Goal: Task Accomplishment & Management: Manage account settings

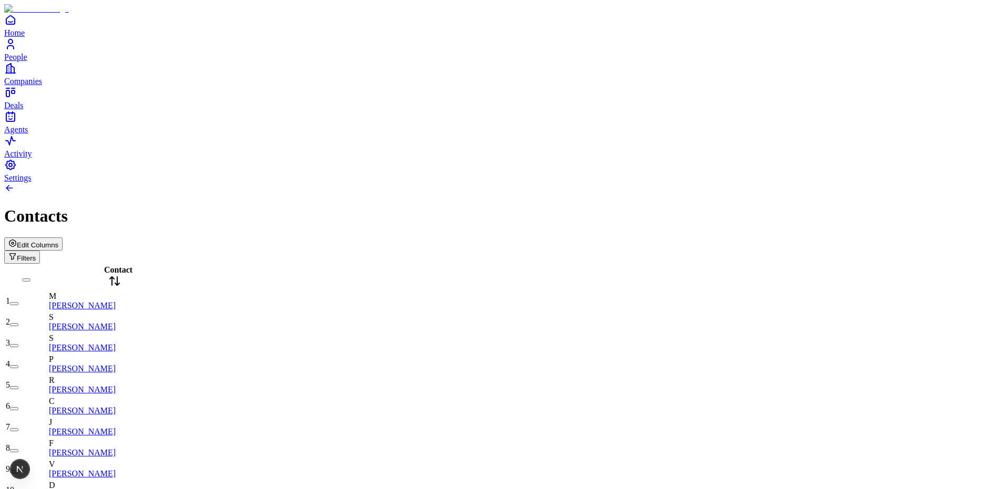
drag, startPoint x: 884, startPoint y: 68, endPoint x: 881, endPoint y: 63, distance: 5.7
click at [63, 238] on button "Edit Columns" at bounding box center [33, 244] width 58 height 13
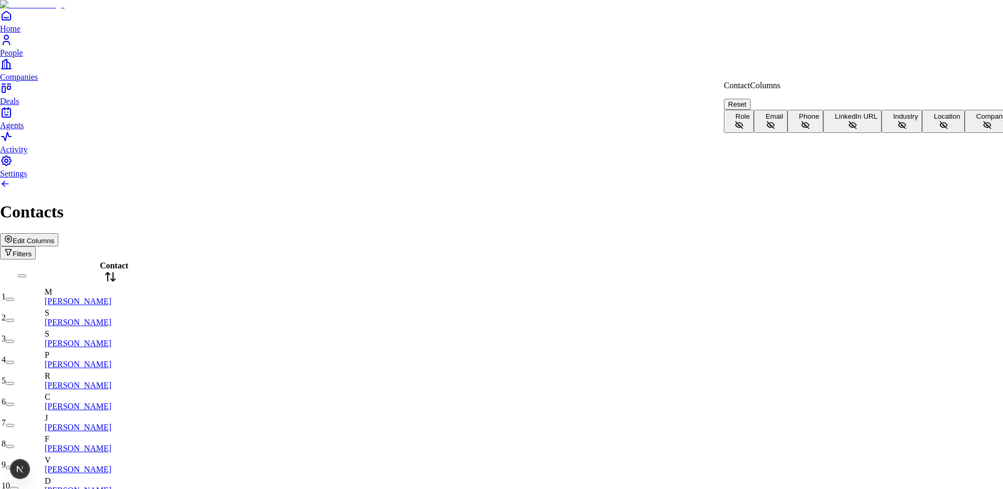
click at [754, 115] on button "Role" at bounding box center [739, 121] width 30 height 23
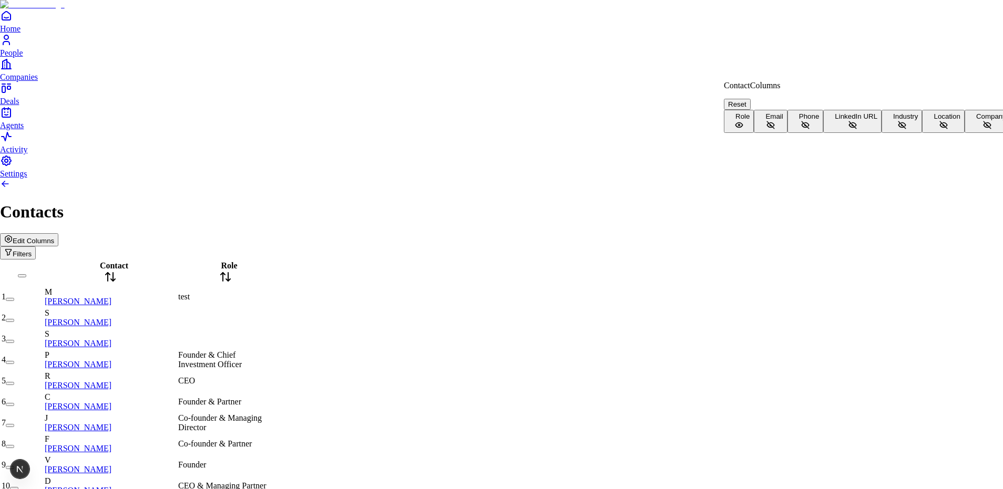
click at [787, 131] on button "Email" at bounding box center [770, 121] width 33 height 23
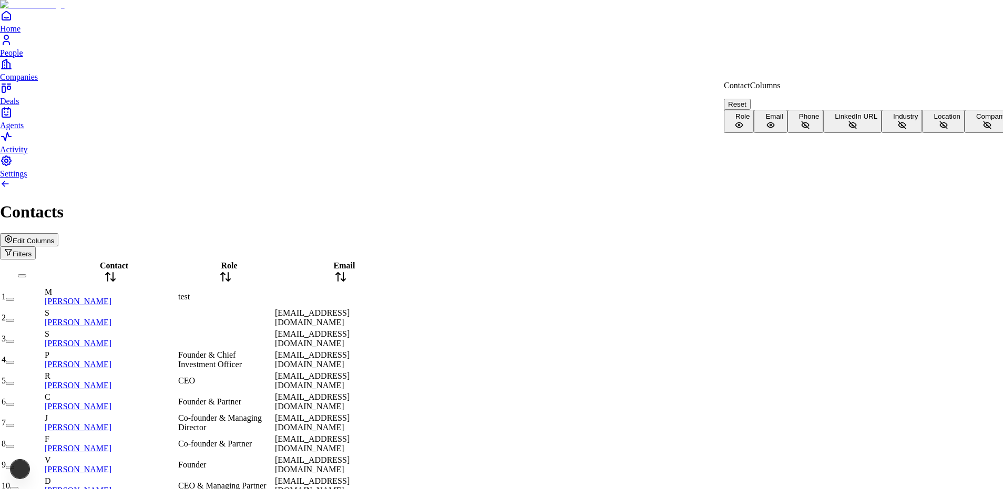
click at [817, 133] on button "Phone" at bounding box center [805, 121] width 36 height 23
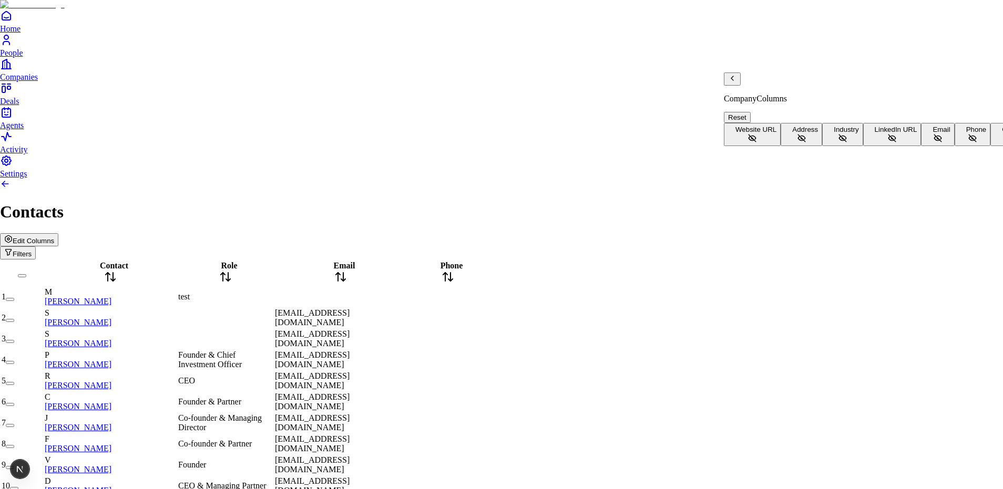
click at [789, 123] on button "Address" at bounding box center [802, 134] width 42 height 23
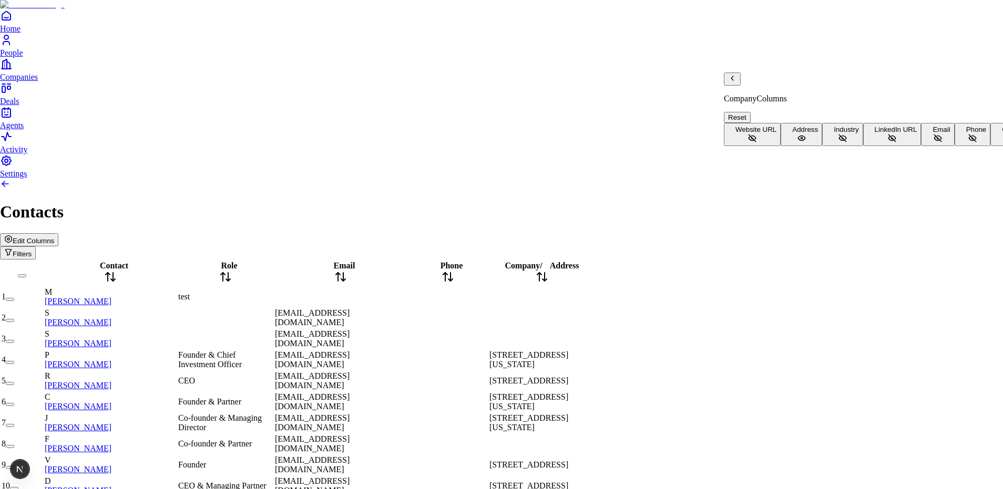
click at [822, 138] on button "Industry" at bounding box center [842, 134] width 40 height 23
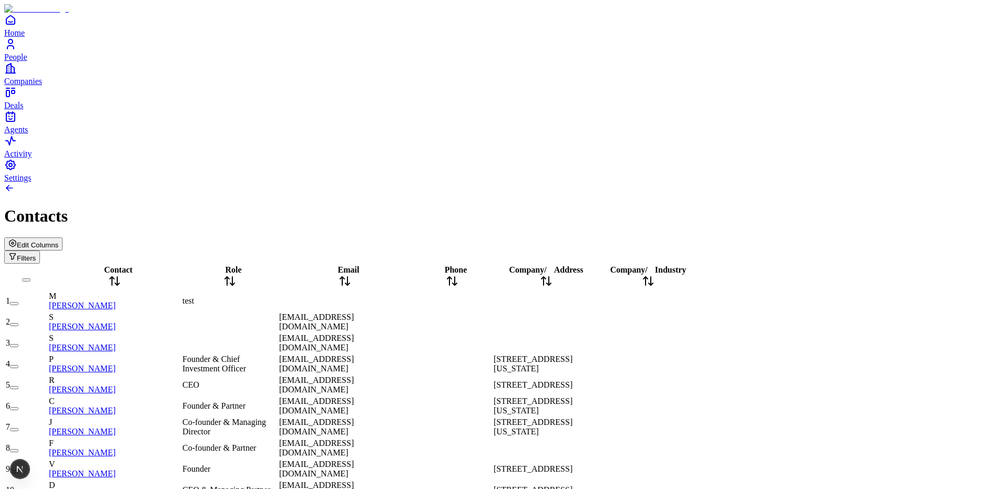
scroll to position [0, 0]
click at [58, 241] on span "Edit Columns" at bounding box center [38, 245] width 42 height 8
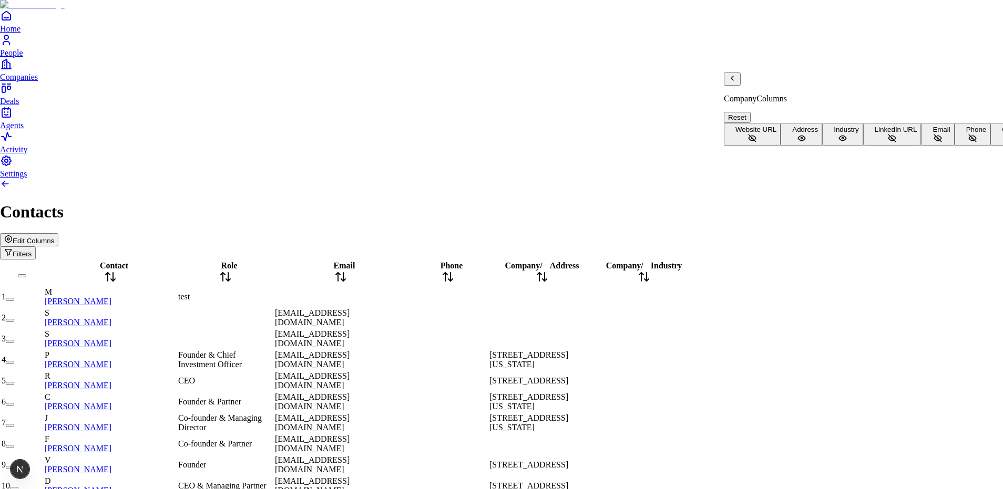
scroll to position [68, 0]
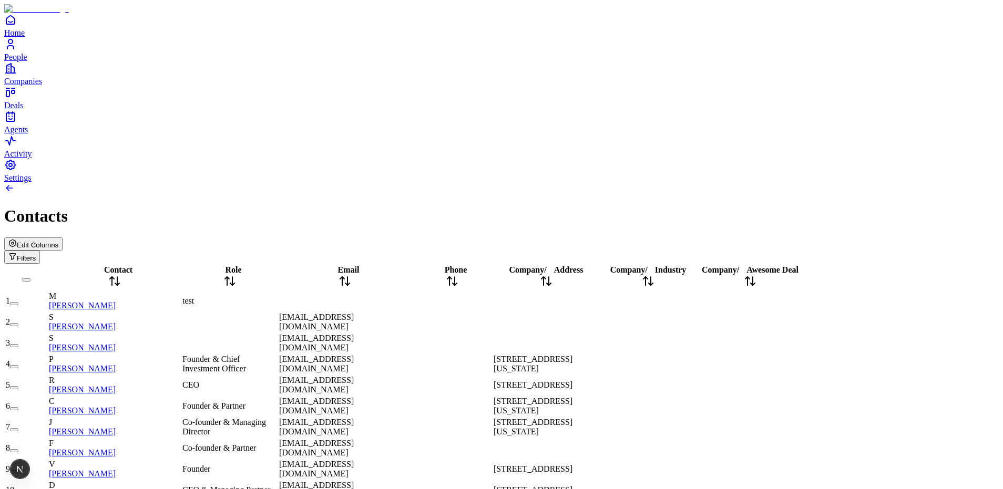
scroll to position [0, 0]
click at [15, 186] on link at bounding box center [9, 190] width 11 height 9
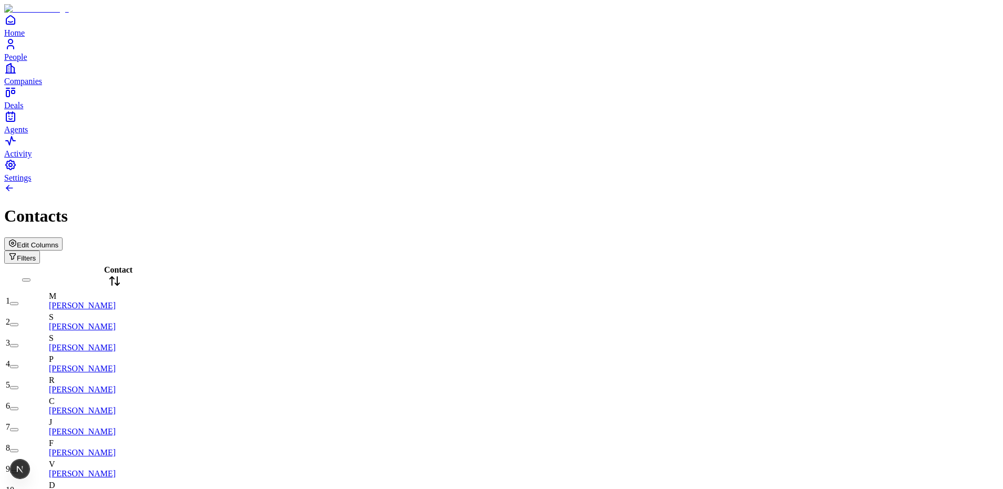
click at [119, 265] on span "Contact" at bounding box center [118, 269] width 28 height 9
click at [58, 241] on span "Edit Columns" at bounding box center [38, 245] width 42 height 8
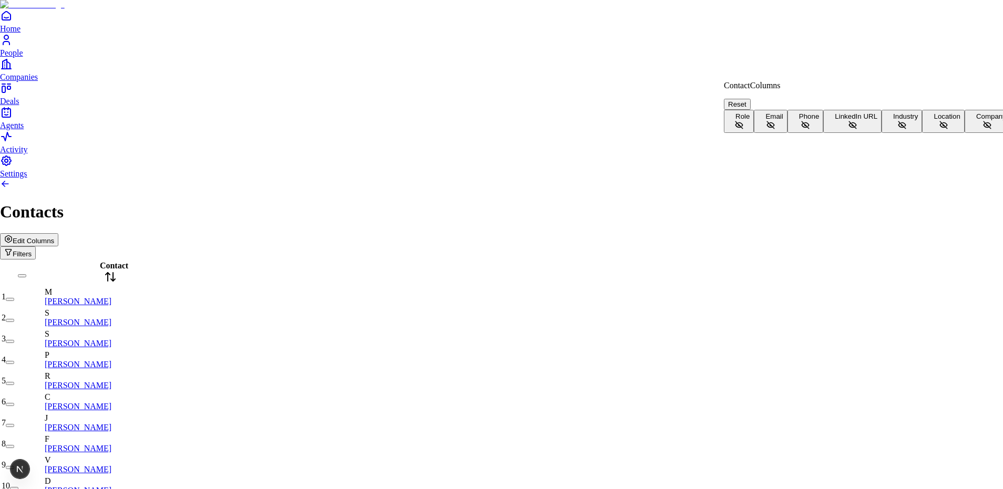
click at [752, 118] on button "Role" at bounding box center [739, 121] width 30 height 23
click at [765, 120] on span "Email" at bounding box center [773, 116] width 17 height 8
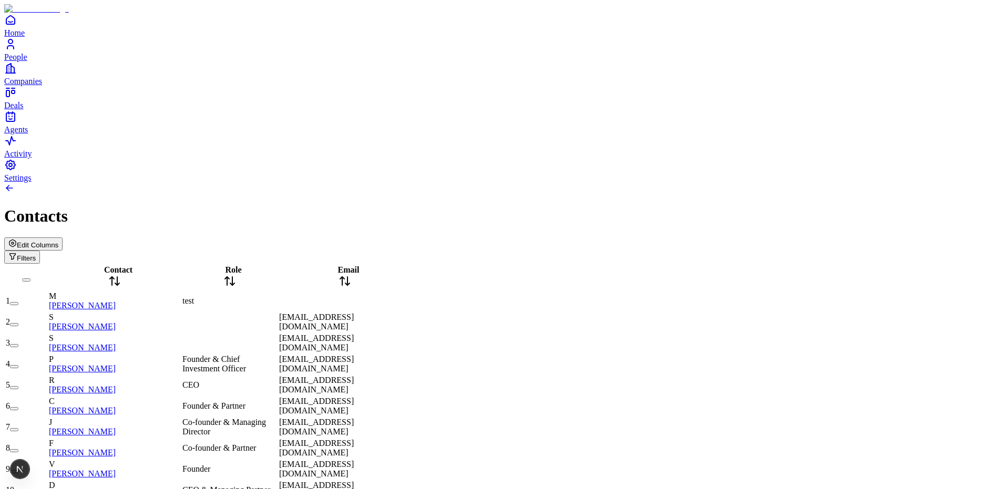
click at [227, 277] on icon at bounding box center [227, 281] width 0 height 8
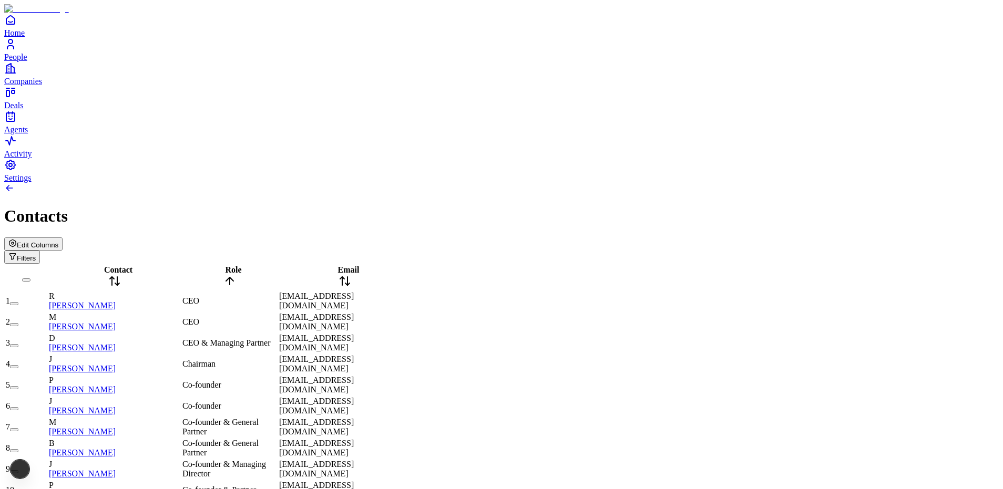
click at [241, 265] on span "Role" at bounding box center [233, 269] width 16 height 9
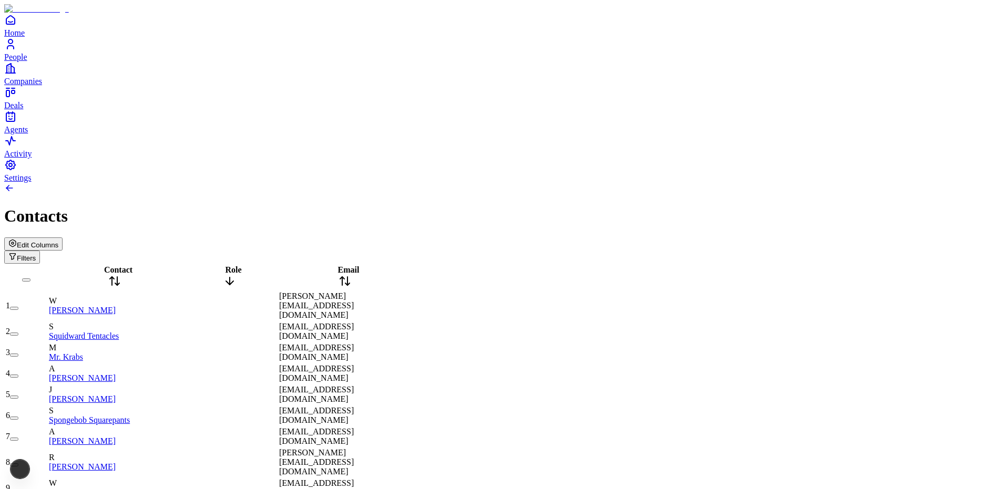
click at [241, 265] on span "Role" at bounding box center [233, 269] width 16 height 9
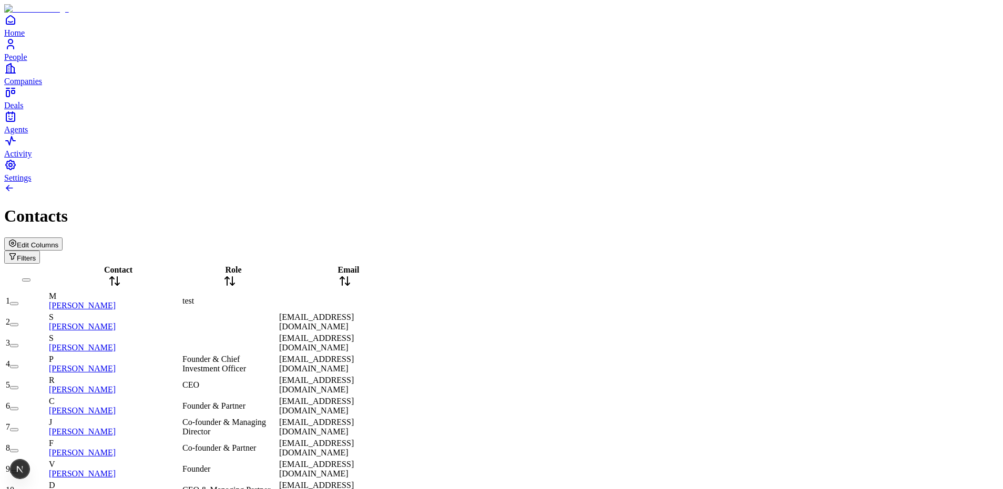
click at [352, 265] on span "Email" at bounding box center [349, 269] width 22 height 9
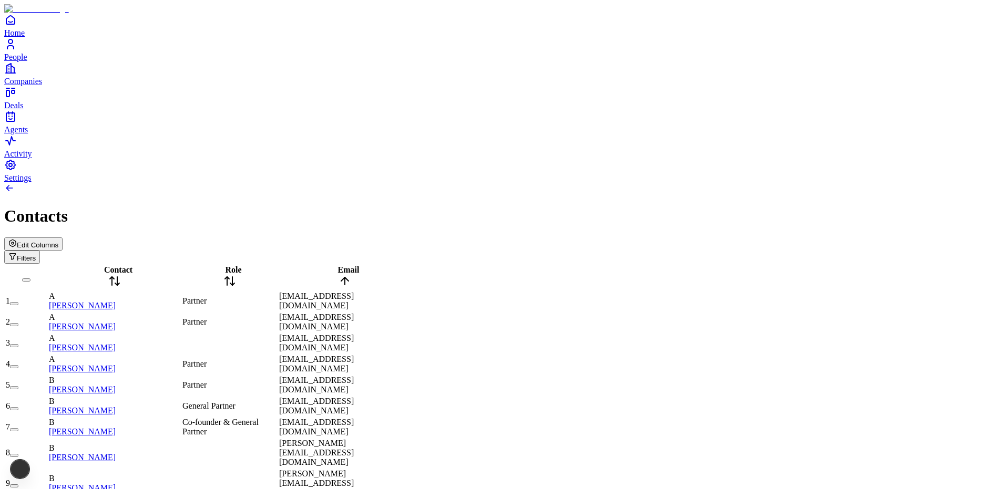
click at [352, 265] on span "Email" at bounding box center [349, 269] width 22 height 9
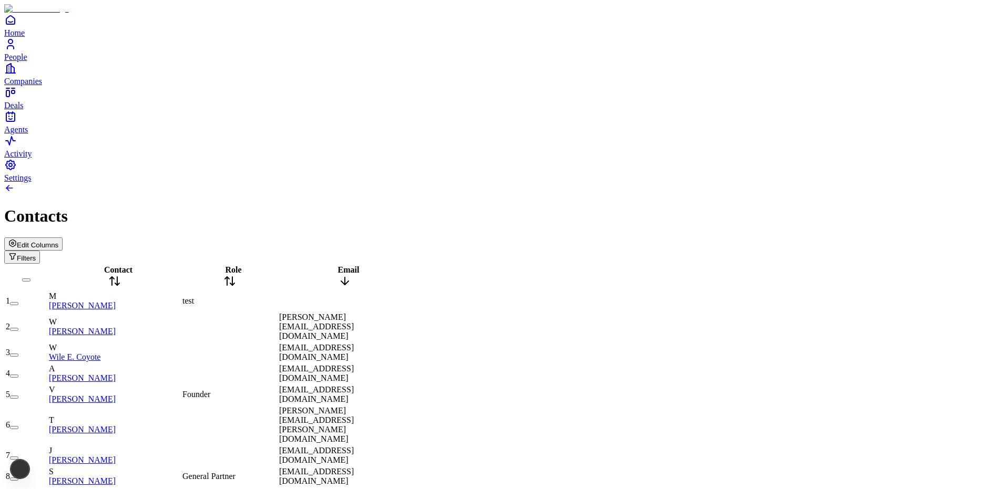
click at [351, 265] on span "Email" at bounding box center [349, 269] width 22 height 9
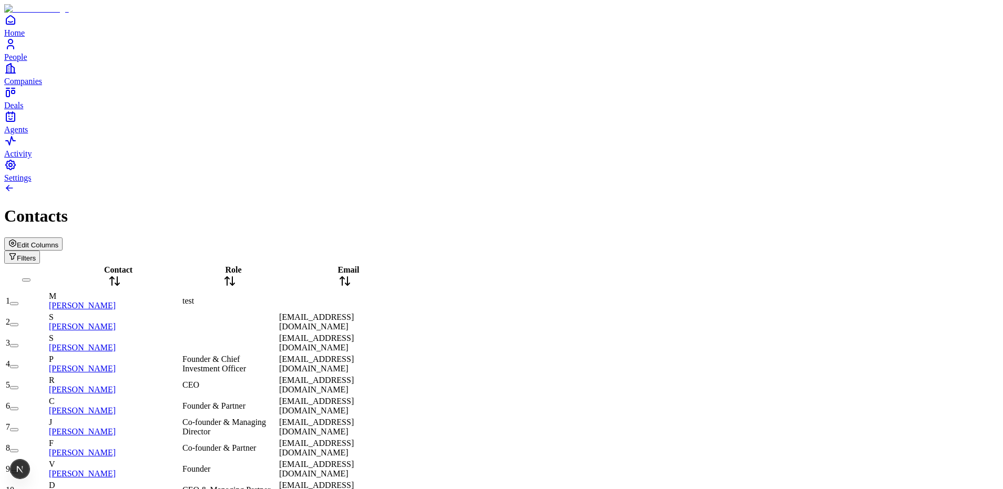
click at [63, 238] on button "Edit Columns" at bounding box center [33, 244] width 58 height 13
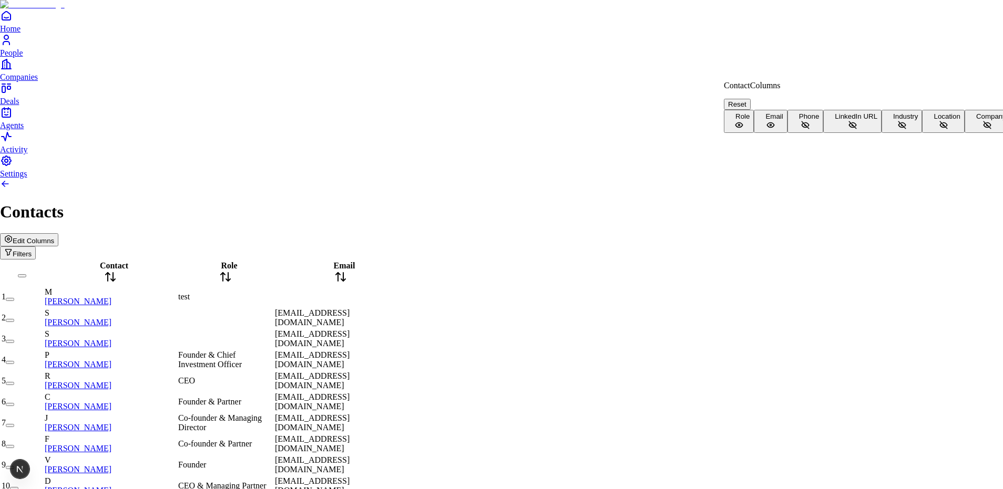
scroll to position [23, 0]
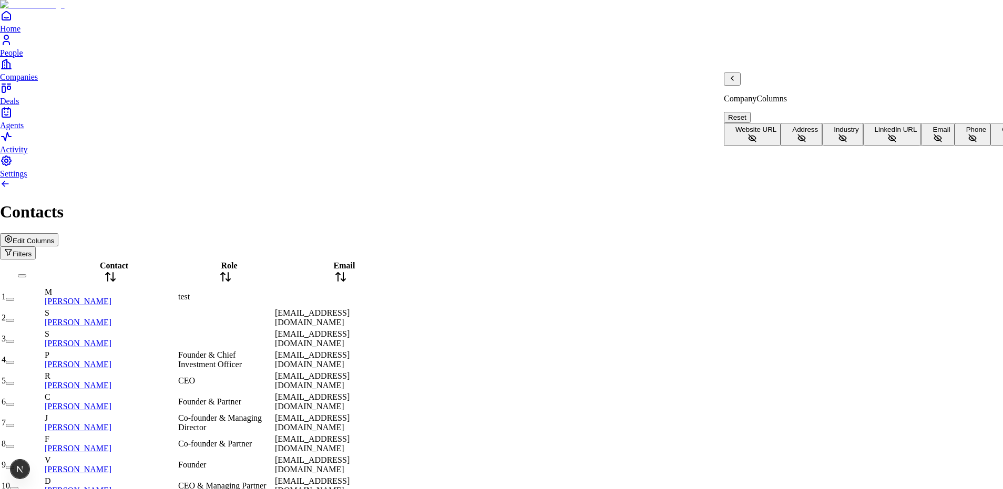
click at [781, 123] on button "Address" at bounding box center [802, 134] width 42 height 23
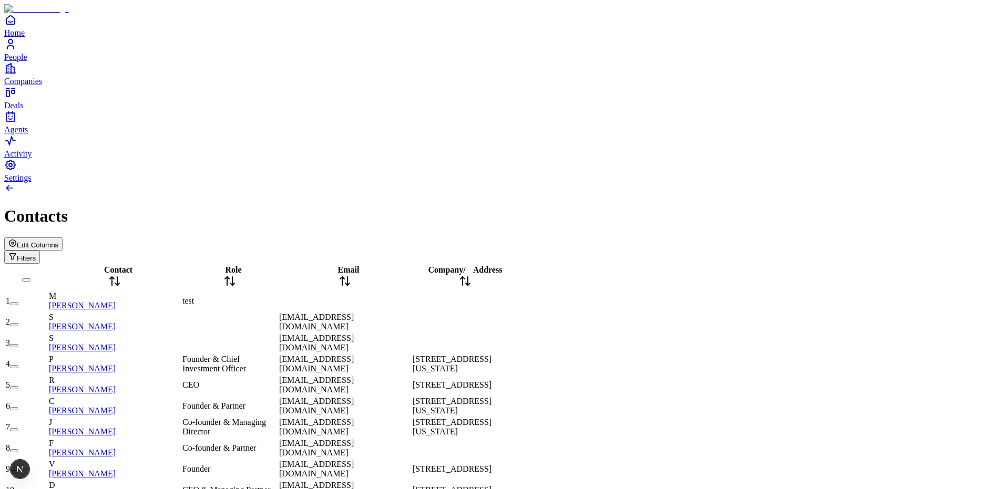
click at [502, 265] on span "Address" at bounding box center [487, 269] width 29 height 9
click at [17, 239] on icon "button" at bounding box center [12, 243] width 8 height 8
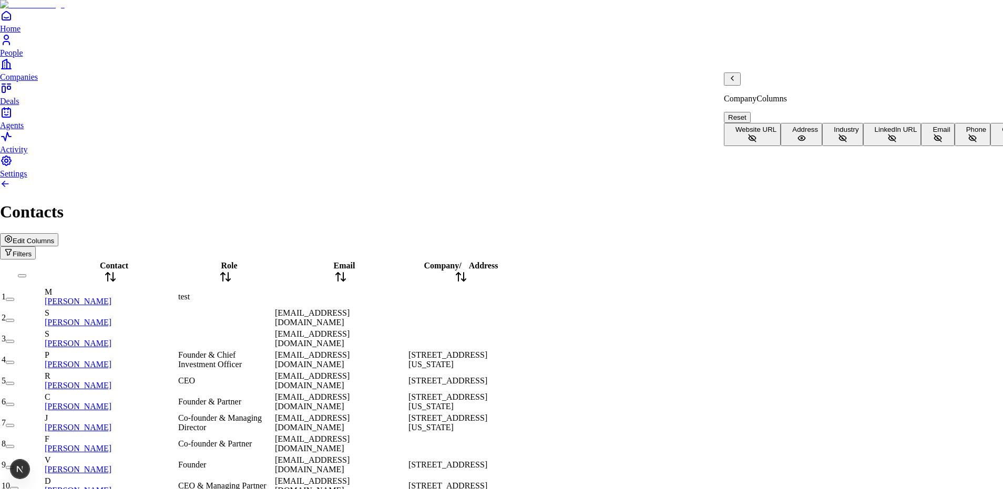
scroll to position [0, 0]
click at [822, 146] on button "Industry" at bounding box center [842, 134] width 40 height 23
click at [875, 134] on span "LinkedIn URL" at bounding box center [896, 130] width 43 height 8
click at [921, 146] on button "Email" at bounding box center [937, 134] width 33 height 23
click at [954, 146] on button "Phone" at bounding box center [972, 134] width 36 height 23
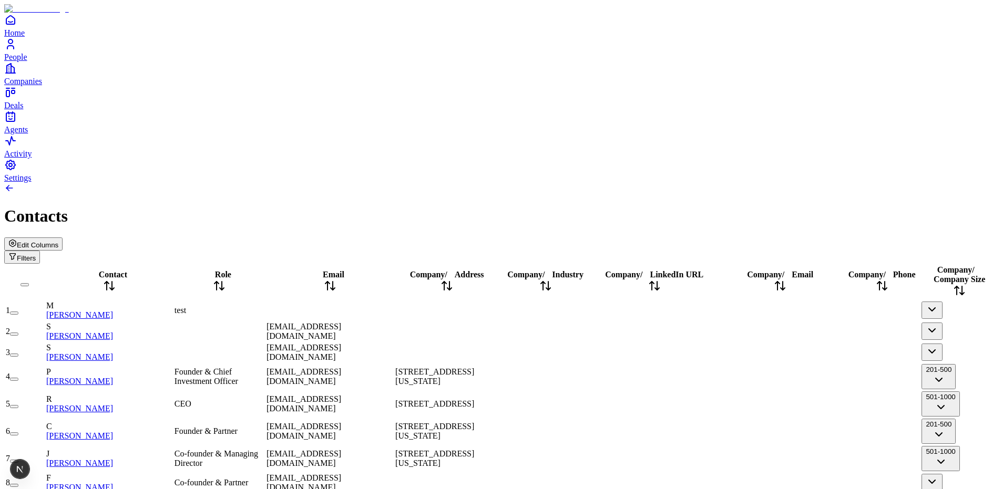
scroll to position [94, 30]
click at [15, 186] on link at bounding box center [9, 190] width 11 height 9
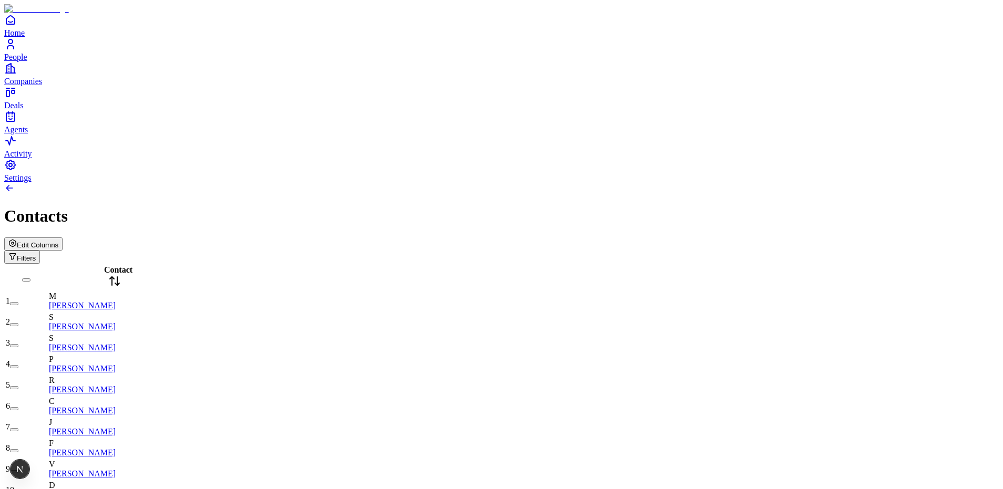
click at [16, 240] on icon "button" at bounding box center [12, 243] width 6 height 7
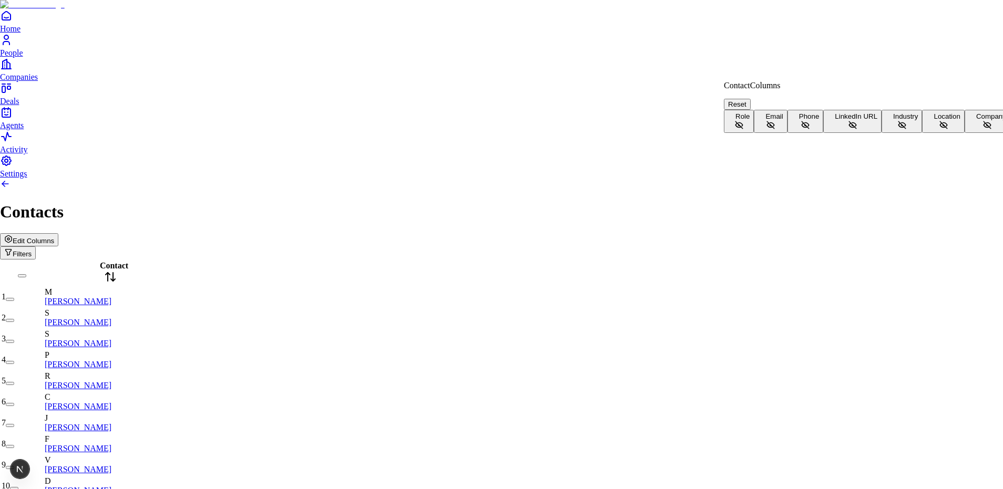
scroll to position [23, 0]
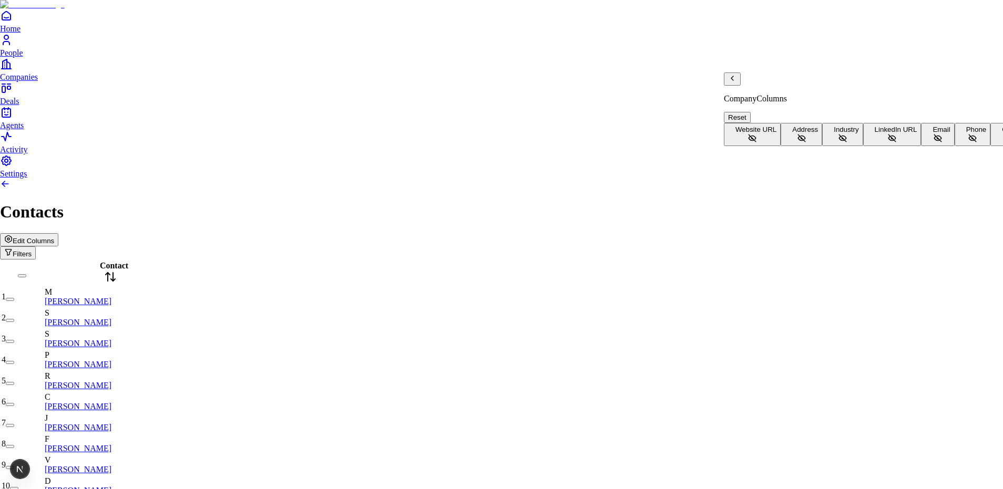
click at [781, 123] on button "Address" at bounding box center [802, 134] width 42 height 23
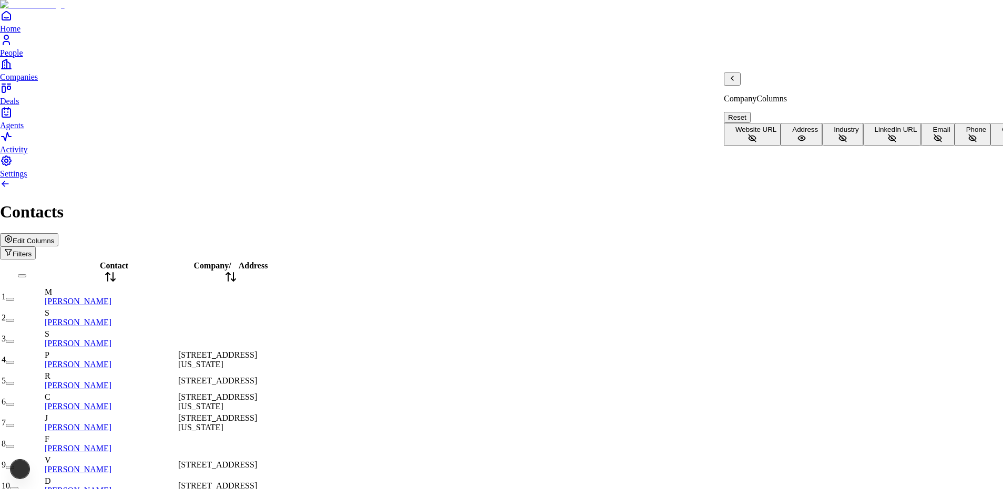
click at [822, 132] on button "Industry" at bounding box center [842, 134] width 40 height 23
click at [875, 134] on span "LinkedIn URL" at bounding box center [896, 130] width 43 height 8
click at [921, 146] on button "Email" at bounding box center [937, 134] width 33 height 23
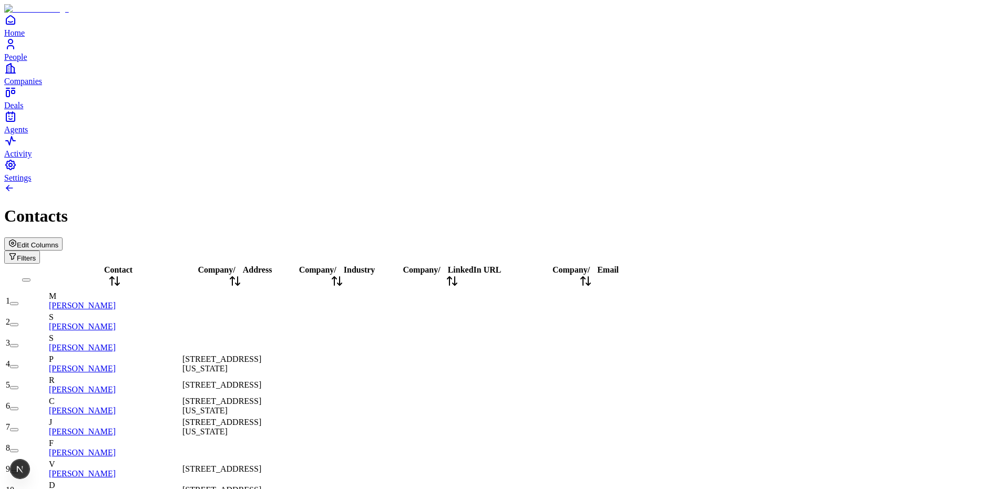
scroll to position [0, 0]
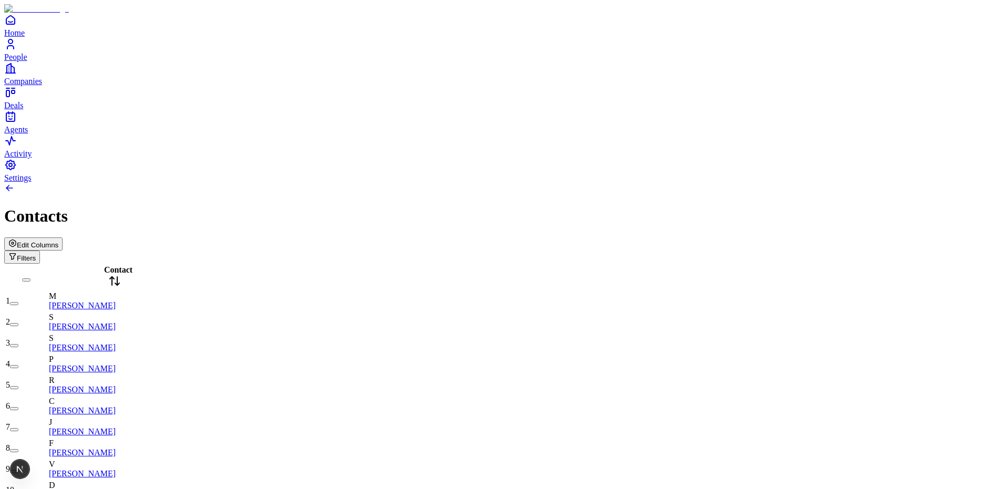
click at [63, 238] on button "Edit Columns" at bounding box center [33, 244] width 58 height 13
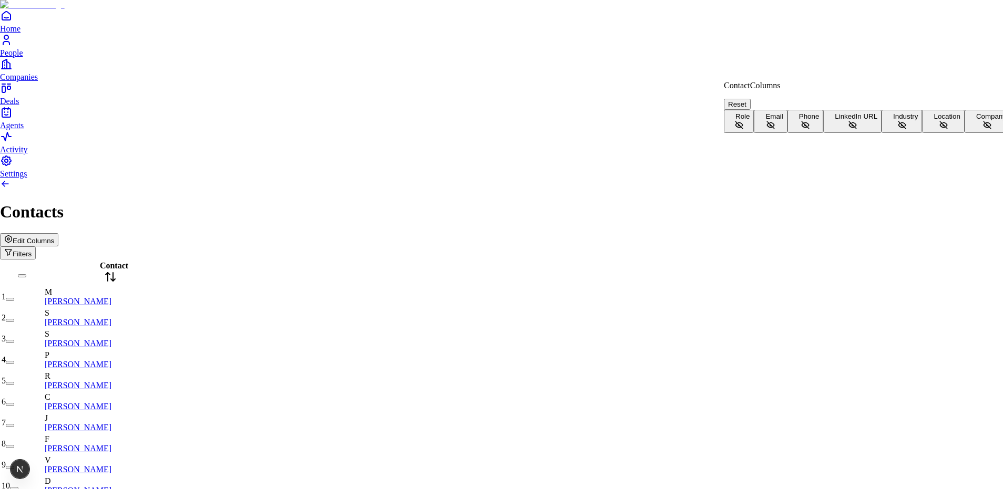
click at [754, 113] on button "Role" at bounding box center [739, 121] width 30 height 23
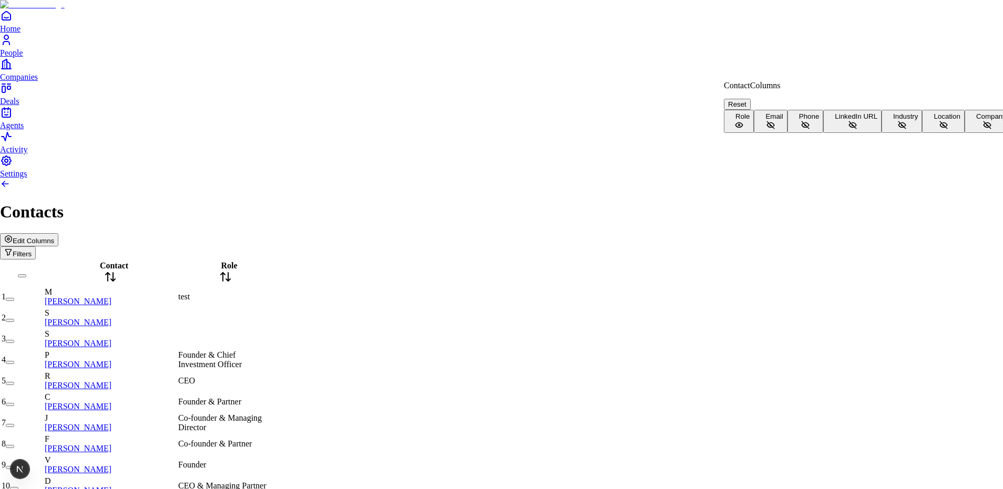
click at [781, 132] on button "Email" at bounding box center [770, 121] width 33 height 23
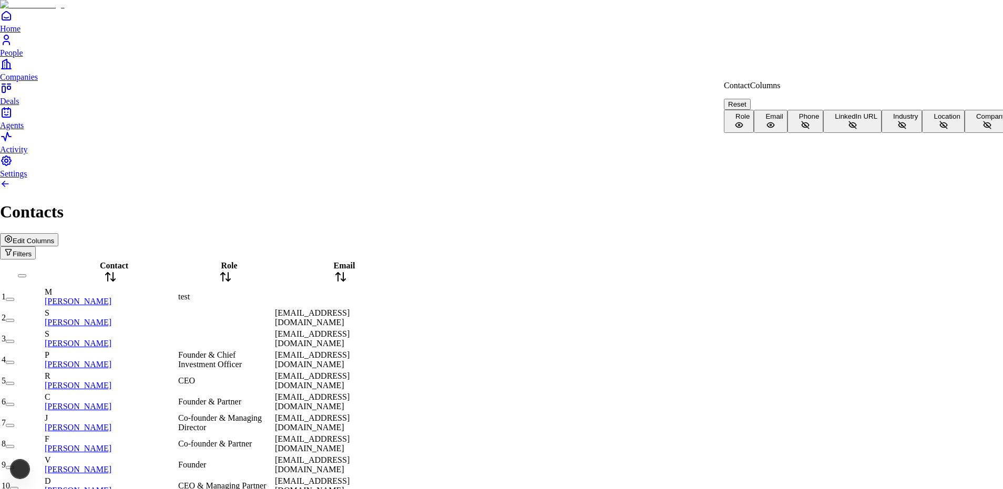
click at [787, 133] on button "Phone" at bounding box center [805, 121] width 36 height 23
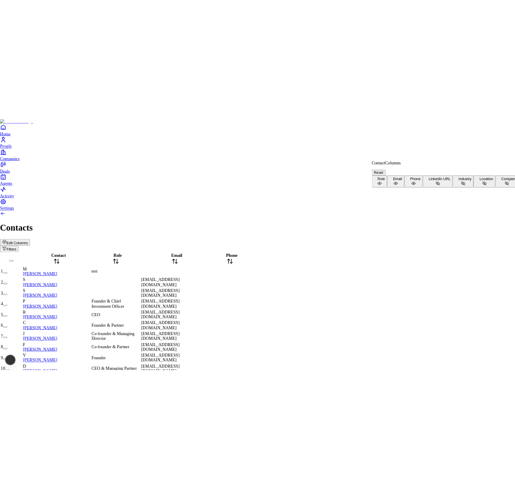
scroll to position [23, 0]
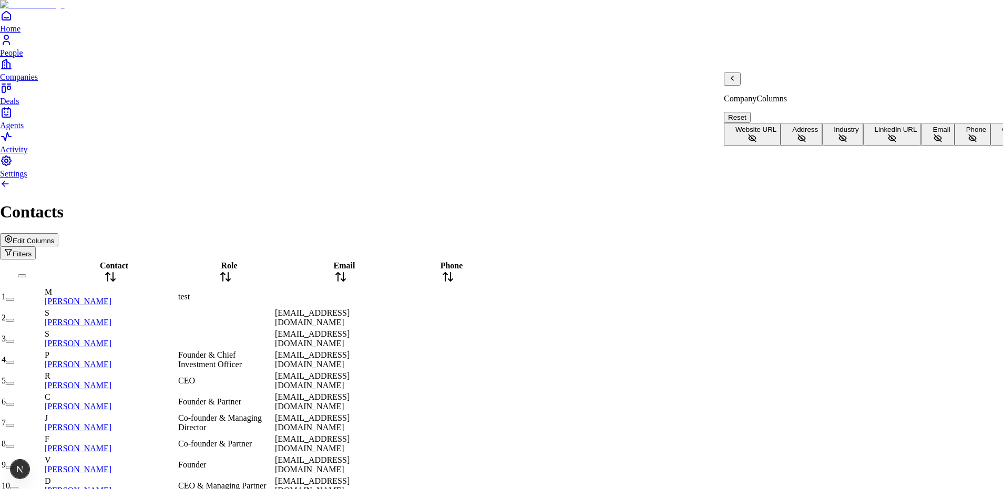
click at [785, 123] on button "Address" at bounding box center [802, 134] width 42 height 23
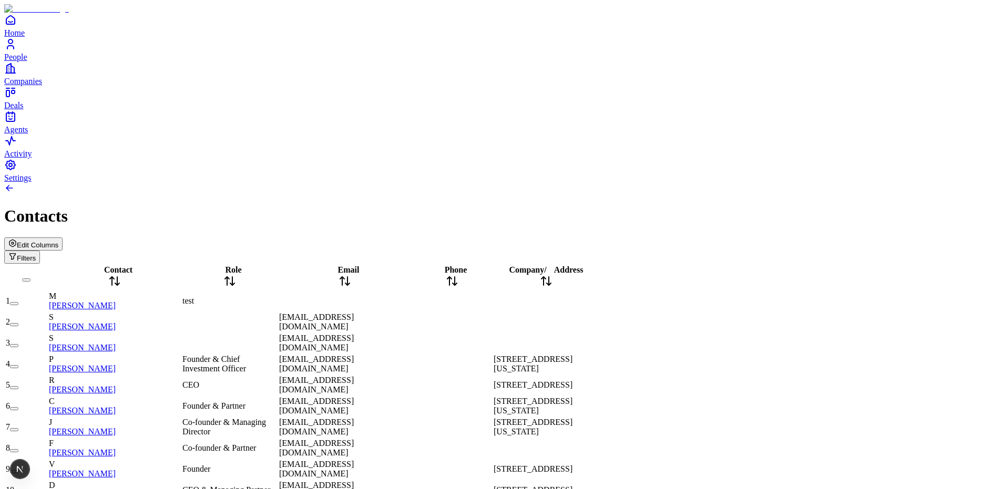
click at [583, 265] on span "Address" at bounding box center [568, 269] width 29 height 9
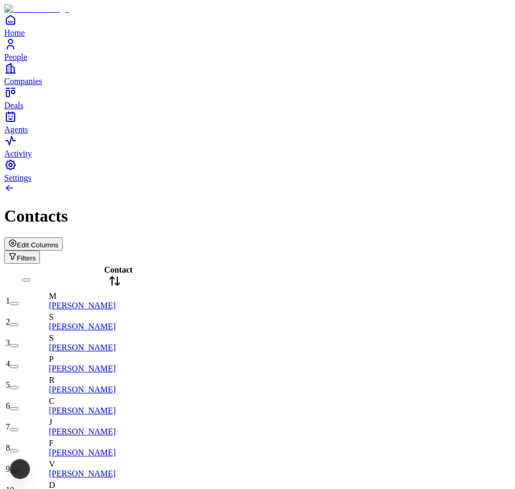
click at [425, 238] on div "Edit Columns Filters" at bounding box center [257, 251] width 506 height 26
click at [58, 241] on span "Edit Columns" at bounding box center [38, 245] width 42 height 8
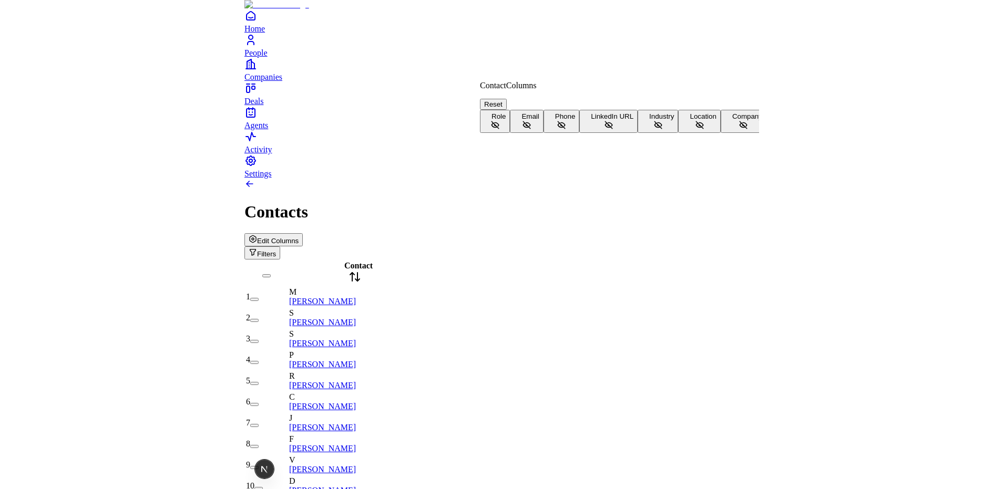
scroll to position [23, 0]
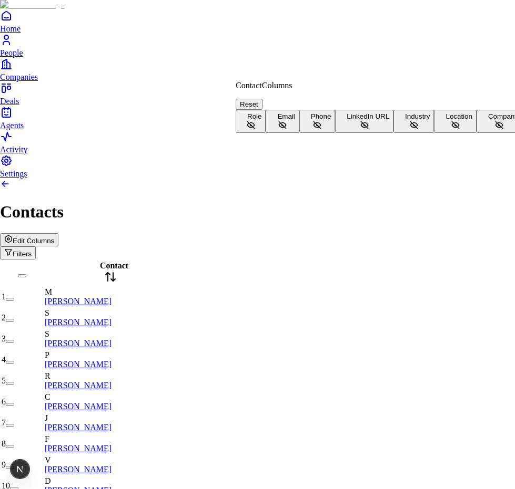
click at [476, 133] on button "Company" at bounding box center [499, 121] width 46 height 23
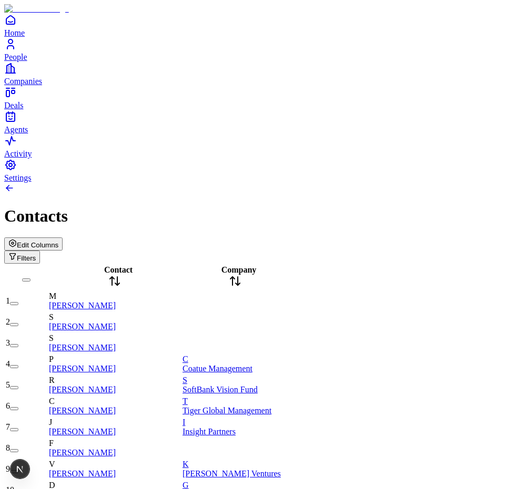
click at [256, 265] on span "Company" at bounding box center [238, 269] width 35 height 9
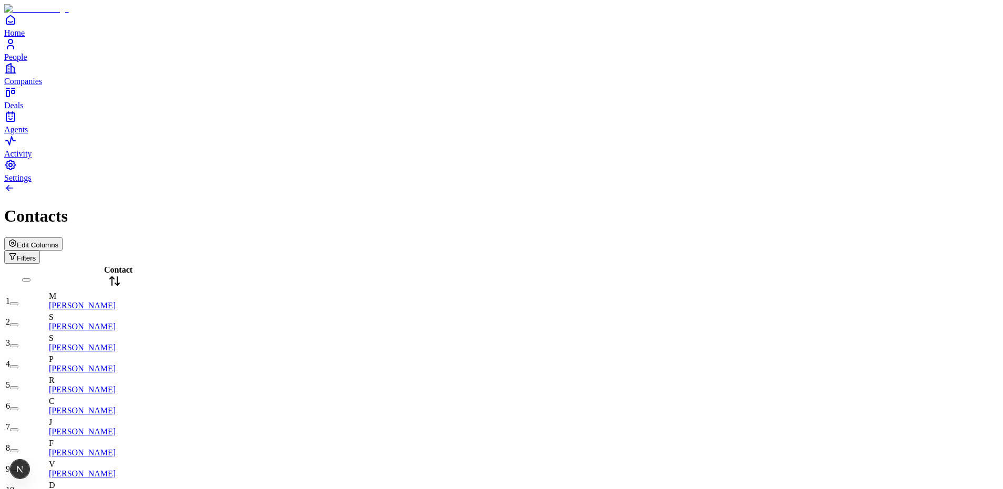
click at [58, 241] on span "Edit Columns" at bounding box center [38, 245] width 42 height 8
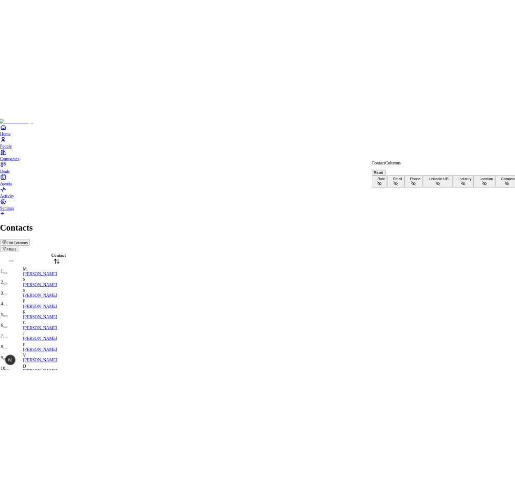
scroll to position [23, 0]
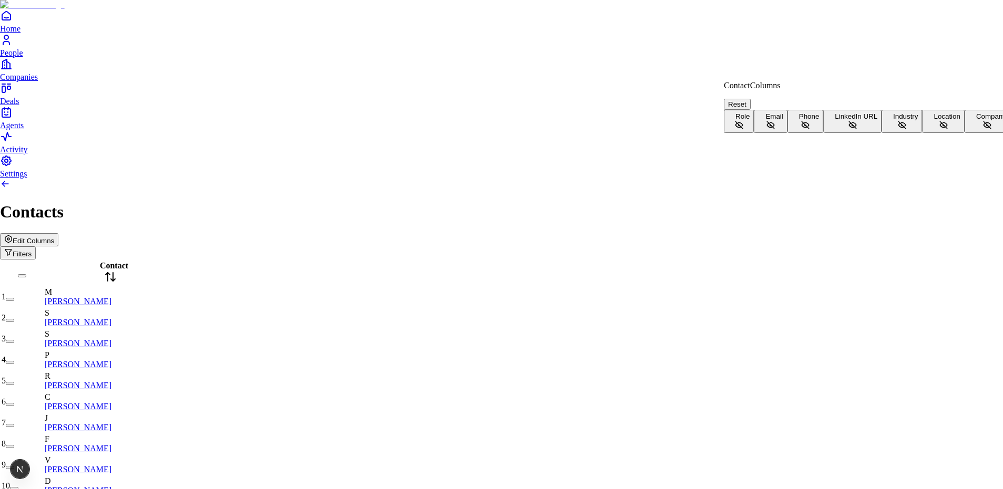
click at [964, 133] on button "Company" at bounding box center [987, 121] width 46 height 23
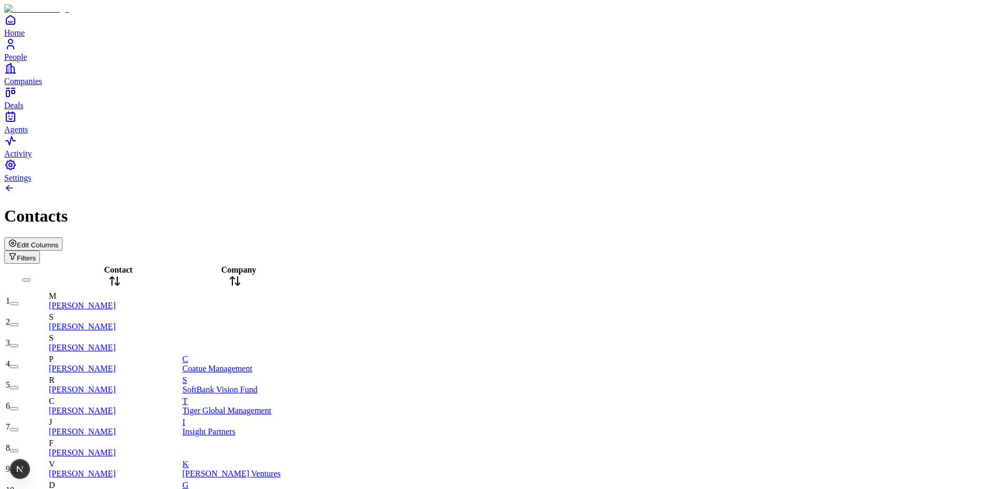
click at [240, 283] on icon at bounding box center [237, 284] width 4 height 2
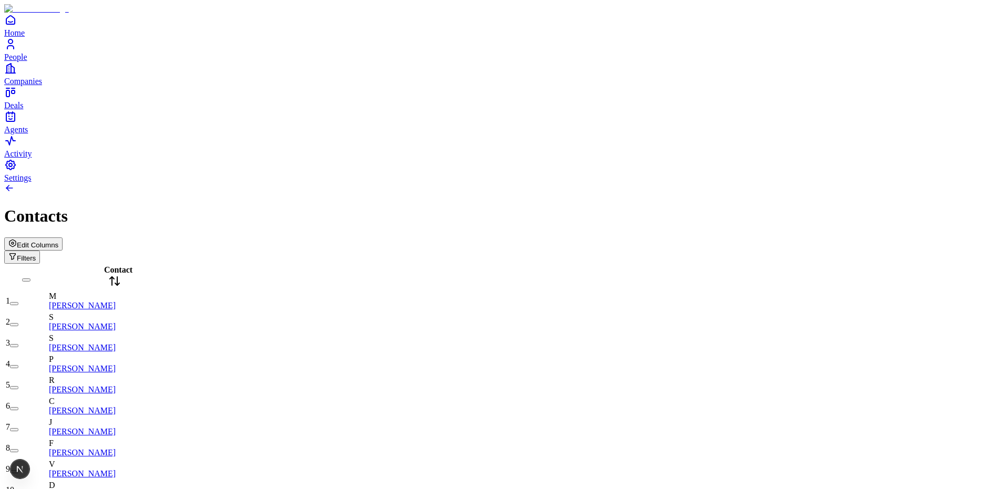
click at [58, 241] on span "Edit Columns" at bounding box center [38, 245] width 42 height 8
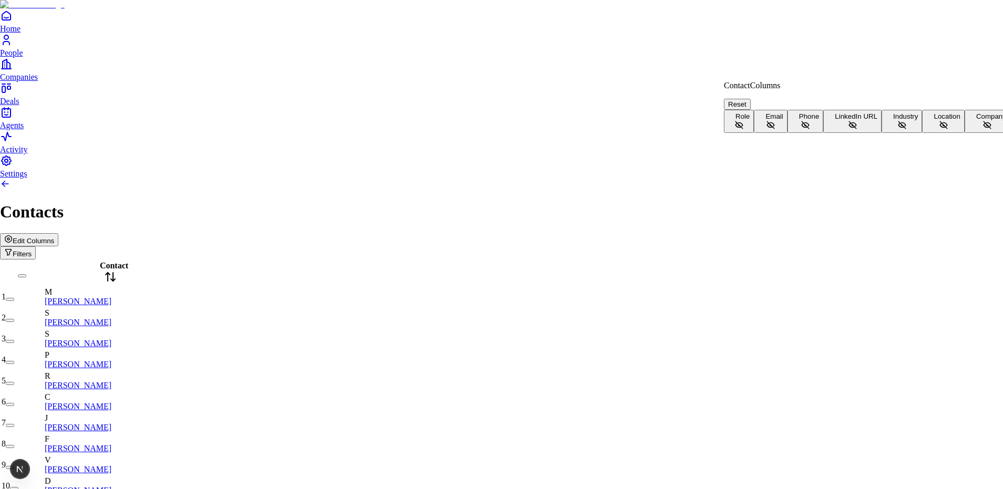
scroll to position [23, 0]
click at [514, 133] on button "Company" at bounding box center [987, 121] width 46 height 23
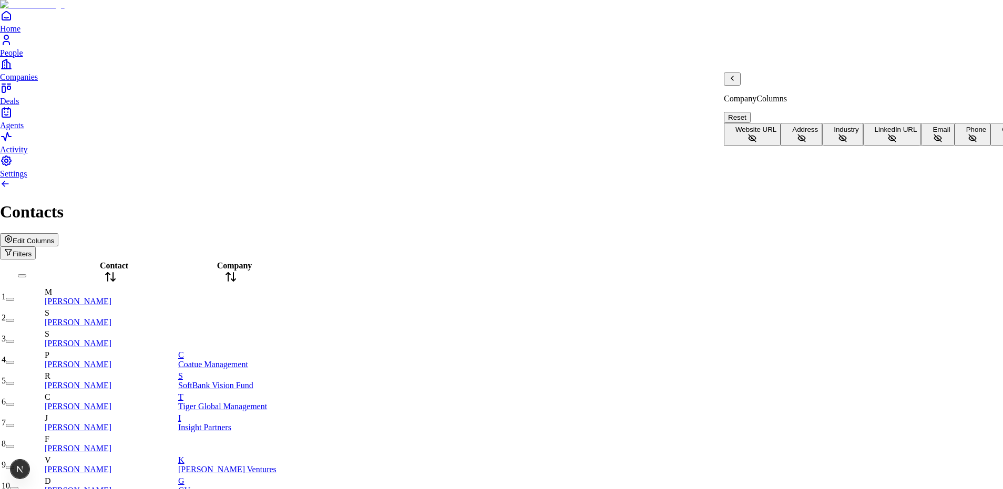
click at [514, 126] on span "Address" at bounding box center [805, 130] width 26 height 8
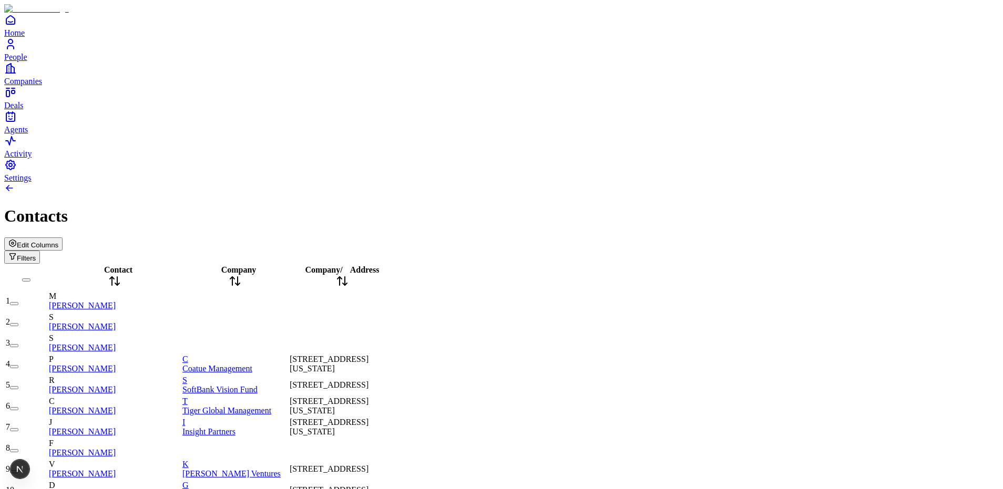
click at [379, 265] on span "Address" at bounding box center [364, 269] width 29 height 9
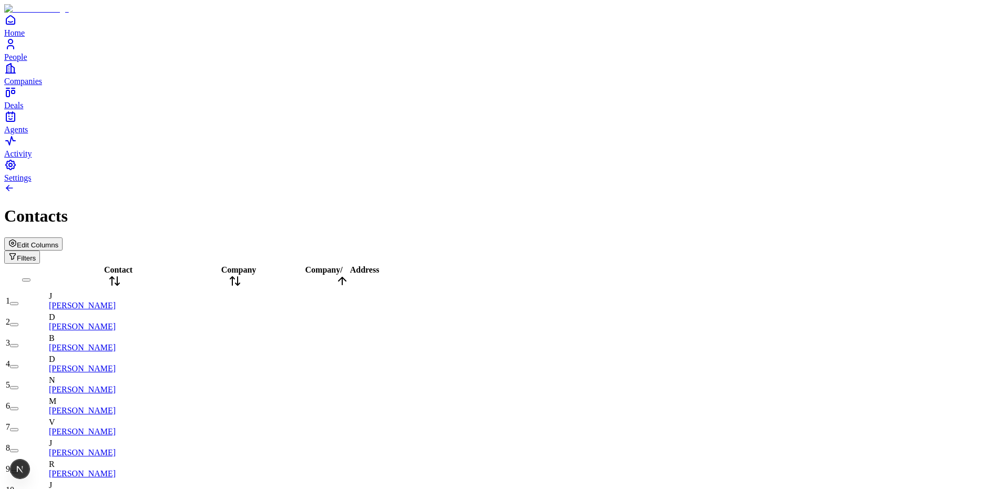
click at [379, 265] on span "Address" at bounding box center [364, 269] width 29 height 9
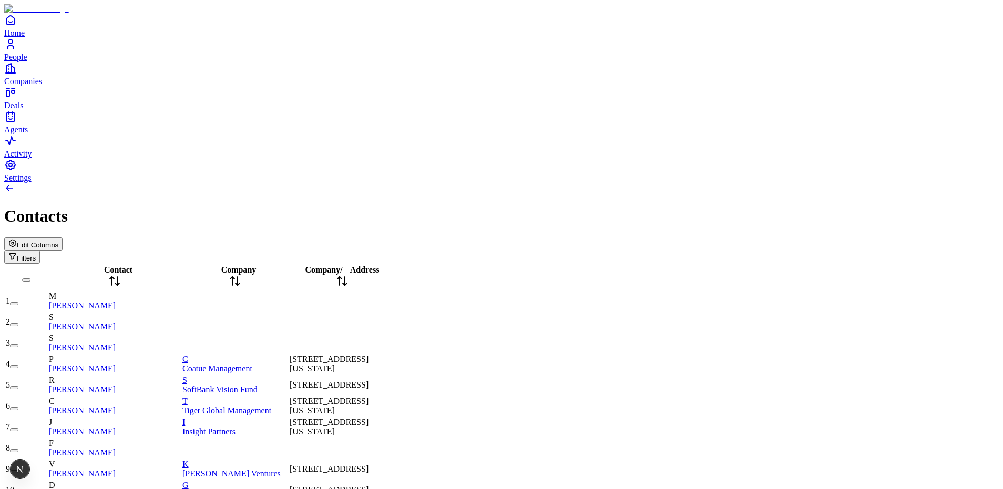
click at [379, 265] on span "Address" at bounding box center [364, 269] width 29 height 9
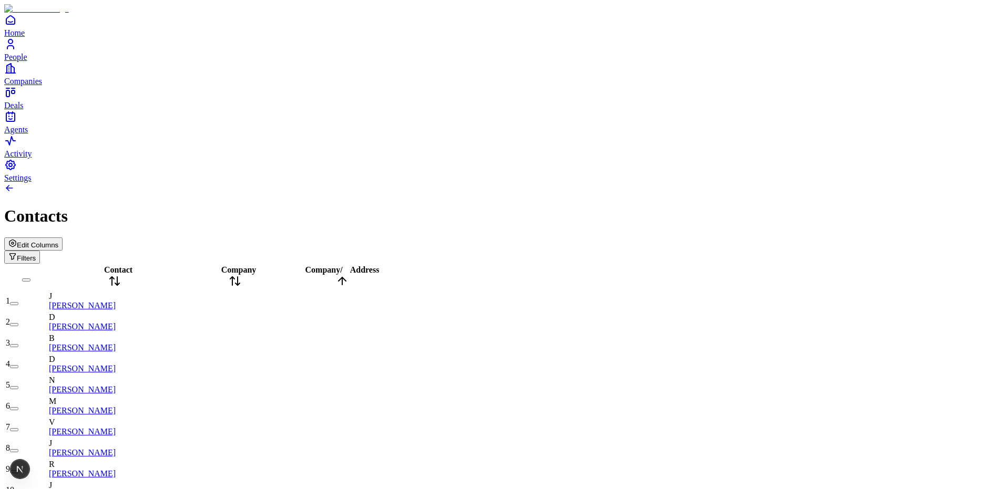
scroll to position [0, 0]
click at [379, 265] on span "Address" at bounding box center [364, 269] width 29 height 9
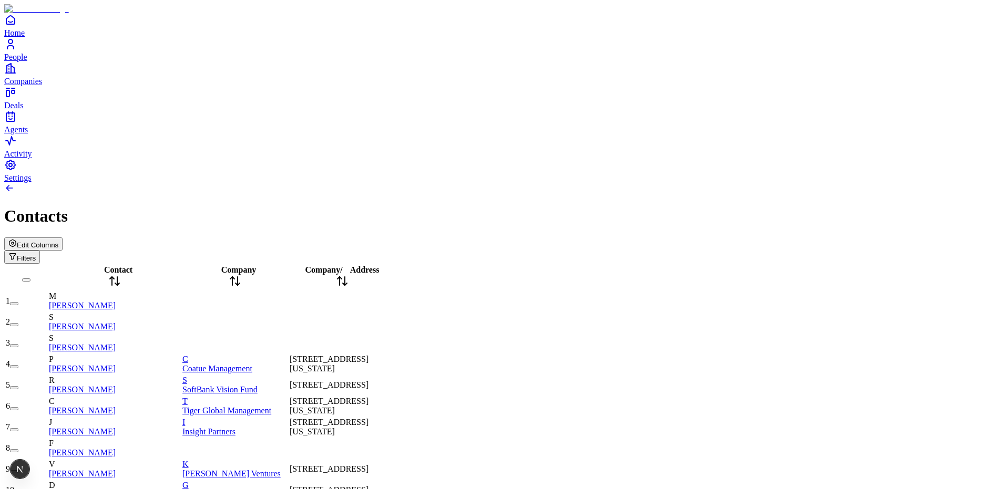
click at [379, 265] on span "Address" at bounding box center [364, 269] width 29 height 9
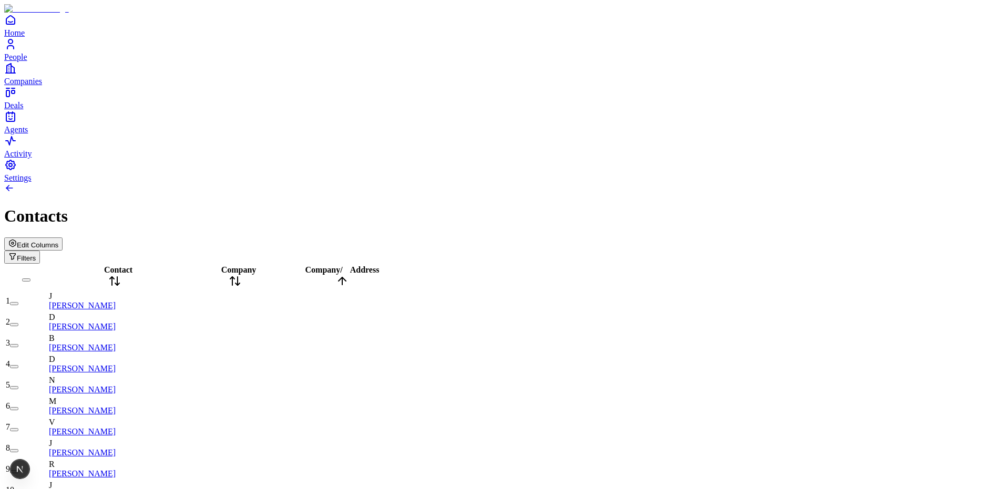
click at [379, 265] on span "Address" at bounding box center [364, 269] width 29 height 9
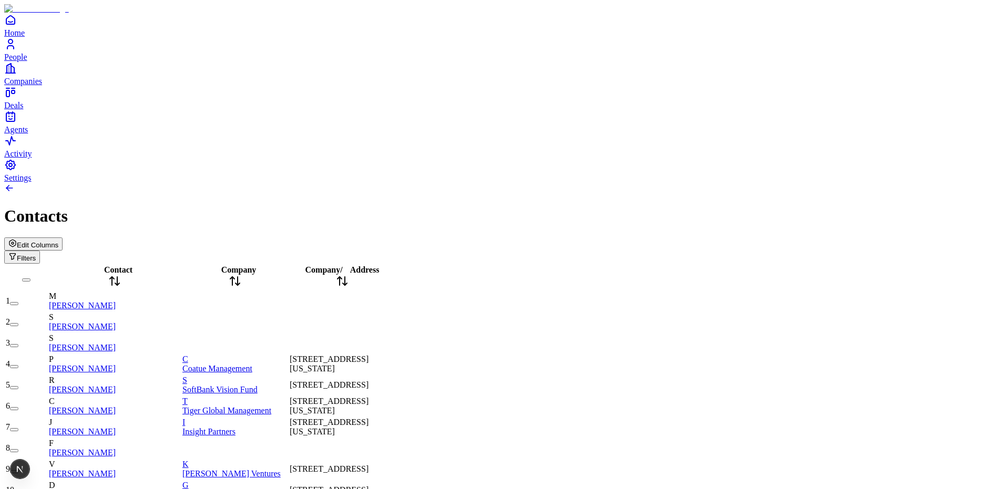
click at [379, 265] on span "Address" at bounding box center [364, 269] width 29 height 9
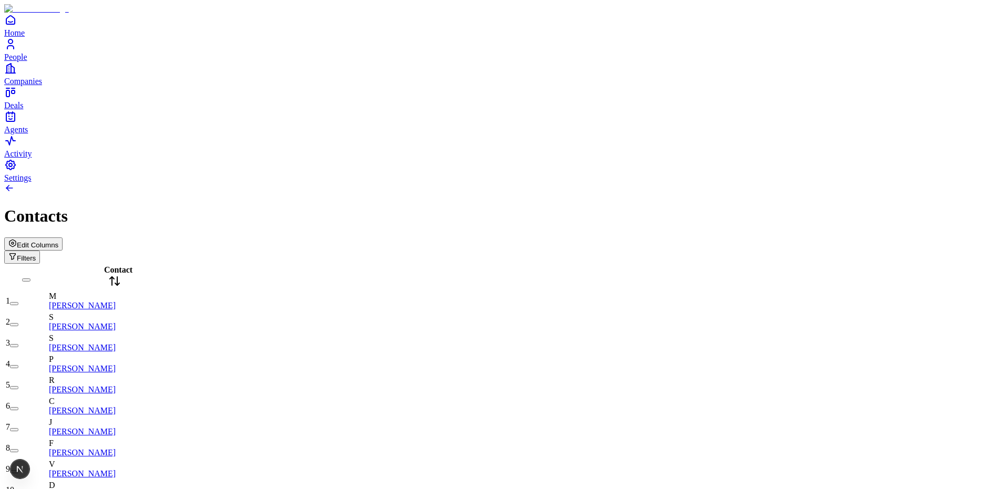
click at [58, 241] on span "Edit Columns" at bounding box center [38, 245] width 42 height 8
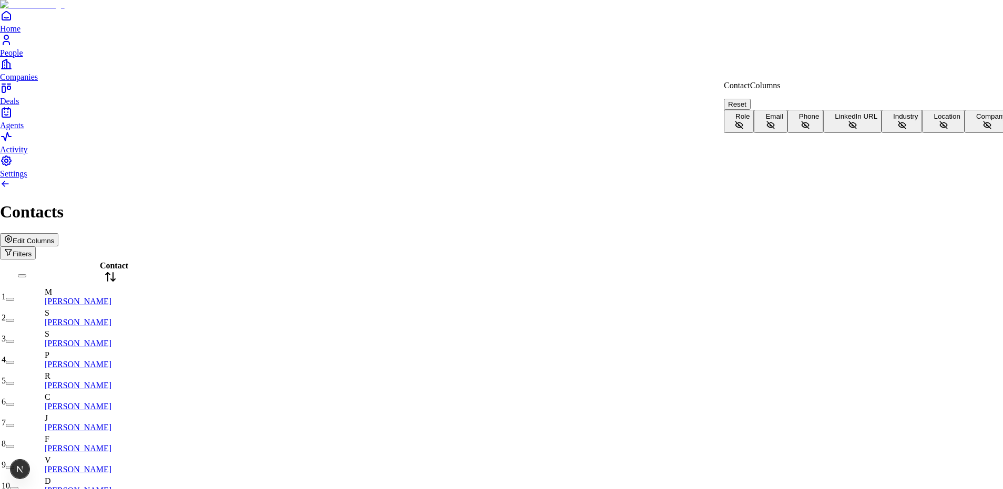
scroll to position [23, 0]
click at [964, 133] on button "Company" at bounding box center [987, 121] width 46 height 23
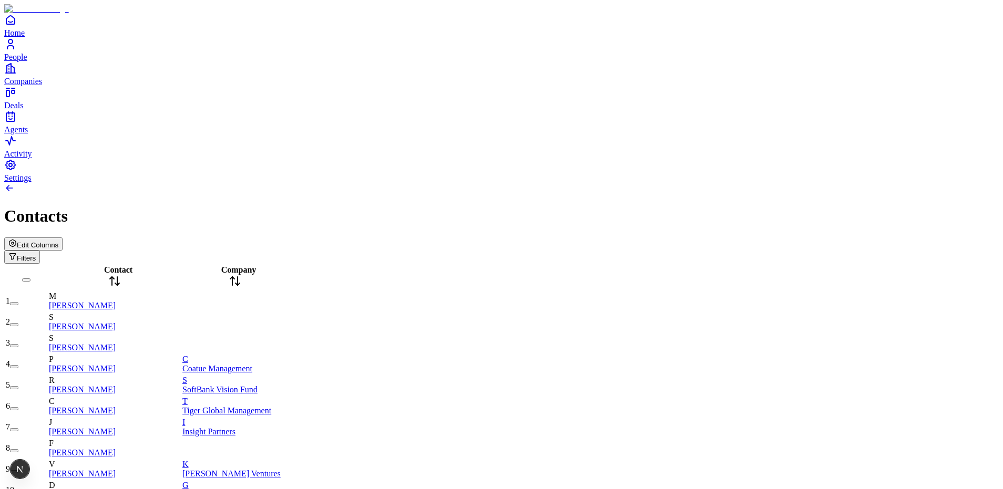
click at [256, 265] on span "Company" at bounding box center [238, 269] width 35 height 9
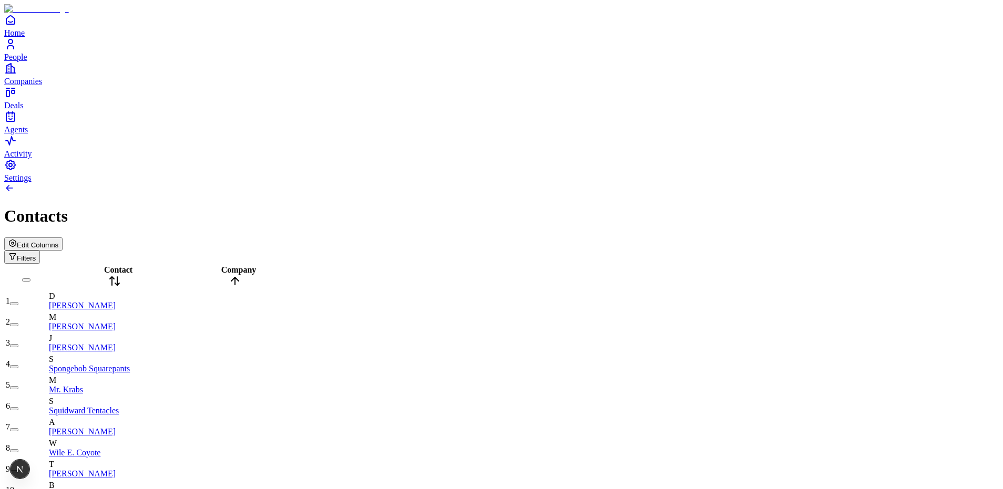
scroll to position [1795, 0]
click at [936, 238] on div "Edit Columns Filters" at bounding box center [501, 251] width 994 height 26
click at [63, 238] on button "Edit Columns" at bounding box center [33, 244] width 58 height 13
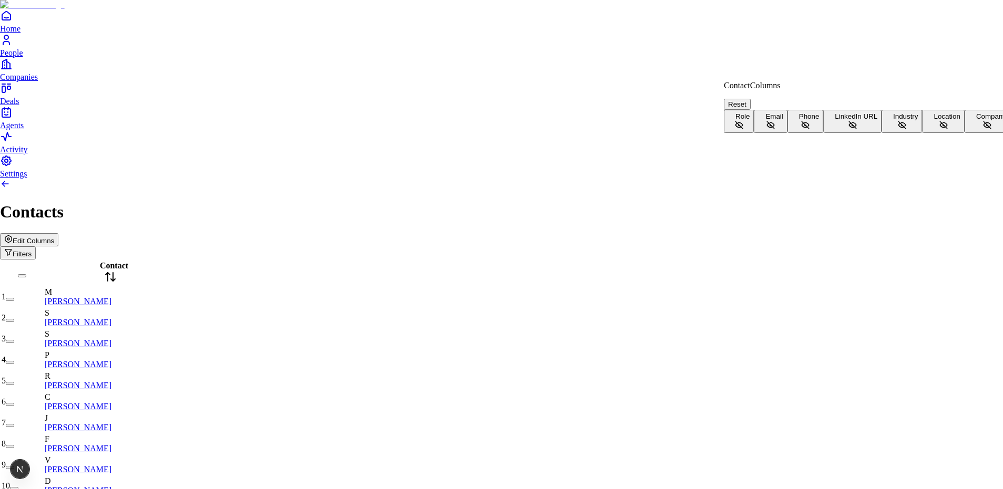
scroll to position [23, 0]
click at [964, 133] on button "Company" at bounding box center [987, 121] width 46 height 23
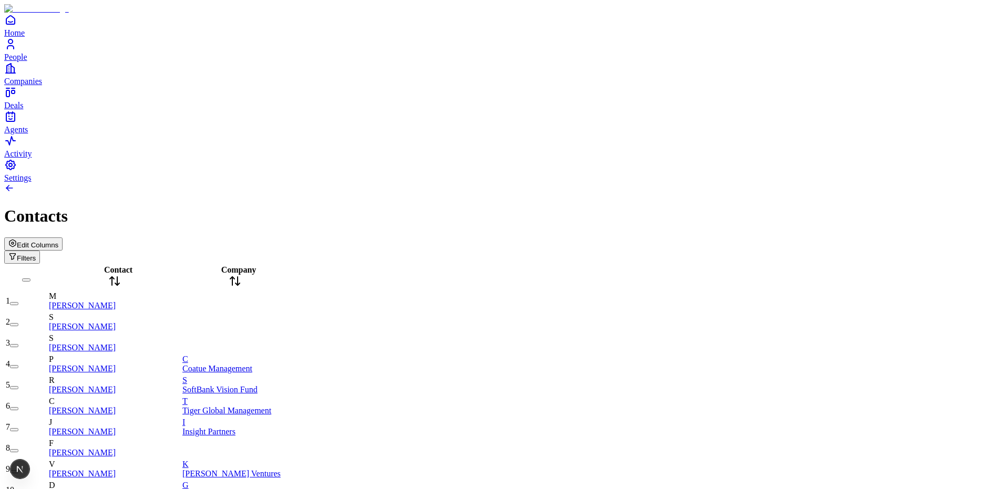
click at [274, 265] on div "Company" at bounding box center [234, 277] width 105 height 24
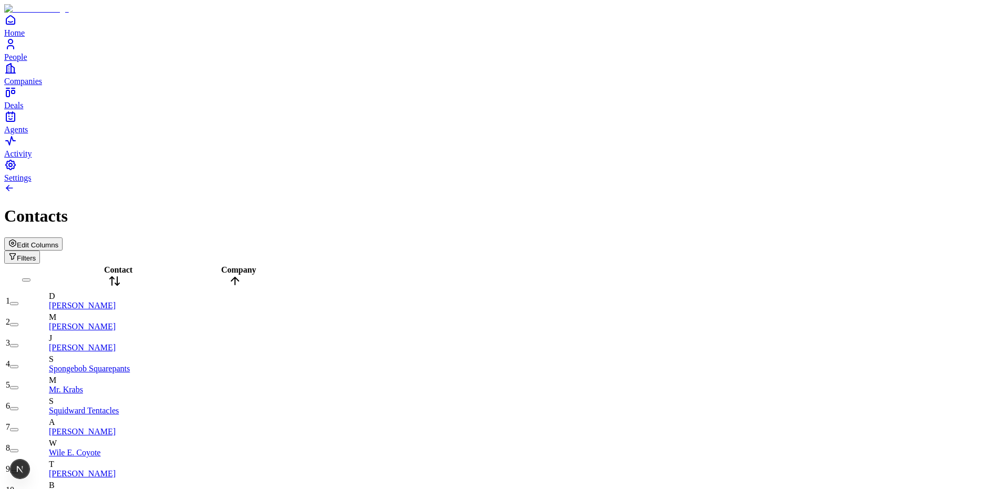
click at [58, 241] on span "Edit Columns" at bounding box center [38, 245] width 42 height 8
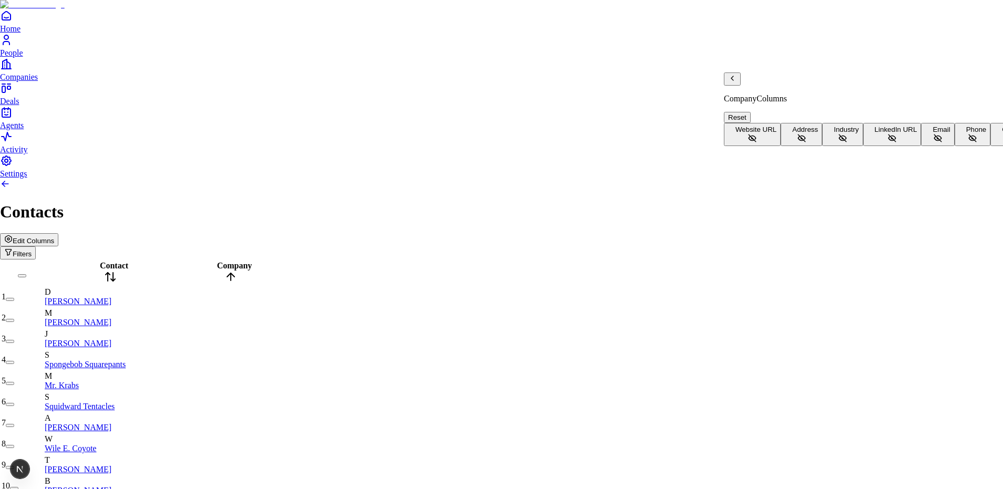
click at [797, 123] on button "Address" at bounding box center [802, 134] width 42 height 23
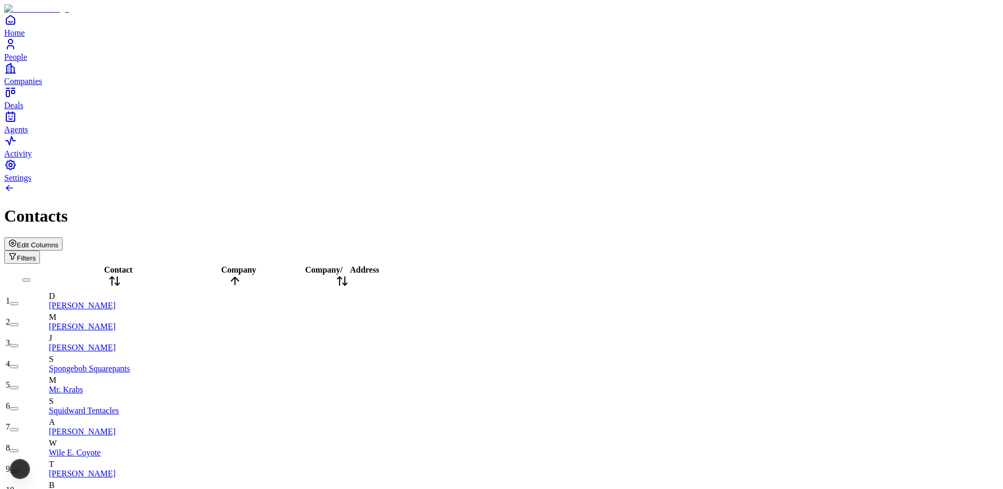
click at [395, 265] on div "Company / Address" at bounding box center [342, 277] width 105 height 24
click at [120, 265] on span "Contact" at bounding box center [118, 269] width 28 height 9
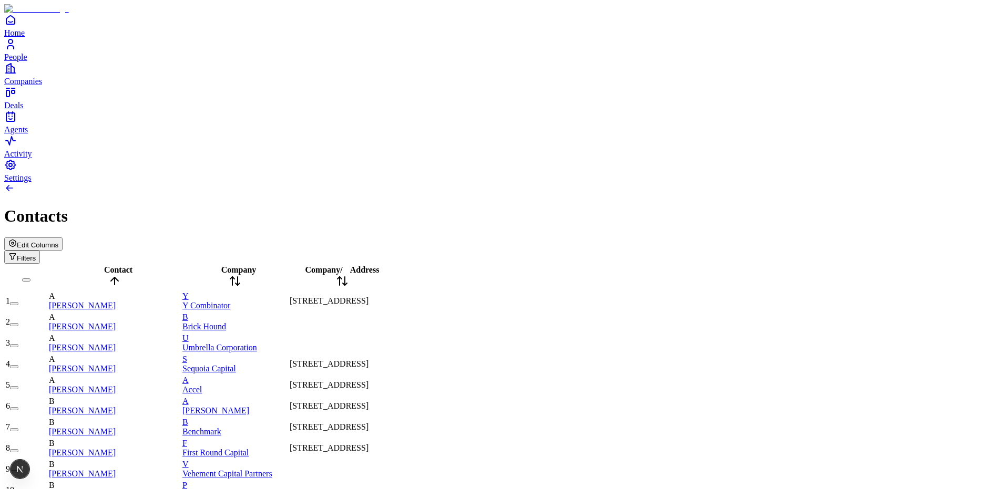
click at [379, 265] on span "Address" at bounding box center [364, 269] width 29 height 9
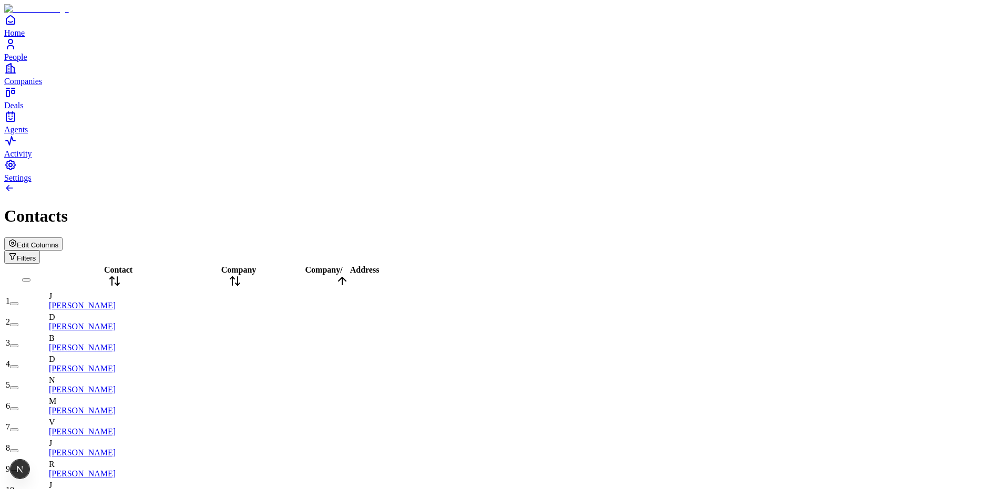
click at [379, 265] on span "Address" at bounding box center [364, 269] width 29 height 9
click at [58, 241] on span "Edit Columns" at bounding box center [38, 245] width 42 height 8
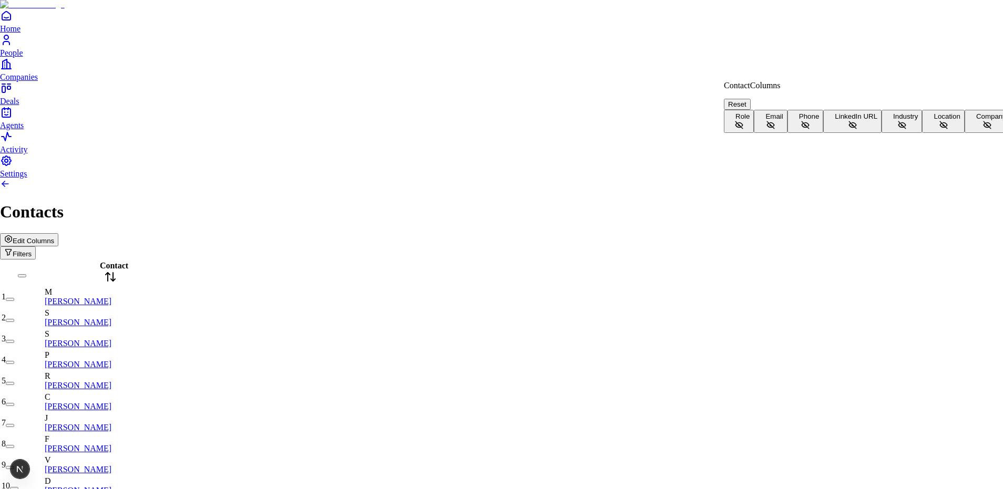
scroll to position [23, 0]
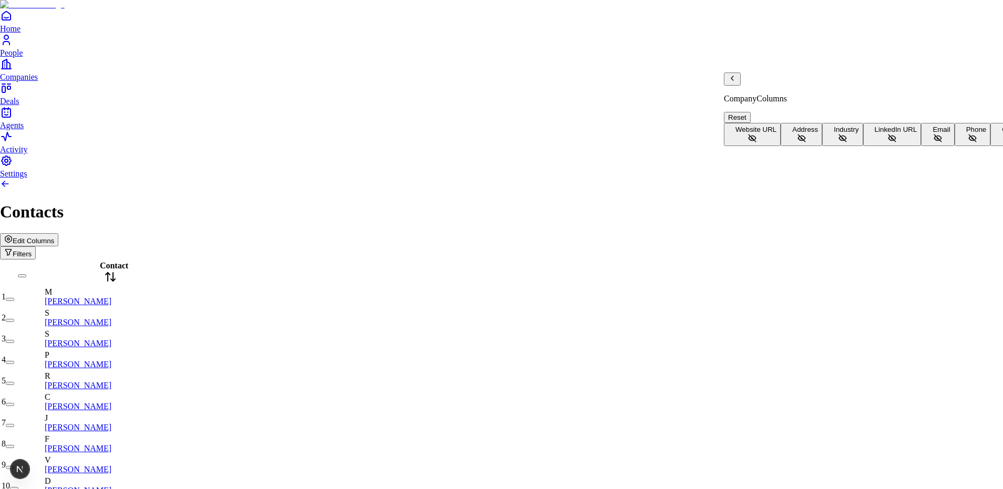
click at [781, 123] on button "Address" at bounding box center [802, 134] width 42 height 23
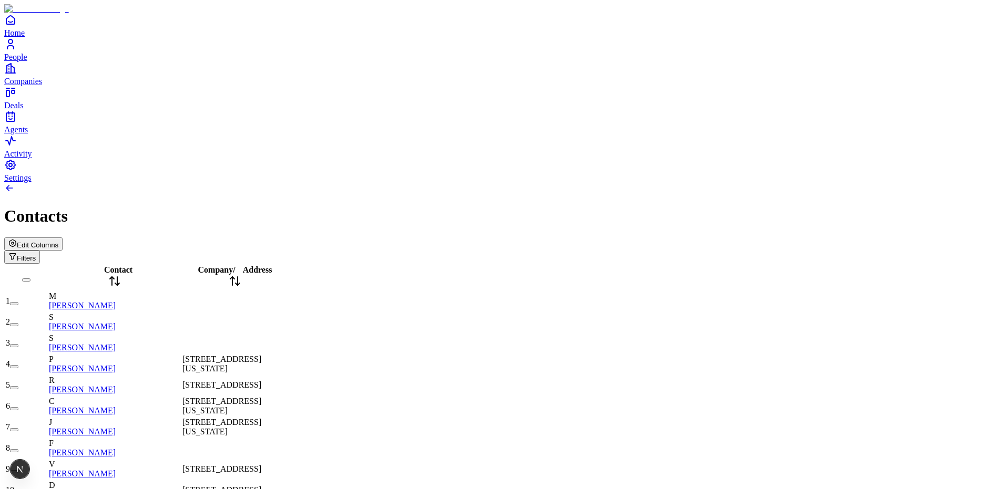
click at [272, 265] on span "Address" at bounding box center [257, 269] width 29 height 9
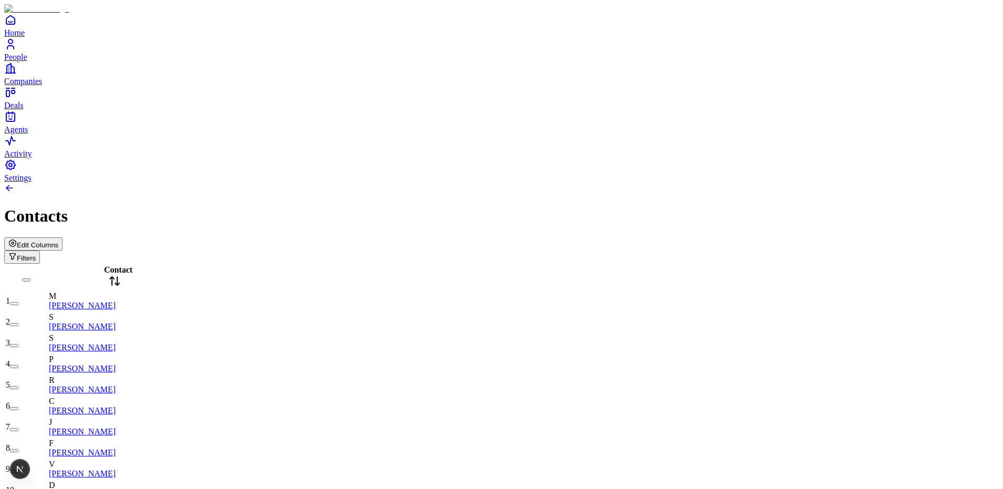
click at [58, 241] on span "Edit Columns" at bounding box center [38, 245] width 42 height 8
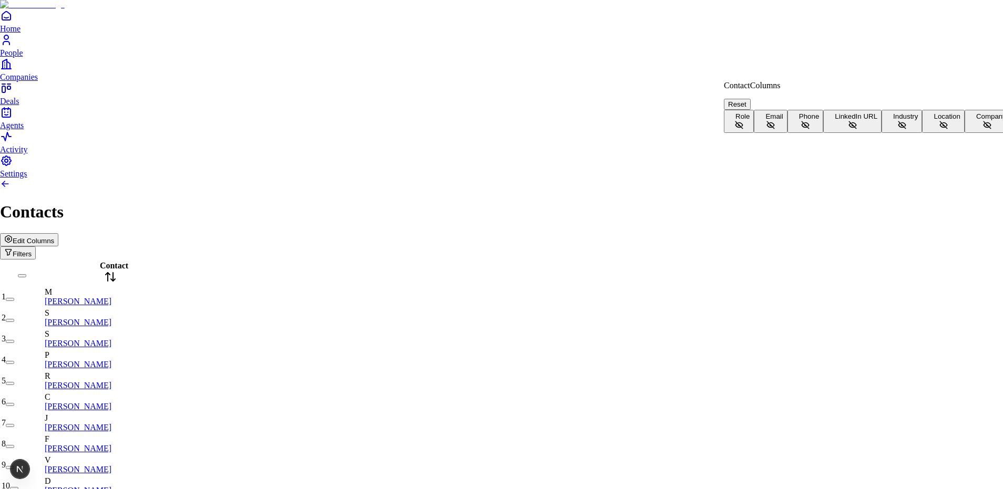
scroll to position [23, 0]
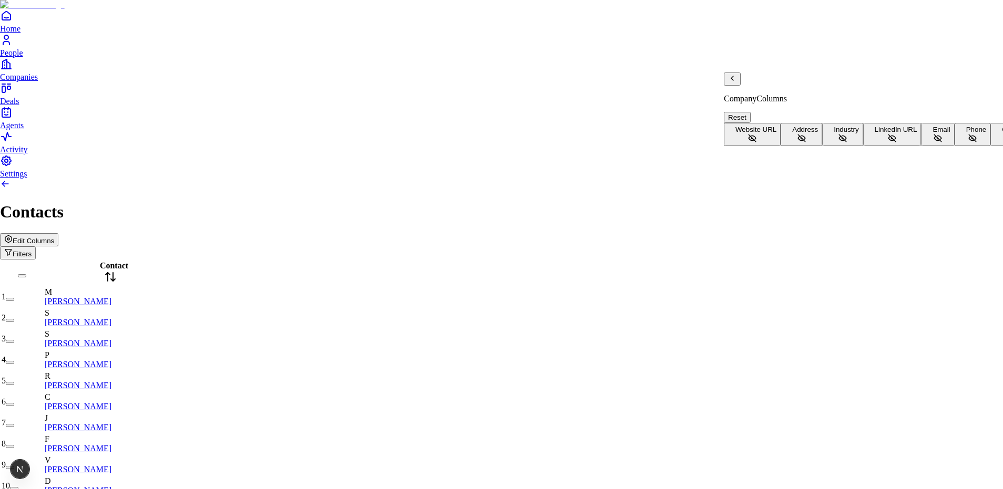
click at [781, 123] on button "Address" at bounding box center [802, 134] width 42 height 23
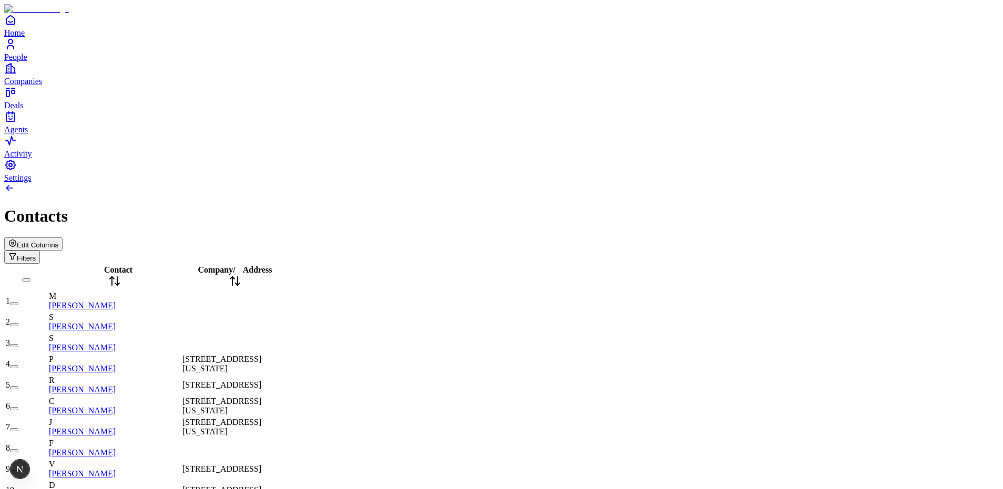
click at [241, 275] on icon at bounding box center [235, 281] width 13 height 13
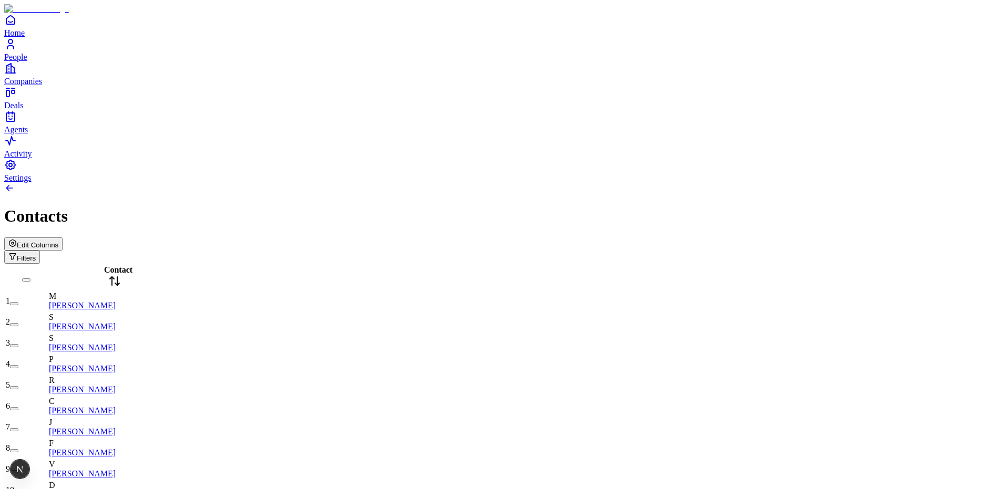
click at [58, 241] on span "Edit Columns" at bounding box center [38, 245] width 42 height 8
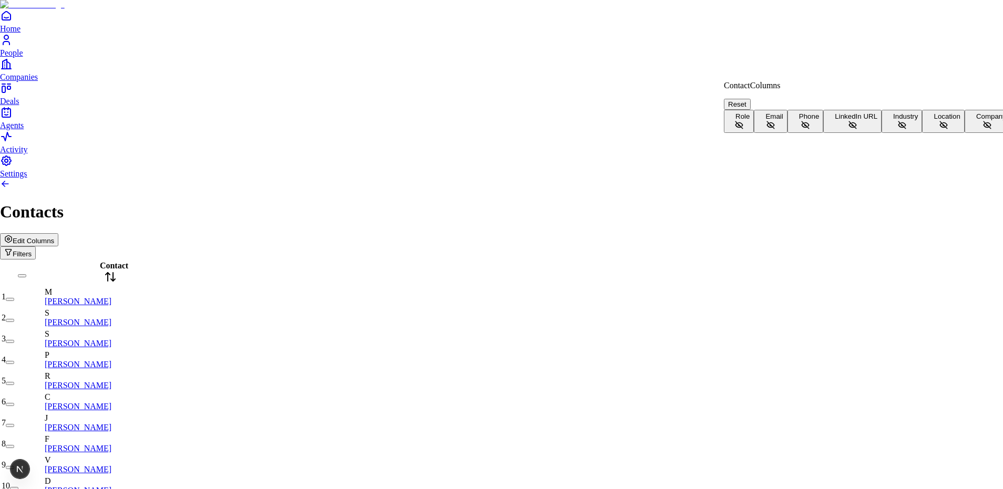
scroll to position [23, 0]
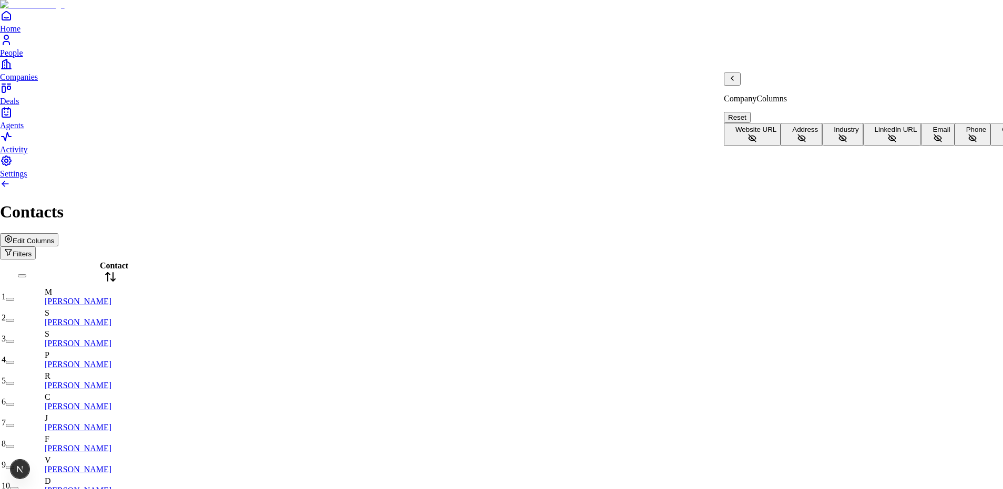
click at [795, 123] on button "Address" at bounding box center [802, 134] width 42 height 23
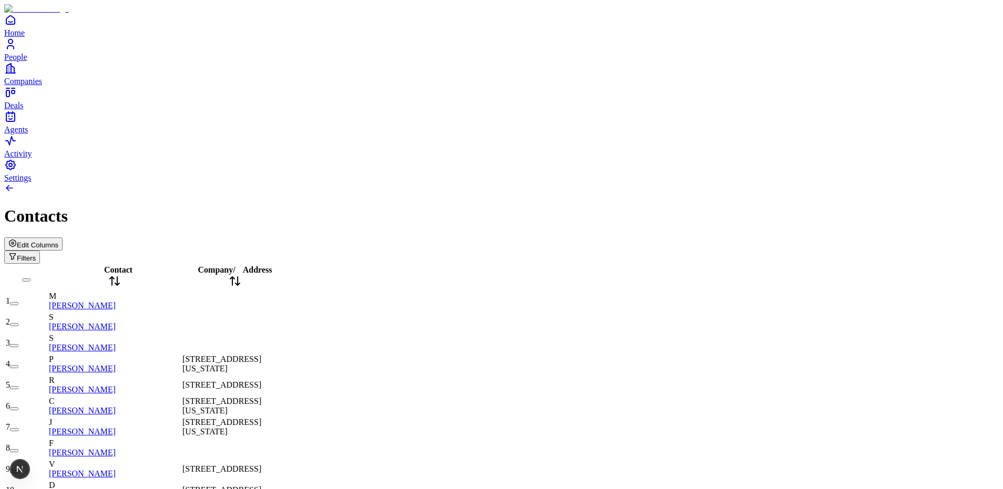
click at [241, 275] on icon at bounding box center [235, 281] width 13 height 13
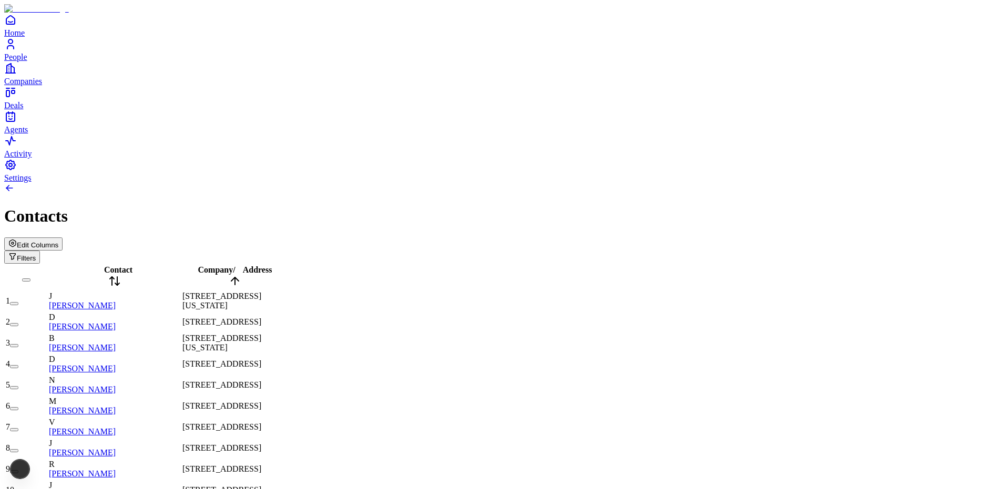
click at [241, 275] on icon at bounding box center [235, 281] width 13 height 13
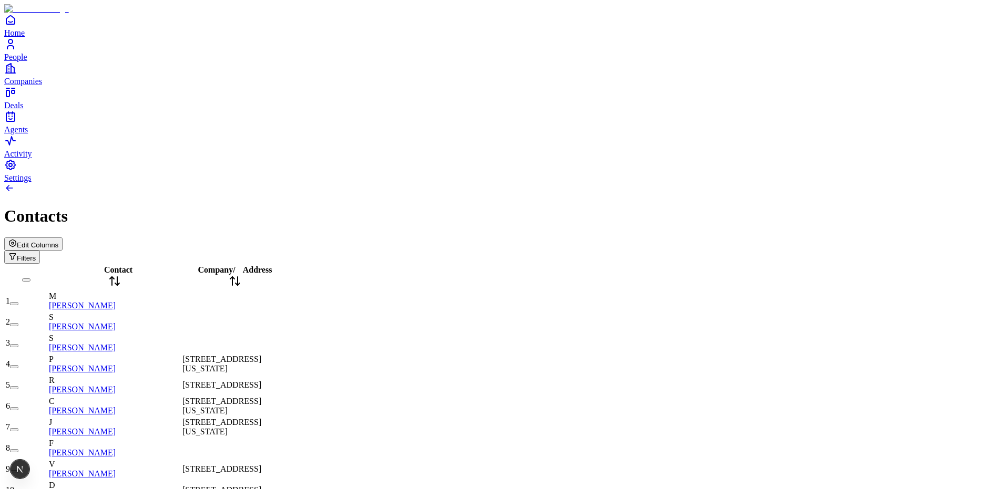
click at [63, 238] on button "Edit Columns" at bounding box center [33, 244] width 58 height 13
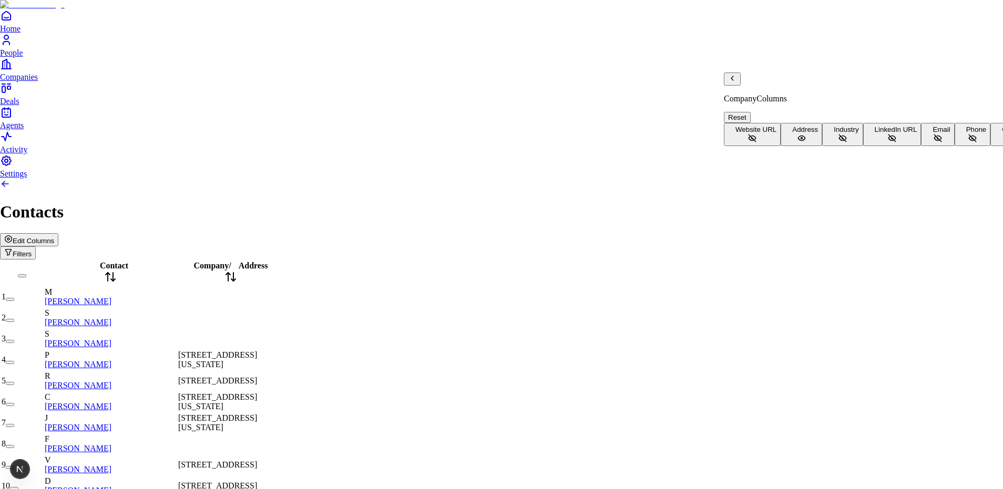
scroll to position [0, 0]
click at [776, 126] on span "Website URL" at bounding box center [755, 130] width 41 height 8
click at [834, 134] on span "Industry" at bounding box center [846, 130] width 25 height 8
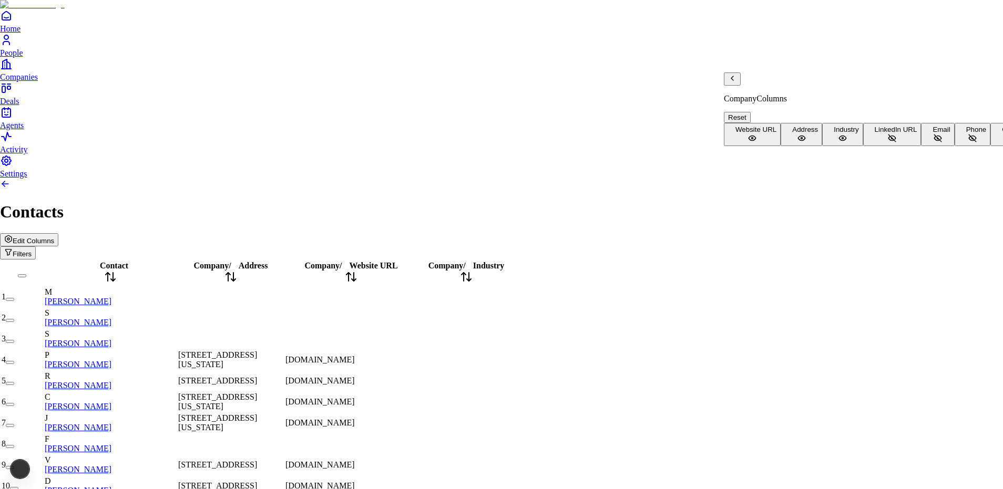
click at [875, 134] on span "LinkedIn URL" at bounding box center [896, 130] width 43 height 8
click at [921, 146] on button "Email" at bounding box center [937, 134] width 33 height 23
click at [954, 146] on button "Phone" at bounding box center [972, 134] width 36 height 23
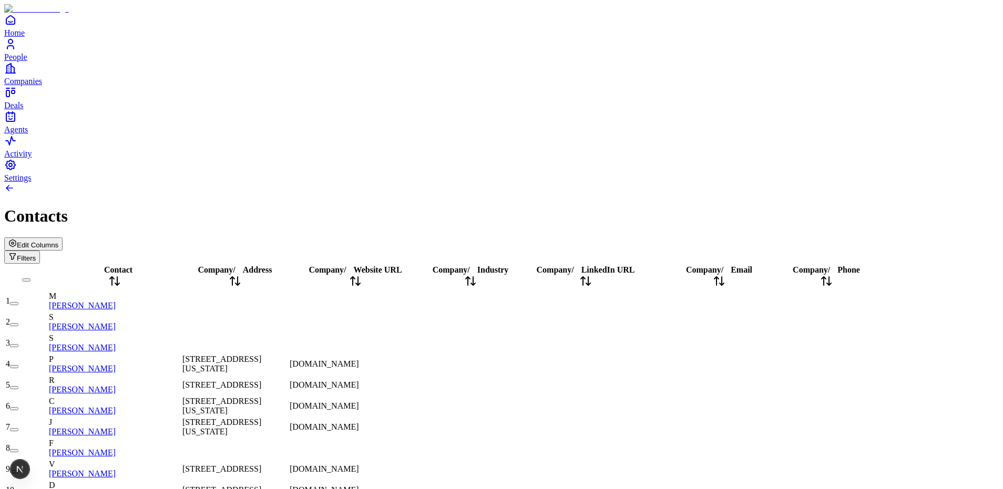
click at [402, 265] on span "Website URL" at bounding box center [378, 269] width 48 height 9
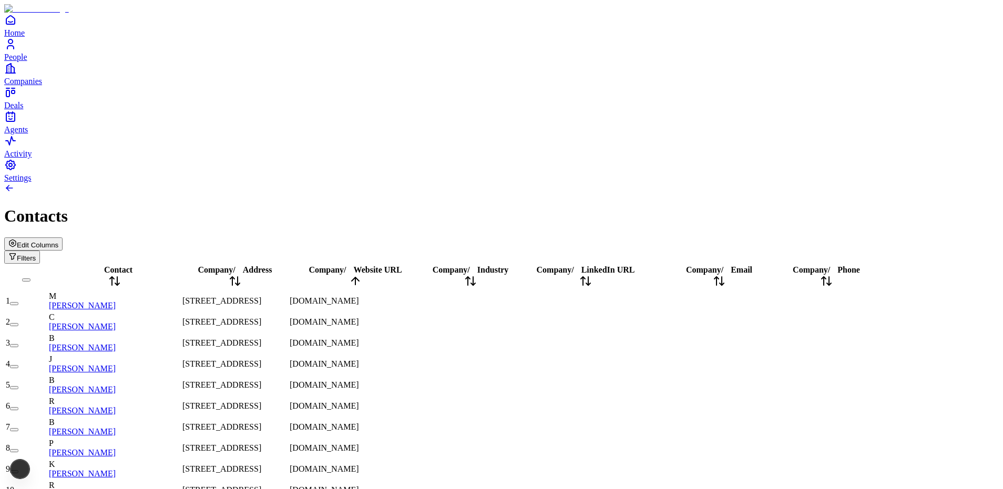
click at [402, 265] on span "Website URL" at bounding box center [378, 269] width 48 height 9
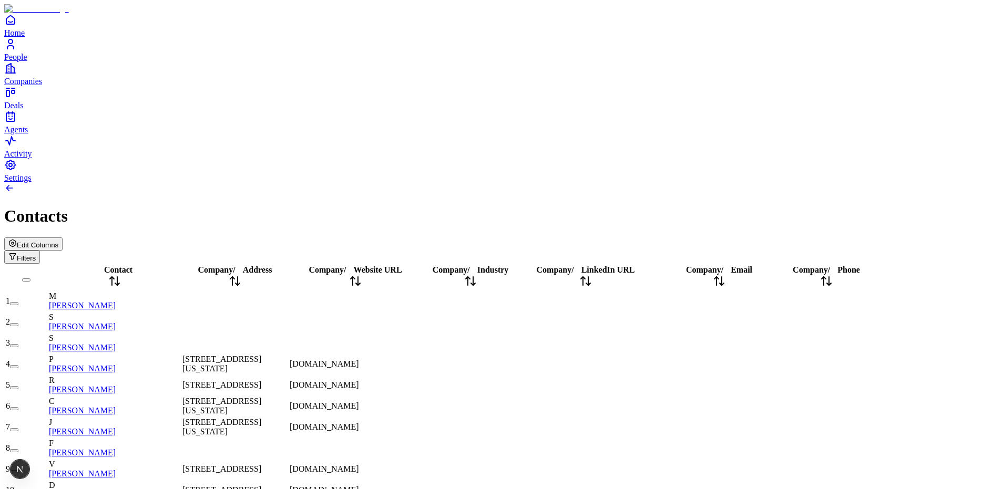
click at [272, 265] on span "Address" at bounding box center [257, 269] width 29 height 9
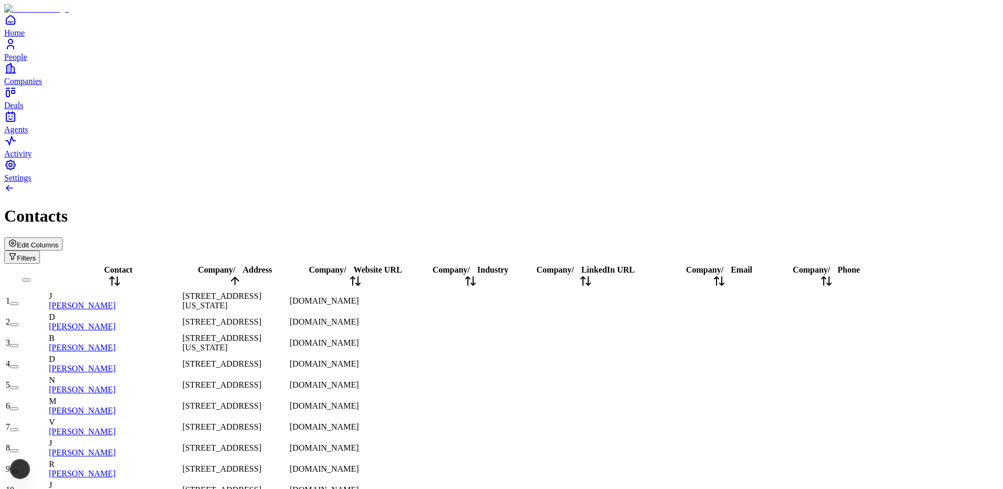
click at [272, 265] on span "Address" at bounding box center [257, 269] width 29 height 9
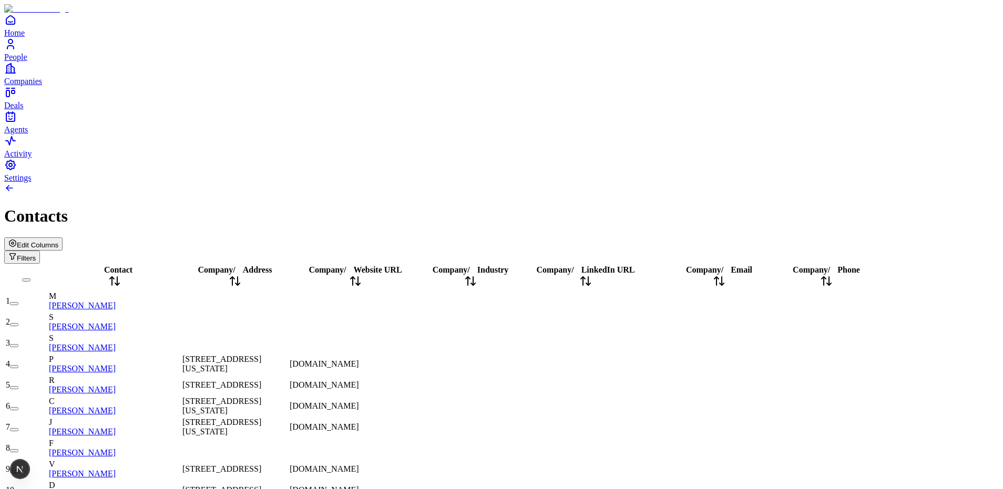
click at [129, 265] on div "Contact" at bounding box center [114, 277] width 131 height 24
click at [128, 265] on div "Contact" at bounding box center [114, 277] width 131 height 24
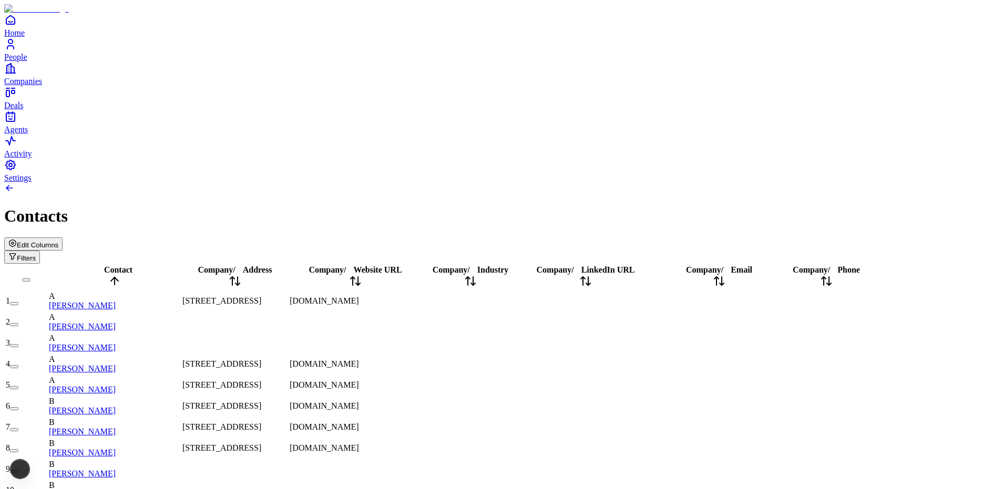
click at [126, 265] on div "Contact" at bounding box center [114, 277] width 131 height 24
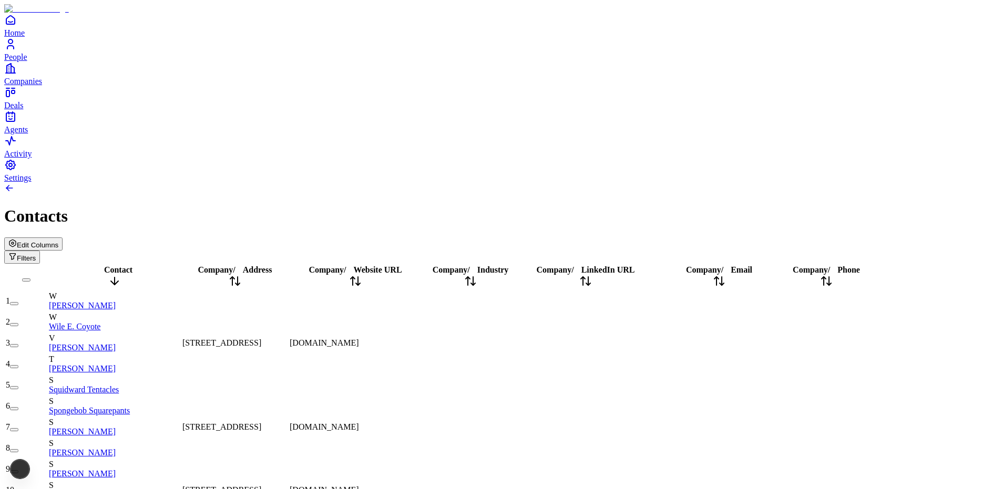
click at [126, 265] on div "Contact" at bounding box center [114, 277] width 131 height 24
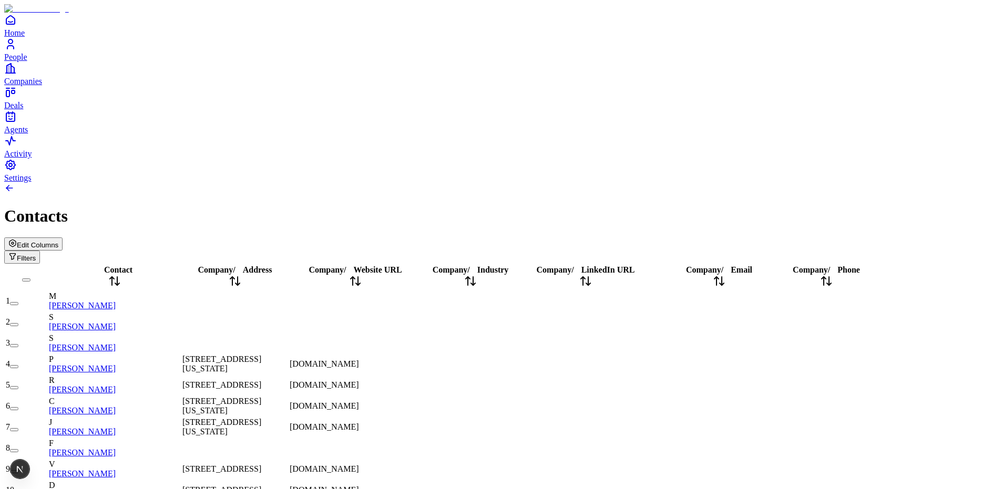
click at [58, 241] on span "Edit Columns" at bounding box center [38, 245] width 42 height 8
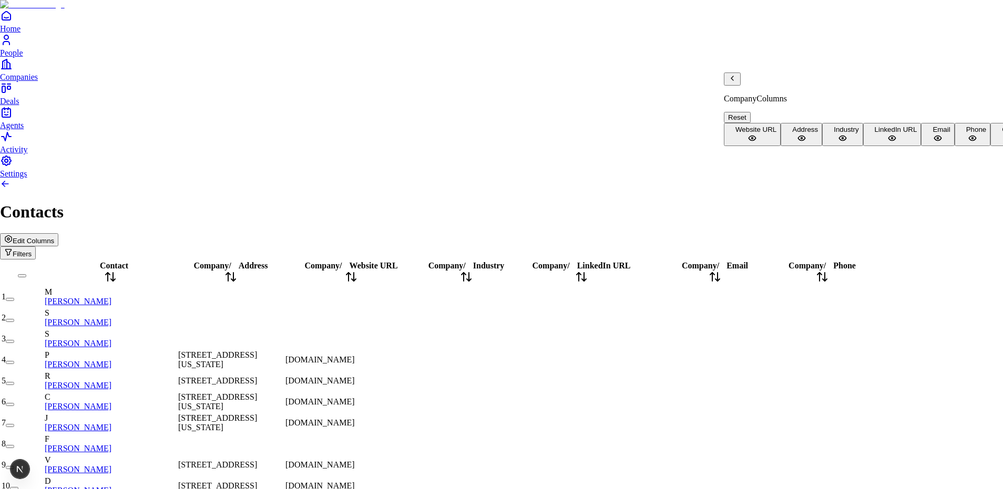
scroll to position [68, 0]
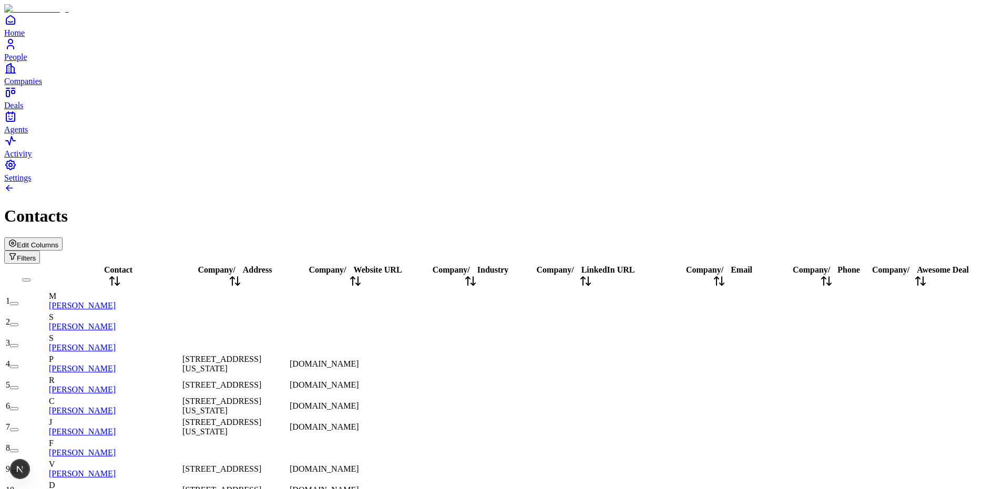
click at [952, 265] on span "Awesome Deal" at bounding box center [943, 269] width 52 height 9
click at [932, 265] on span "Awesome Deal" at bounding box center [943, 269] width 52 height 9
click at [58, 241] on span "Edit Columns" at bounding box center [38, 245] width 42 height 8
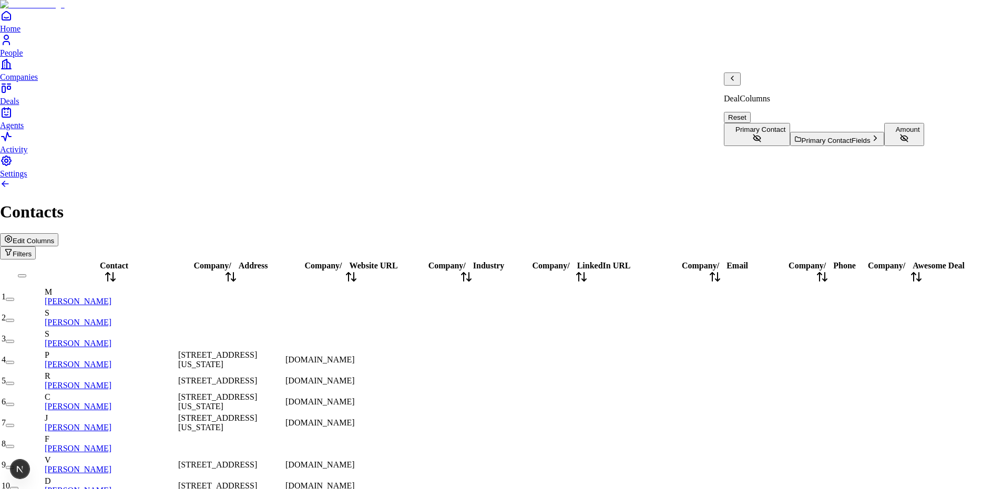
click at [884, 146] on button "Amount" at bounding box center [904, 134] width 40 height 23
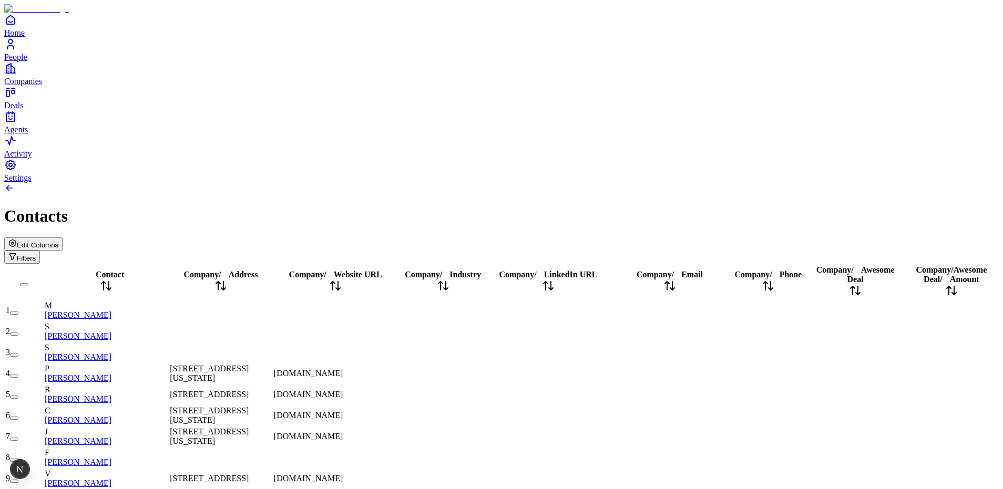
scroll to position [0, 138]
click at [968, 275] on span "Amount" at bounding box center [964, 279] width 29 height 9
click at [953, 275] on span "Amount" at bounding box center [964, 279] width 29 height 9
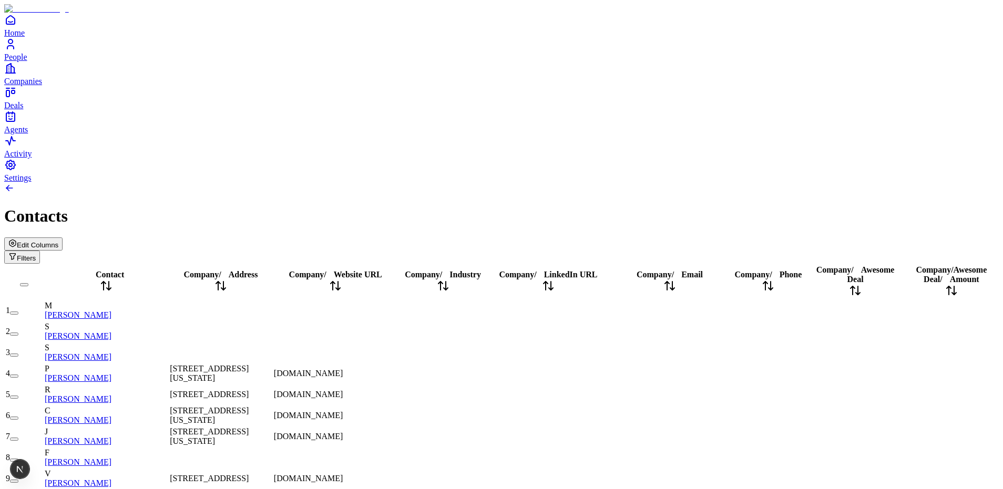
click at [220, 282] on icon at bounding box center [218, 283] width 4 height 2
click at [227, 280] on icon at bounding box center [220, 286] width 13 height 13
click at [382, 270] on span "Website URL" at bounding box center [358, 274] width 48 height 9
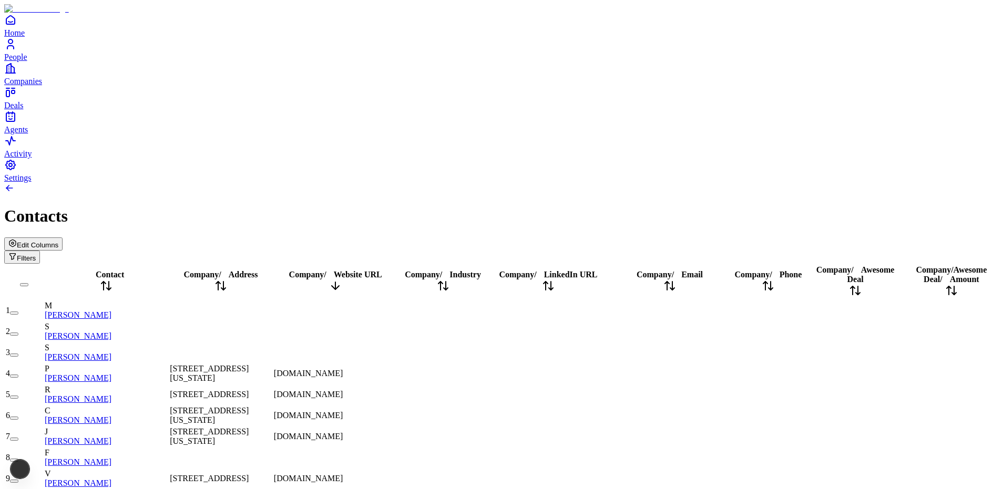
click at [382, 270] on span "Website URL" at bounding box center [358, 274] width 48 height 9
click at [63, 238] on button "Edit Columns" at bounding box center [33, 244] width 58 height 13
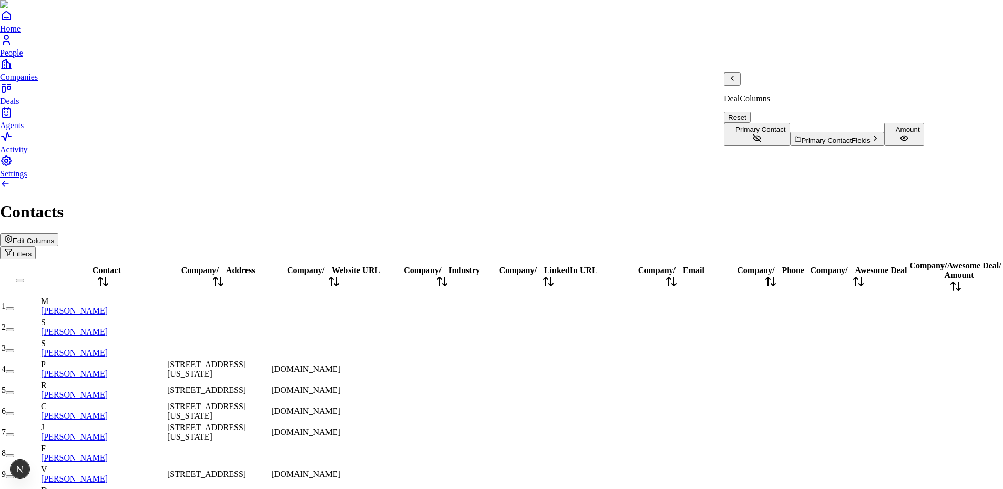
click at [884, 146] on button "Amount" at bounding box center [904, 134] width 40 height 23
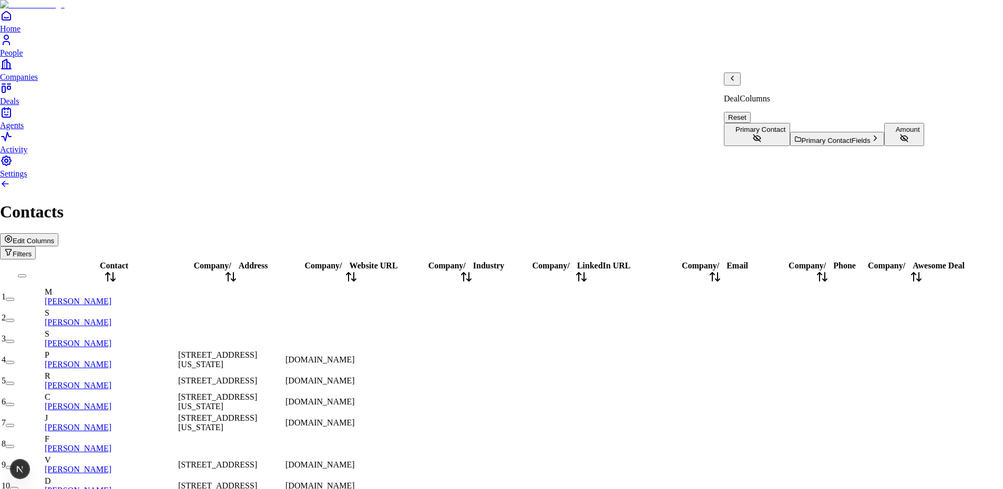
scroll to position [0, 1]
click at [736, 83] on icon "Back" at bounding box center [732, 78] width 8 height 8
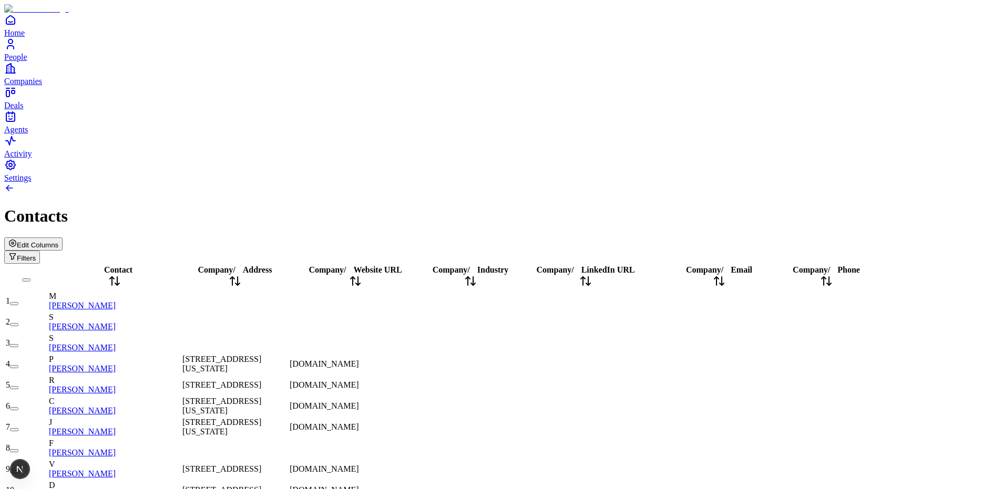
click at [322, 207] on div "Contacts" at bounding box center [501, 216] width 994 height 19
click at [272, 265] on span "Address" at bounding box center [257, 269] width 29 height 9
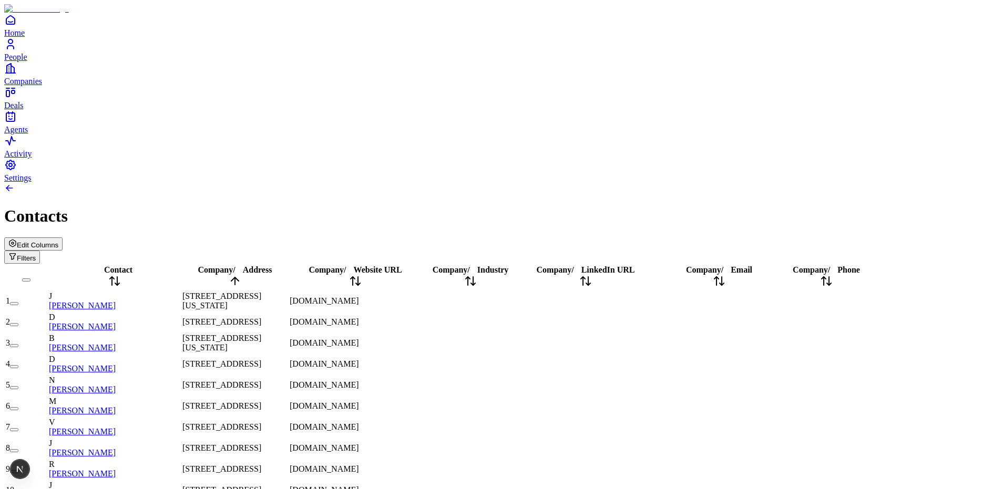
click at [272, 265] on span "Address" at bounding box center [257, 269] width 29 height 9
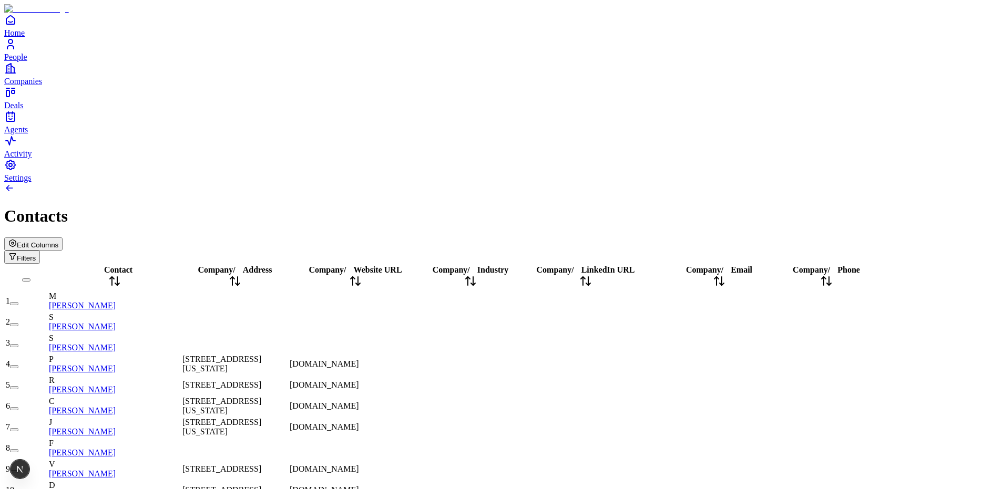
click at [402, 265] on span "Website URL" at bounding box center [378, 269] width 48 height 9
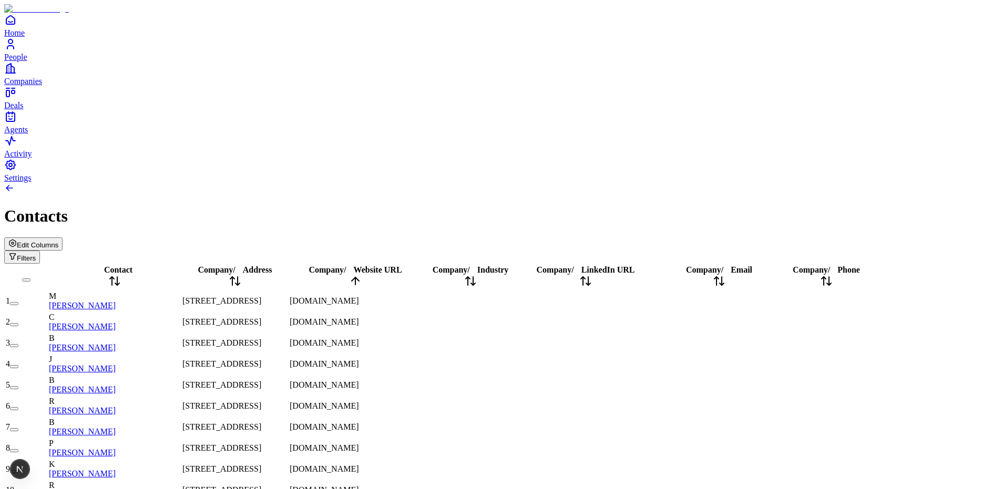
click at [402, 265] on span "Website URL" at bounding box center [378, 269] width 48 height 9
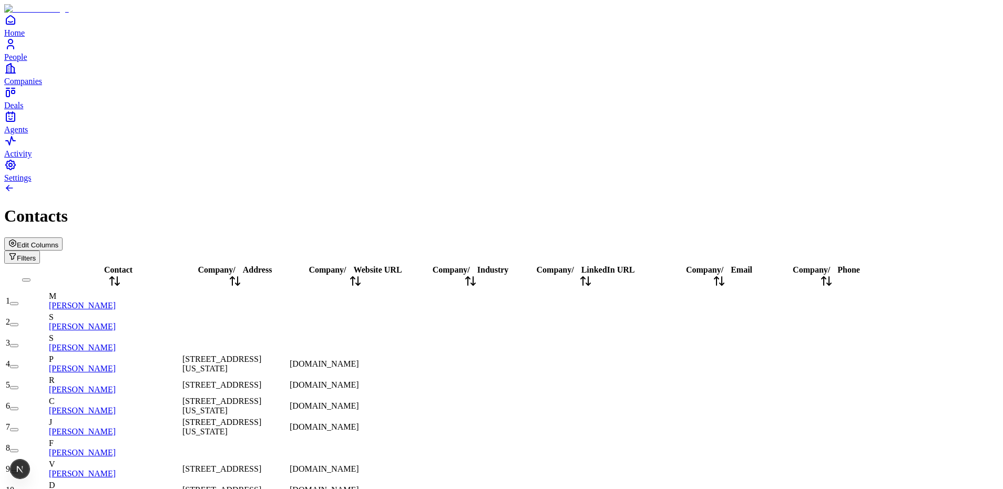
click at [402, 265] on span "Website URL" at bounding box center [378, 269] width 48 height 9
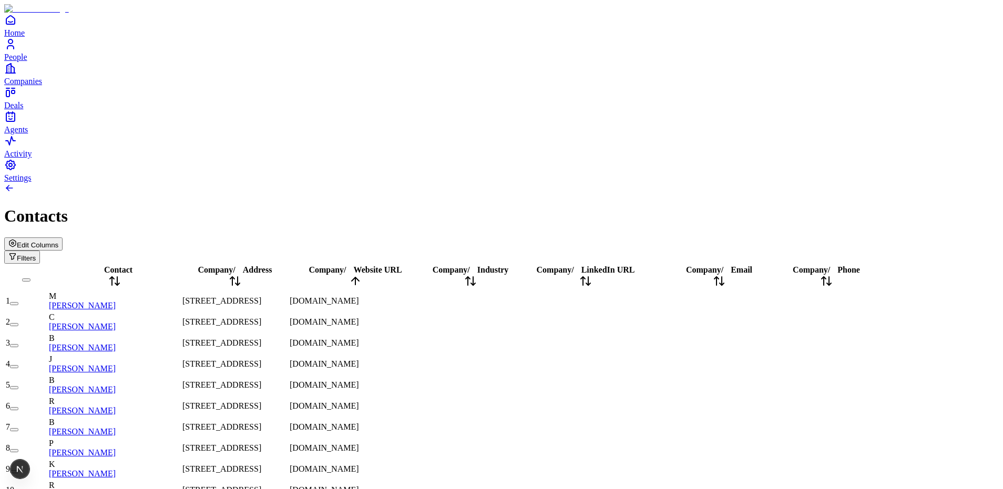
click at [402, 265] on span "Website URL" at bounding box center [378, 269] width 48 height 9
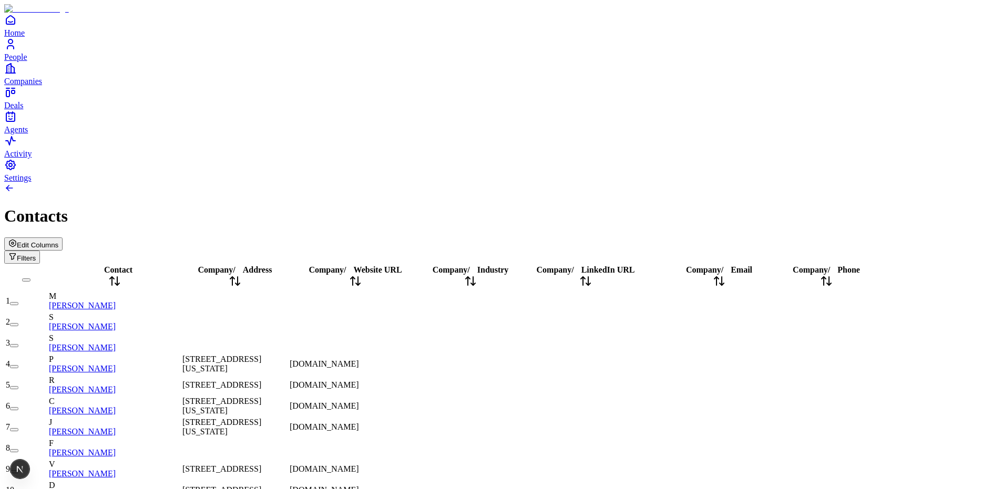
click at [509, 265] on span "Industry" at bounding box center [493, 269] width 32 height 9
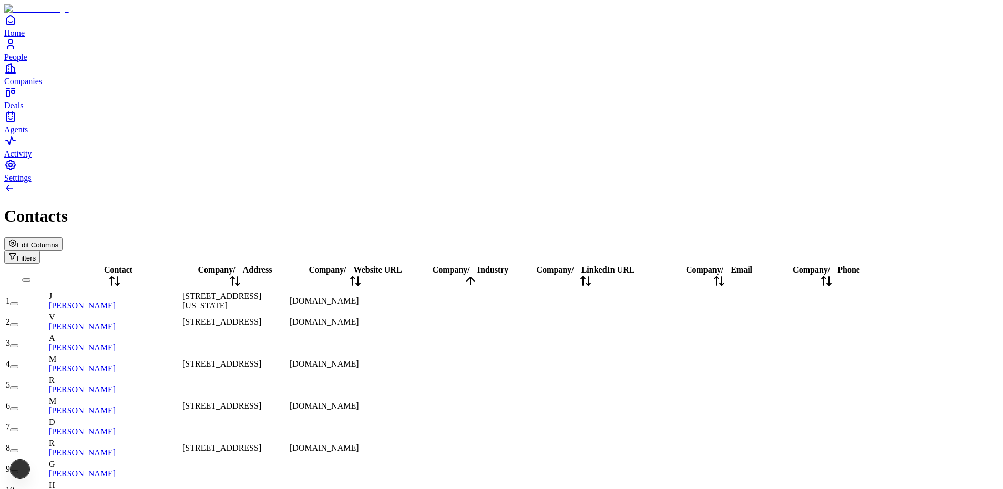
click at [477, 265] on icon at bounding box center [473, 268] width 7 height 7
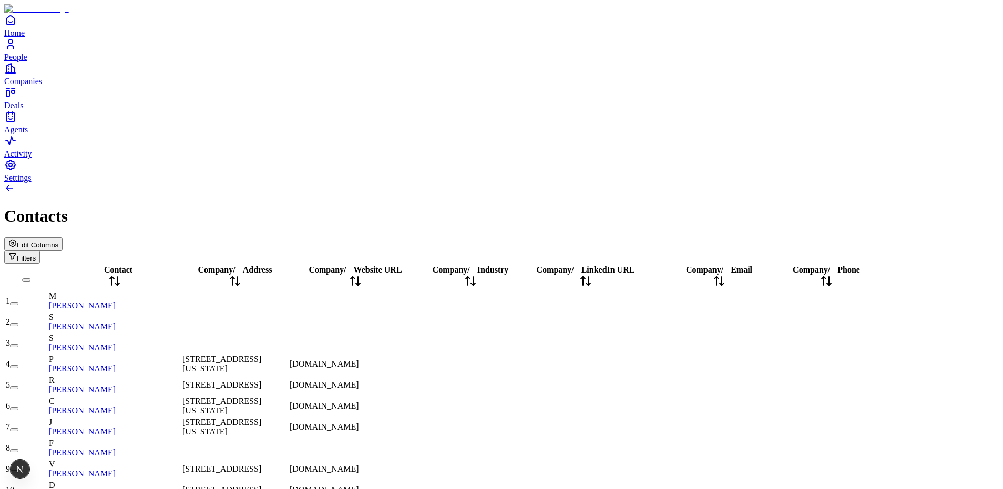
click at [402, 265] on span "Website URL" at bounding box center [378, 269] width 48 height 9
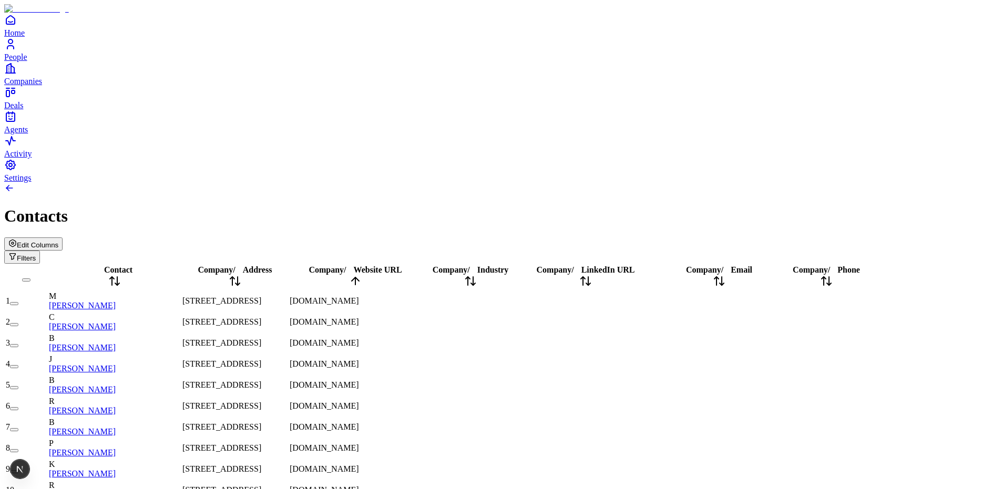
click at [373, 265] on div "Company / Website URL" at bounding box center [355, 277] width 131 height 24
click at [346, 265] on span "/" at bounding box center [345, 269] width 2 height 9
click at [344, 265] on span "Company" at bounding box center [326, 269] width 35 height 9
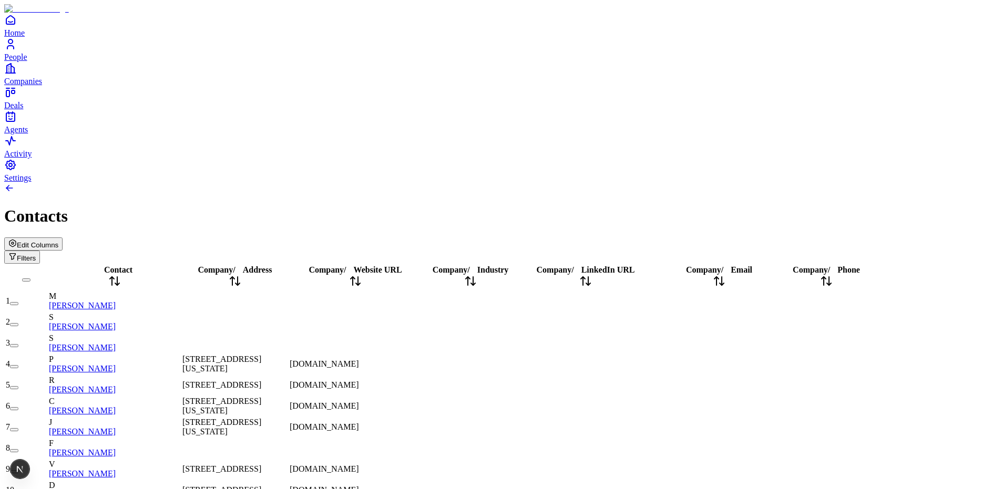
click at [336, 238] on div "Edit Columns Filters" at bounding box center [501, 251] width 994 height 26
click at [58, 241] on span "Edit Columns" at bounding box center [38, 245] width 42 height 8
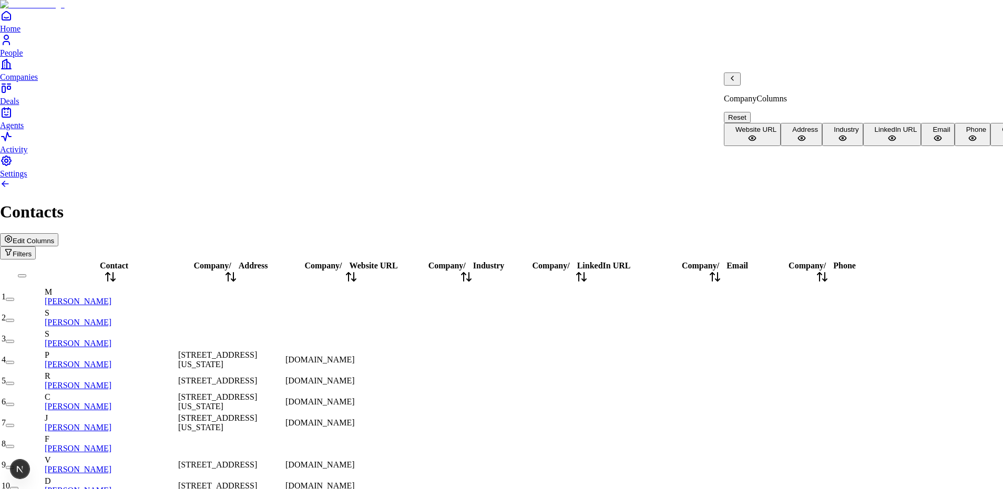
click at [736, 83] on icon "Back" at bounding box center [732, 78] width 8 height 8
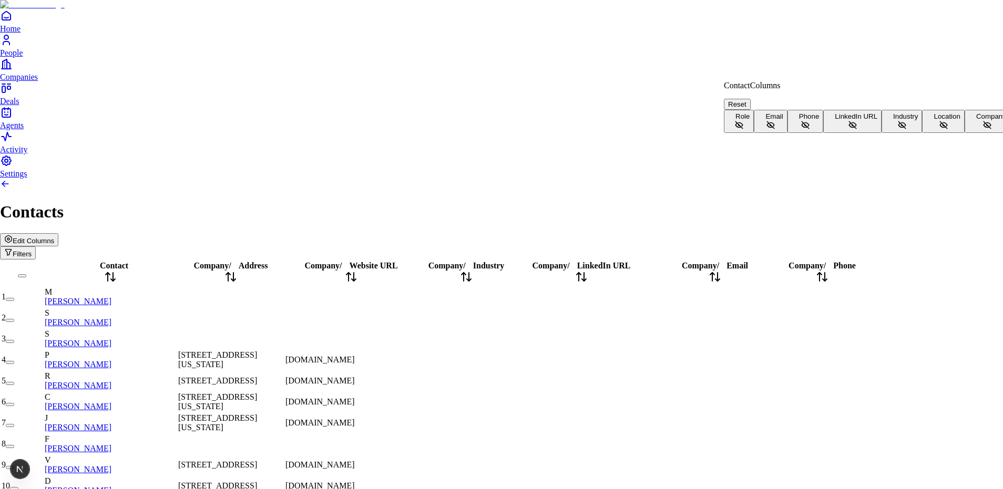
drag, startPoint x: 766, startPoint y: 135, endPoint x: 767, endPoint y: 140, distance: 5.9
click at [766, 120] on span "Email" at bounding box center [773, 116] width 17 height 8
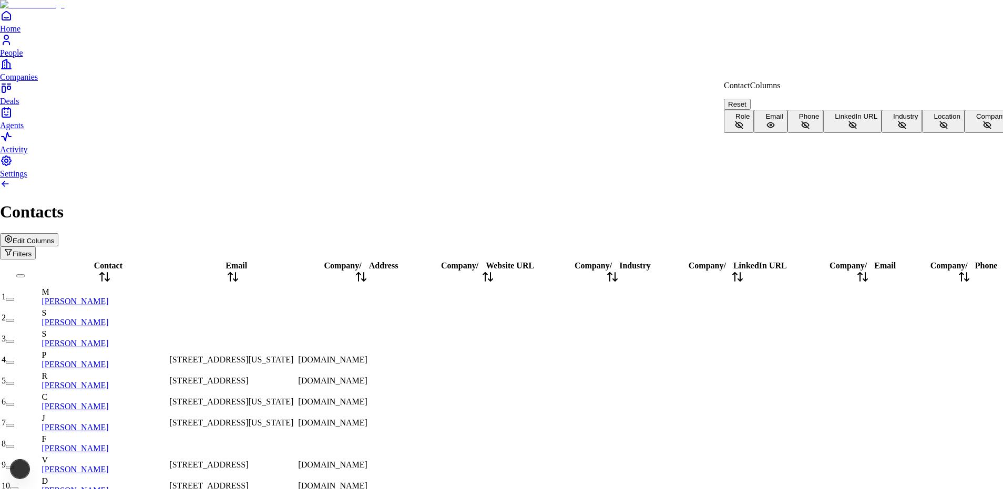
click at [799, 120] on span "Phone" at bounding box center [809, 116] width 20 height 8
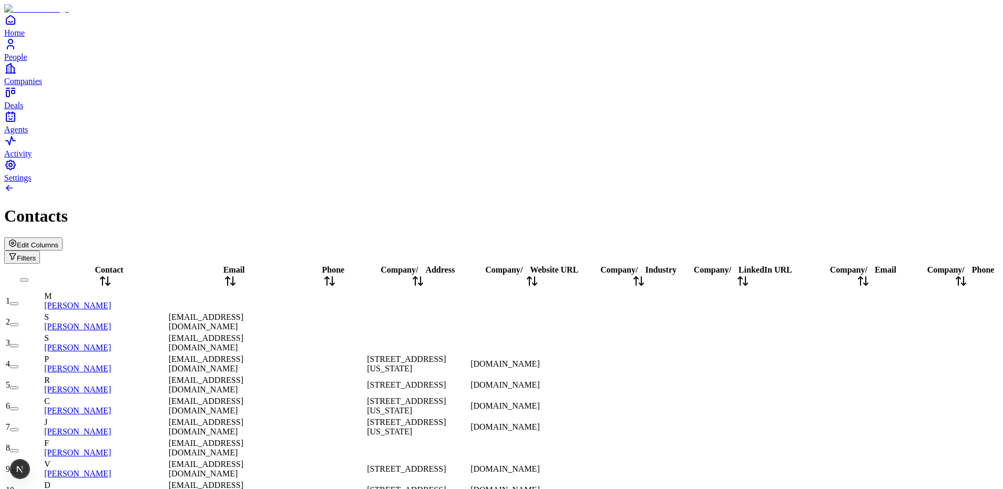
click at [260, 265] on div "Email" at bounding box center [231, 277] width 124 height 24
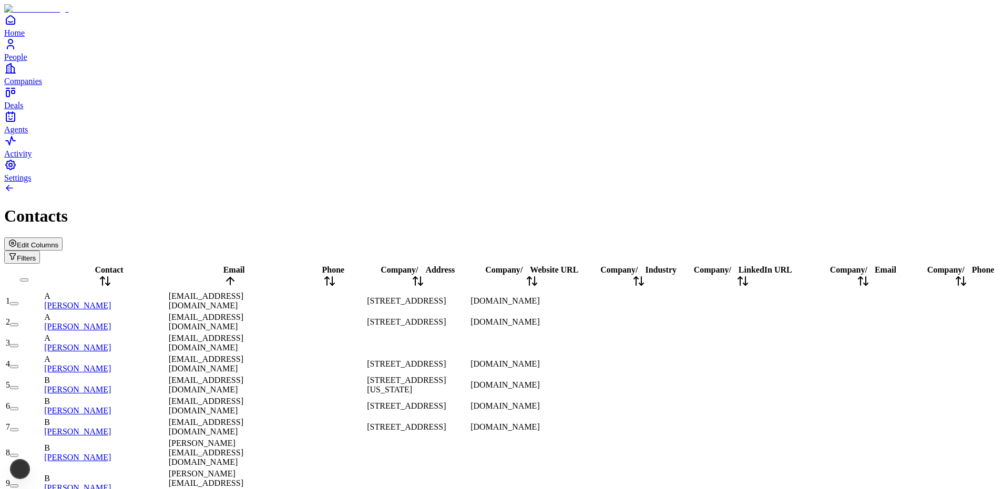
click at [237, 275] on icon at bounding box center [230, 281] width 13 height 13
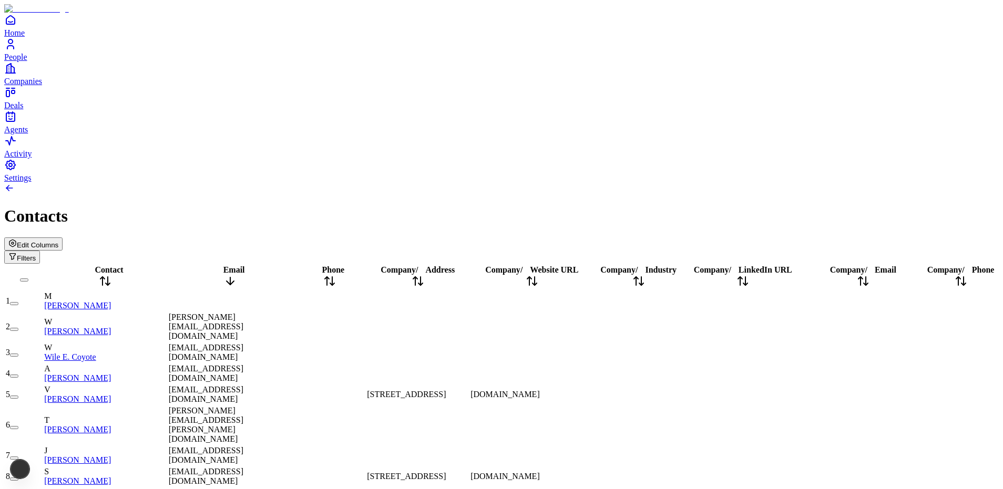
click at [237, 275] on icon at bounding box center [230, 281] width 13 height 13
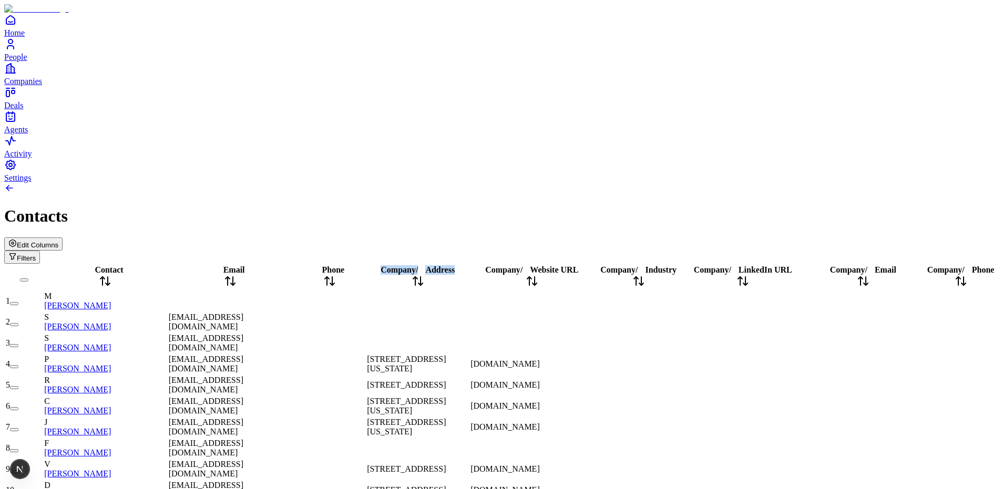
drag, startPoint x: 394, startPoint y: 84, endPoint x: 459, endPoint y: 87, distance: 64.8
click at [459, 265] on tr "Contact Email Phone Company / Address Company / Website URL Company / Industry …" at bounding box center [501, 277] width 992 height 25
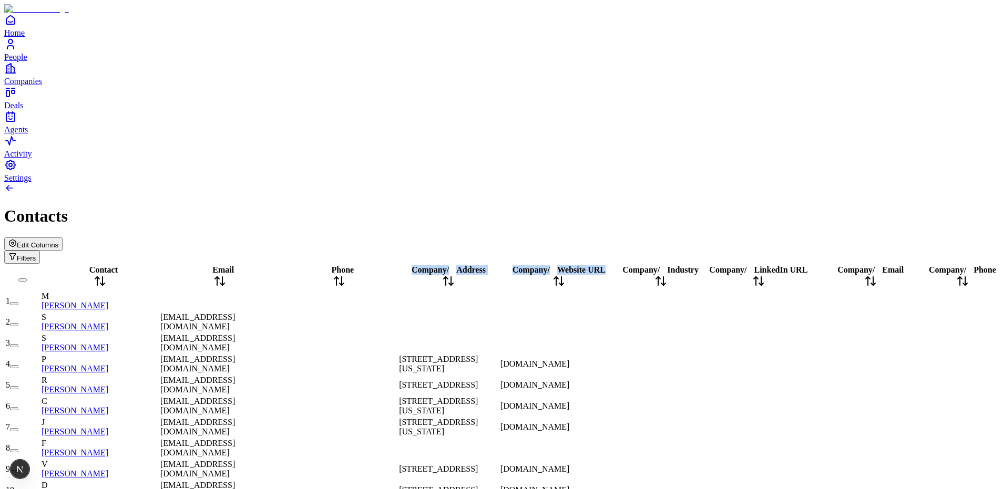
drag, startPoint x: 394, startPoint y: 84, endPoint x: 558, endPoint y: 83, distance: 163.5
click at [567, 265] on tr "Contact Email Phone Company / Address Company / Website URL Company / Industry …" at bounding box center [501, 277] width 992 height 25
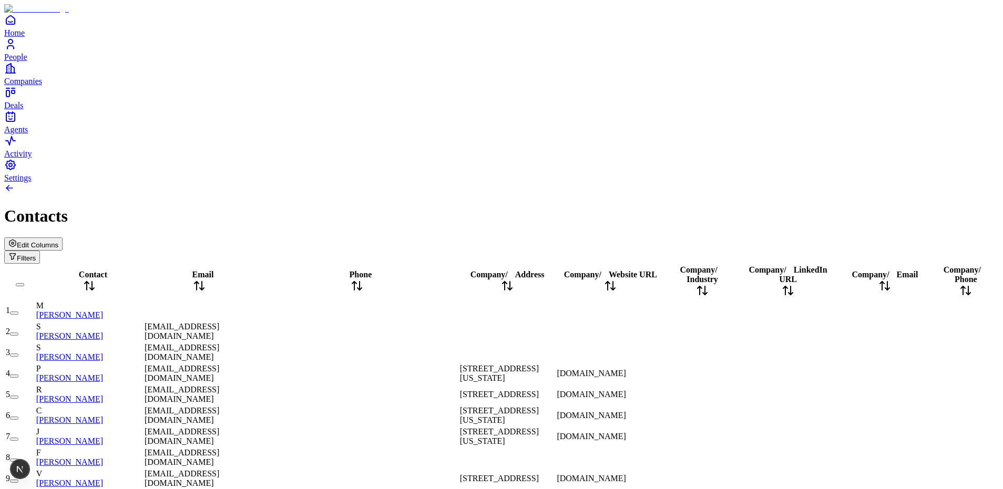
click at [477, 238] on div "Edit Columns Filters" at bounding box center [501, 251] width 994 height 26
click at [206, 280] on icon at bounding box center [199, 286] width 13 height 13
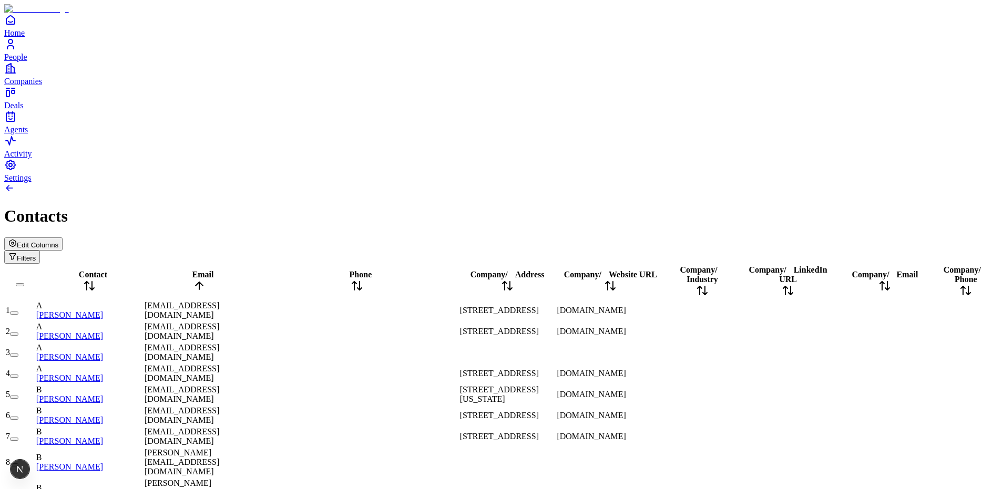
click at [206, 280] on icon at bounding box center [199, 286] width 13 height 13
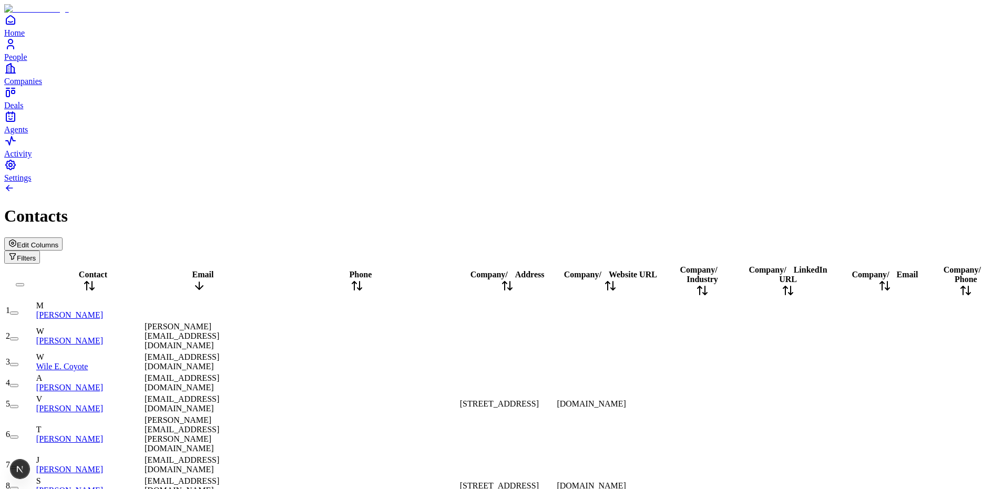
click at [206, 280] on icon at bounding box center [199, 286] width 13 height 13
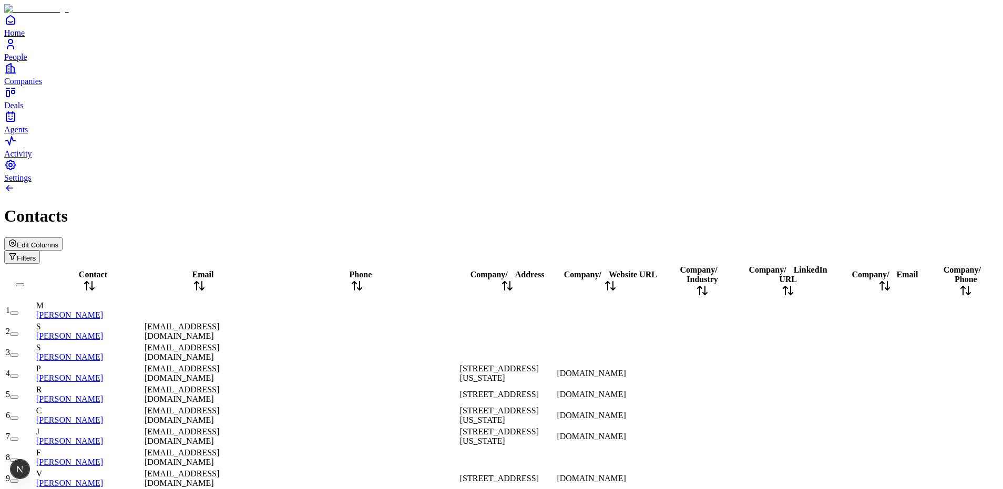
click at [58, 241] on span "Edit Columns" at bounding box center [38, 245] width 42 height 8
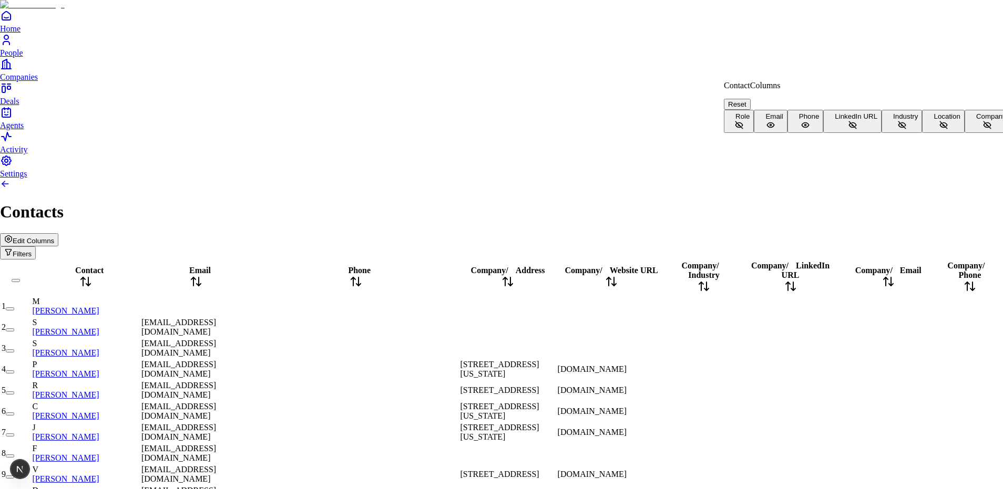
scroll to position [23, 0]
click at [964, 133] on button "Company" at bounding box center [987, 121] width 46 height 23
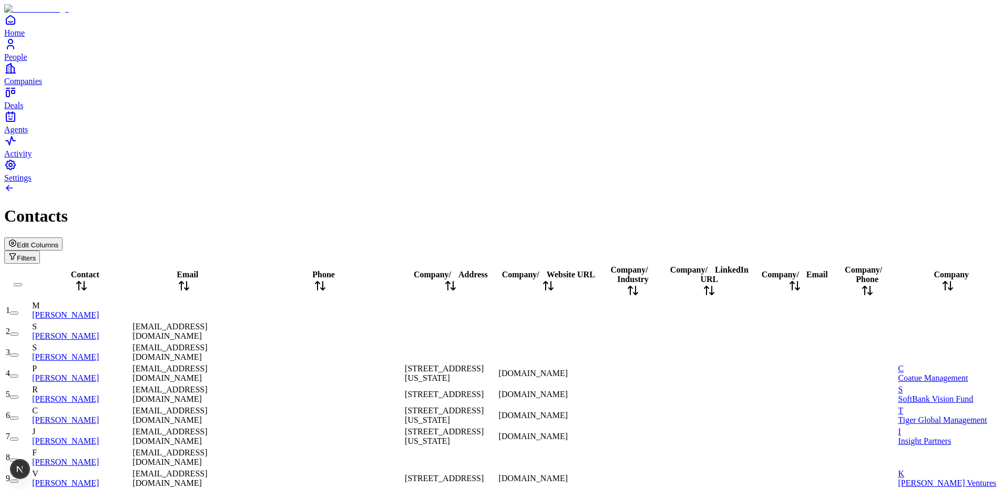
scroll to position [0, 142]
click at [925, 270] on div "Company" at bounding box center [947, 282] width 99 height 24
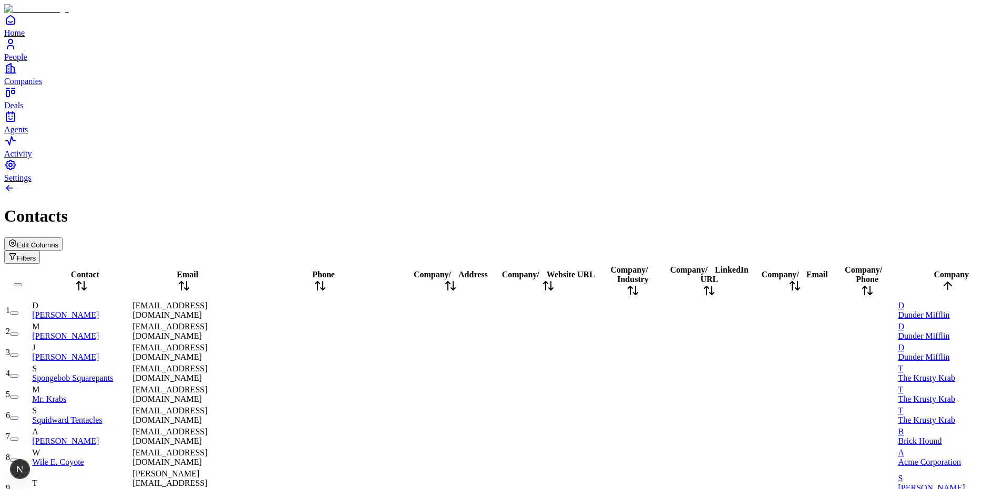
click at [933, 270] on span "Company" at bounding box center [950, 274] width 35 height 9
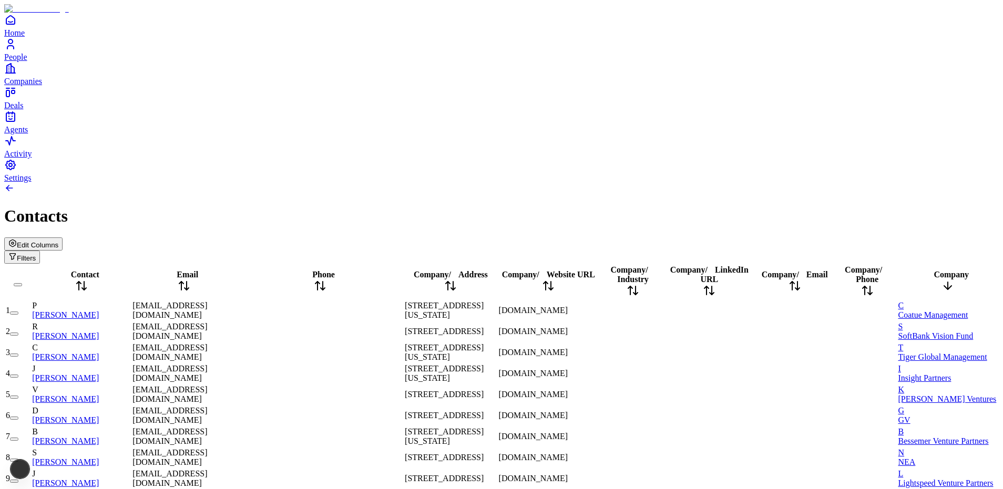
click at [933, 270] on span "Company" at bounding box center [950, 274] width 35 height 9
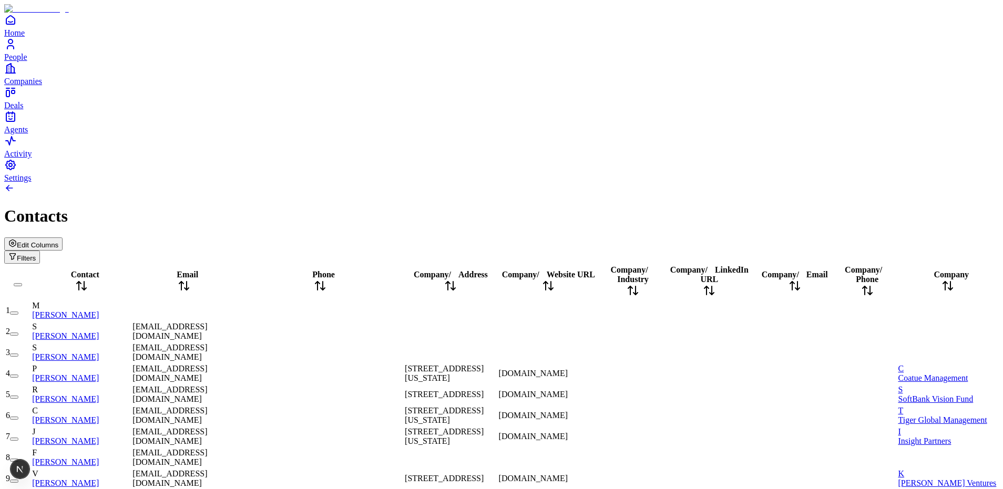
scroll to position [0, 0]
click at [58, 241] on span "Edit Columns" at bounding box center [38, 245] width 42 height 8
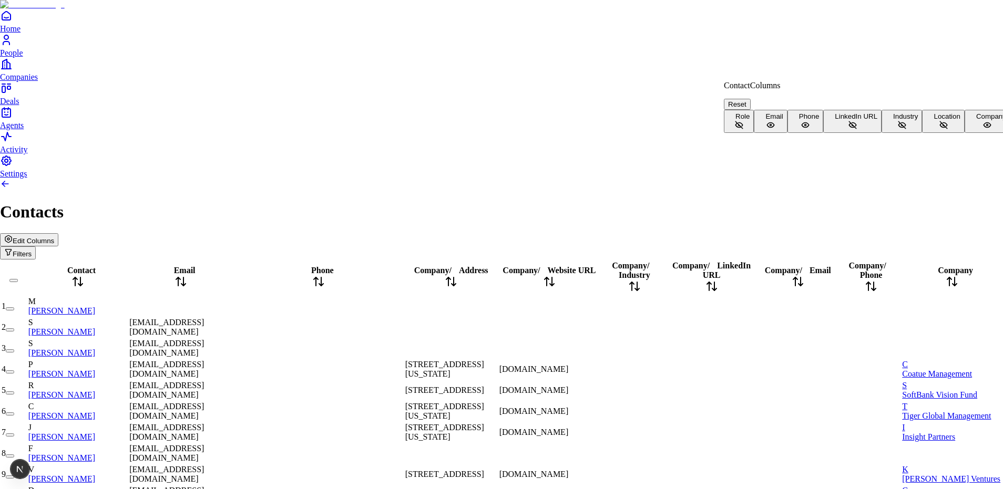
click at [751, 99] on button "Reset" at bounding box center [737, 104] width 27 height 11
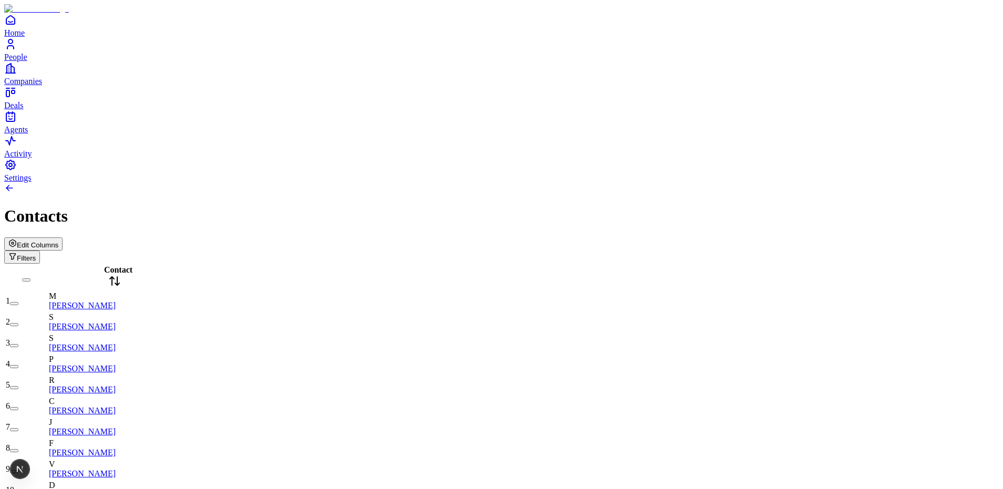
click at [58, 241] on span "Edit Columns" at bounding box center [38, 245] width 42 height 8
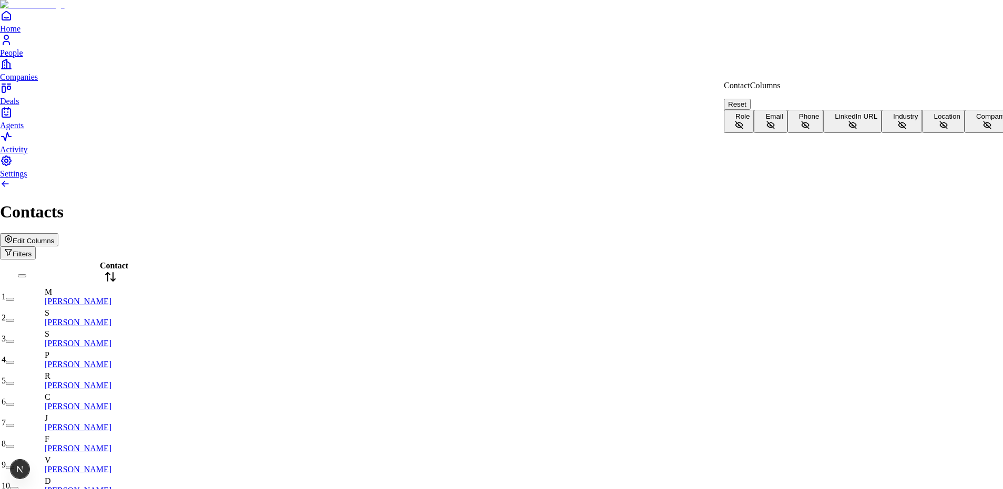
click at [754, 115] on button "Role" at bounding box center [739, 121] width 30 height 23
click at [787, 133] on button "Email" at bounding box center [770, 121] width 33 height 23
click at [796, 133] on button "Phone" at bounding box center [805, 121] width 36 height 23
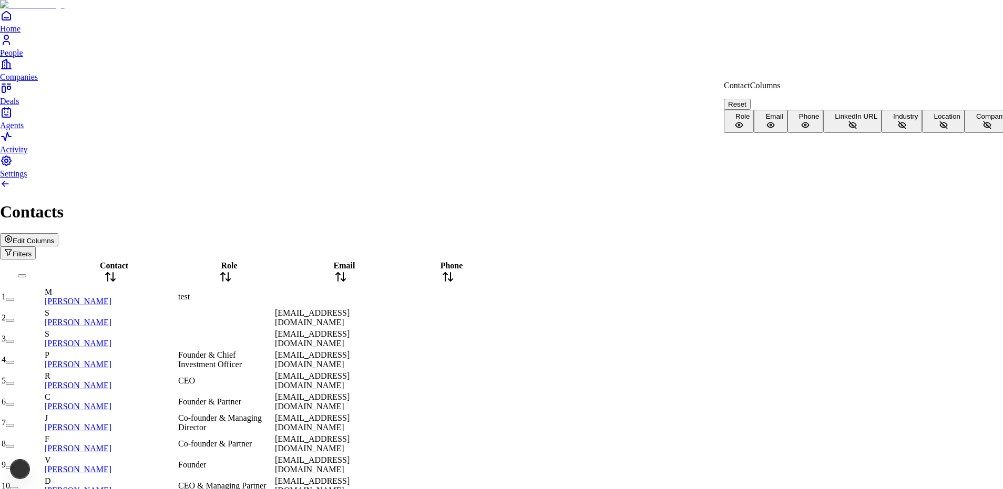
click at [823, 133] on button "LinkedIn URL" at bounding box center [852, 121] width 58 height 23
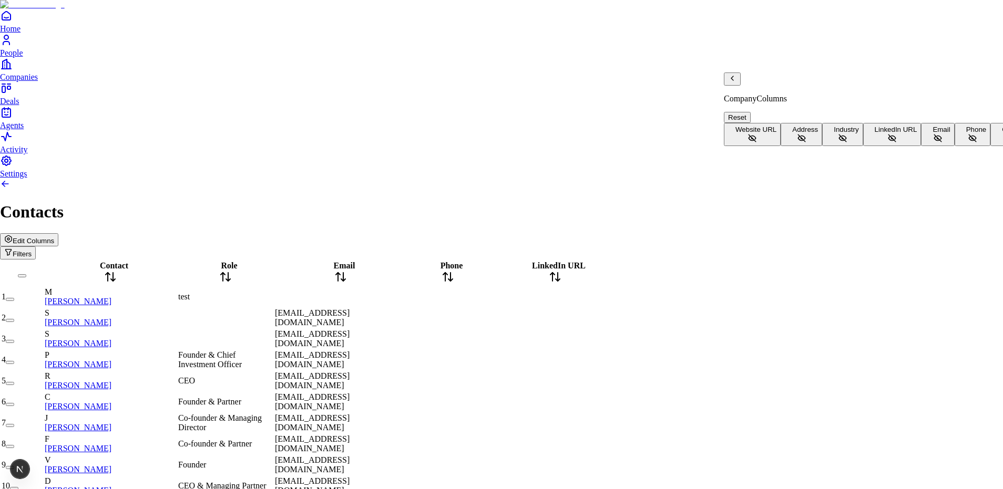
scroll to position [0, 0]
click at [792, 134] on span "Address" at bounding box center [805, 130] width 26 height 8
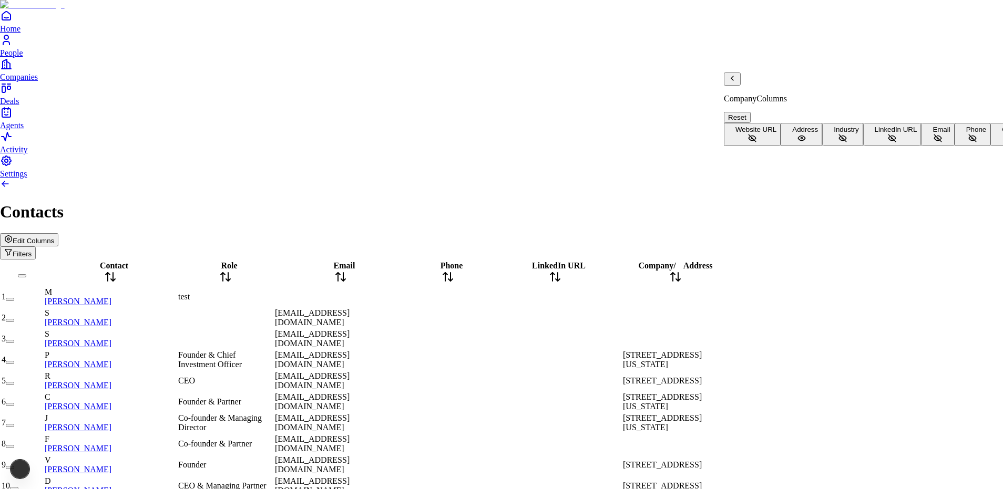
click at [736, 83] on icon "Back" at bounding box center [732, 78] width 8 height 8
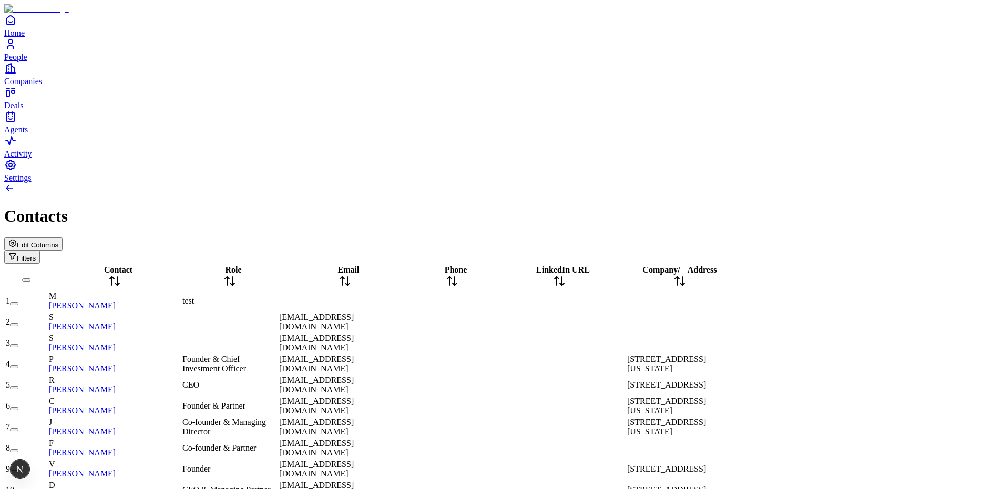
click at [717, 265] on span "Address" at bounding box center [701, 269] width 29 height 9
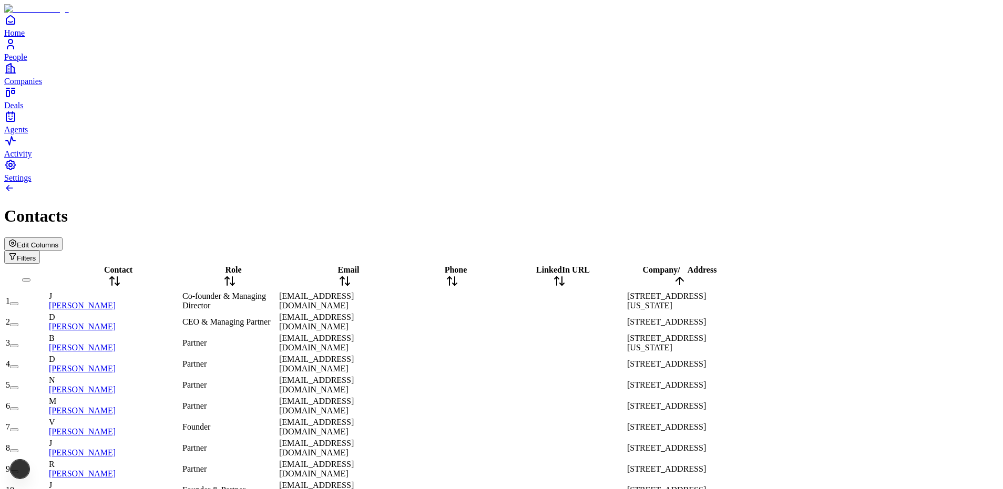
click at [717, 265] on span "Address" at bounding box center [701, 269] width 29 height 9
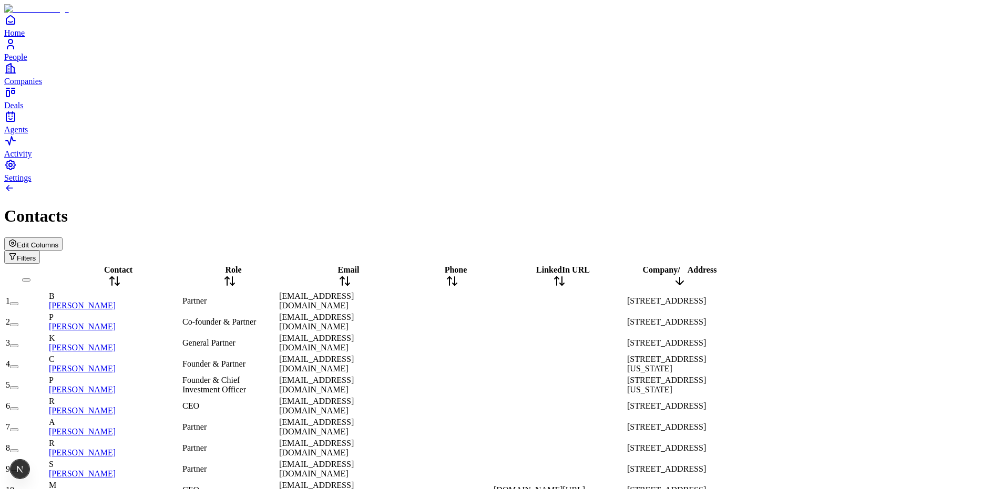
click at [717, 265] on span "Address" at bounding box center [701, 269] width 29 height 9
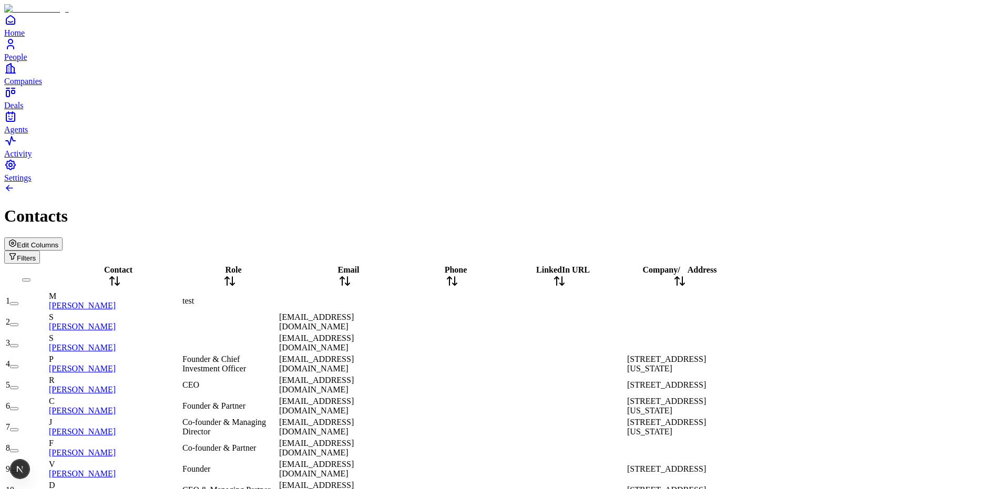
click at [350, 265] on span "Email" at bounding box center [349, 269] width 22 height 9
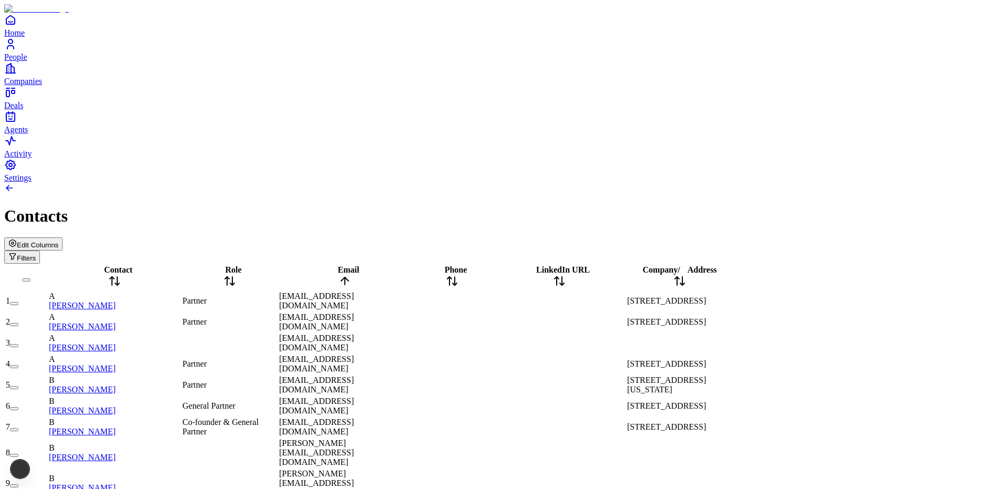
click at [350, 265] on span "Email" at bounding box center [349, 269] width 22 height 9
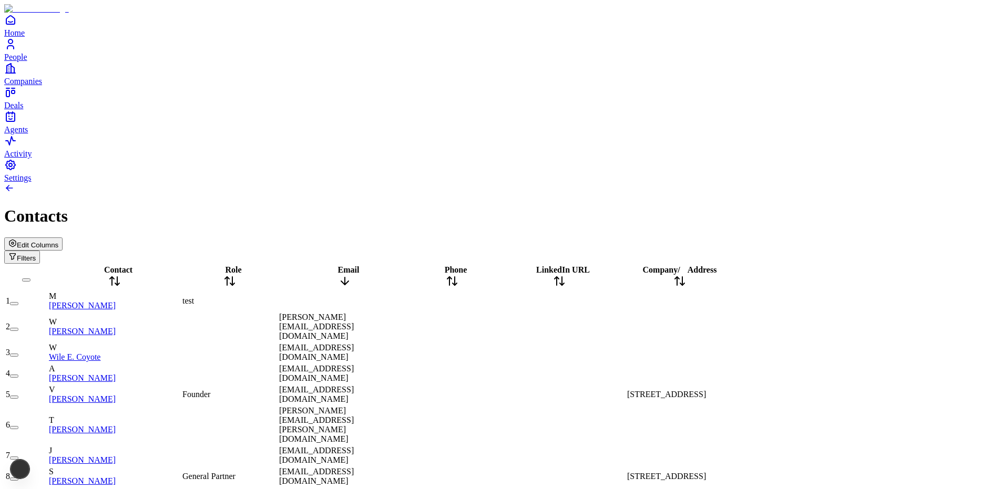
click at [350, 265] on span "Email" at bounding box center [349, 269] width 22 height 9
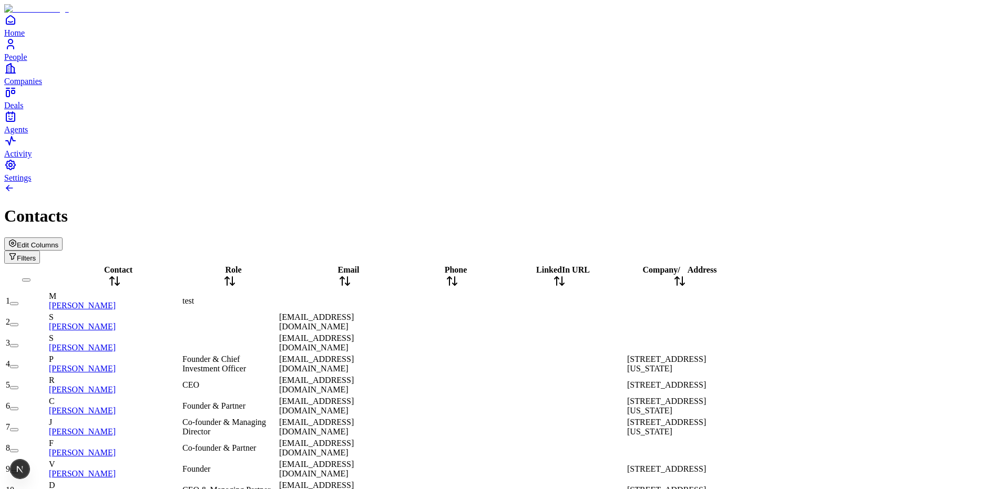
click at [241, 265] on span "Role" at bounding box center [233, 269] width 16 height 9
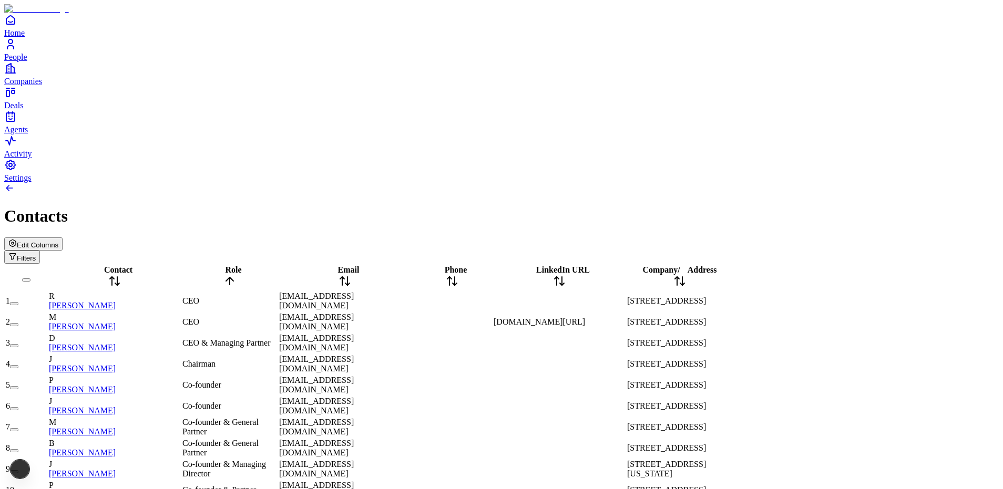
click at [241, 265] on span "Role" at bounding box center [233, 269] width 16 height 9
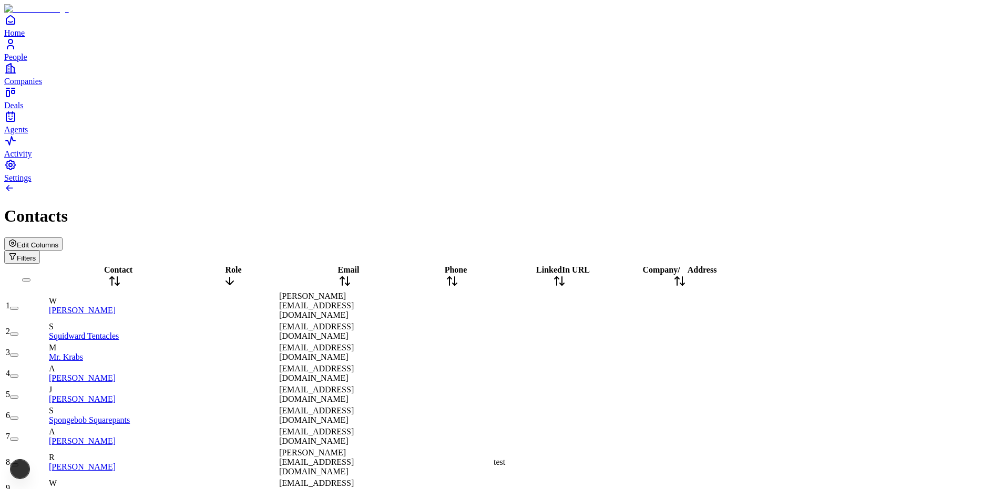
click at [241, 265] on span "Role" at bounding box center [233, 269] width 16 height 9
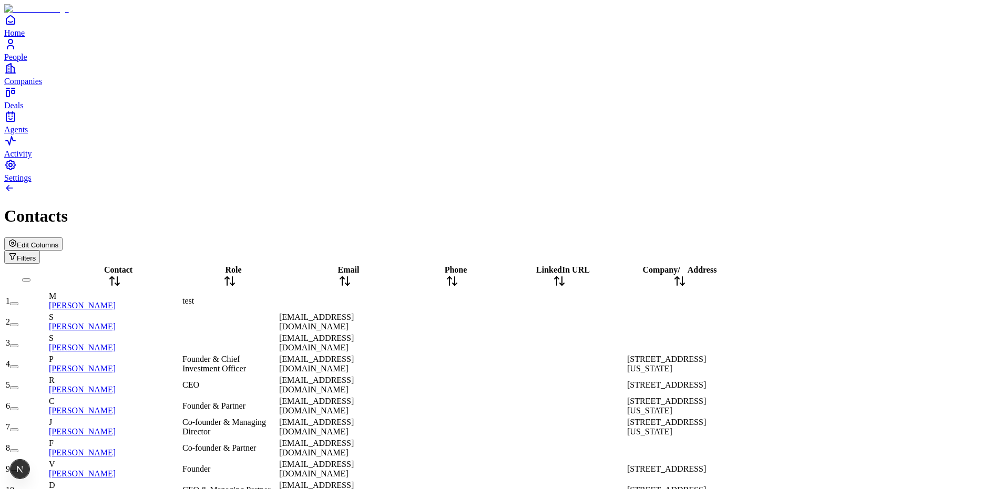
click at [110, 265] on span "Contact" at bounding box center [118, 269] width 28 height 9
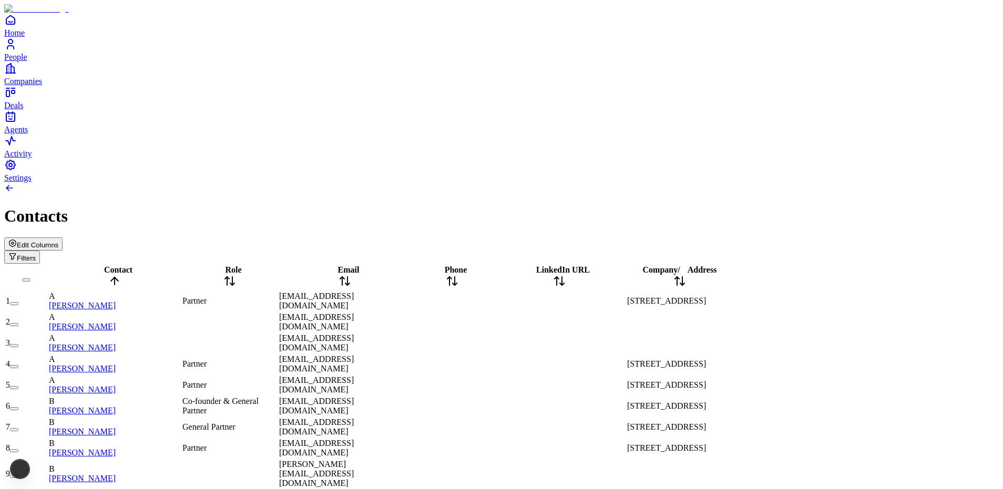
click at [110, 265] on span "Contact" at bounding box center [118, 269] width 28 height 9
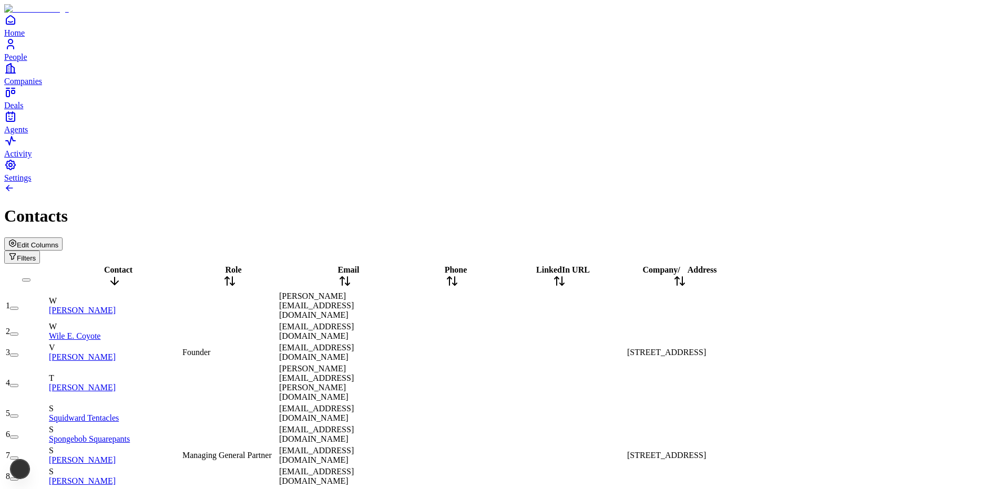
click at [110, 265] on span "Contact" at bounding box center [118, 269] width 28 height 9
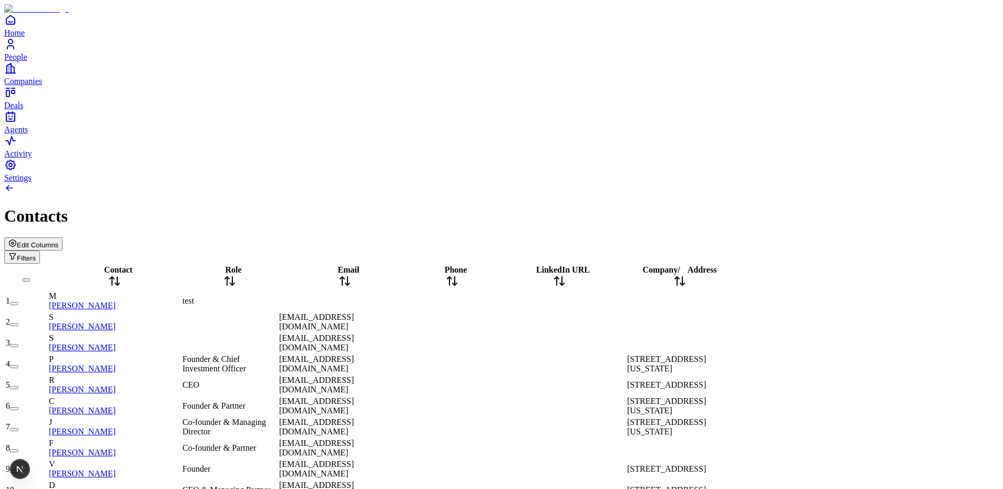
click at [58, 241] on span "Edit Columns" at bounding box center [38, 245] width 42 height 8
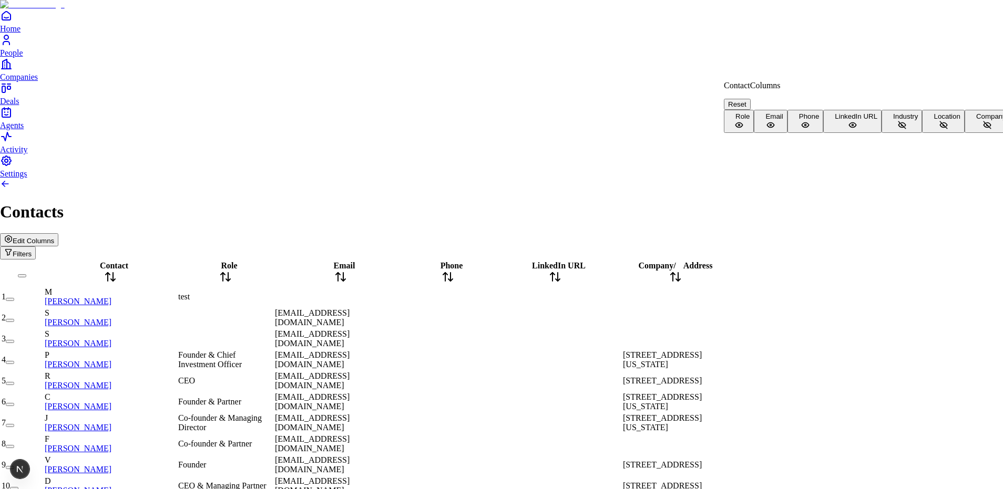
scroll to position [23, 0]
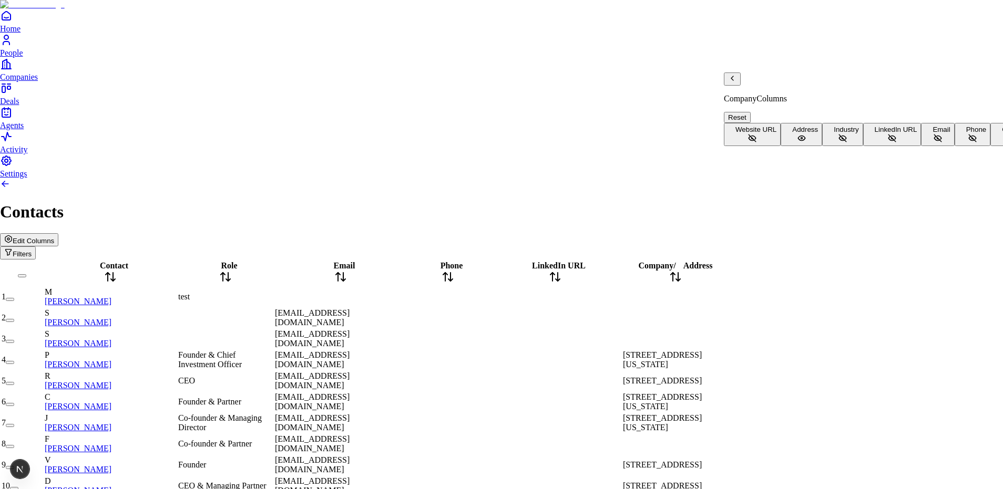
scroll to position [68, 0]
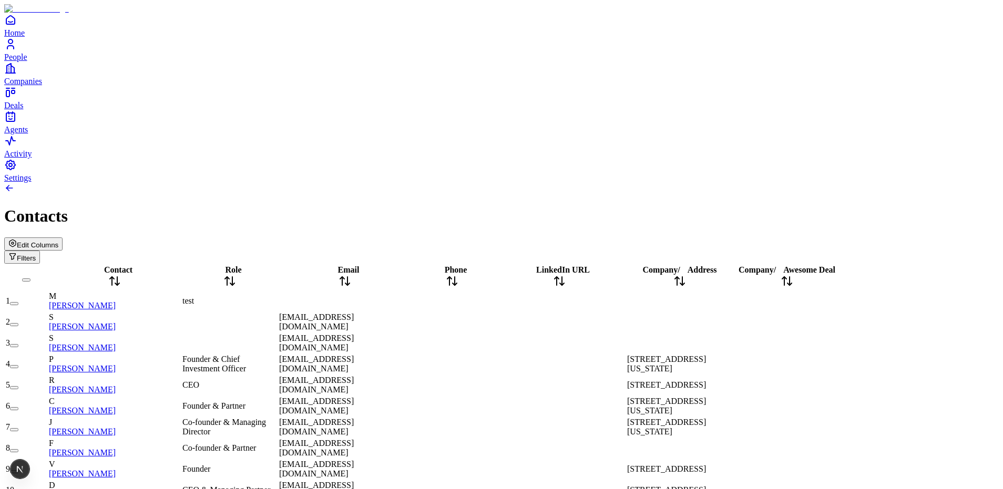
scroll to position [0, 0]
click at [128, 265] on div "Contact" at bounding box center [114, 277] width 131 height 24
click at [125, 265] on span "Contact" at bounding box center [118, 269] width 28 height 9
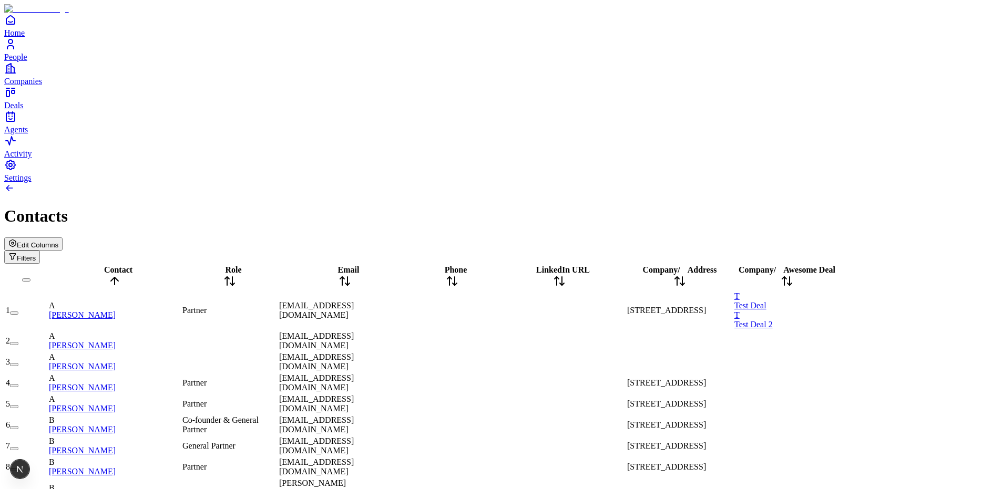
click at [687, 265] on icon at bounding box center [683, 268] width 7 height 7
click at [717, 265] on span "Address" at bounding box center [701, 269] width 29 height 9
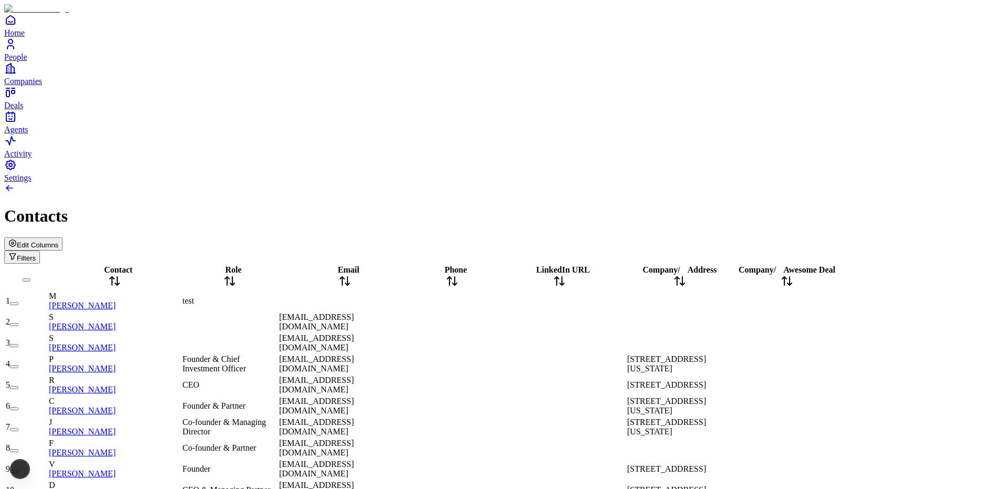
click at [717, 265] on span "Address" at bounding box center [701, 269] width 29 height 9
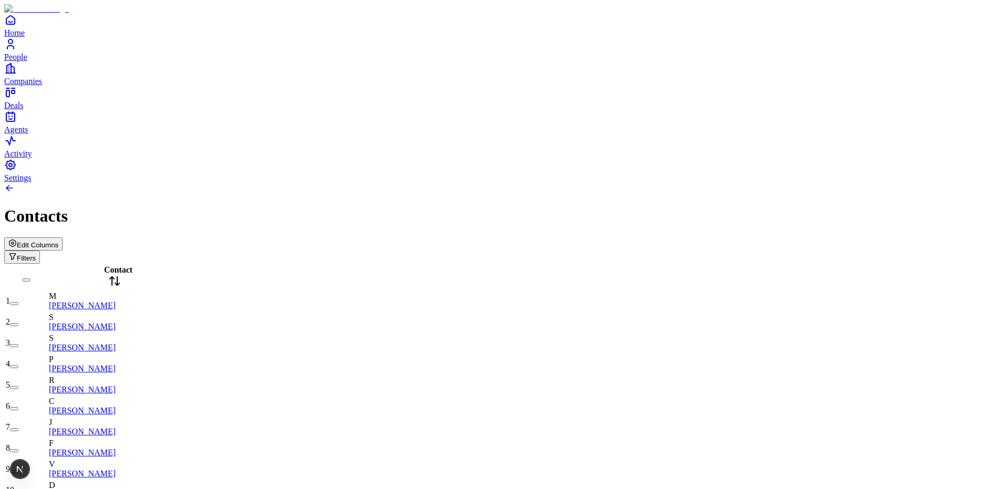
click at [63, 238] on button "Edit Columns" at bounding box center [33, 244] width 58 height 13
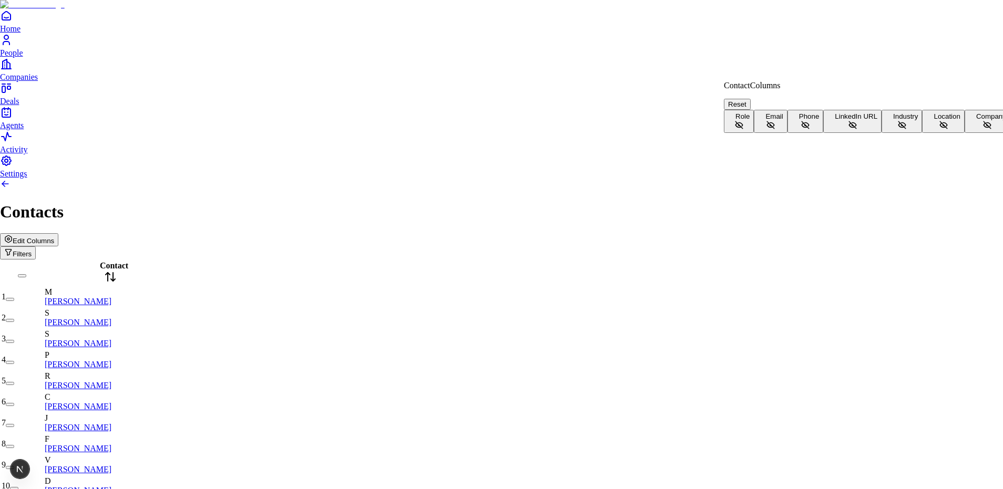
scroll to position [23, 0]
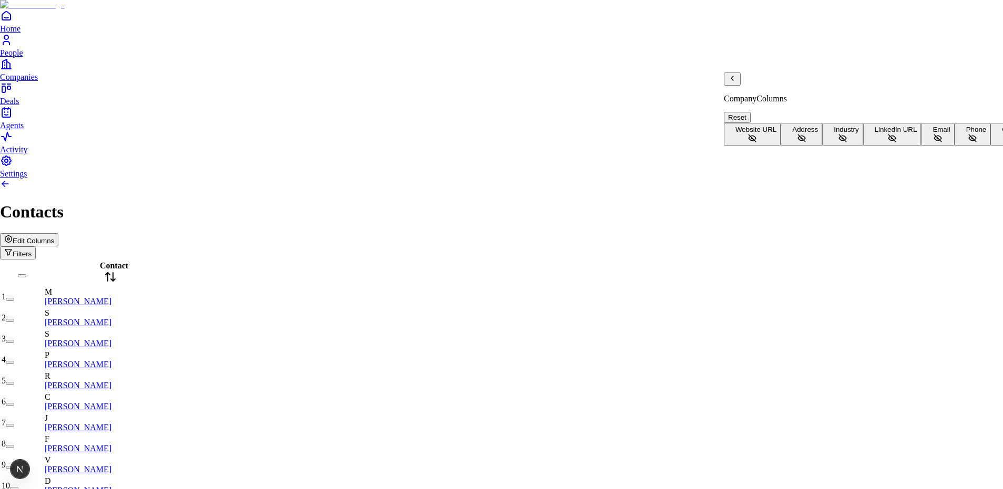
scroll to position [68, 0]
click at [736, 83] on icon "Back" at bounding box center [732, 78] width 8 height 8
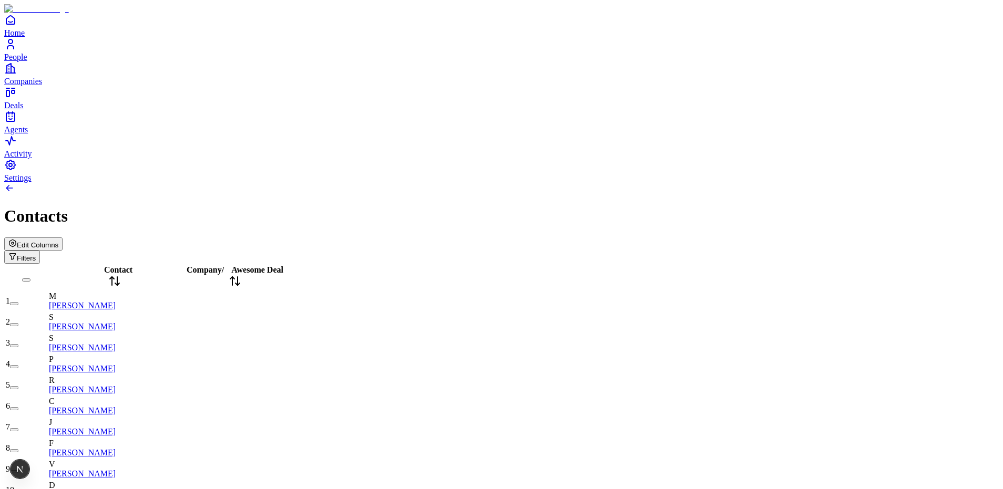
click at [283, 265] on span "Awesome Deal" at bounding box center [257, 269] width 52 height 9
click at [113, 265] on span "Contact" at bounding box center [118, 269] width 28 height 9
click at [58, 241] on span "Edit Columns" at bounding box center [38, 245] width 42 height 8
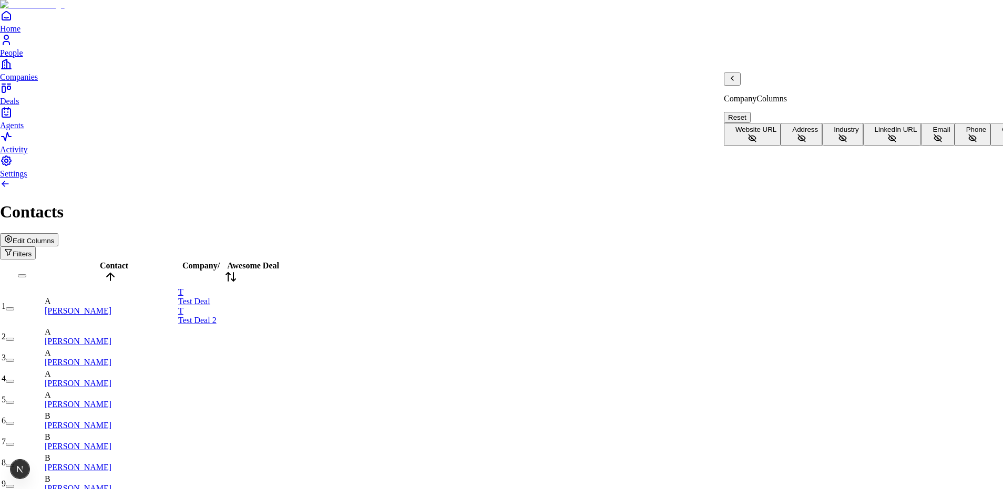
click at [777, 123] on button "Website URL" at bounding box center [752, 134] width 57 height 23
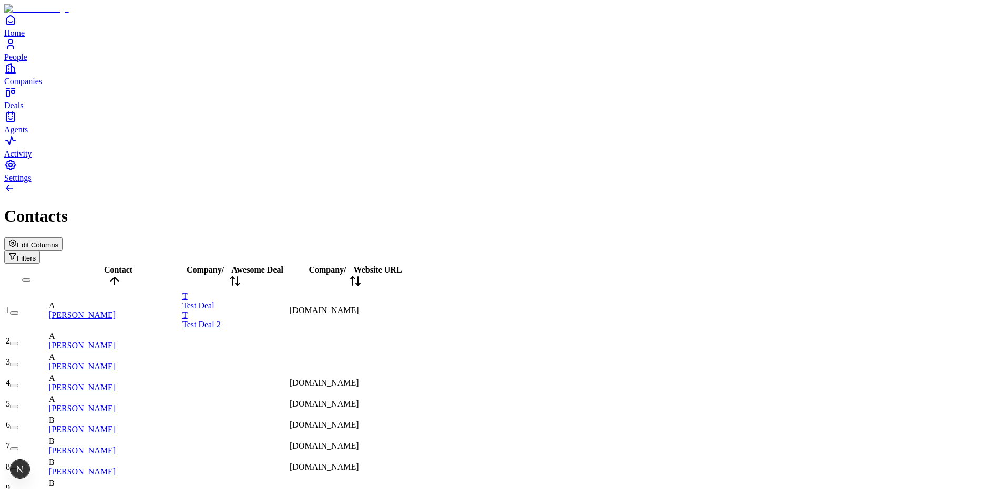
click at [402, 265] on span "Website URL" at bounding box center [378, 269] width 48 height 9
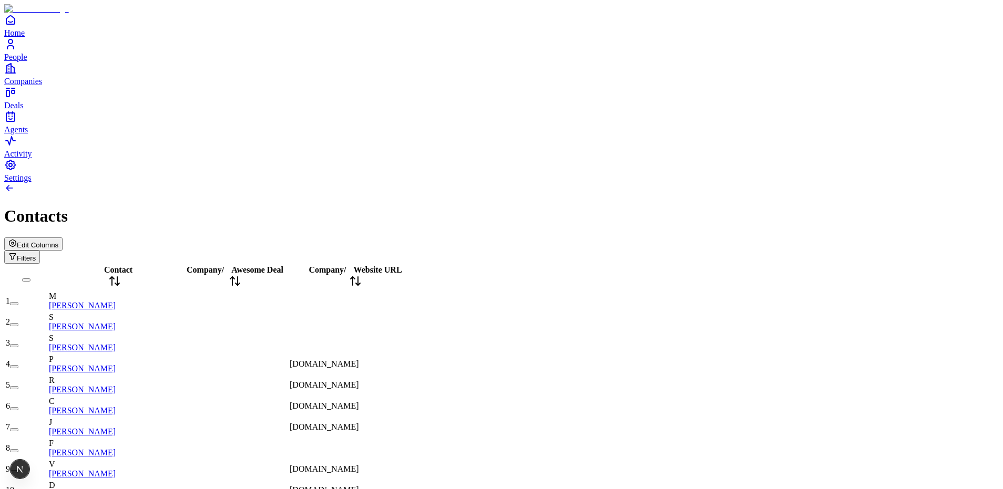
click at [402, 265] on span "Website URL" at bounding box center [378, 269] width 48 height 9
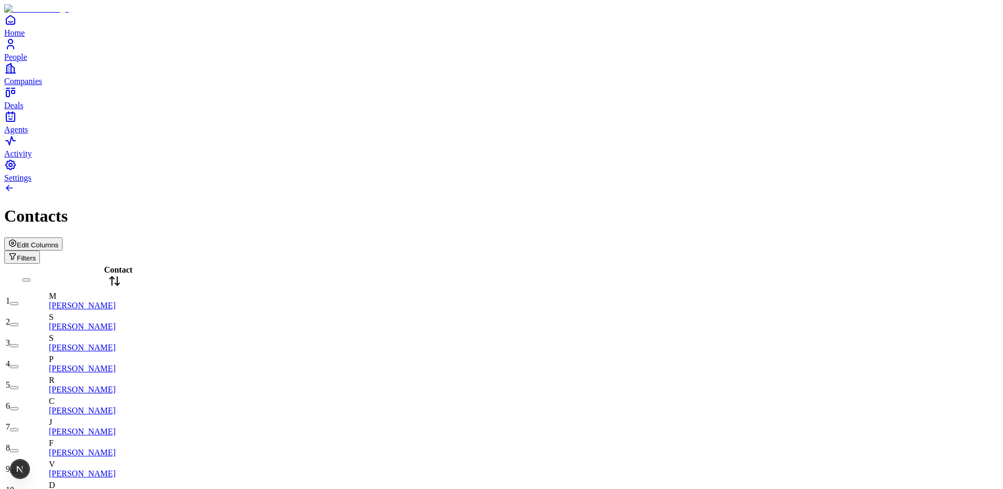
click at [58, 241] on span "Edit Columns" at bounding box center [38, 245] width 42 height 8
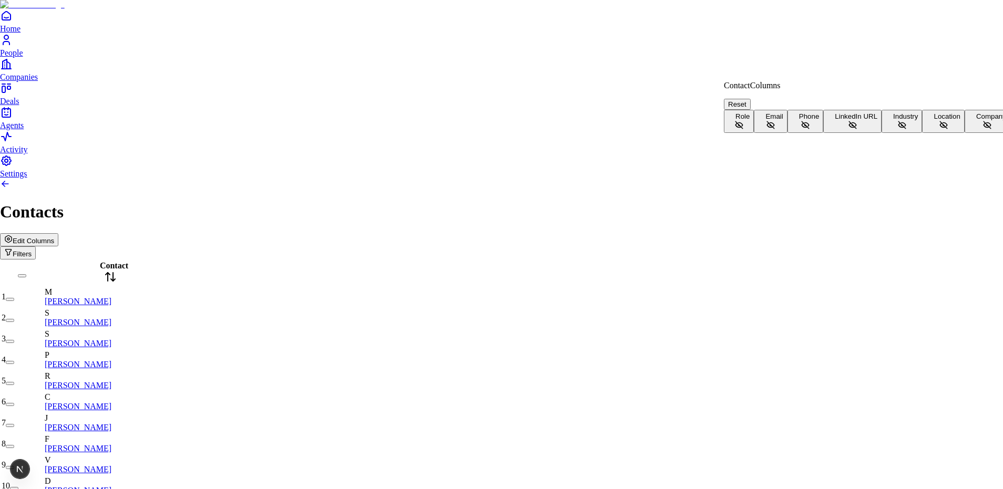
scroll to position [23, 0]
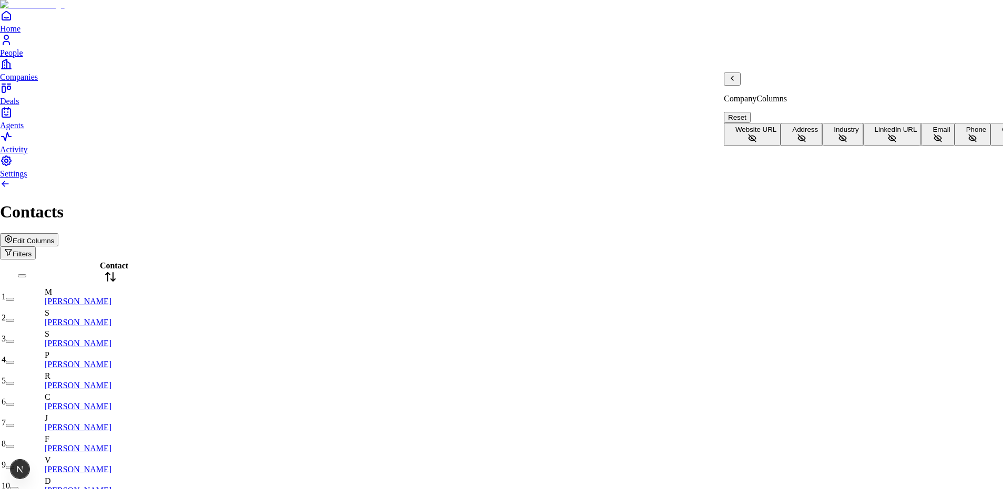
scroll to position [68, 0]
click at [786, 134] on button "Address" at bounding box center [802, 134] width 42 height 23
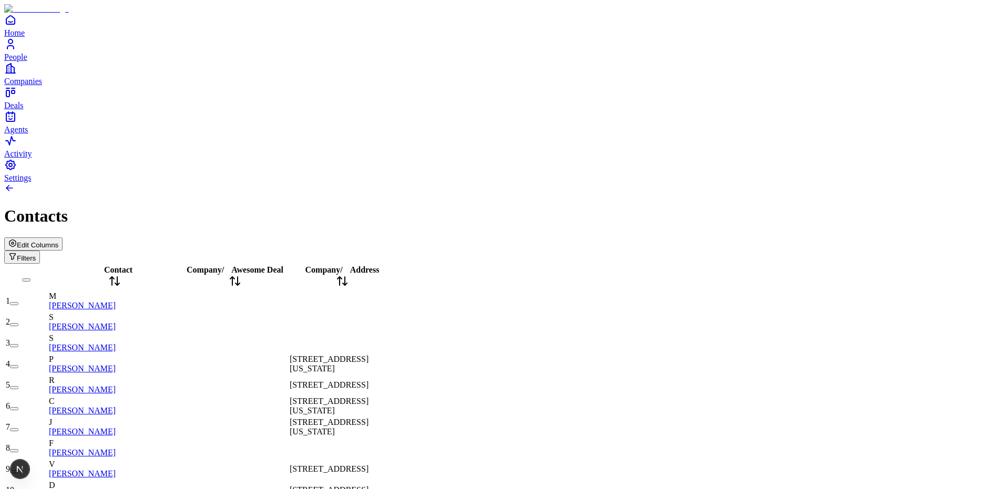
click at [350, 265] on icon at bounding box center [346, 268] width 7 height 7
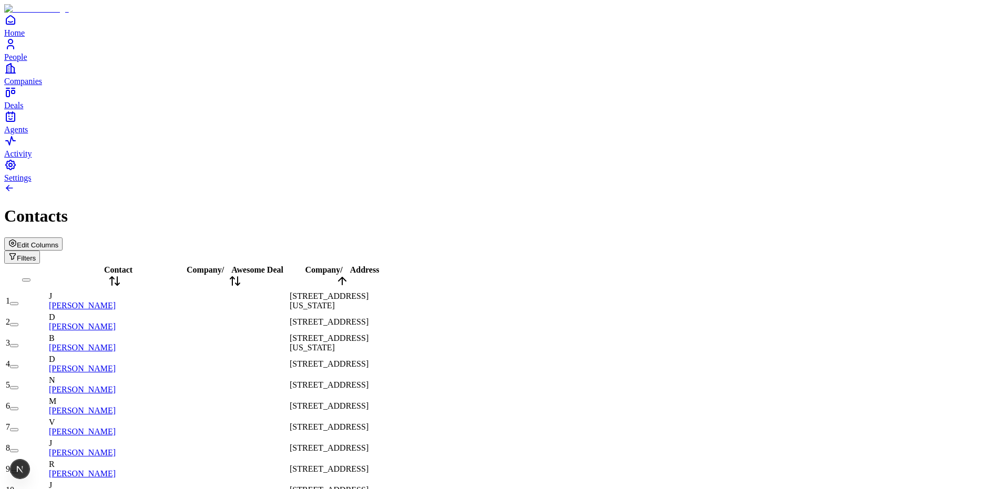
click at [379, 265] on span "Address" at bounding box center [364, 269] width 29 height 9
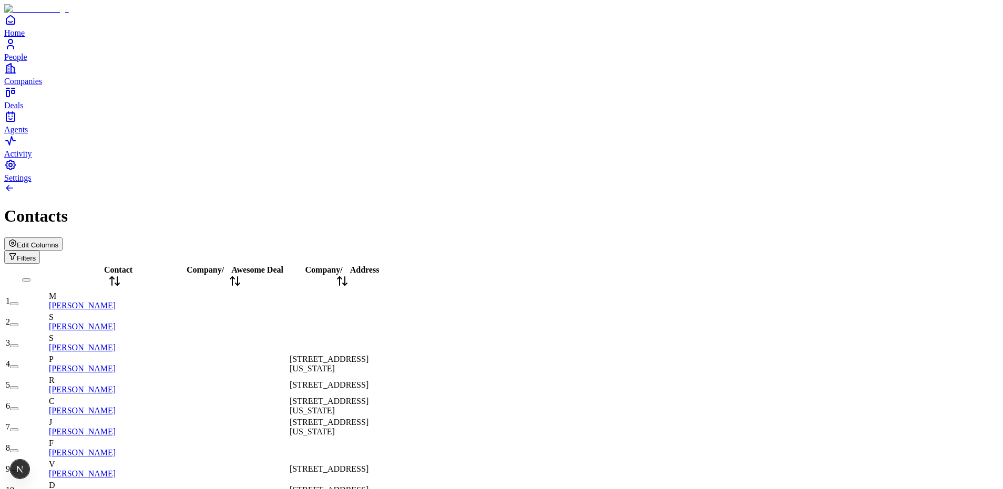
click at [379, 265] on span "Address" at bounding box center [364, 269] width 29 height 9
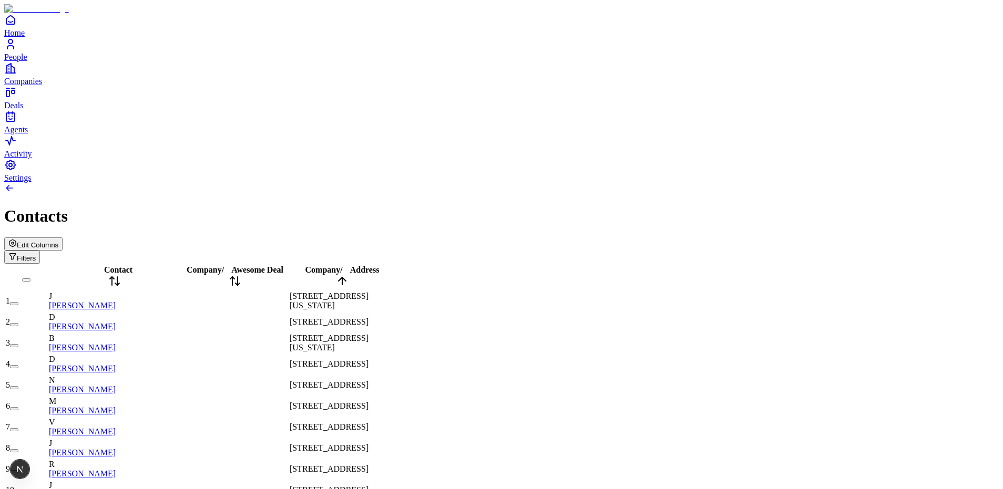
click at [379, 265] on span "Address" at bounding box center [364, 269] width 29 height 9
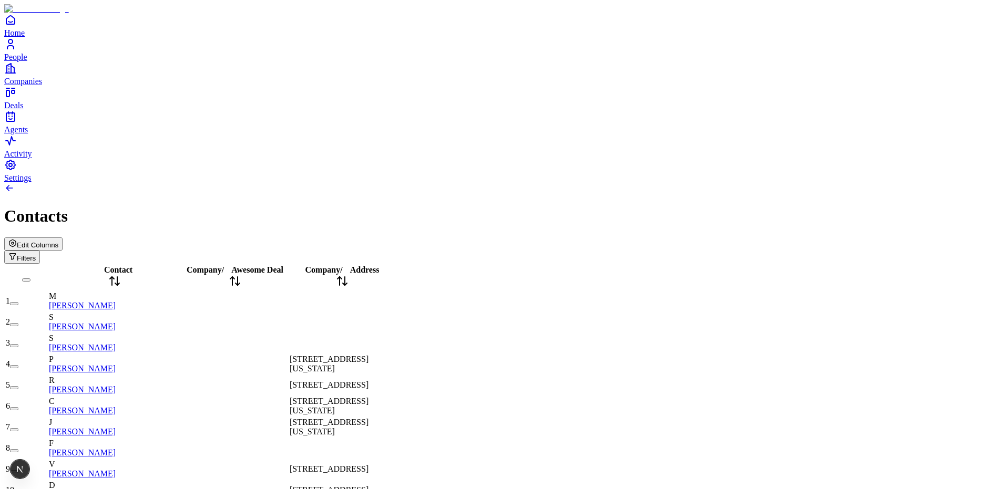
click at [538, 183] on div at bounding box center [501, 189] width 994 height 13
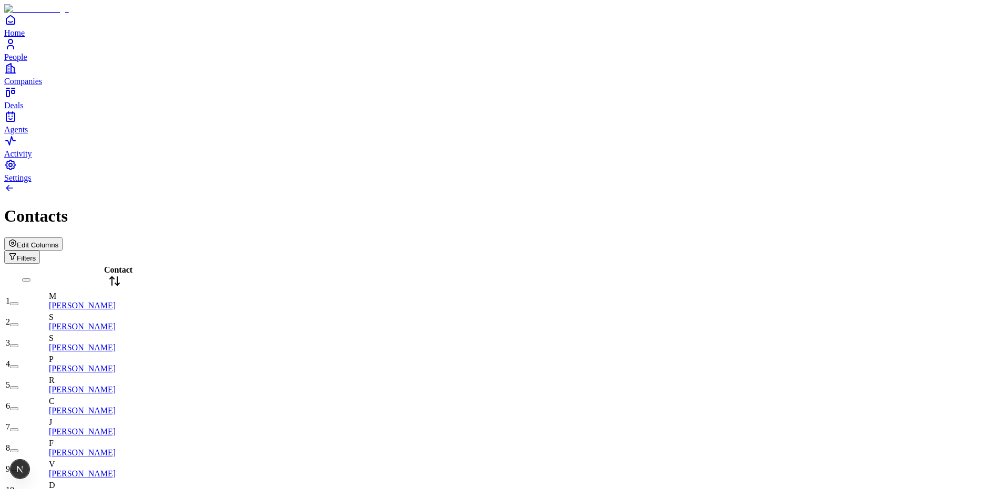
click at [58, 241] on span "Edit Columns" at bounding box center [38, 245] width 42 height 8
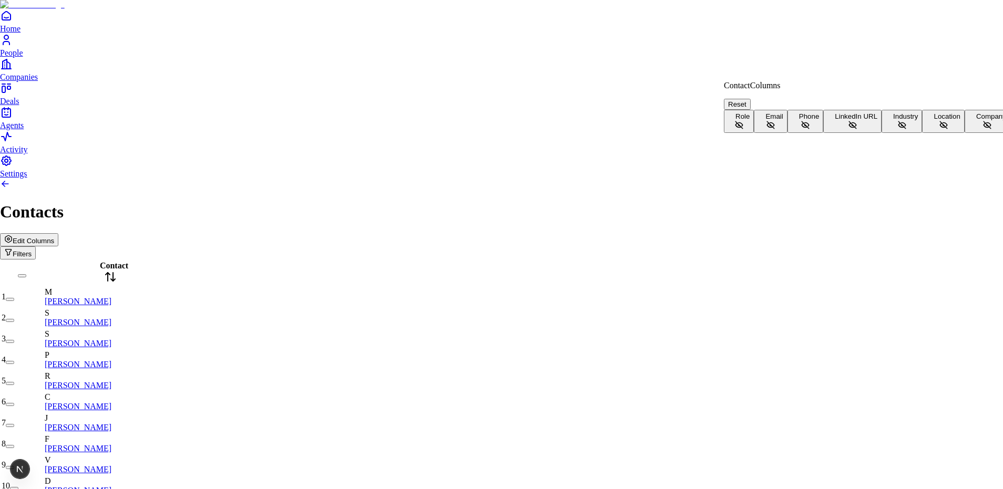
scroll to position [23, 0]
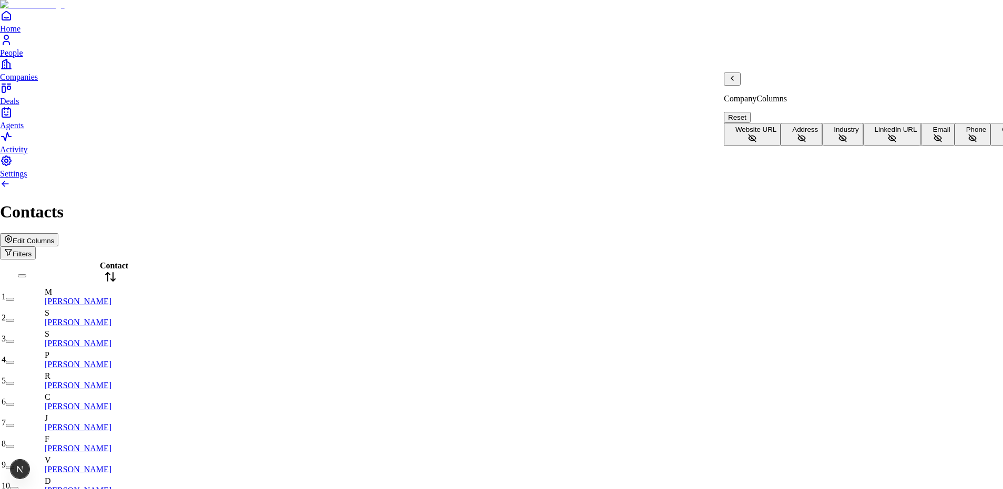
scroll to position [68, 0]
click at [736, 83] on icon "Back" at bounding box center [732, 78] width 8 height 8
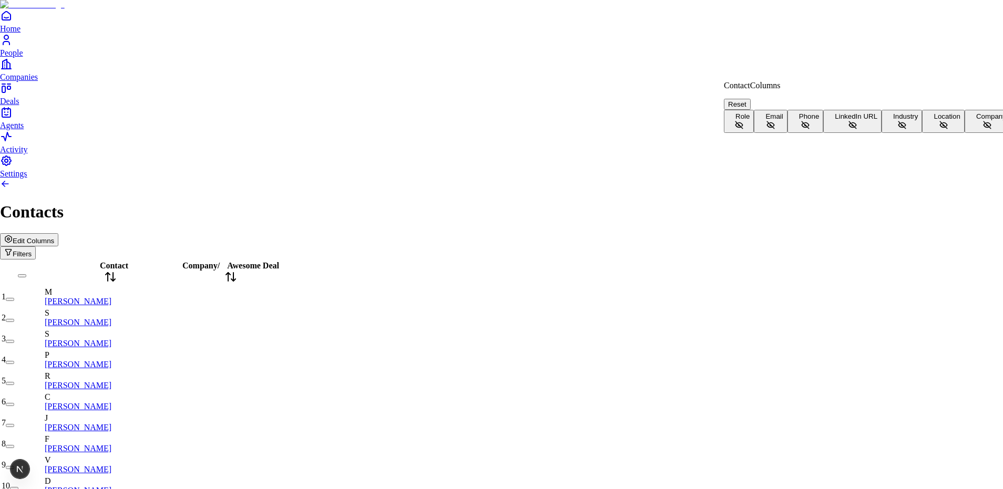
scroll to position [23, 0]
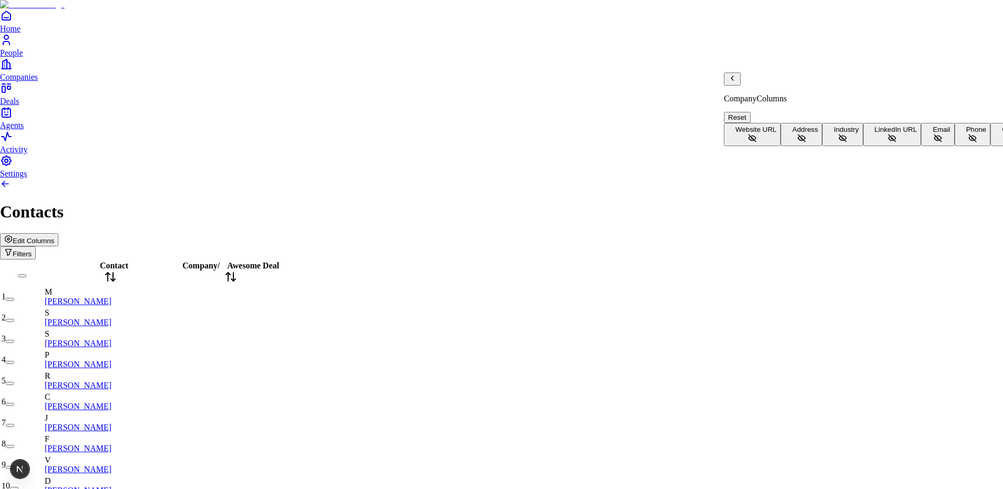
click at [782, 123] on button "Address" at bounding box center [802, 134] width 42 height 23
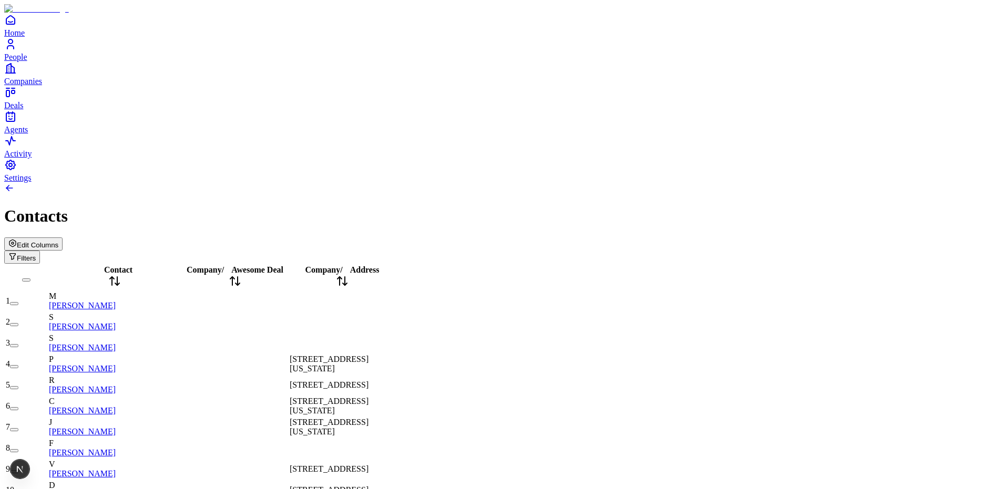
scroll to position [0, 0]
click at [379, 265] on span "Address" at bounding box center [364, 269] width 29 height 9
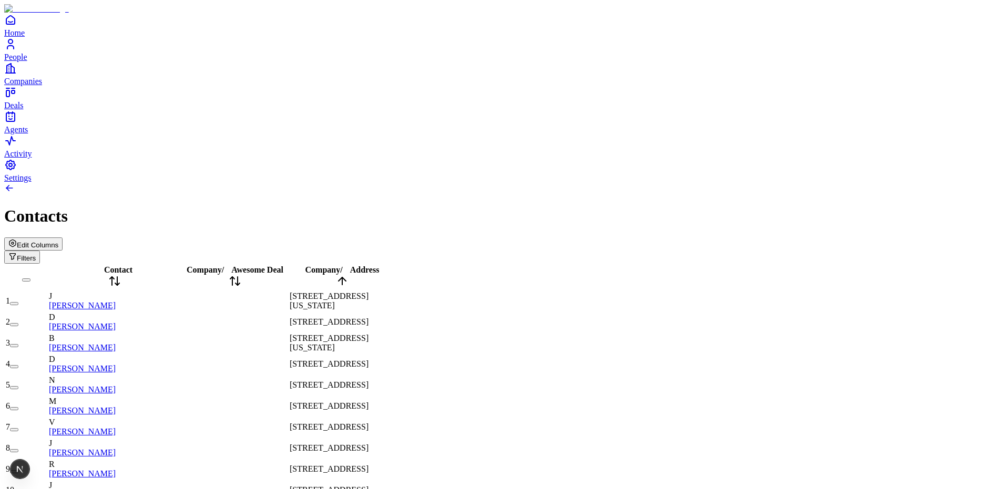
click at [341, 265] on span "Company" at bounding box center [322, 269] width 35 height 9
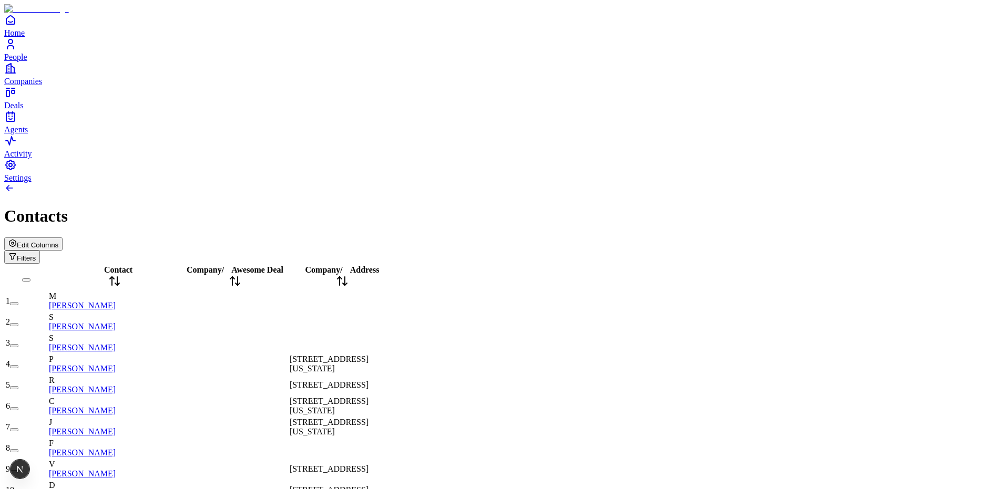
scroll to position [1129, 0]
click at [122, 265] on span "Contact" at bounding box center [118, 269] width 28 height 9
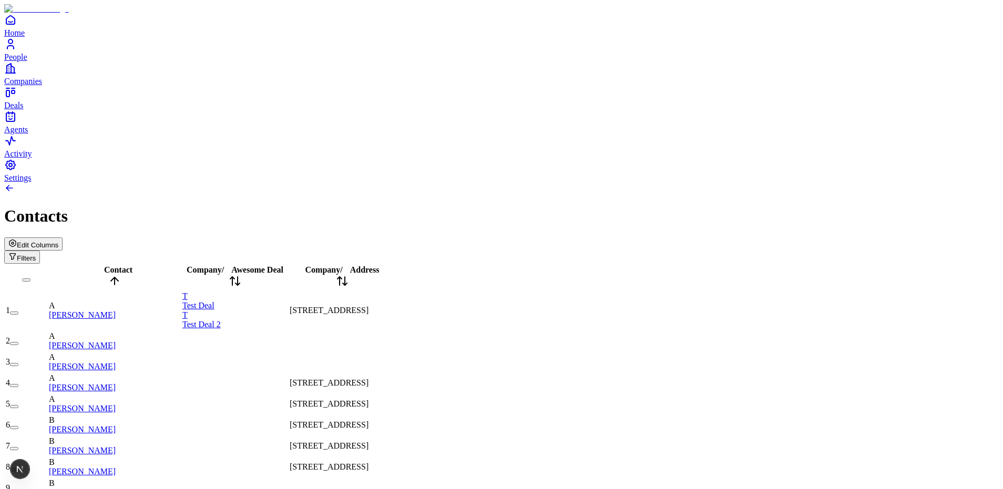
scroll to position [0, 0]
click at [121, 275] on icon at bounding box center [114, 281] width 13 height 13
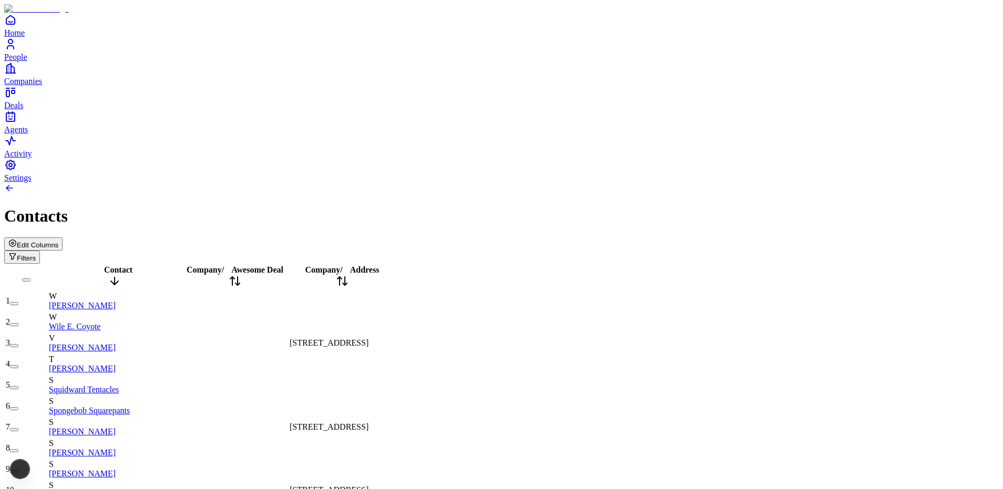
click at [121, 275] on icon at bounding box center [114, 281] width 13 height 13
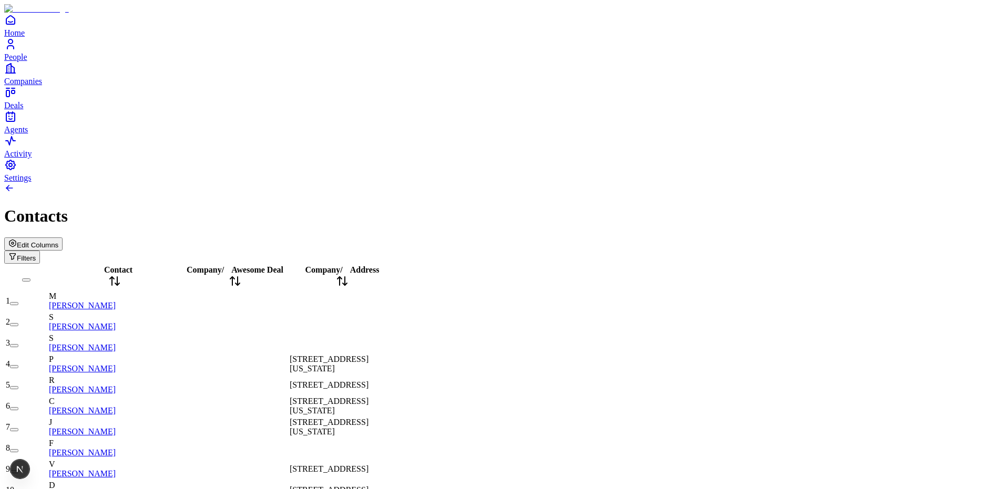
click at [121, 275] on icon at bounding box center [114, 281] width 13 height 13
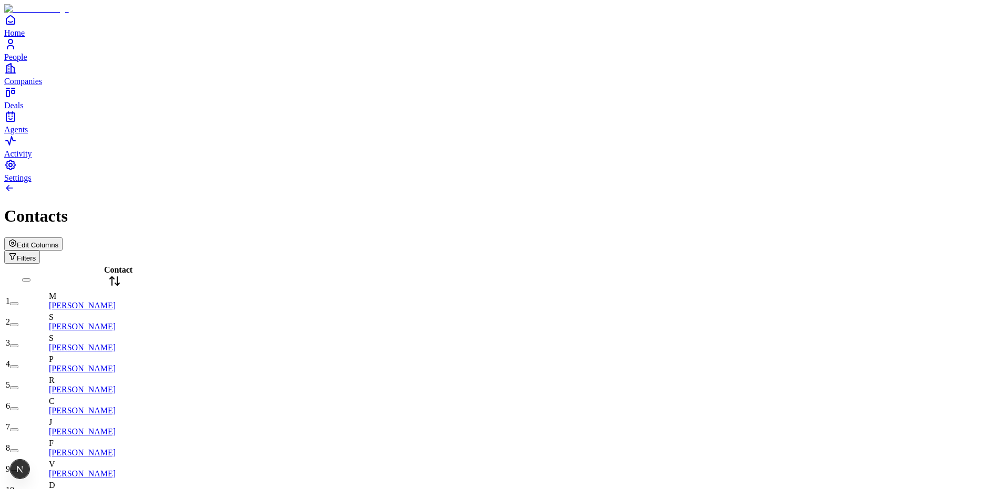
click at [16, 240] on icon "button" at bounding box center [12, 243] width 6 height 7
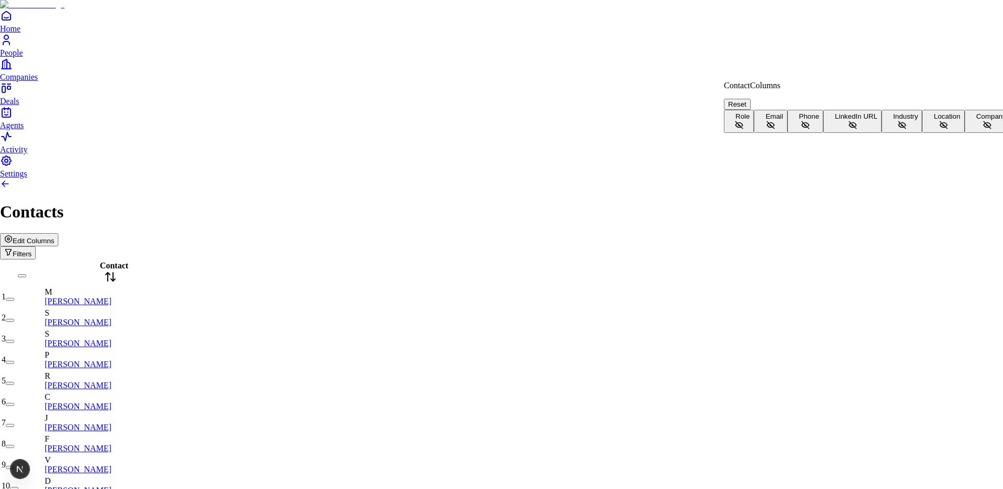
scroll to position [23, 0]
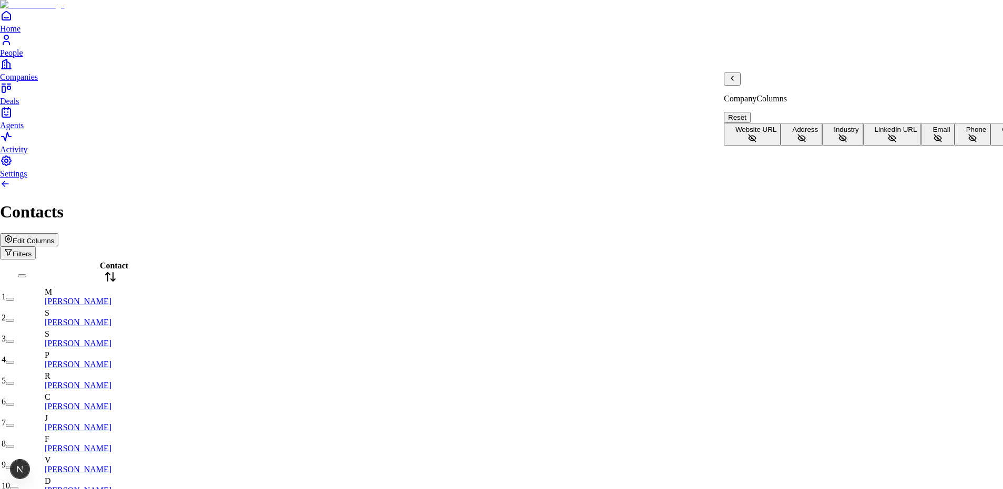
scroll to position [68, 0]
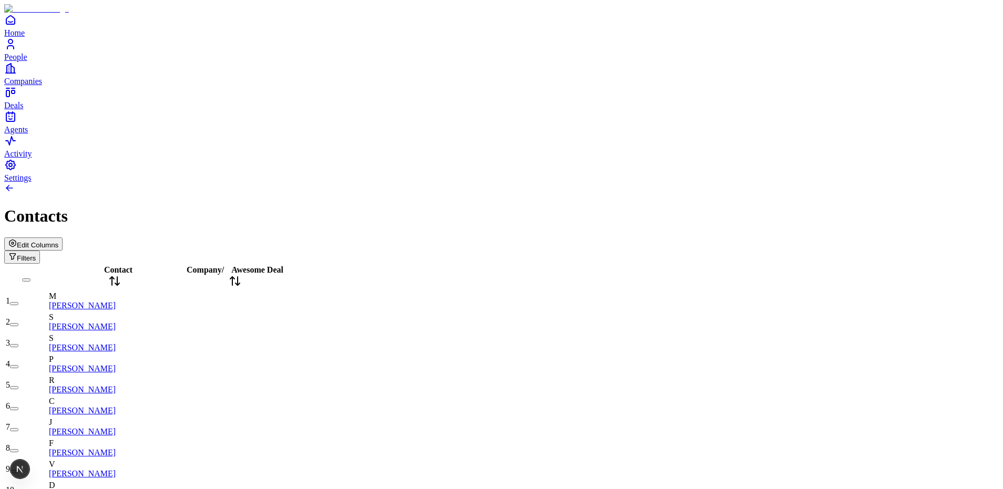
click at [122, 265] on span "Contact" at bounding box center [118, 269] width 28 height 9
click at [58, 241] on span "Edit Columns" at bounding box center [38, 245] width 42 height 8
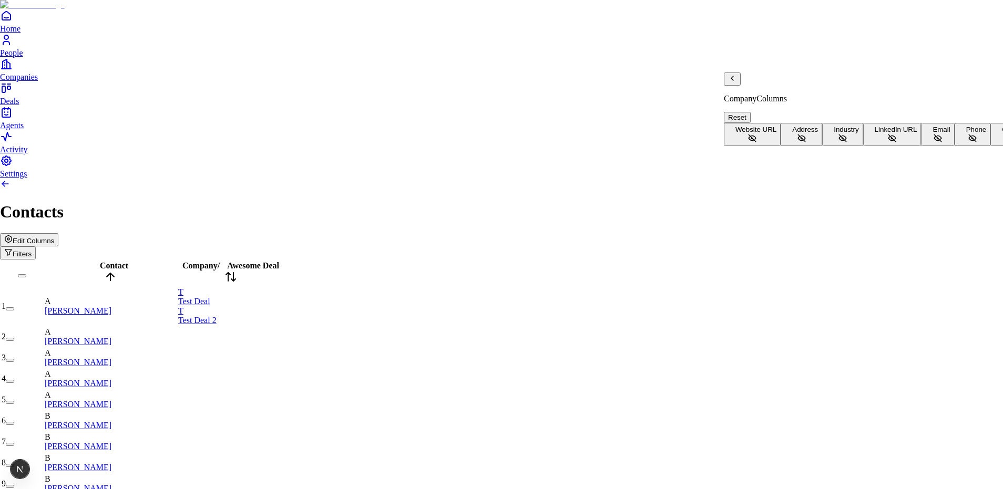
scroll to position [0, 0]
click at [795, 138] on button "Address" at bounding box center [802, 134] width 42 height 23
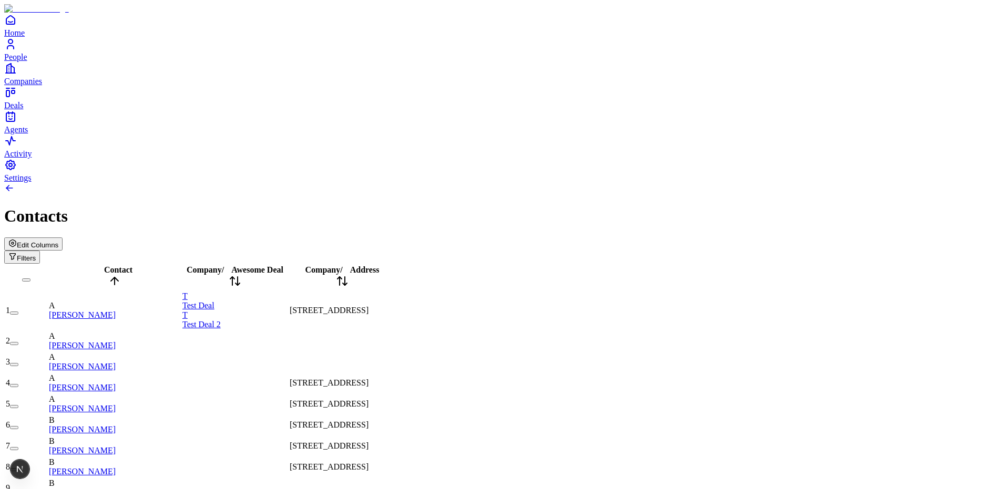
click at [379, 265] on span "Address" at bounding box center [364, 269] width 29 height 9
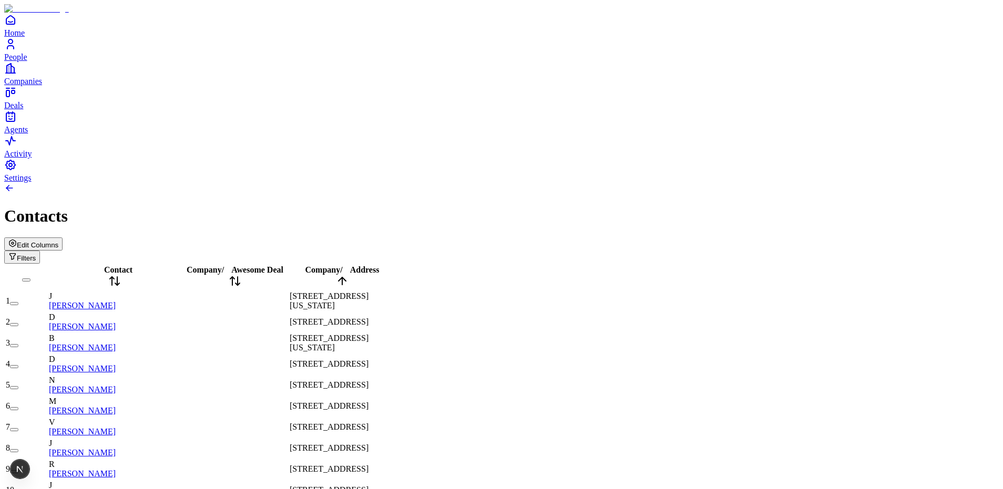
click at [274, 207] on div "Contacts" at bounding box center [501, 216] width 994 height 19
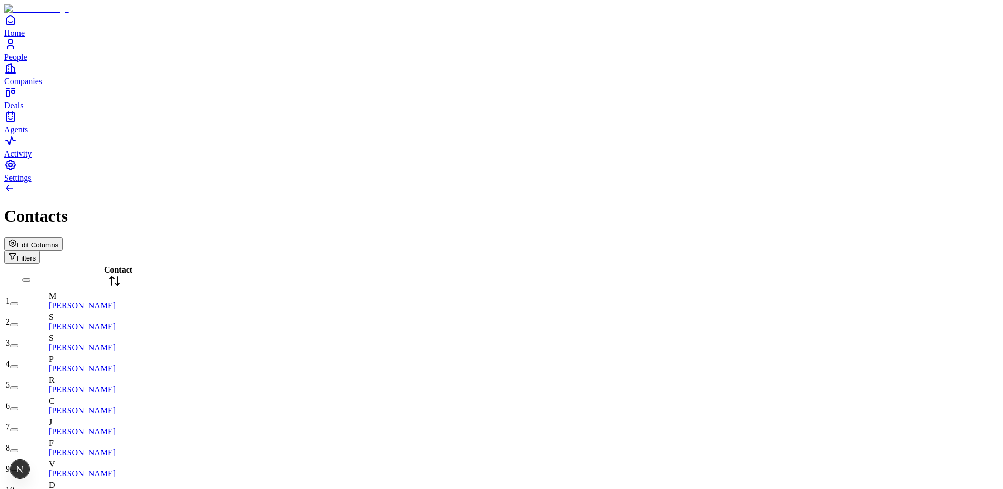
click at [131, 265] on div "Contact" at bounding box center [114, 277] width 131 height 24
click at [121, 275] on icon at bounding box center [114, 281] width 13 height 13
click at [908, 238] on div "Edit Columns Filters" at bounding box center [501, 251] width 994 height 26
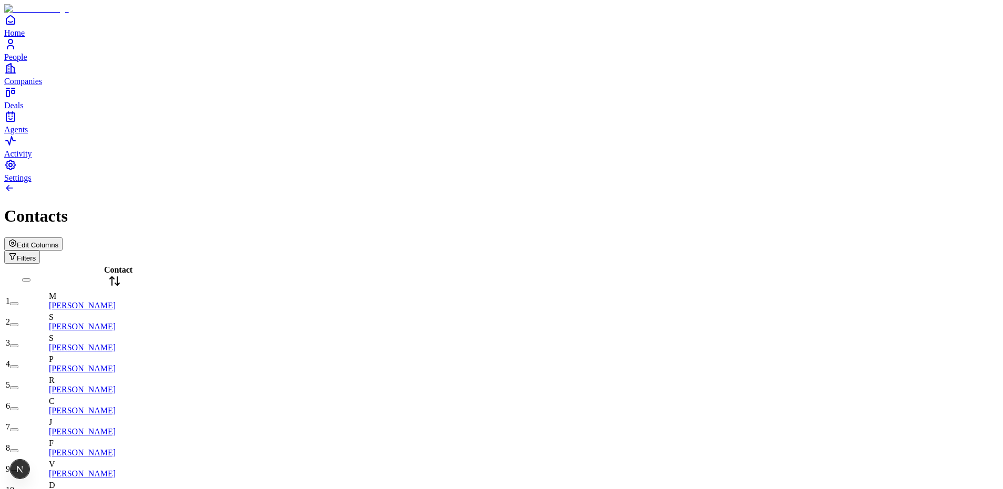
click at [58, 241] on span "Edit Columns" at bounding box center [38, 245] width 42 height 8
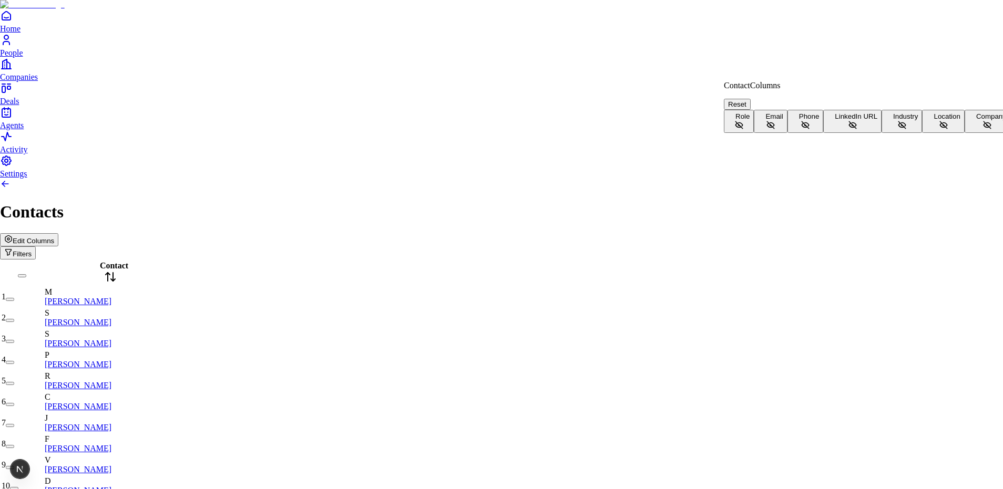
scroll to position [23, 0]
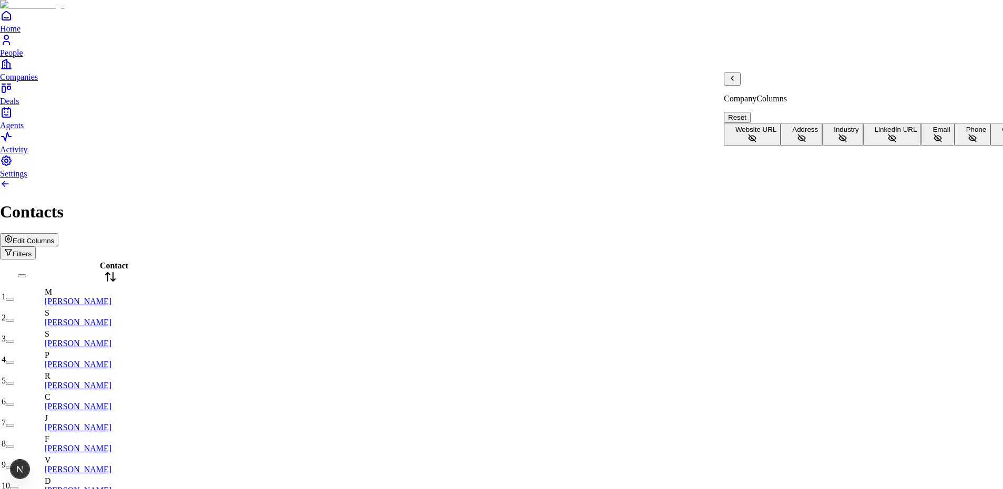
scroll to position [68, 0]
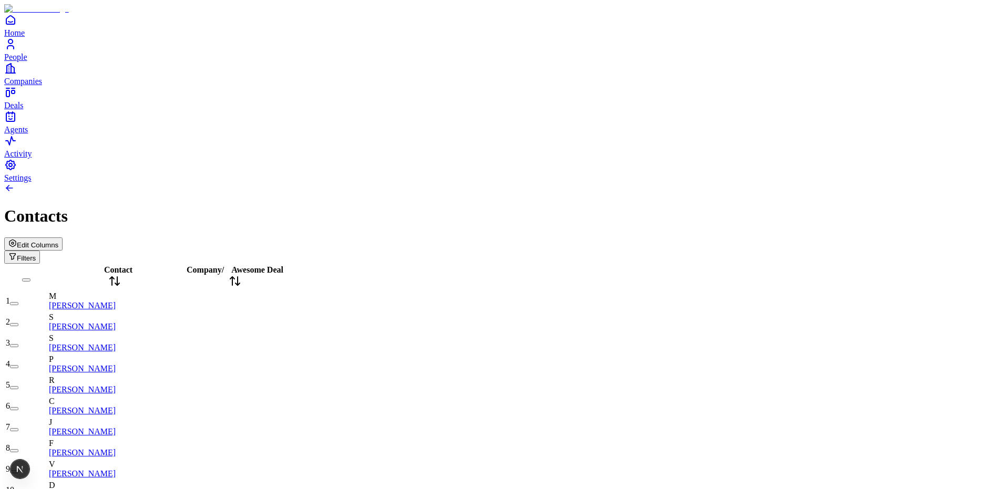
scroll to position [0, 0]
click at [897, 207] on div "Contacts" at bounding box center [501, 216] width 994 height 19
click at [58, 241] on span "Edit Columns" at bounding box center [38, 245] width 42 height 8
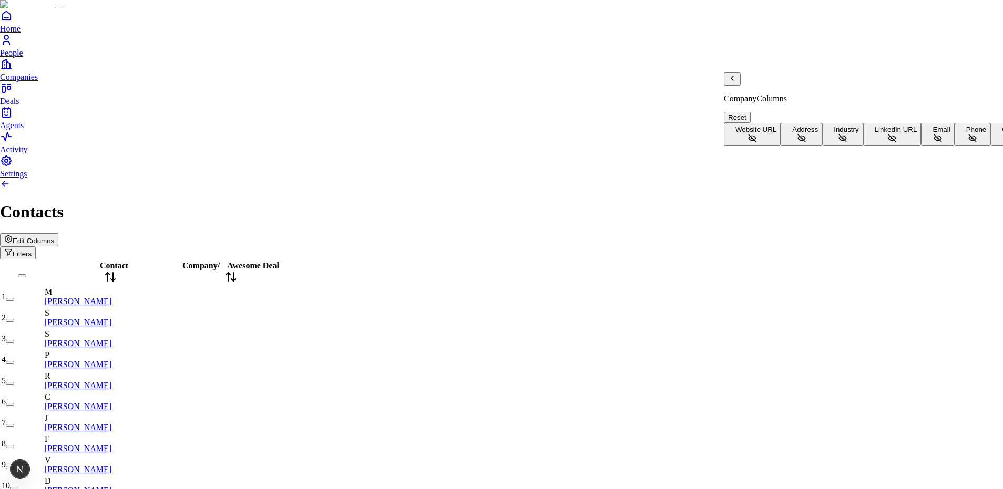
scroll to position [68, 0]
click at [744, 88] on div "Deal Columns" at bounding box center [824, 88] width 200 height 31
click at [741, 87] on div "Deal Columns" at bounding box center [824, 88] width 200 height 31
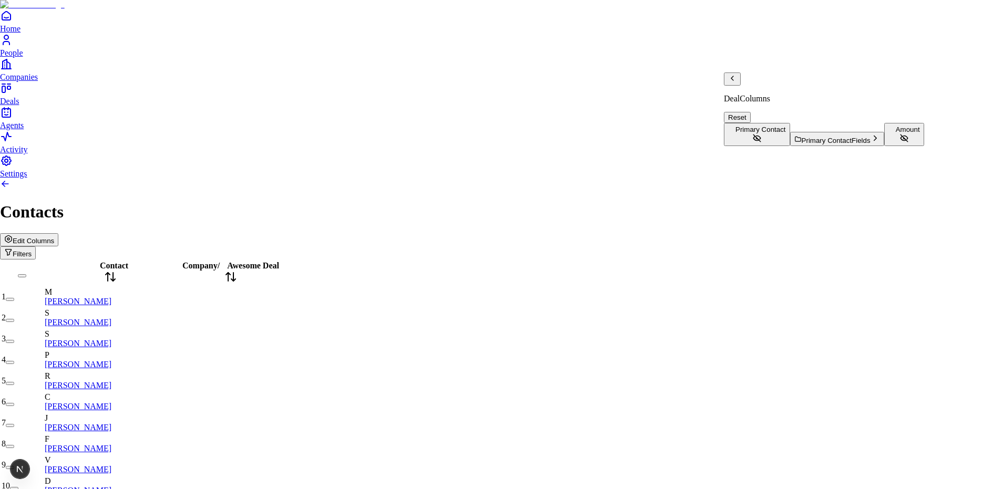
click at [733, 80] on icon "Back" at bounding box center [732, 78] width 2 height 4
click at [784, 136] on button "Address" at bounding box center [802, 134] width 42 height 23
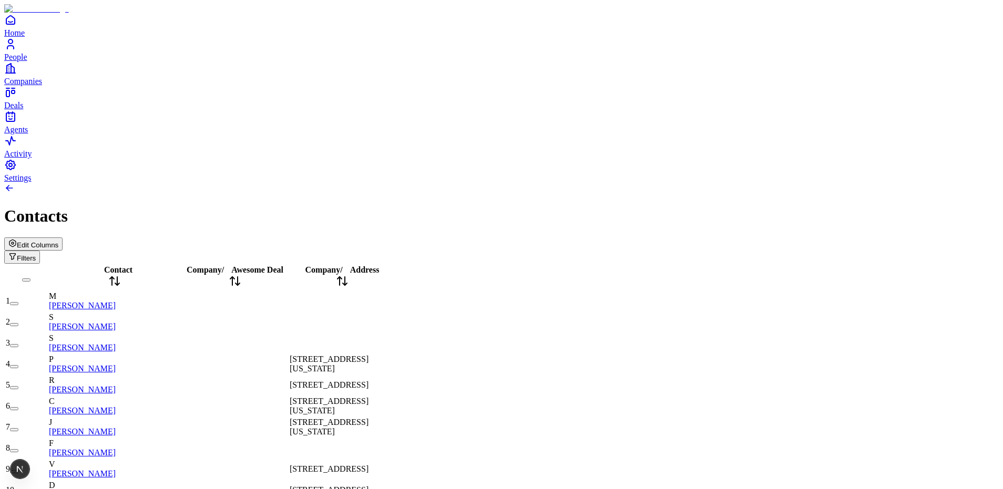
click at [348, 275] on icon at bounding box center [342, 281] width 13 height 13
click at [379, 265] on span "Address" at bounding box center [364, 269] width 29 height 9
click at [121, 275] on icon at bounding box center [114, 281] width 13 height 13
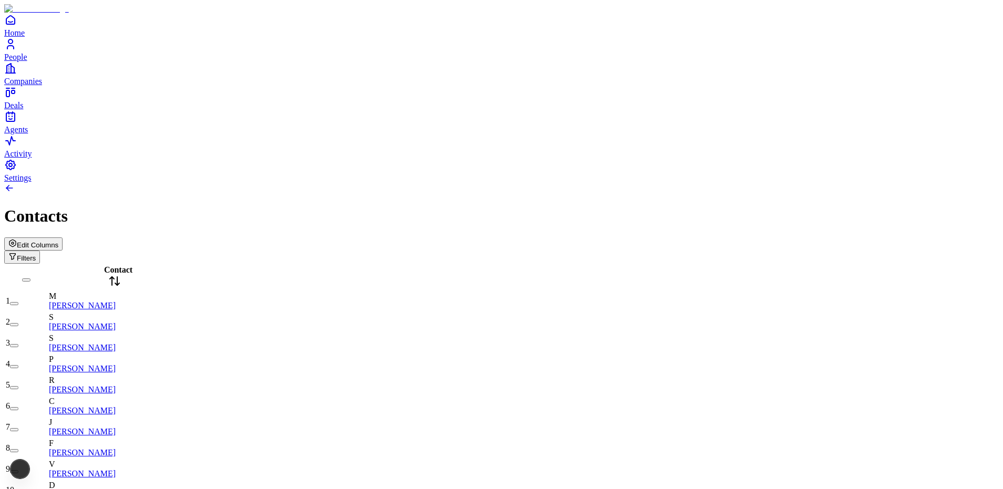
click at [58, 241] on span "Edit Columns" at bounding box center [38, 245] width 42 height 8
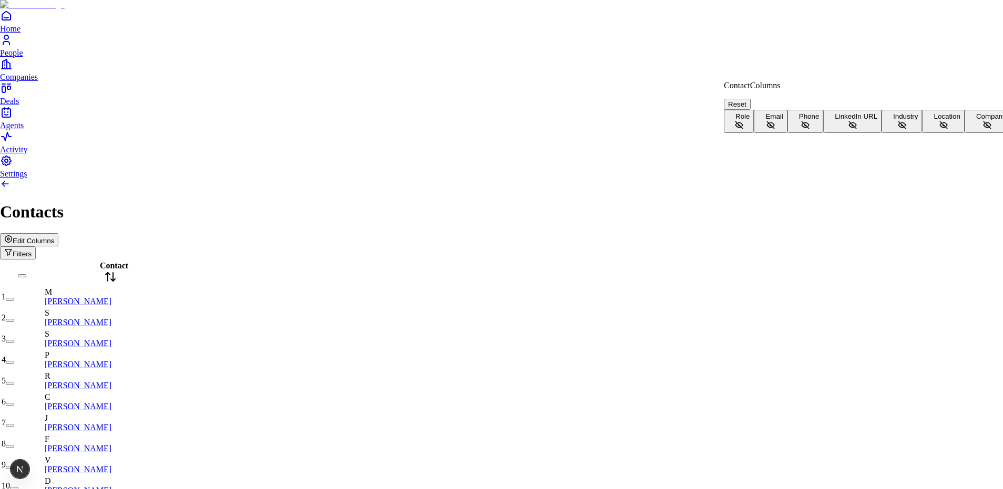
scroll to position [23, 0]
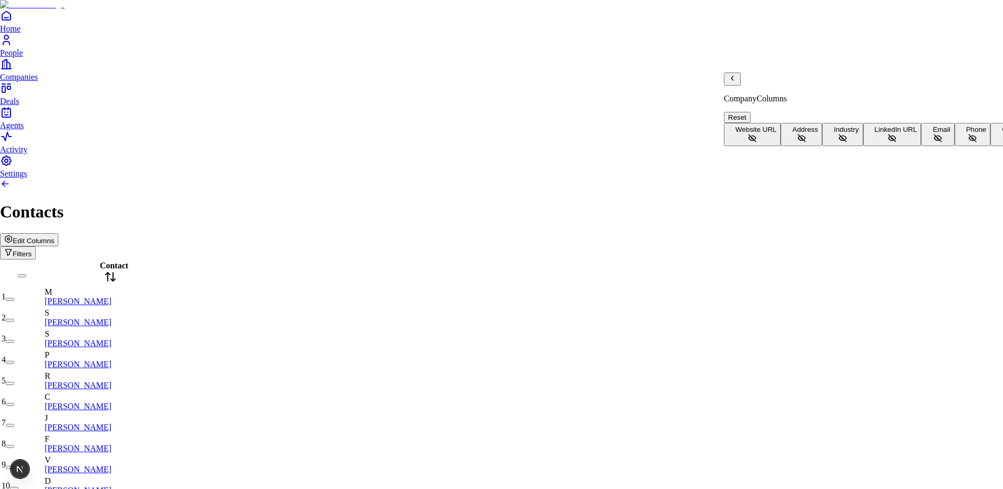
scroll to position [68, 0]
click at [785, 133] on button "Address" at bounding box center [802, 134] width 42 height 23
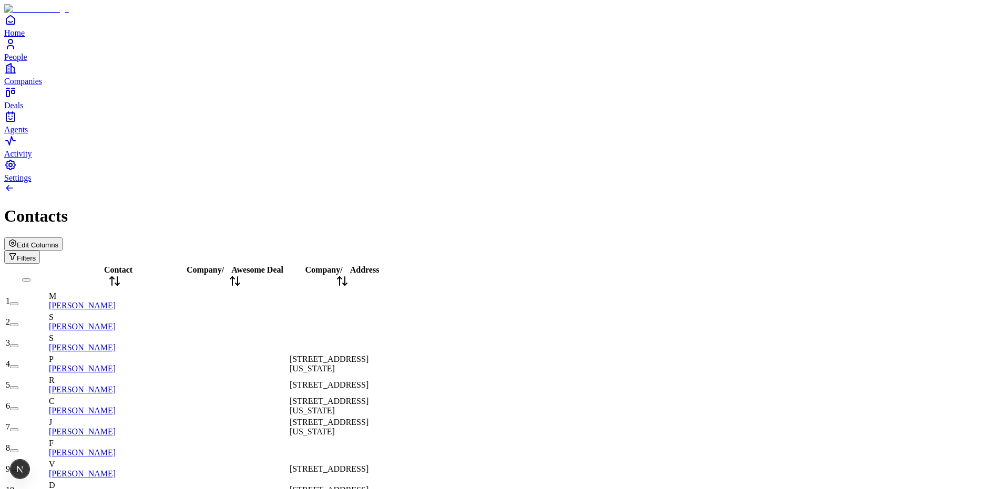
click at [112, 265] on span "Contact" at bounding box center [118, 269] width 28 height 9
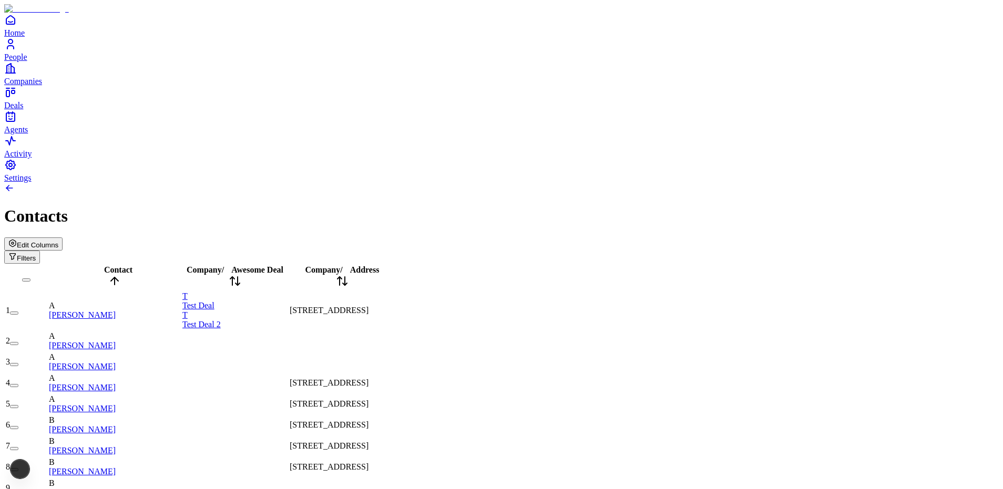
click at [112, 265] on span "Contact" at bounding box center [118, 269] width 28 height 9
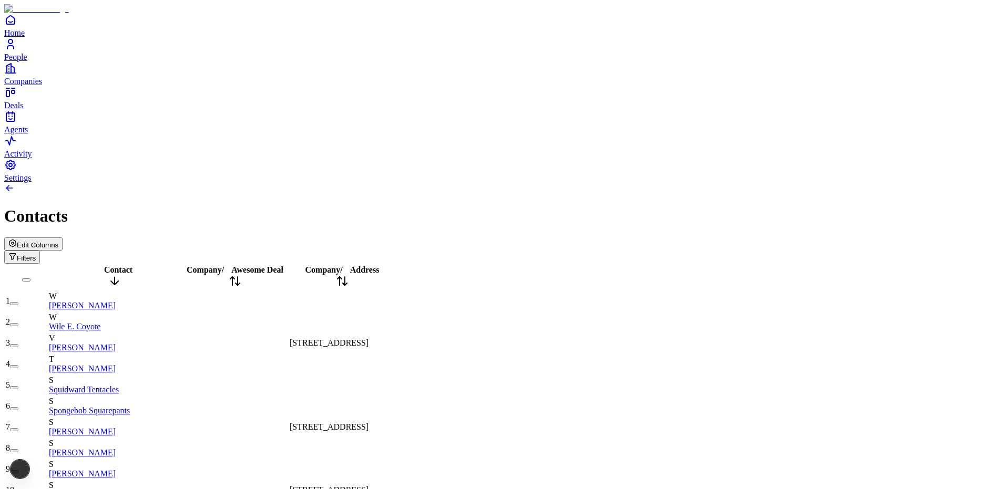
click at [112, 265] on span "Contact" at bounding box center [118, 269] width 28 height 9
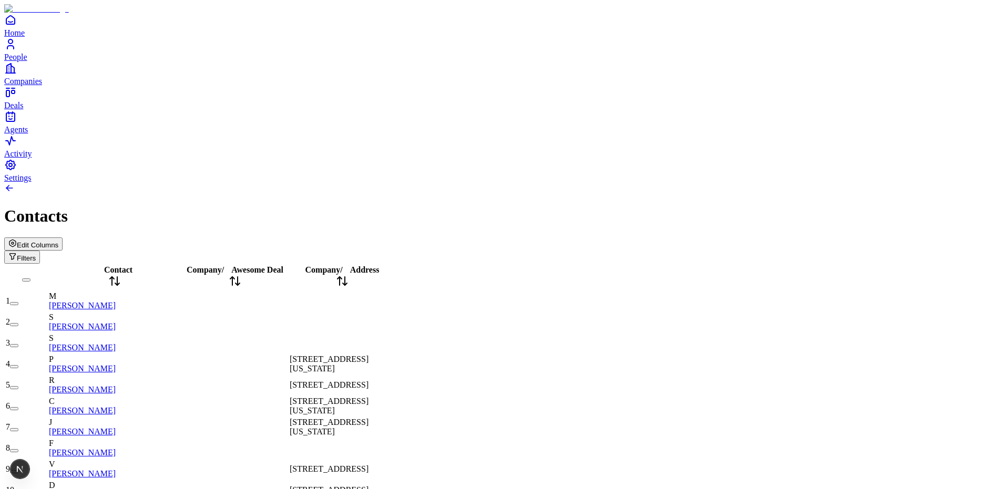
click at [379, 265] on span "Address" at bounding box center [364, 269] width 29 height 9
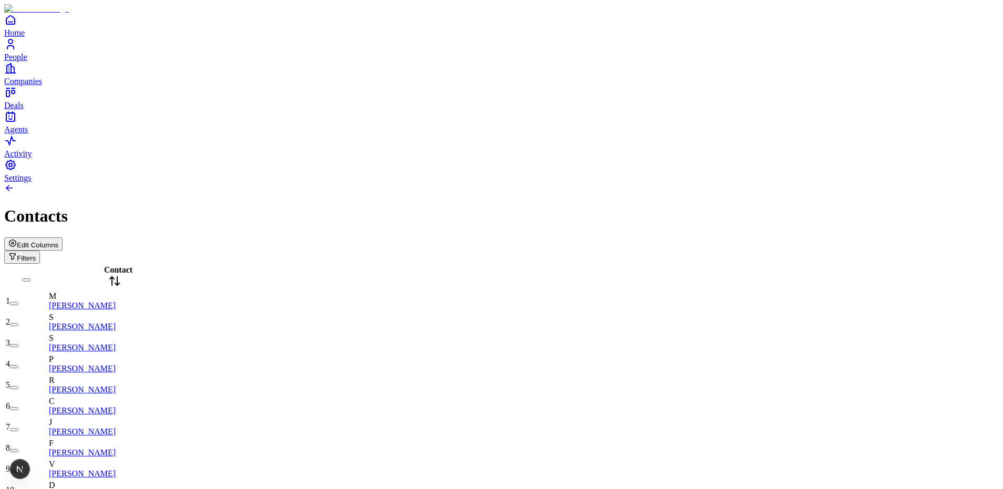
click at [58, 241] on span "Edit Columns" at bounding box center [38, 245] width 42 height 8
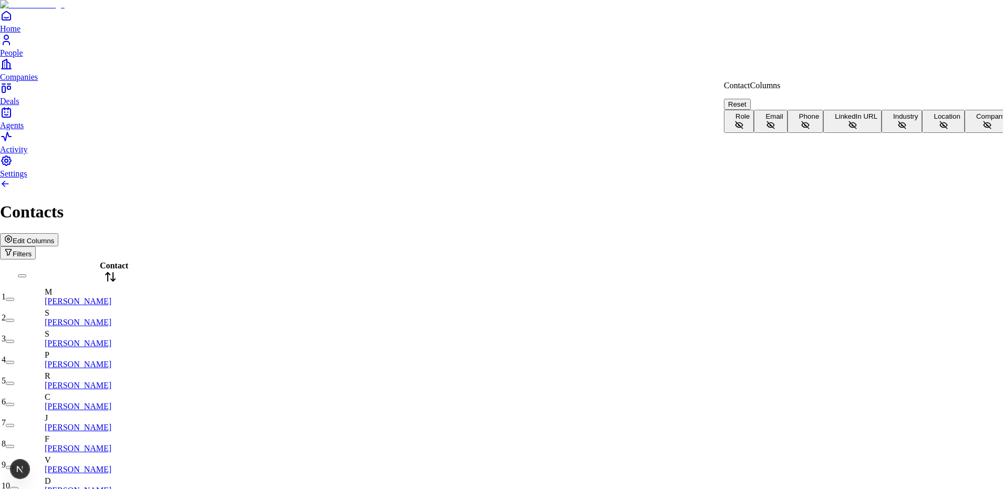
scroll to position [23, 0]
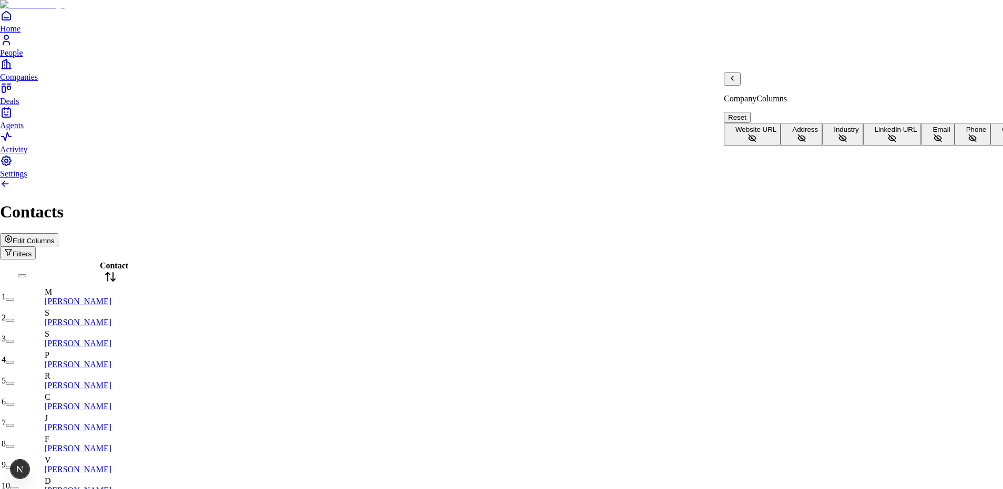
click at [781, 123] on button "Address" at bounding box center [802, 134] width 42 height 23
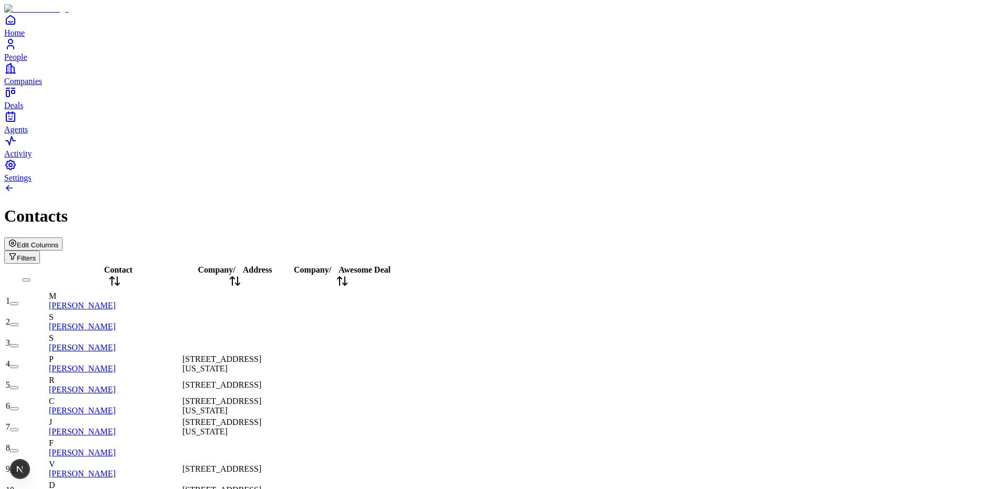
click at [241, 275] on icon at bounding box center [235, 281] width 13 height 13
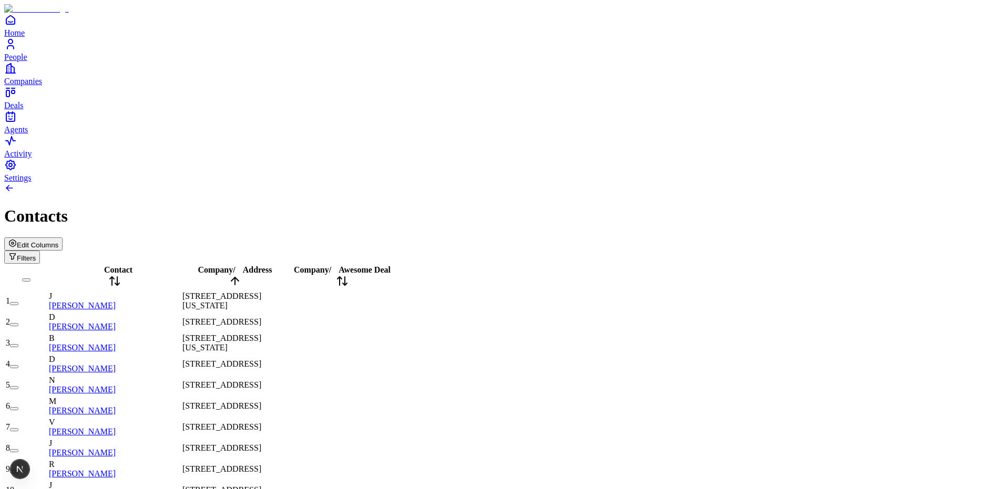
scroll to position [598, 0]
click at [121, 275] on icon at bounding box center [114, 281] width 13 height 13
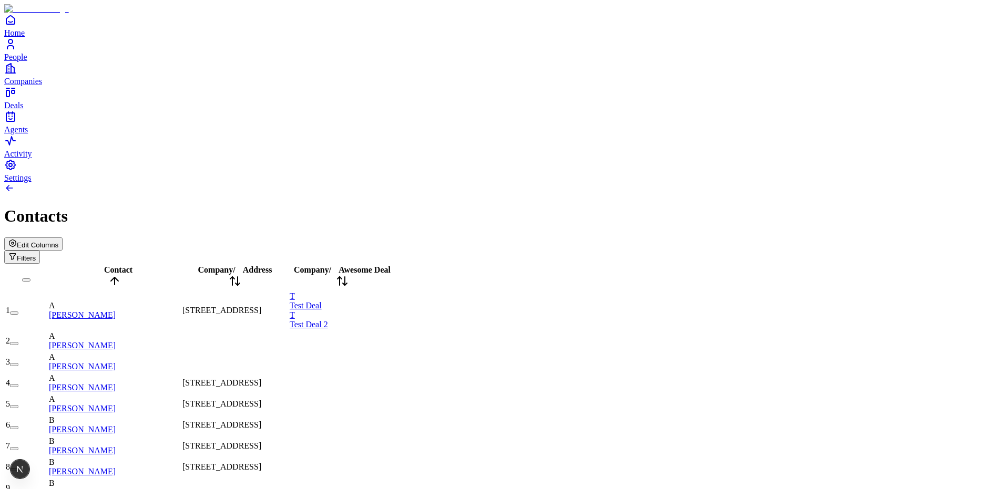
scroll to position [0, 0]
click at [261, 306] on span "[STREET_ADDRESS]" at bounding box center [221, 310] width 79 height 9
click at [257, 305] on input "**********" at bounding box center [219, 310] width 75 height 11
type input "*****"
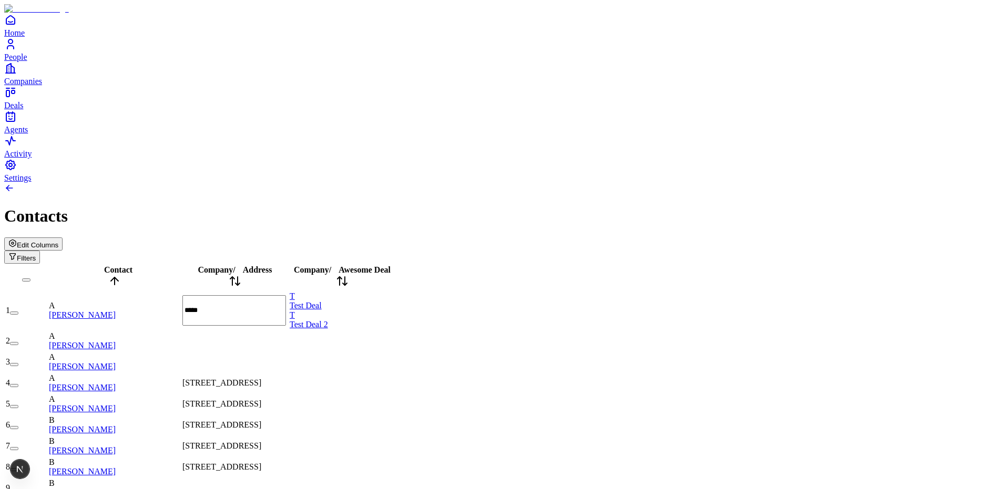
click at [272, 265] on span "Address" at bounding box center [257, 269] width 29 height 9
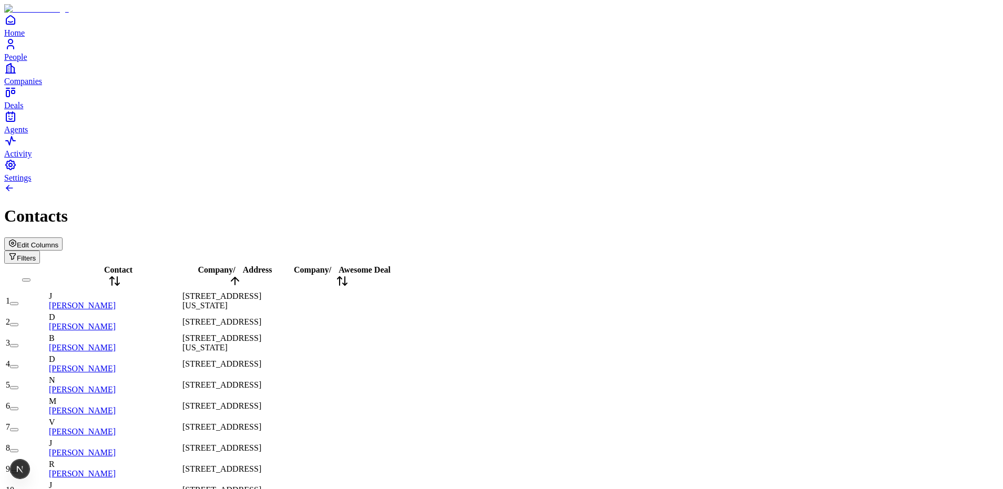
click at [272, 265] on span "Address" at bounding box center [257, 269] width 29 height 9
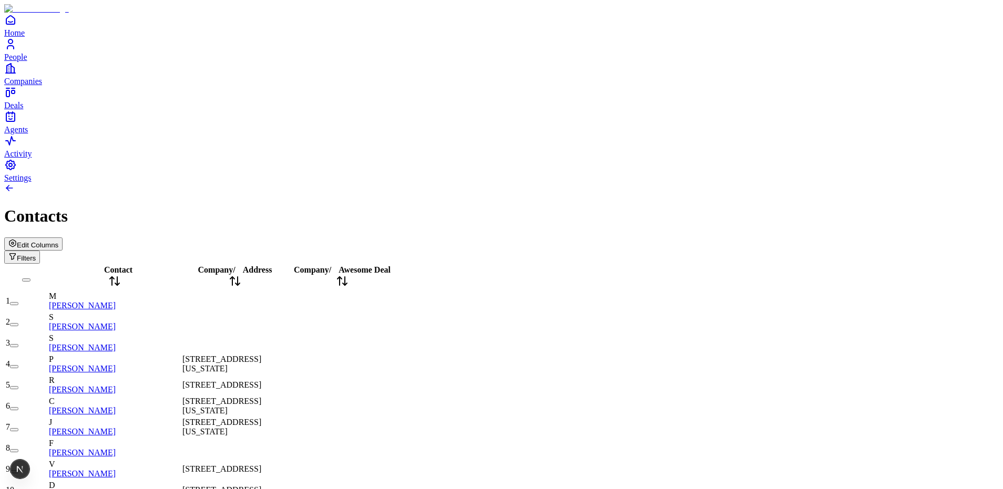
click at [272, 265] on span "Address" at bounding box center [257, 269] width 29 height 9
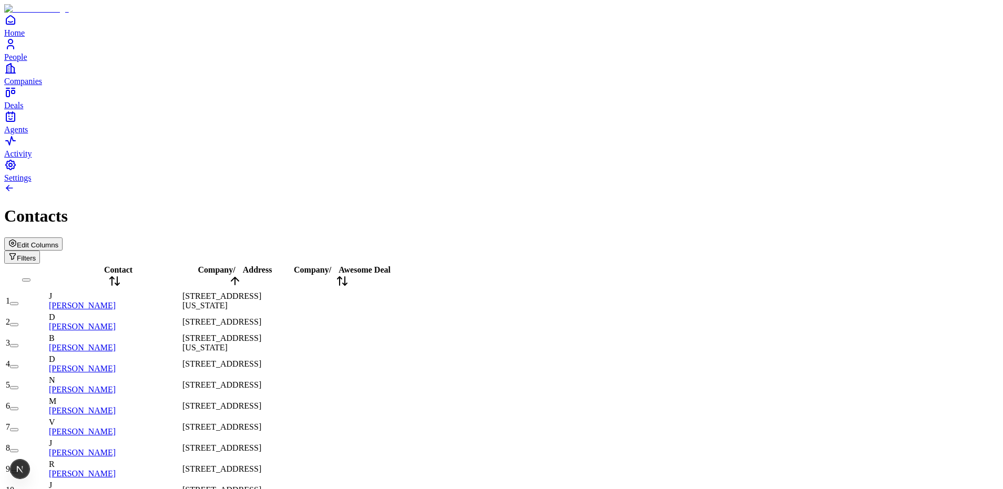
click at [272, 265] on span "Address" at bounding box center [257, 269] width 29 height 9
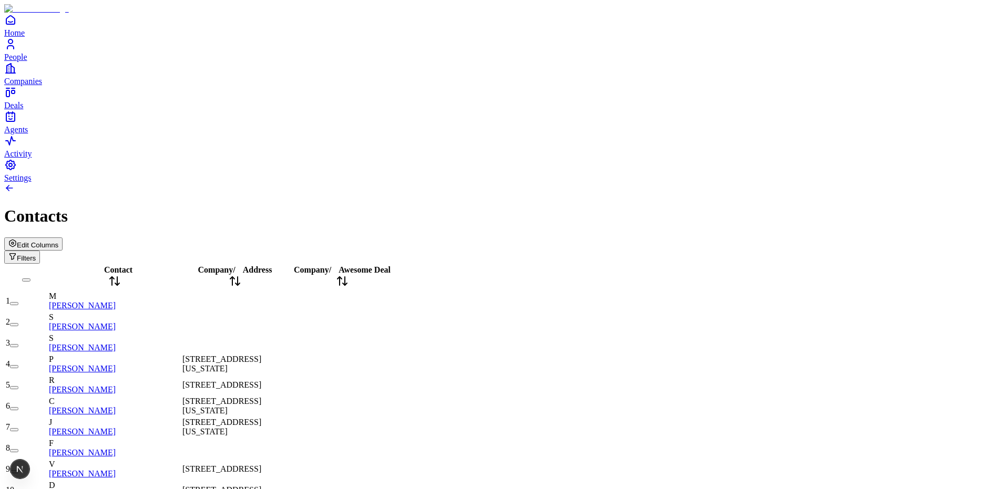
click at [272, 265] on span "Address" at bounding box center [257, 269] width 29 height 9
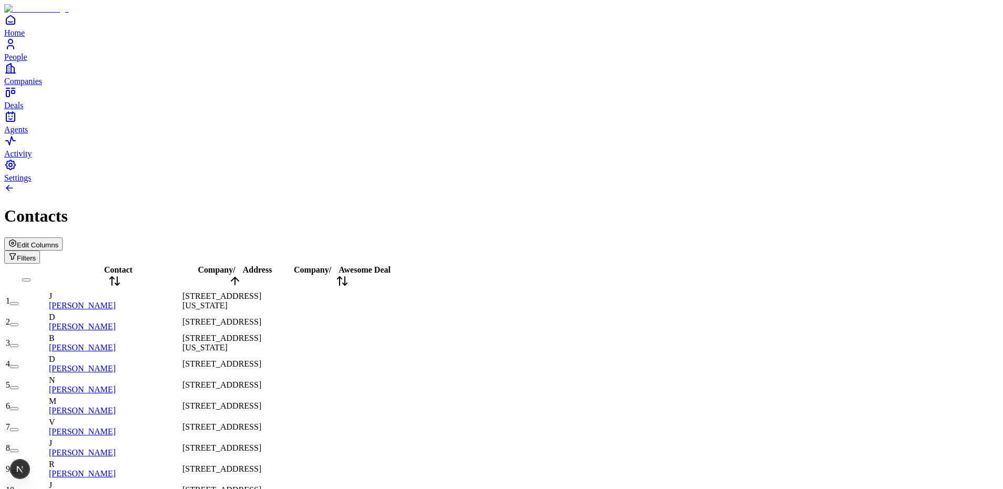
click at [122, 265] on span "Contact" at bounding box center [118, 269] width 28 height 9
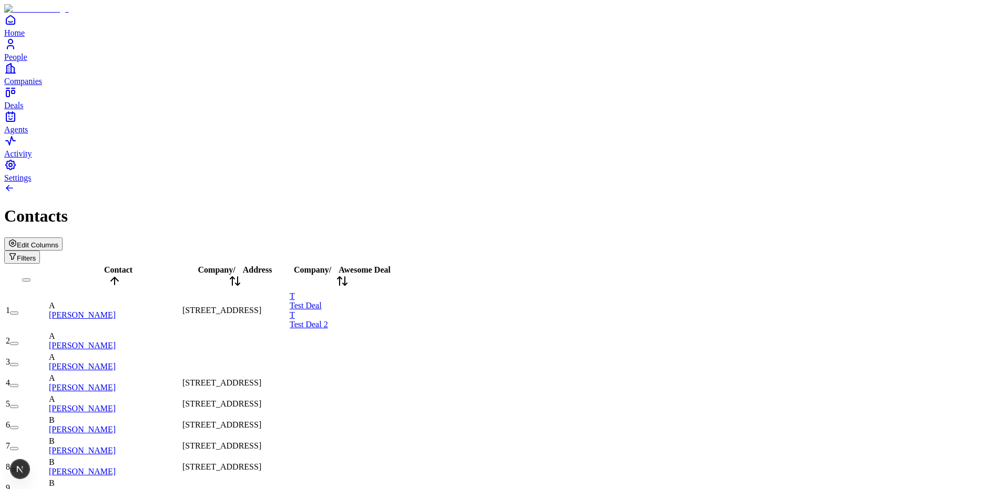
click at [274, 265] on div "Company / Address" at bounding box center [234, 277] width 105 height 24
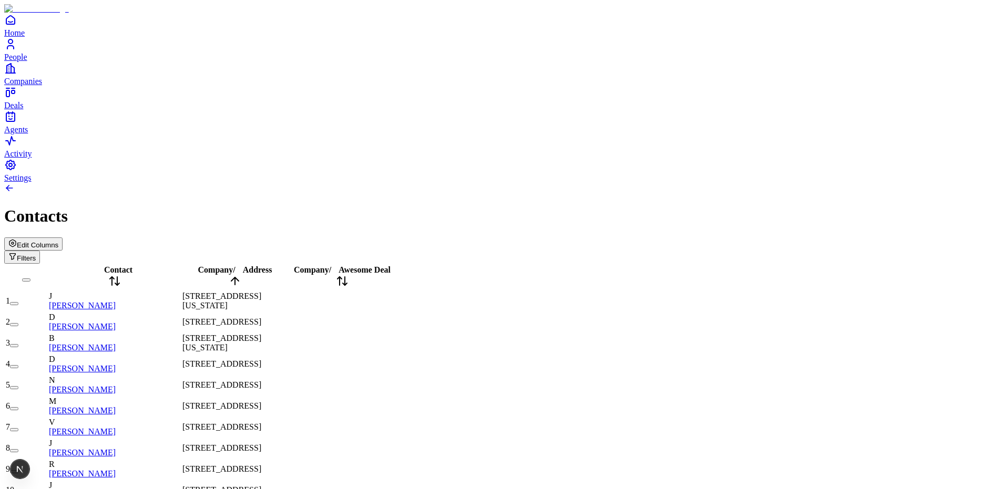
click at [117, 265] on span "Contact" at bounding box center [118, 269] width 28 height 9
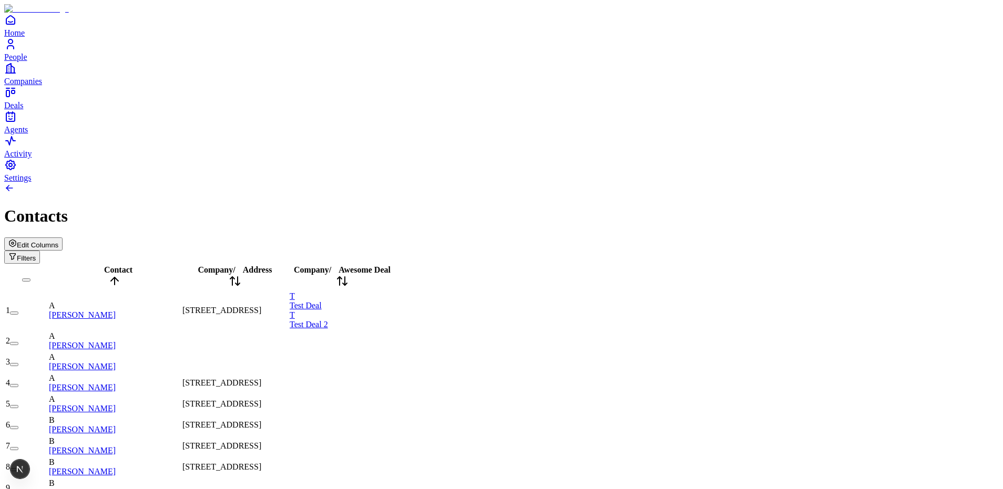
click at [272, 265] on span "Address" at bounding box center [257, 269] width 29 height 9
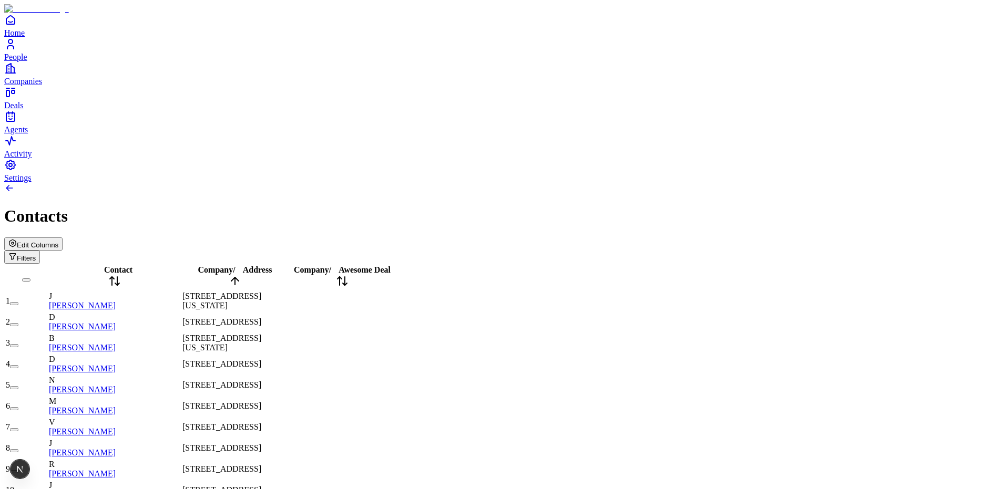
click at [58, 241] on span "Edit Columns" at bounding box center [38, 245] width 42 height 8
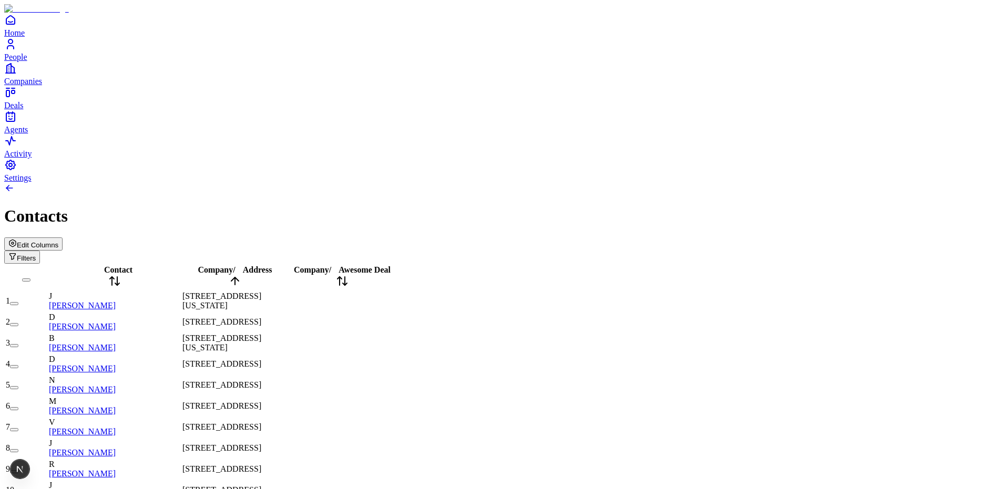
click at [40, 251] on button "Filters" at bounding box center [22, 257] width 36 height 13
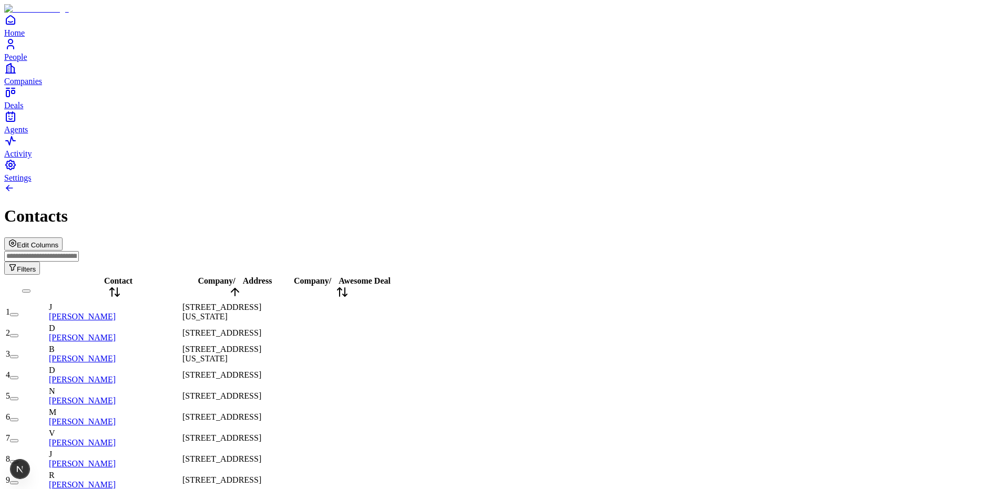
click at [79, 251] on input at bounding box center [41, 256] width 75 height 11
type input "**********"
click at [40, 263] on button "Filters" at bounding box center [22, 269] width 36 height 13
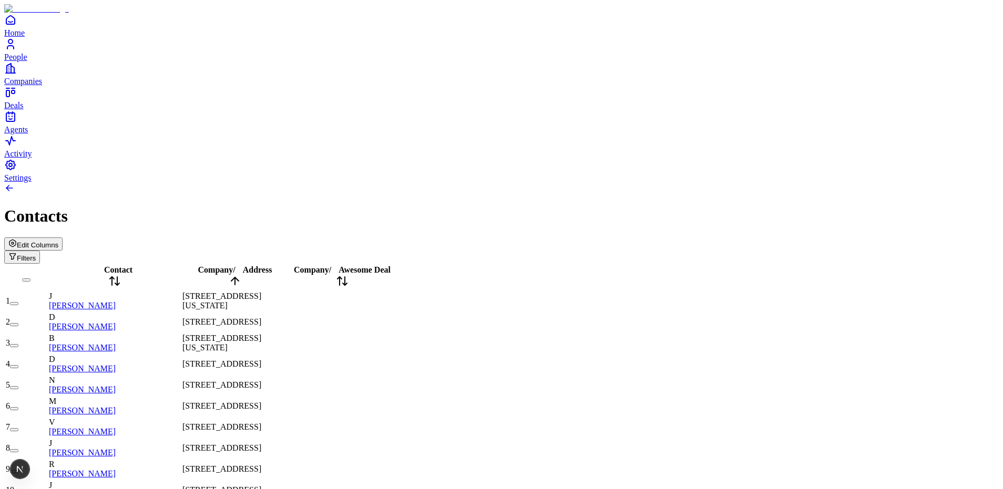
click at [40, 251] on button "Filters" at bounding box center [22, 257] width 36 height 13
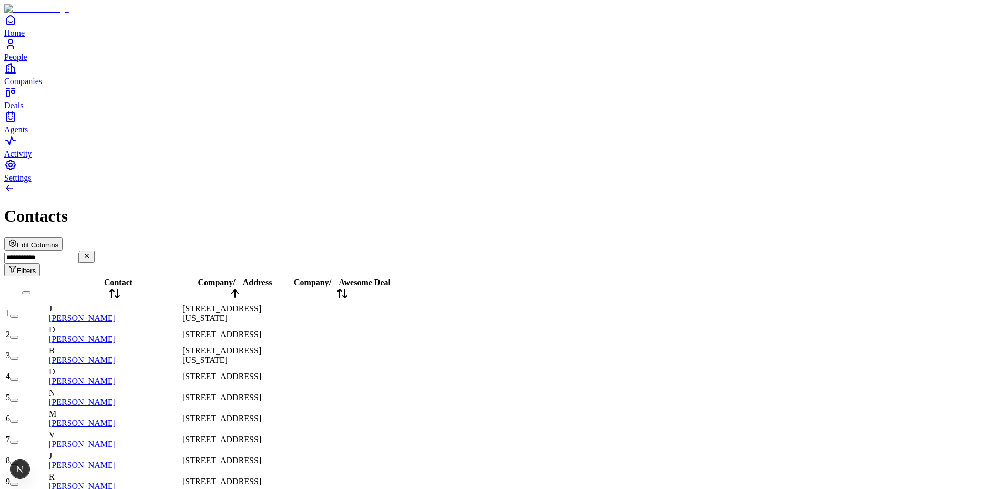
click at [89, 254] on icon "Clear filter" at bounding box center [87, 256] width 4 height 4
click at [696, 207] on div "Contacts" at bounding box center [501, 216] width 994 height 19
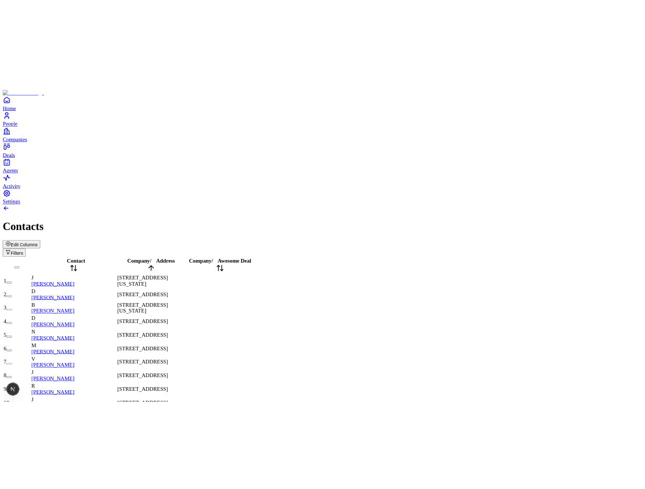
scroll to position [1830, 0]
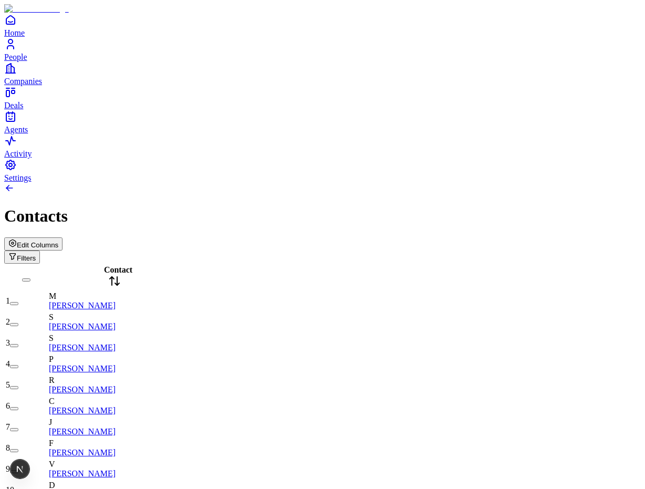
click at [58, 241] on span "Edit Columns" at bounding box center [38, 245] width 42 height 8
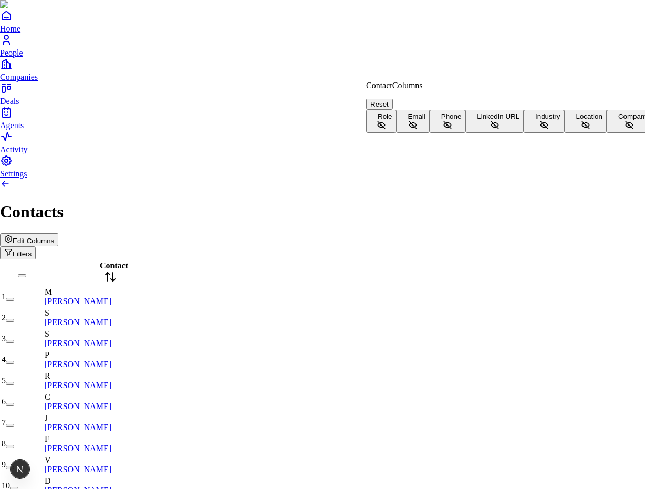
scroll to position [23, 0]
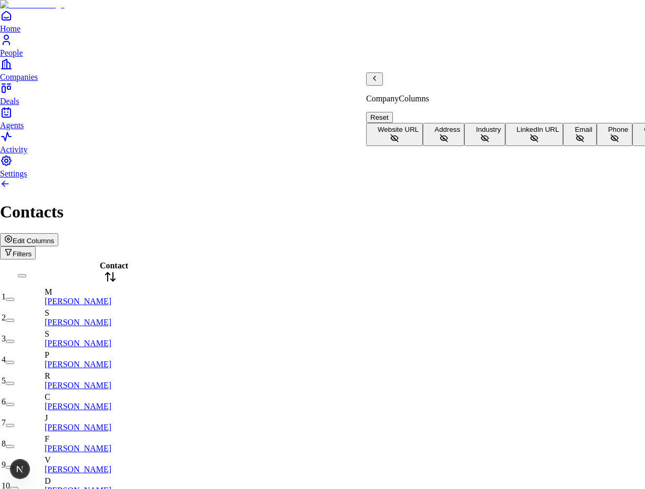
click at [446, 123] on button "Address" at bounding box center [444, 134] width 42 height 23
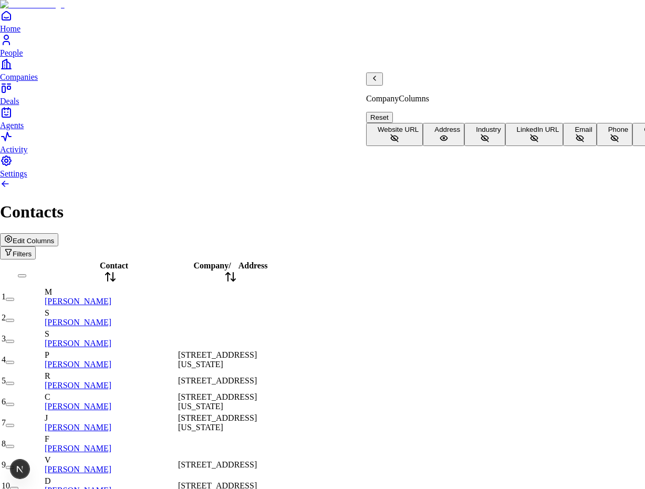
scroll to position [68, 0]
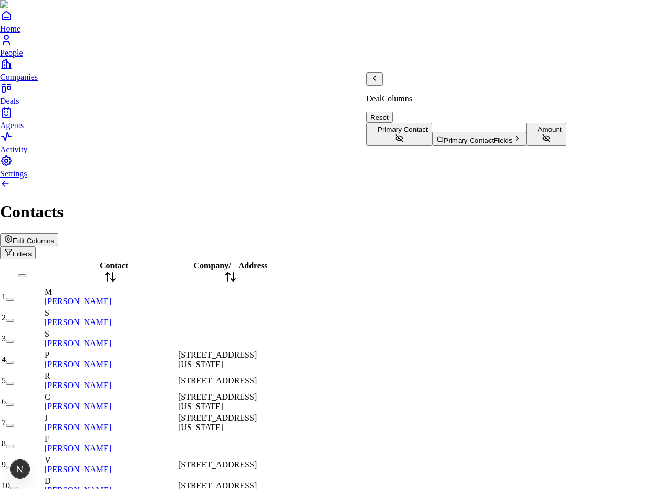
click at [379, 83] on icon "Back" at bounding box center [375, 78] width 8 height 8
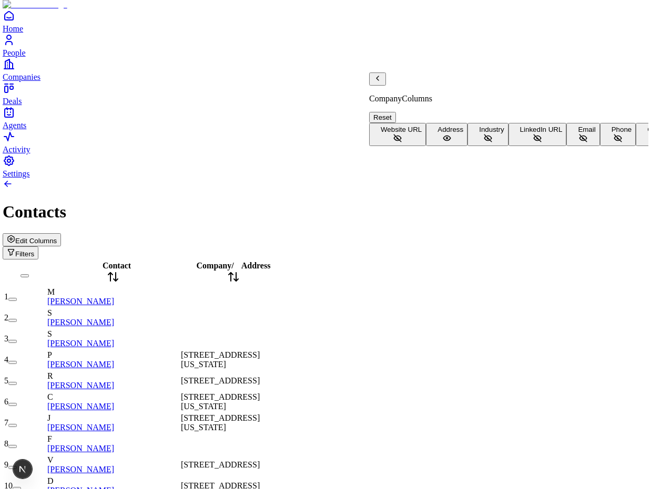
scroll to position [68, 0]
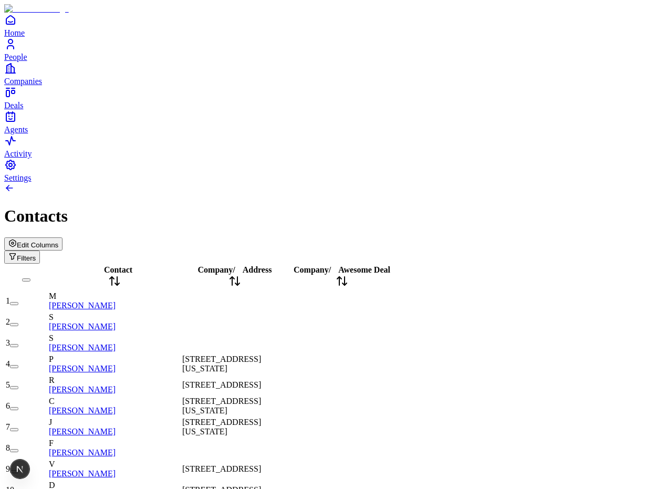
click at [272, 265] on span "Address" at bounding box center [257, 269] width 29 height 9
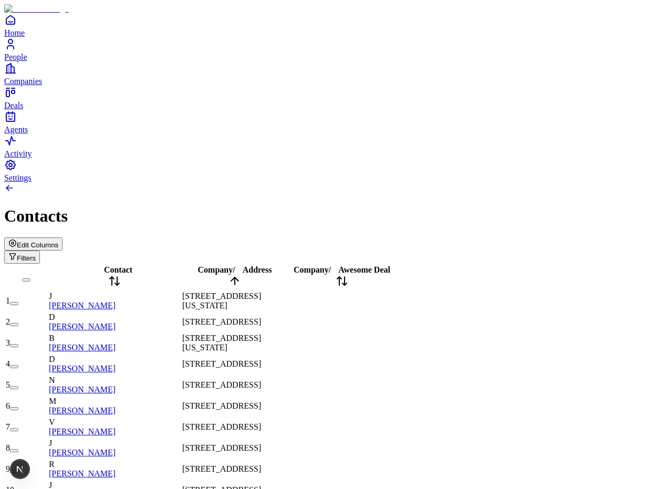
click at [120, 265] on span "Contact" at bounding box center [118, 269] width 28 height 9
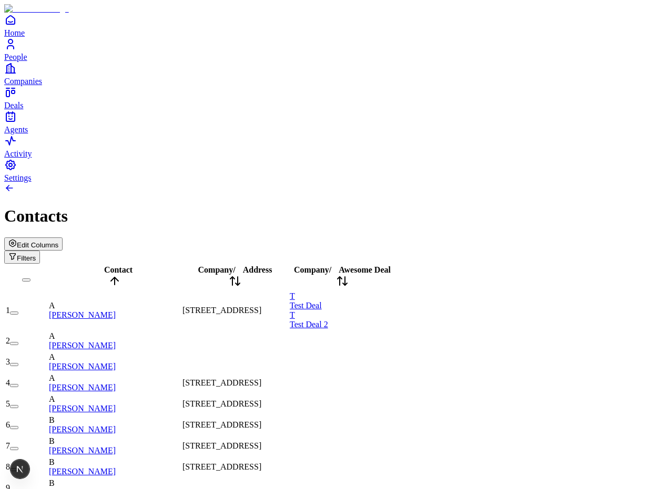
click at [214, 183] on div at bounding box center [325, 189] width 642 height 13
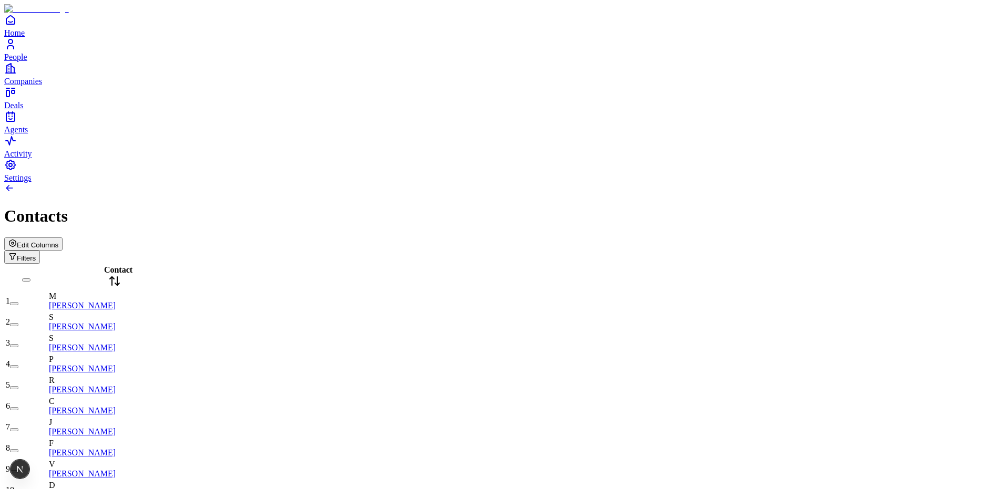
click at [58, 241] on span "Edit Columns" at bounding box center [38, 245] width 42 height 8
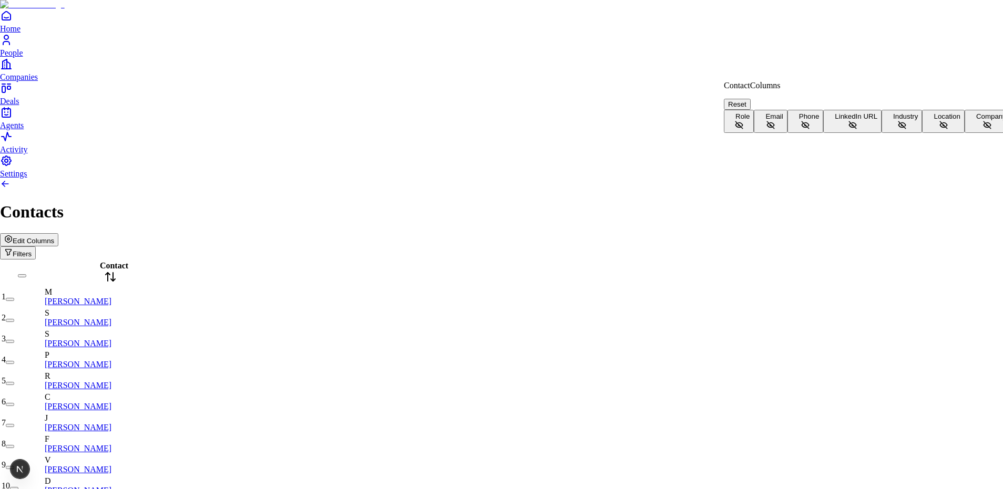
scroll to position [23, 0]
click at [650, 133] on button "Company" at bounding box center [987, 121] width 46 height 23
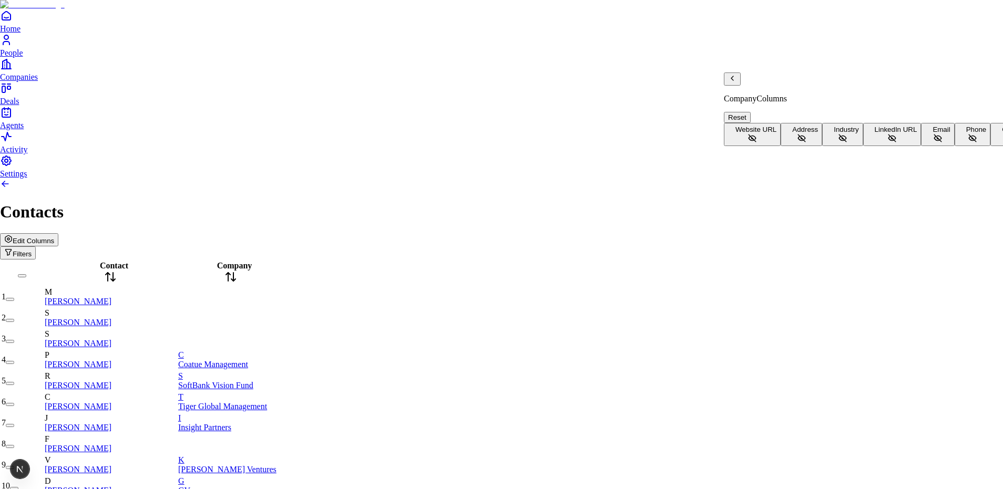
scroll to position [68, 0]
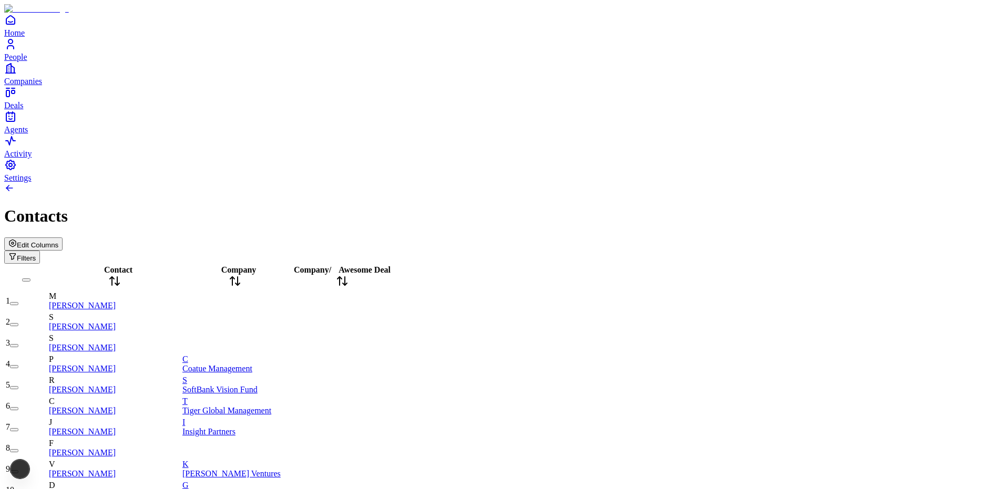
click at [241, 275] on icon at bounding box center [235, 281] width 13 height 13
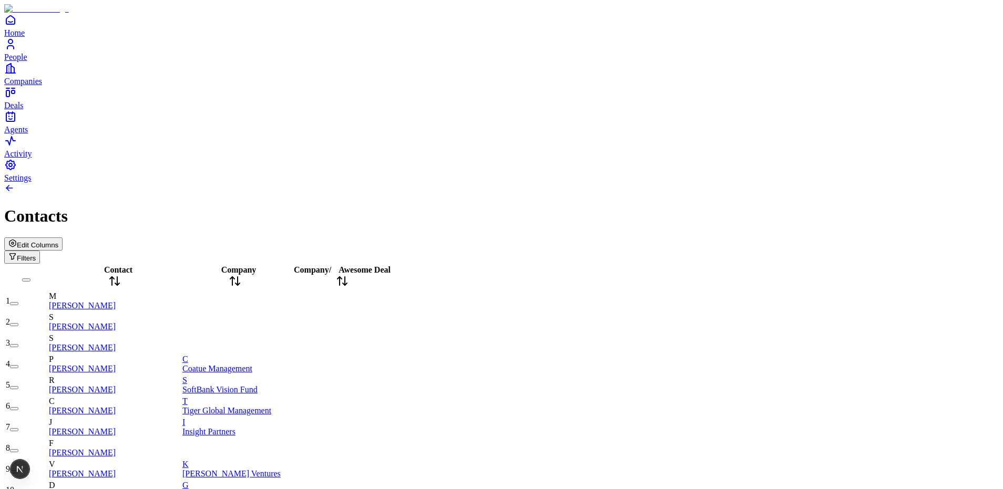
scroll to position [393, 0]
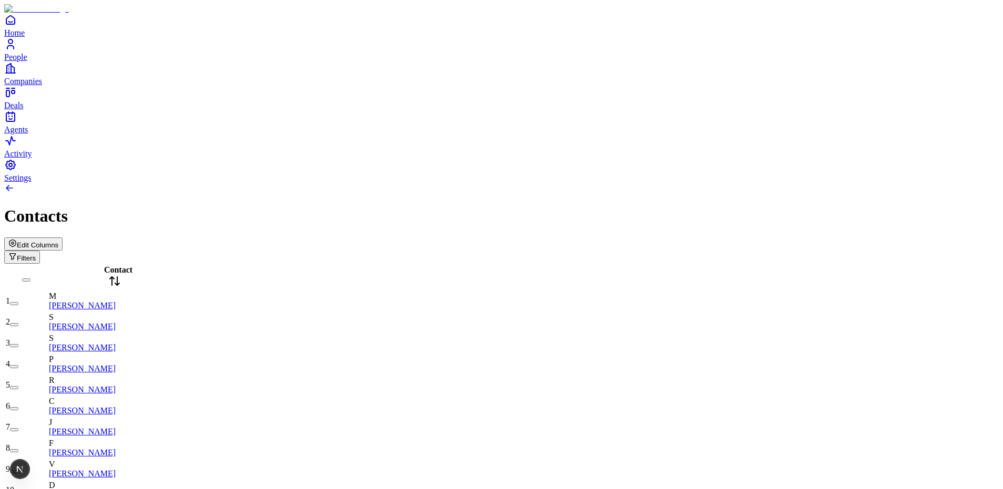
click at [58, 241] on span "Edit Columns" at bounding box center [38, 245] width 42 height 8
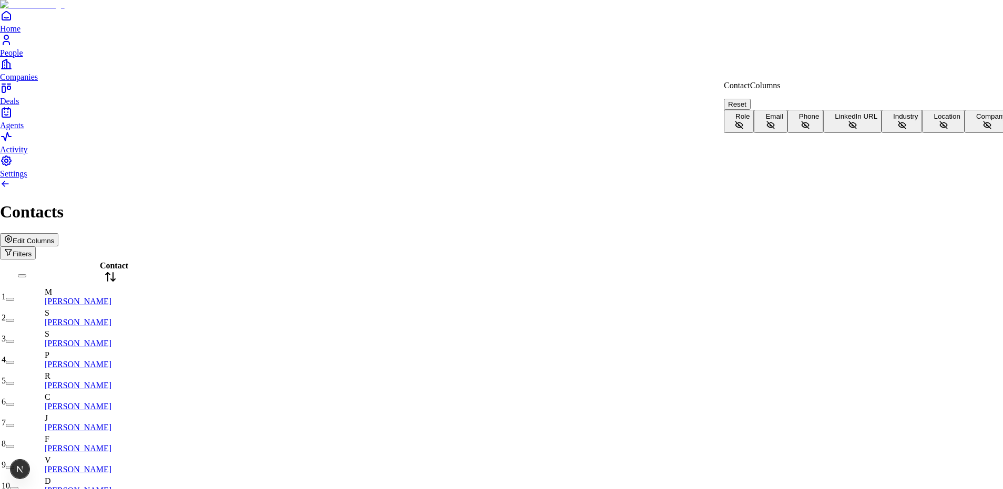
scroll to position [23, 0]
click at [964, 133] on button "Company" at bounding box center [987, 121] width 46 height 23
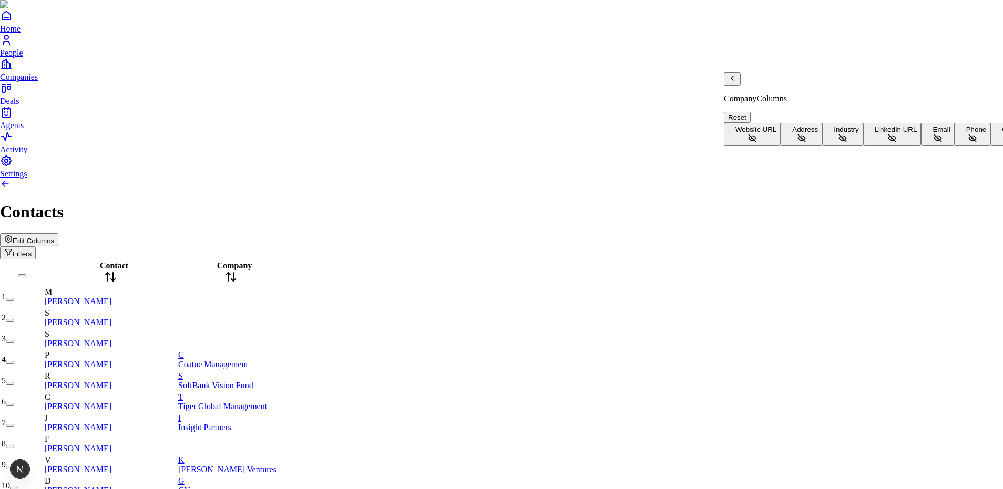
click at [792, 126] on span "Address" at bounding box center [805, 130] width 26 height 8
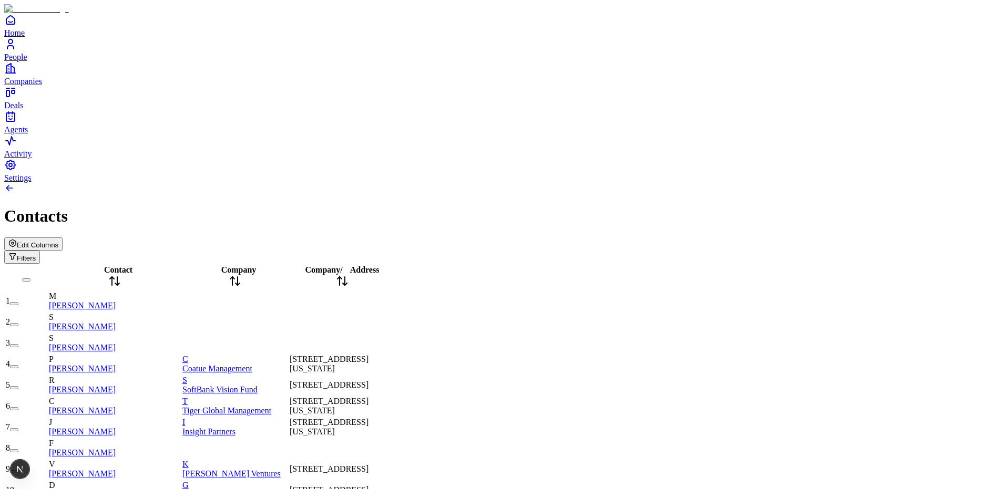
click at [348, 275] on icon at bounding box center [342, 281] width 13 height 13
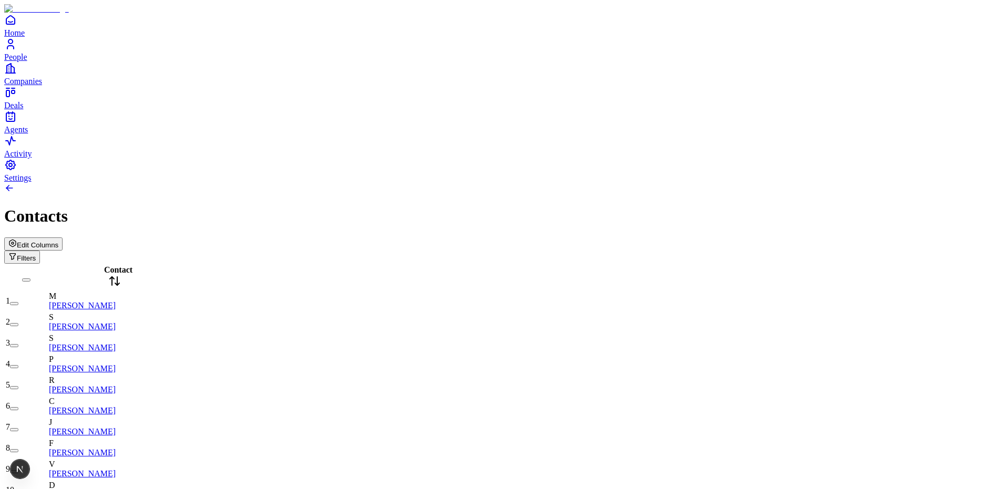
click at [63, 238] on button "Edit Columns" at bounding box center [33, 244] width 58 height 13
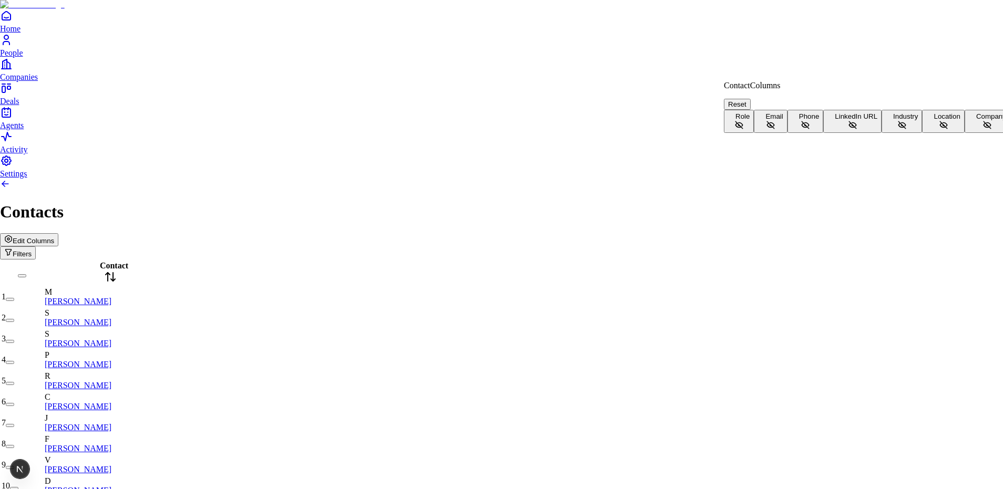
scroll to position [23, 0]
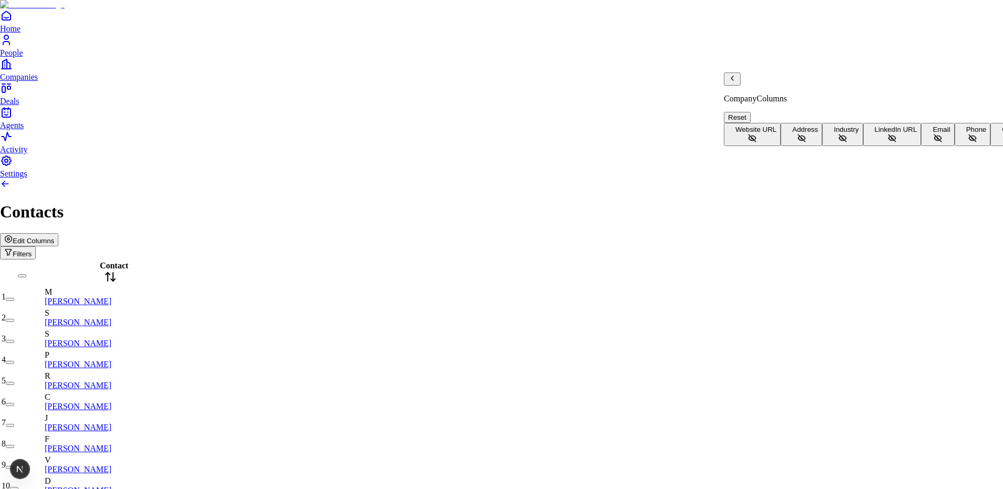
click at [733, 80] on icon "Back" at bounding box center [732, 78] width 2 height 4
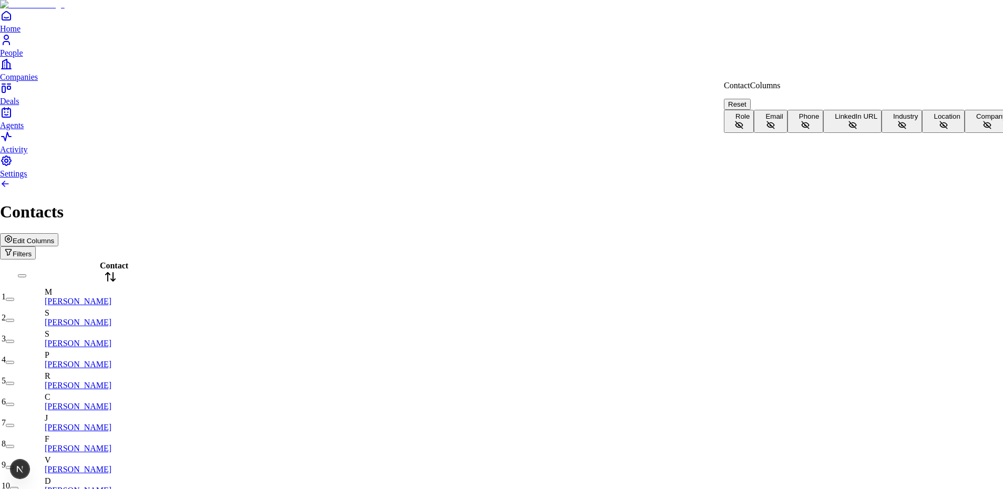
click at [964, 133] on button "Company" at bounding box center [987, 121] width 46 height 23
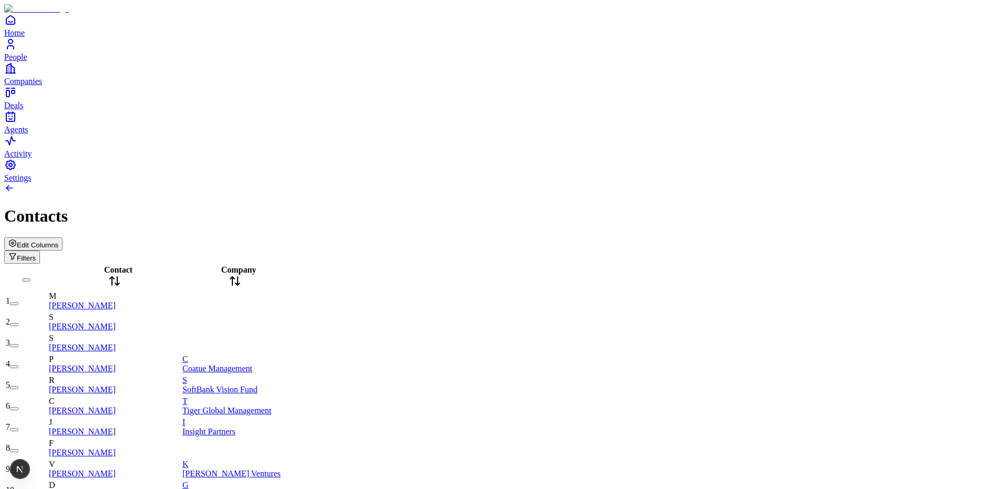
click at [125, 265] on span "Contact" at bounding box center [118, 269] width 28 height 9
click at [63, 238] on button "Edit Columns" at bounding box center [33, 244] width 58 height 13
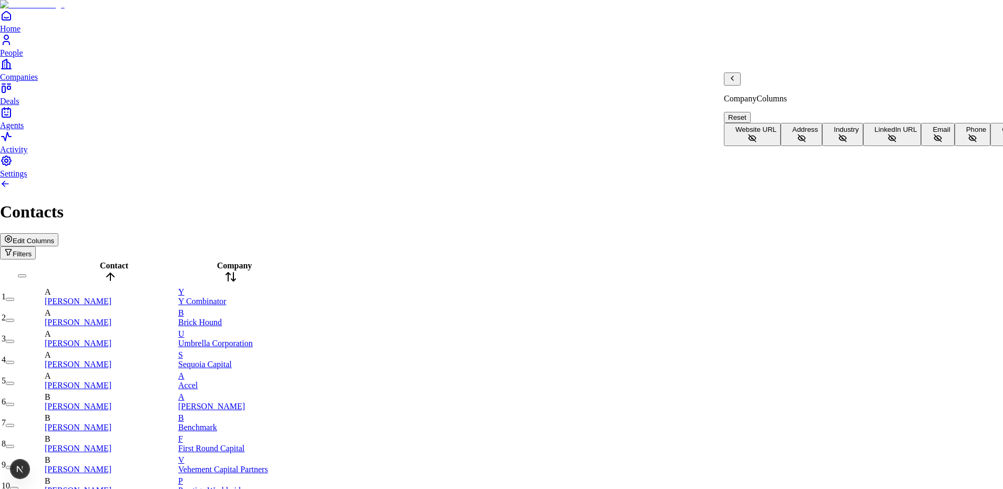
click at [784, 123] on button "Address" at bounding box center [802, 134] width 42 height 23
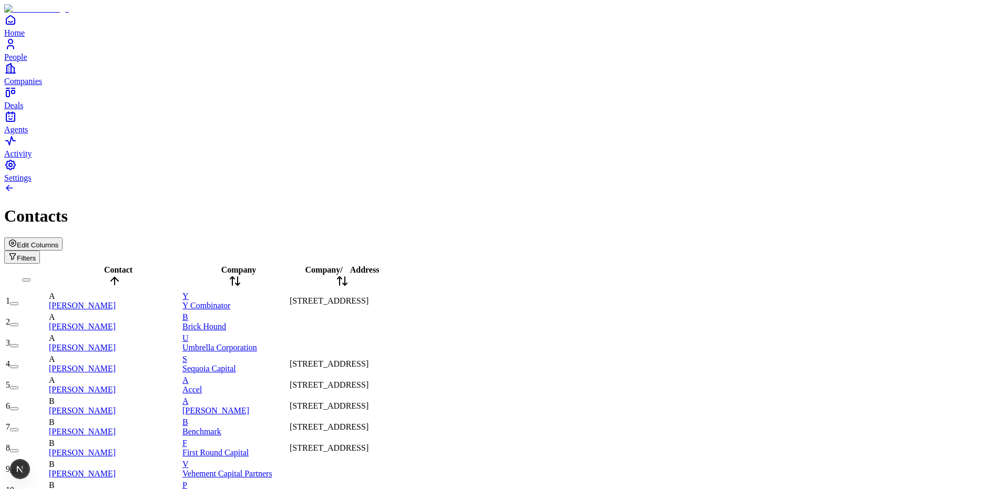
click at [379, 265] on span "Address" at bounding box center [364, 269] width 29 height 9
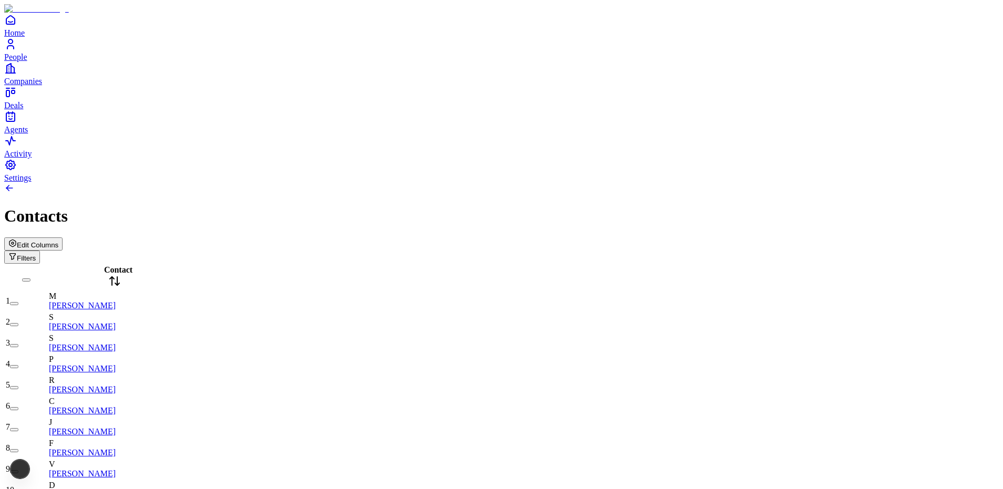
click at [17, 239] on icon "button" at bounding box center [12, 243] width 8 height 8
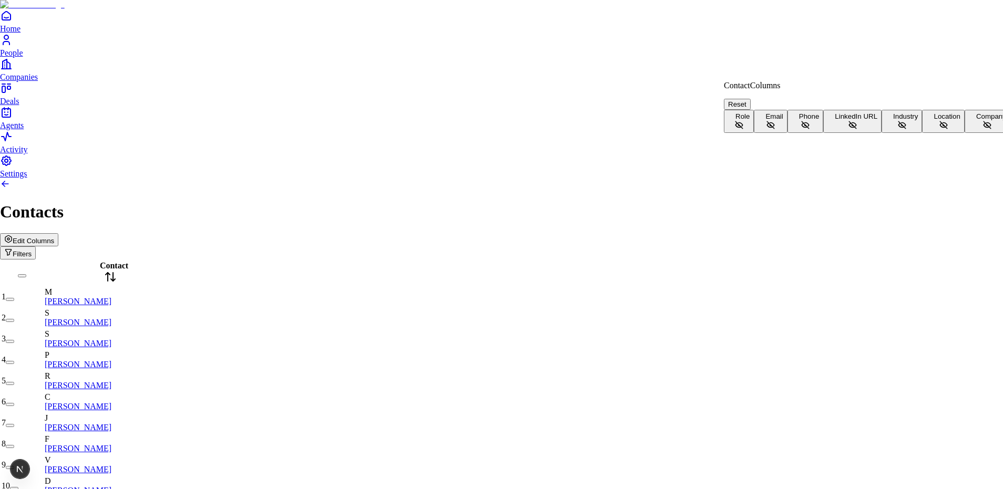
scroll to position [23, 0]
click at [964, 133] on button "Company" at bounding box center [987, 121] width 46 height 23
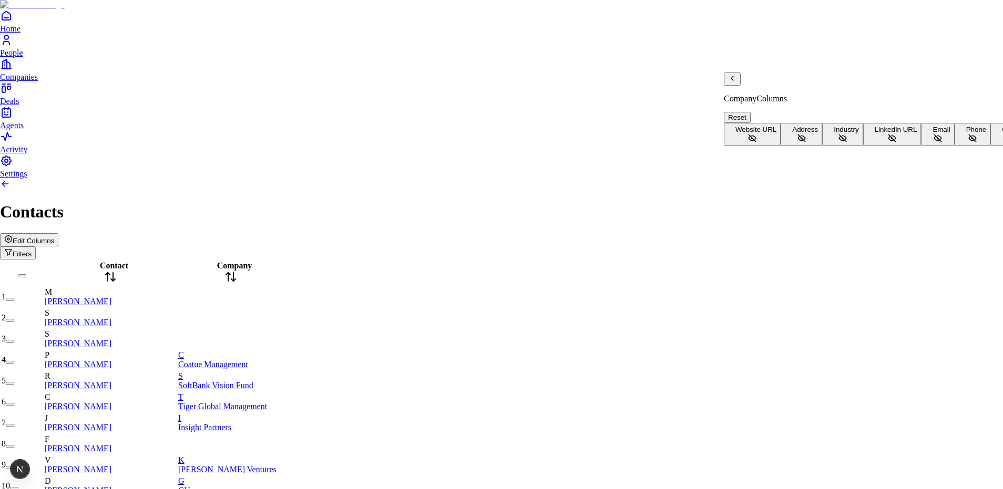
click at [792, 126] on span "Address" at bounding box center [805, 130] width 26 height 8
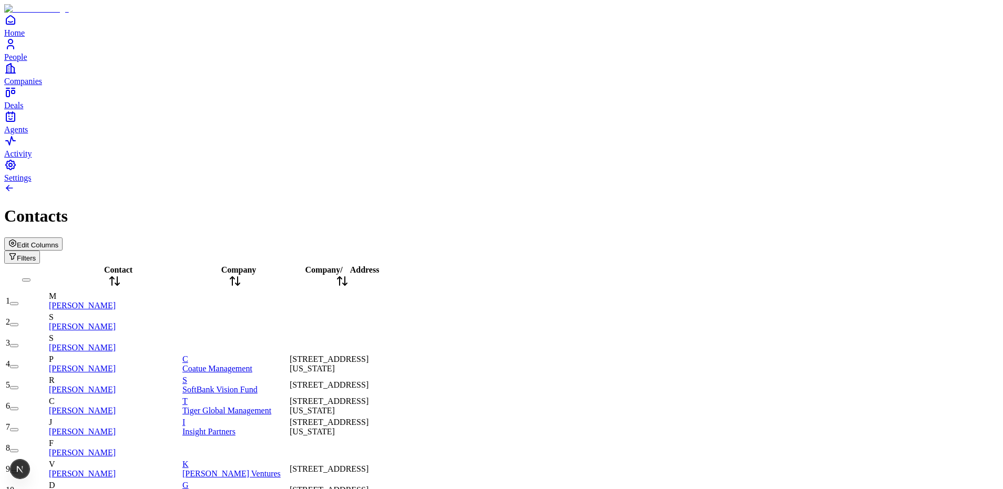
click at [348, 275] on icon at bounding box center [342, 281] width 13 height 13
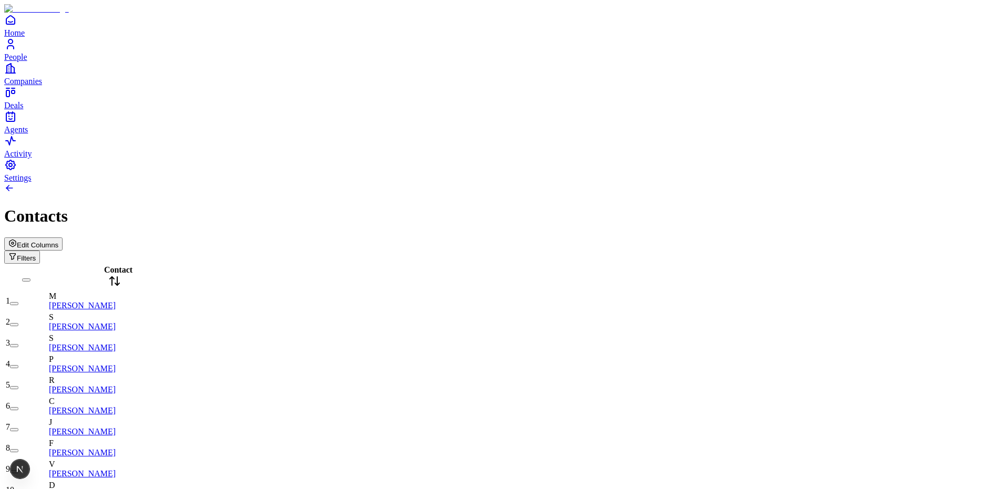
drag, startPoint x: 908, startPoint y: 60, endPoint x: 905, endPoint y: 69, distance: 9.7
click at [58, 241] on span "Edit Columns" at bounding box center [38, 245] width 42 height 8
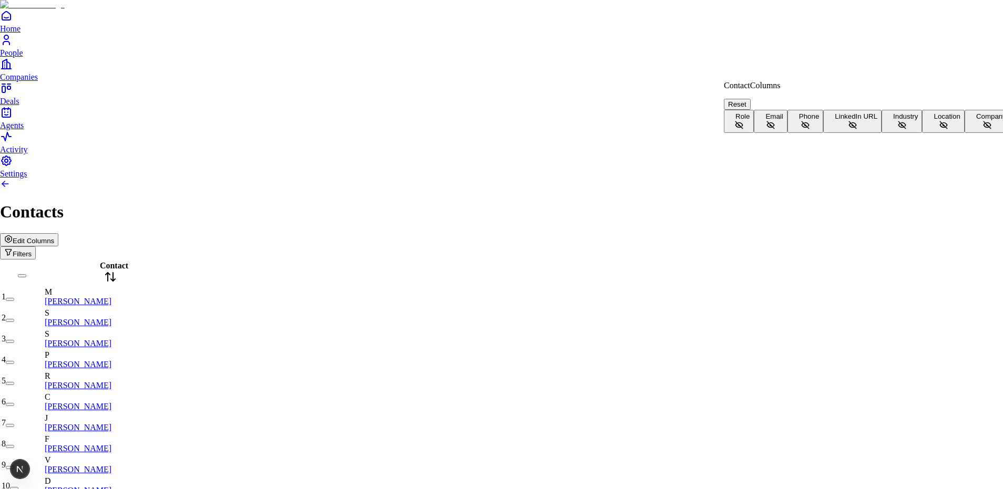
scroll to position [23, 0]
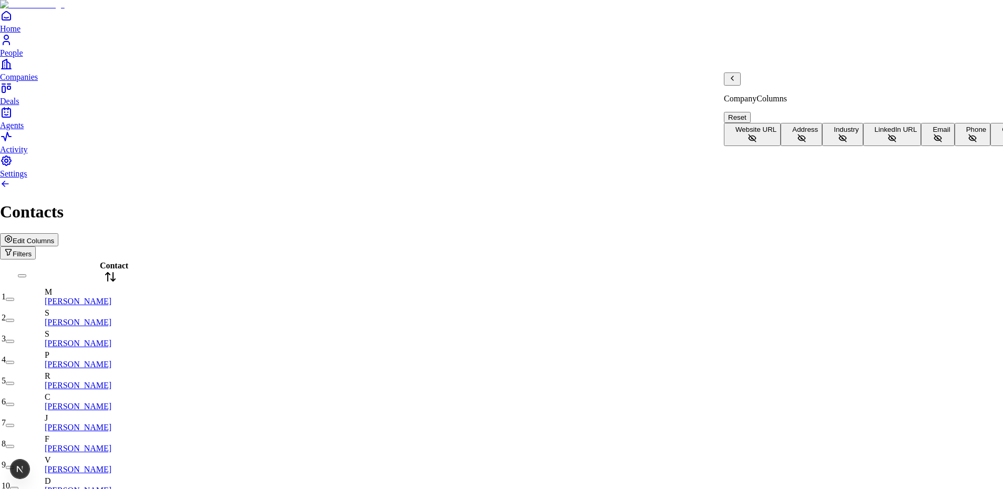
click at [783, 123] on button "Address" at bounding box center [802, 134] width 42 height 23
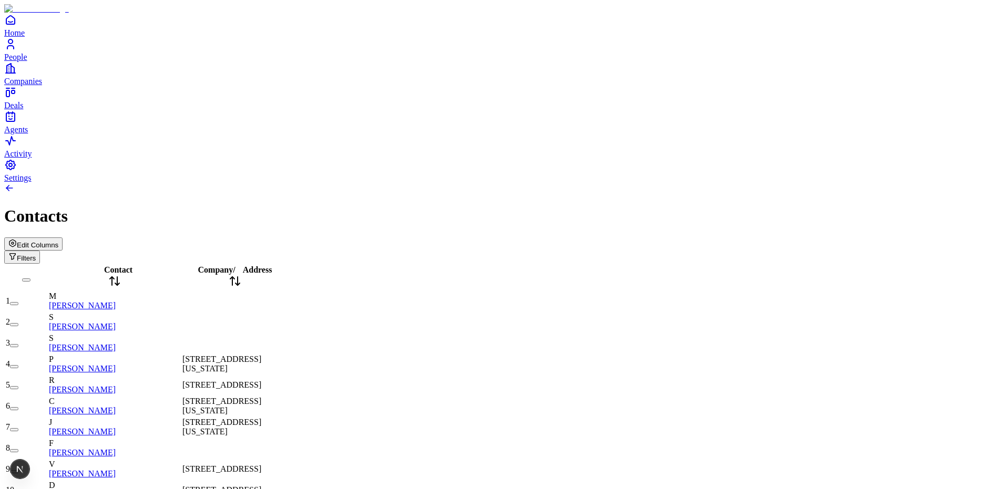
click at [241, 275] on icon at bounding box center [235, 281] width 13 height 13
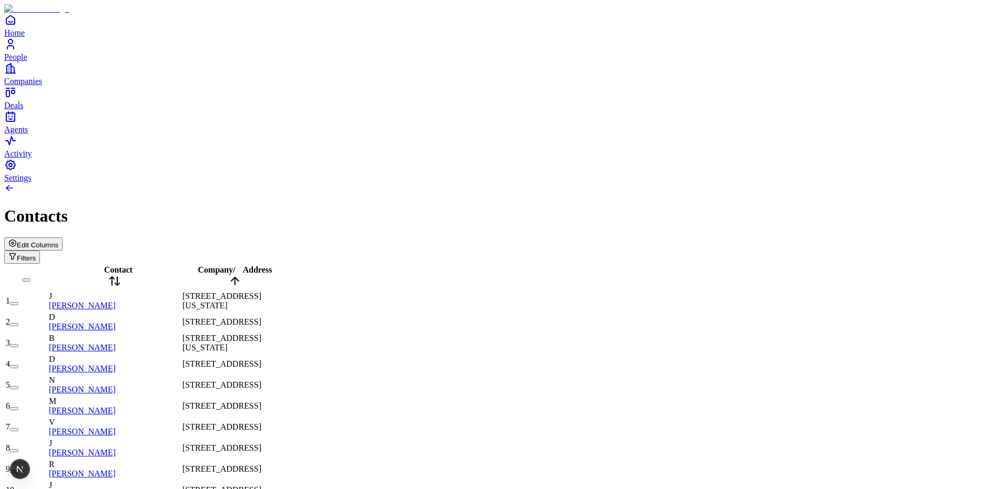
click at [241, 275] on icon at bounding box center [235, 281] width 13 height 13
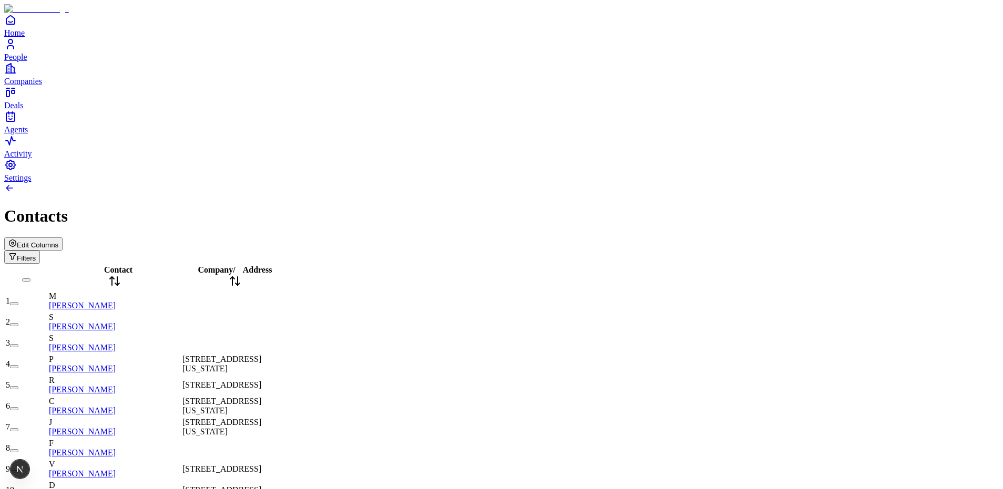
click at [58, 241] on span "Edit Columns" at bounding box center [38, 245] width 42 height 8
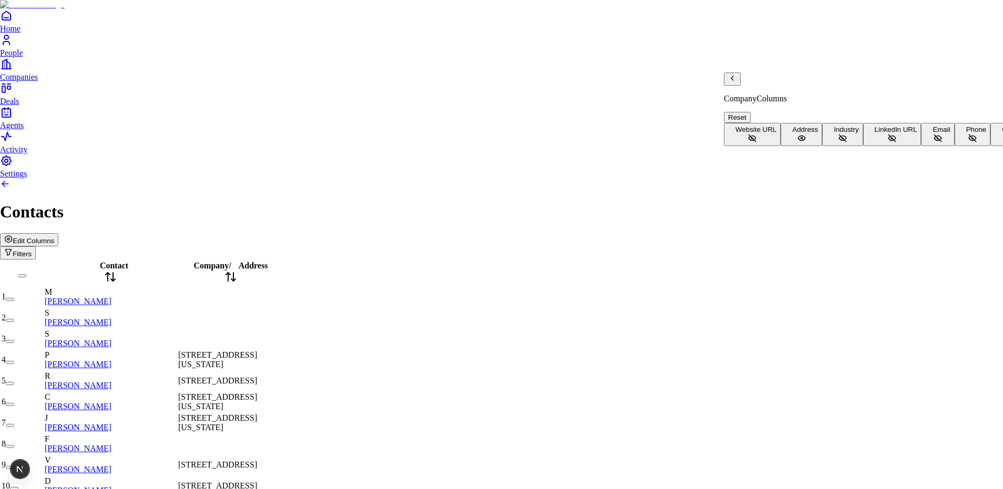
scroll to position [68, 0]
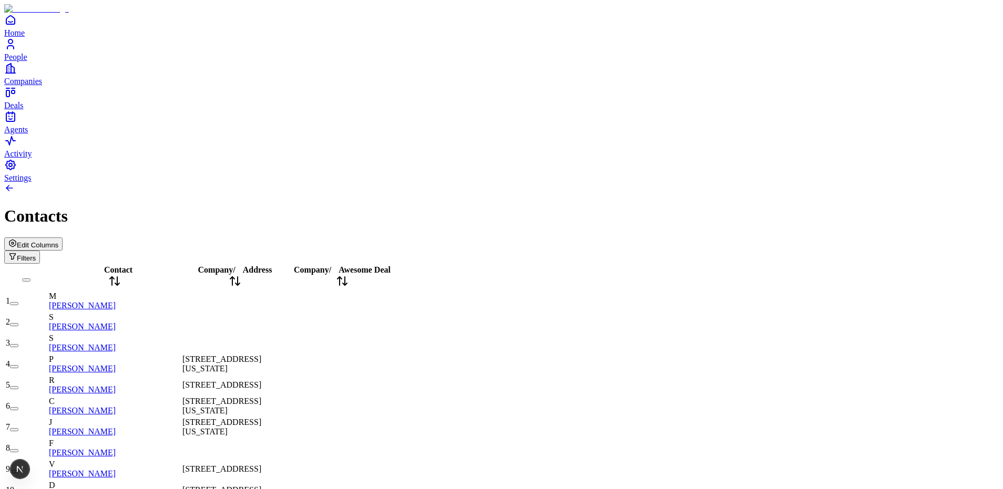
click at [272, 265] on span "Address" at bounding box center [257, 269] width 29 height 9
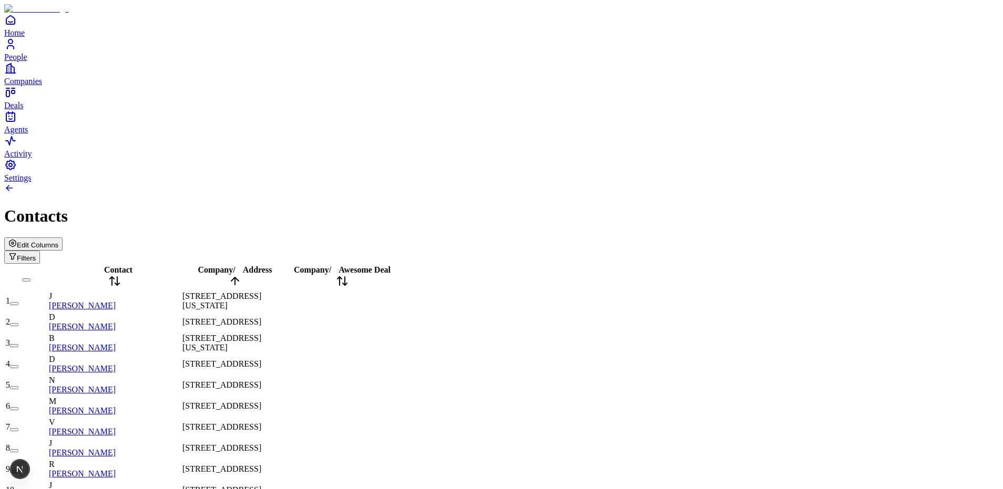
scroll to position [0, 0]
click at [272, 265] on span "Address" at bounding box center [257, 269] width 29 height 9
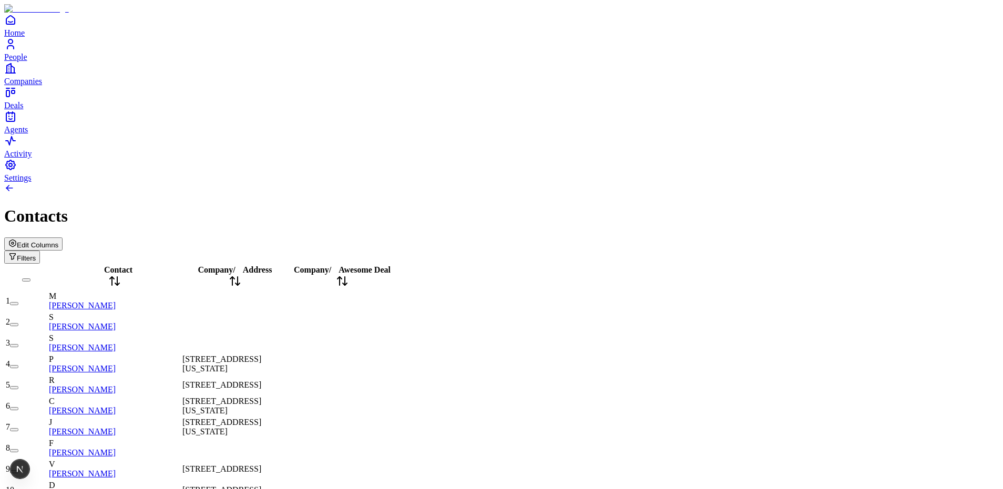
click at [272, 265] on span "Address" at bounding box center [257, 269] width 29 height 9
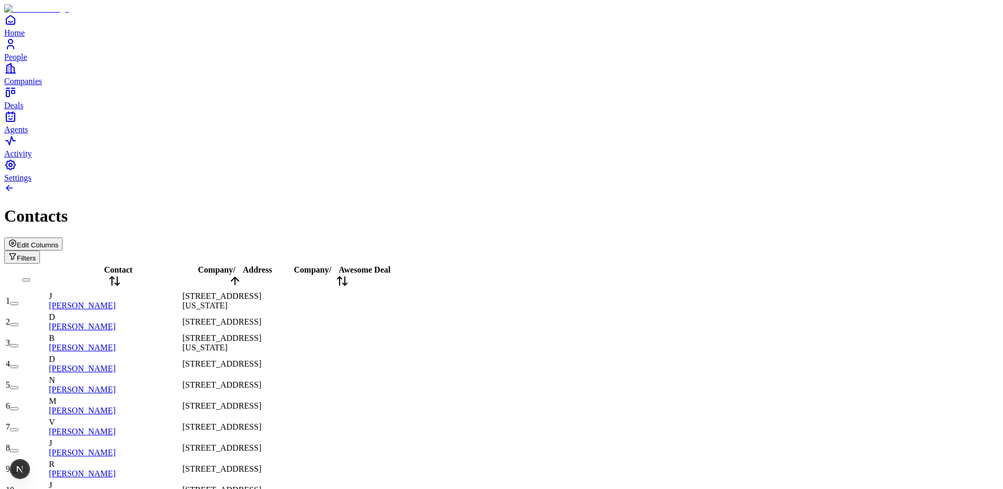
scroll to position [1830, 0]
click at [106, 265] on span "Contact" at bounding box center [118, 269] width 28 height 9
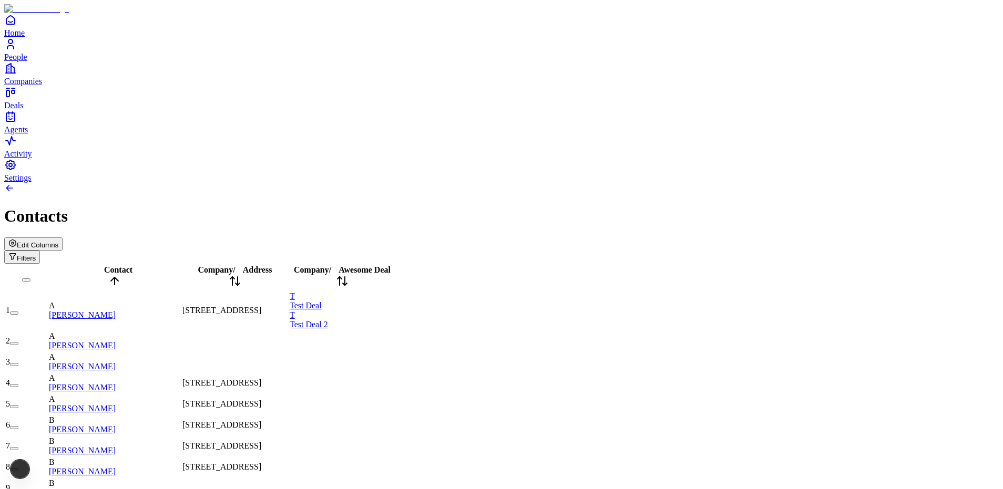
click at [111, 265] on span "Contact" at bounding box center [118, 269] width 28 height 9
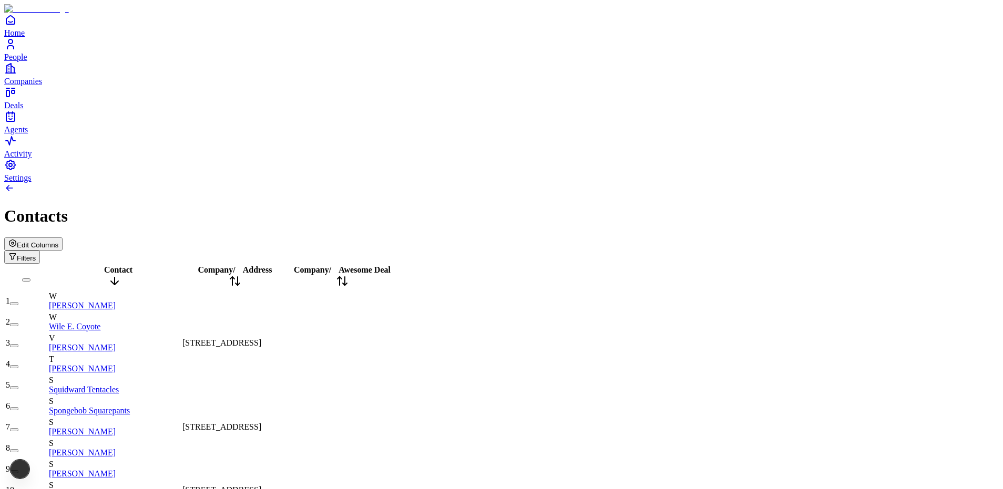
click at [111, 265] on span "Contact" at bounding box center [118, 269] width 28 height 9
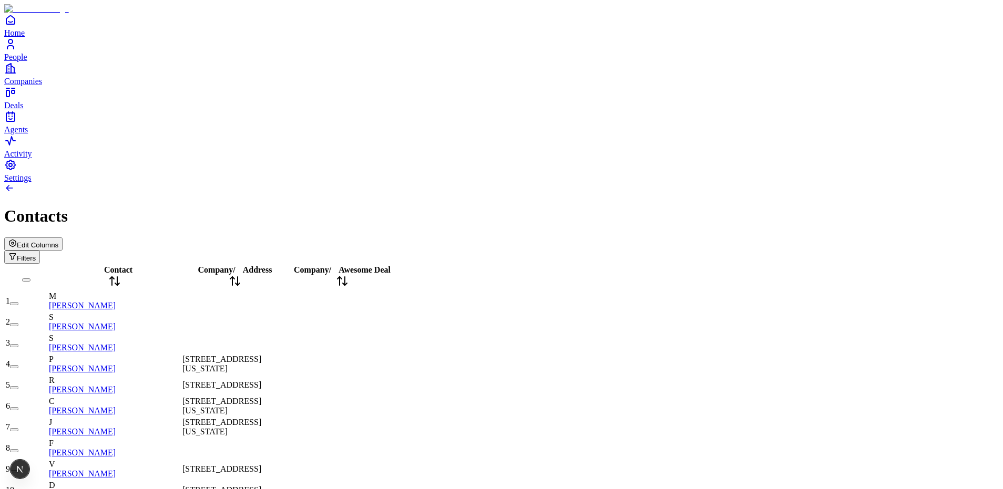
click at [272, 265] on span "Address" at bounding box center [257, 269] width 29 height 9
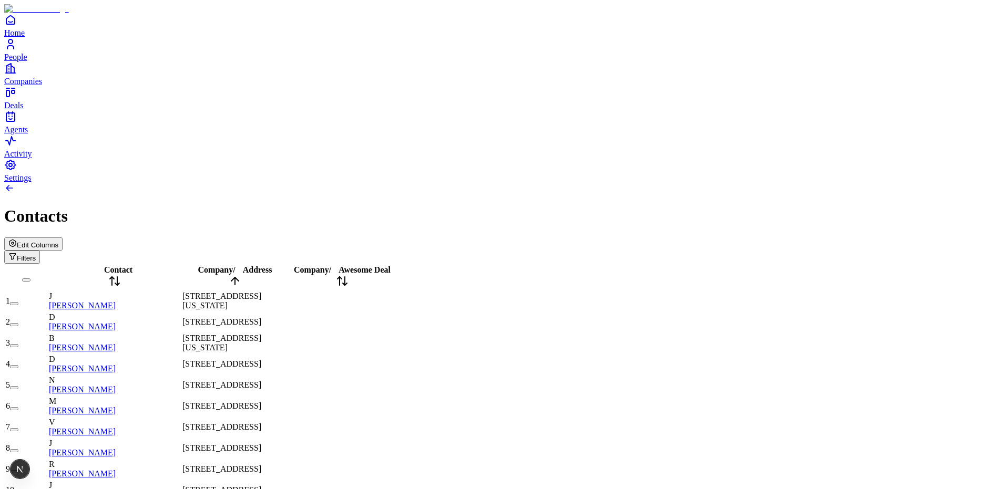
click at [272, 265] on span "Address" at bounding box center [257, 269] width 29 height 9
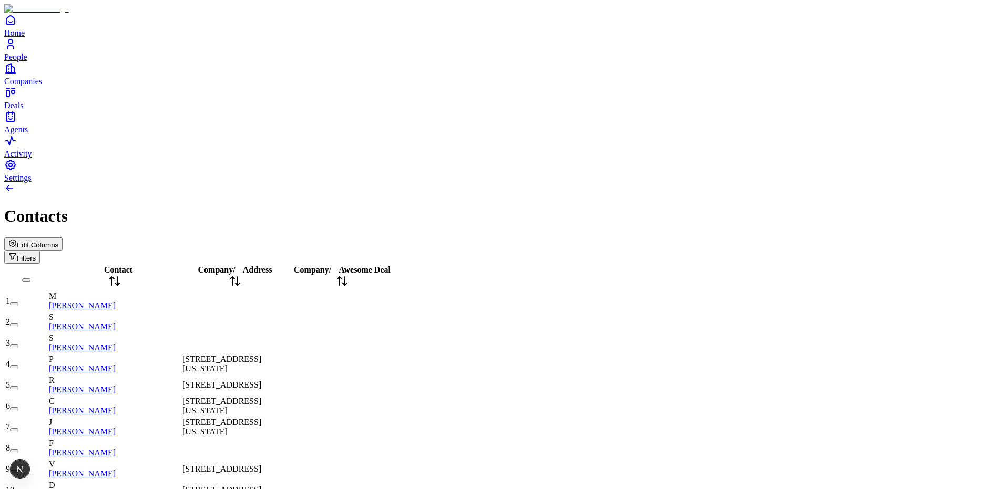
click at [58, 241] on span "Edit Columns" at bounding box center [38, 245] width 42 height 8
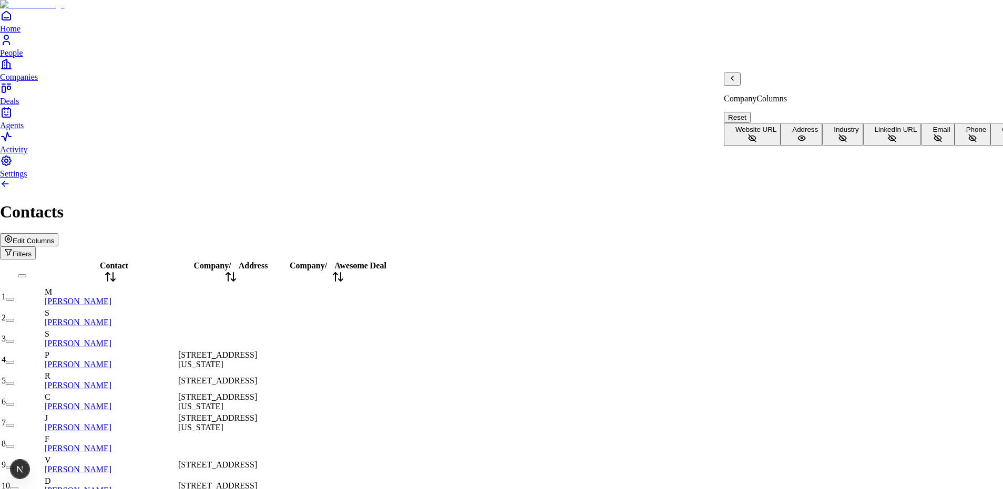
click at [736, 83] on icon "Back" at bounding box center [732, 78] width 8 height 8
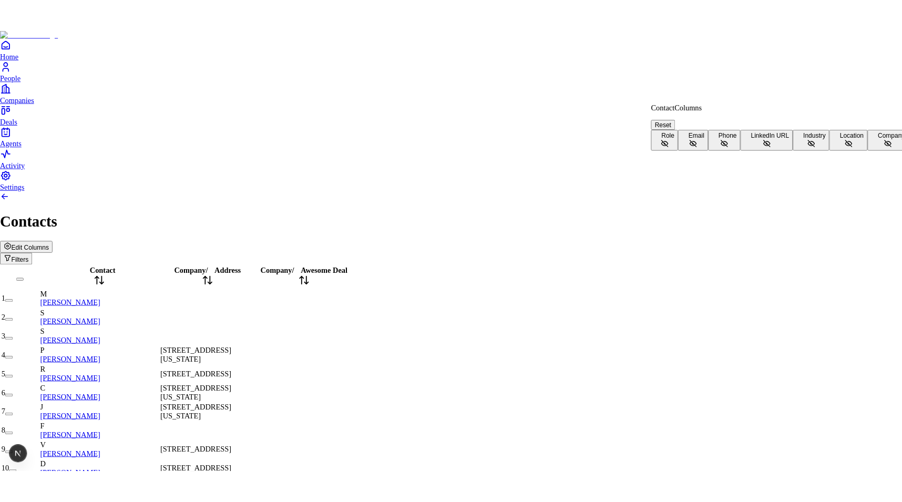
scroll to position [23, 0]
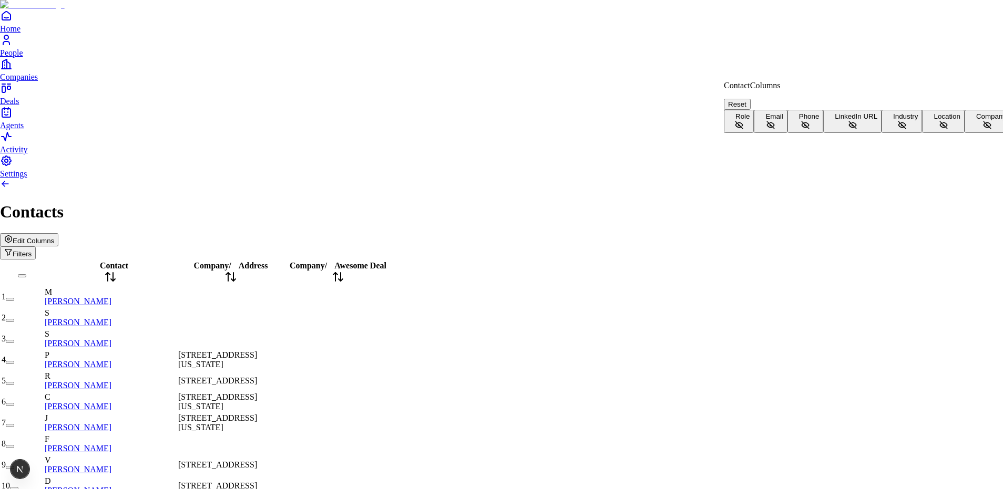
click at [976, 120] on span "Company" at bounding box center [991, 116] width 30 height 8
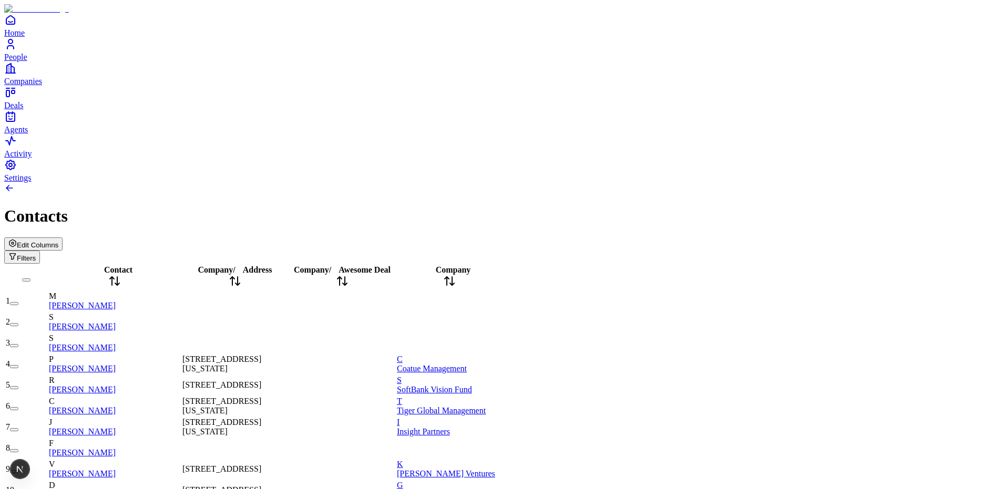
click at [471, 265] on span "Company" at bounding box center [453, 269] width 35 height 9
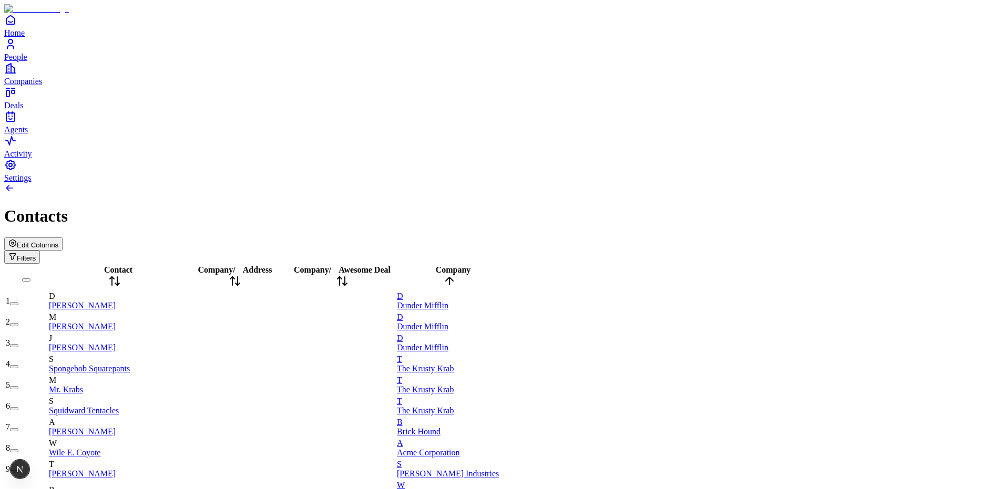
click at [471, 265] on span "Company" at bounding box center [453, 269] width 35 height 9
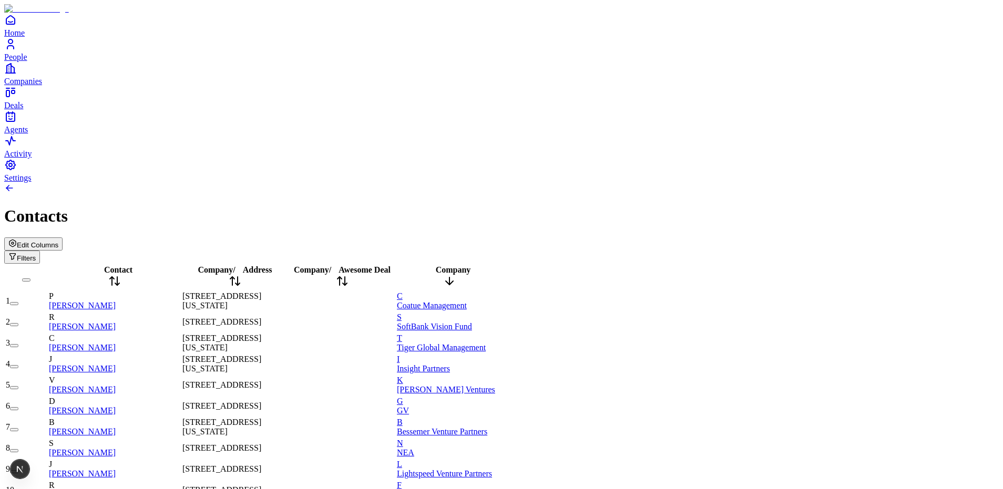
click at [471, 265] on span "Company" at bounding box center [453, 269] width 35 height 9
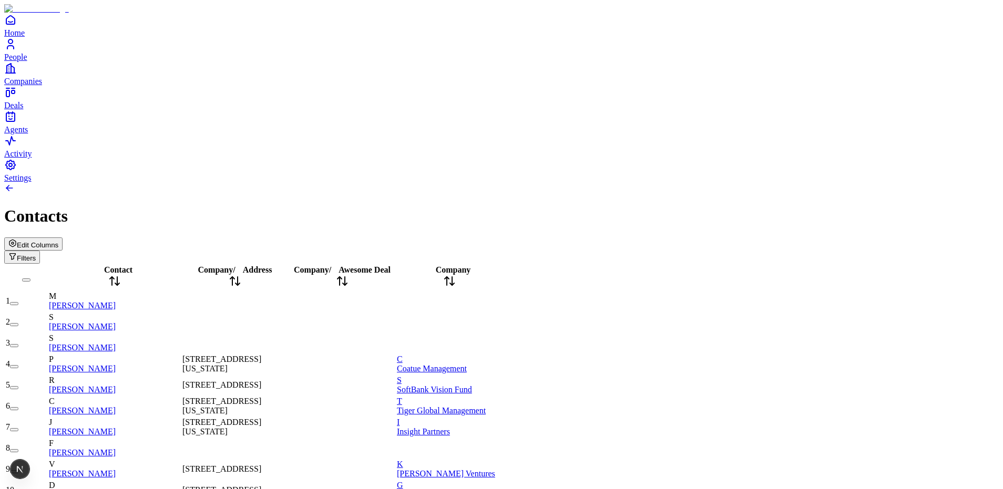
click at [471, 265] on span "Company" at bounding box center [453, 269] width 35 height 9
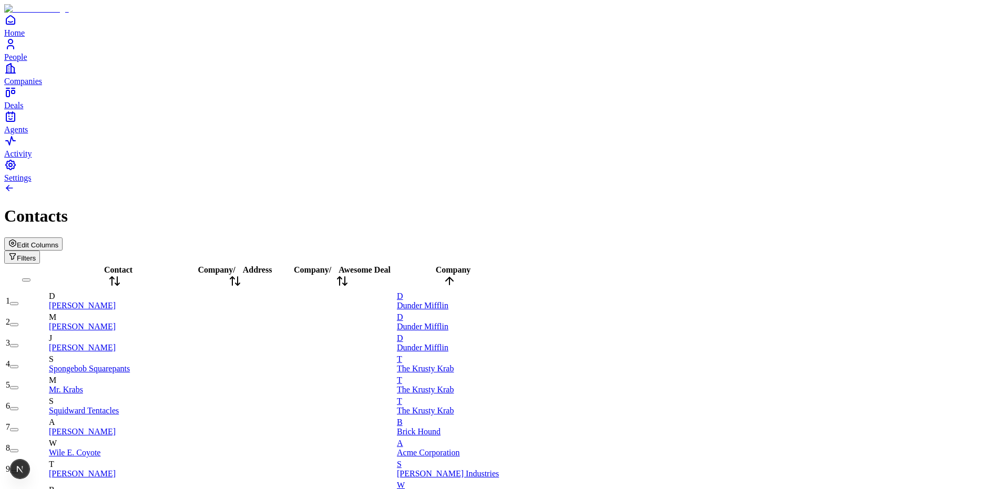
click at [471, 265] on span "Company" at bounding box center [453, 269] width 35 height 9
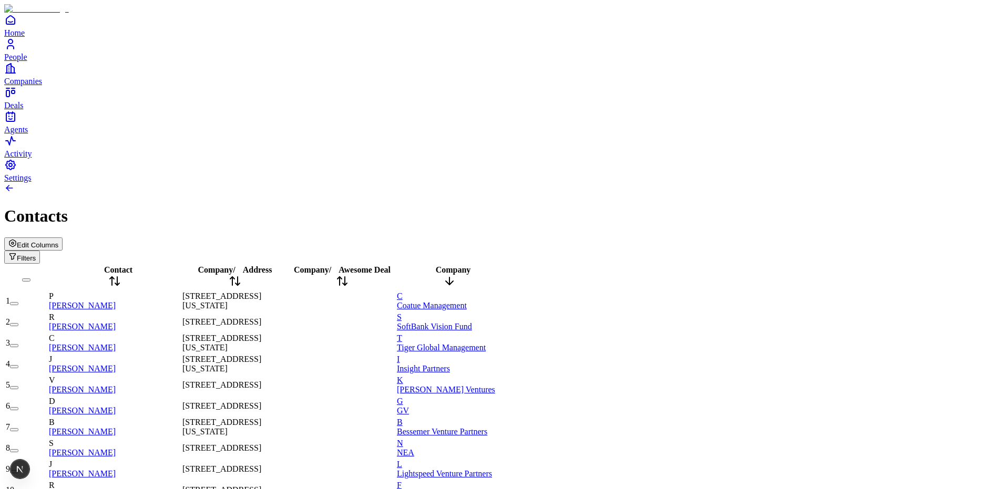
click at [471, 265] on span "Company" at bounding box center [453, 269] width 35 height 9
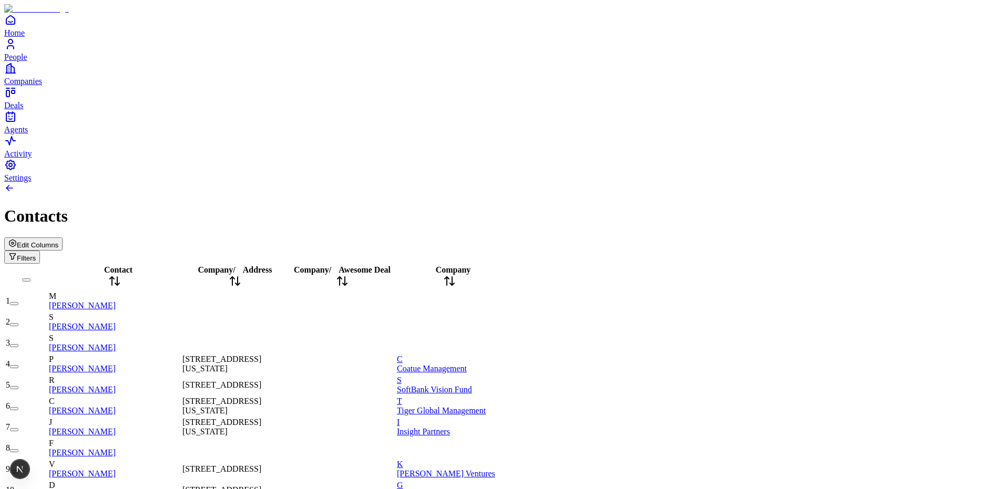
click at [272, 265] on span "Address" at bounding box center [257, 269] width 29 height 9
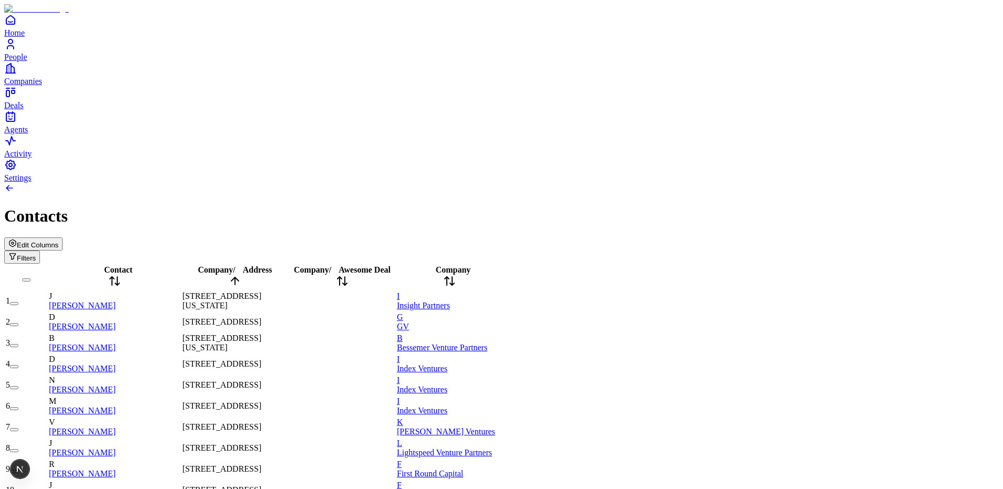
click at [272, 265] on span "Address" at bounding box center [257, 269] width 29 height 9
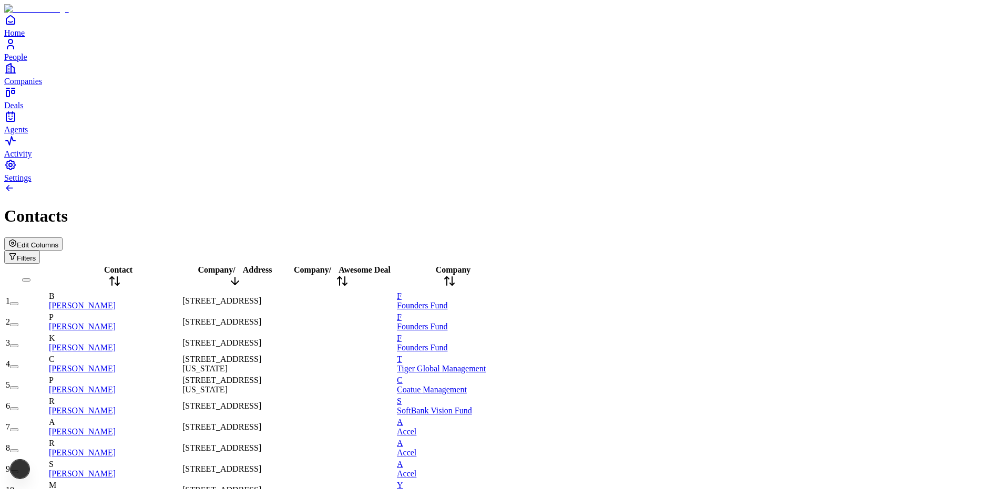
click at [272, 265] on span "Address" at bounding box center [257, 269] width 29 height 9
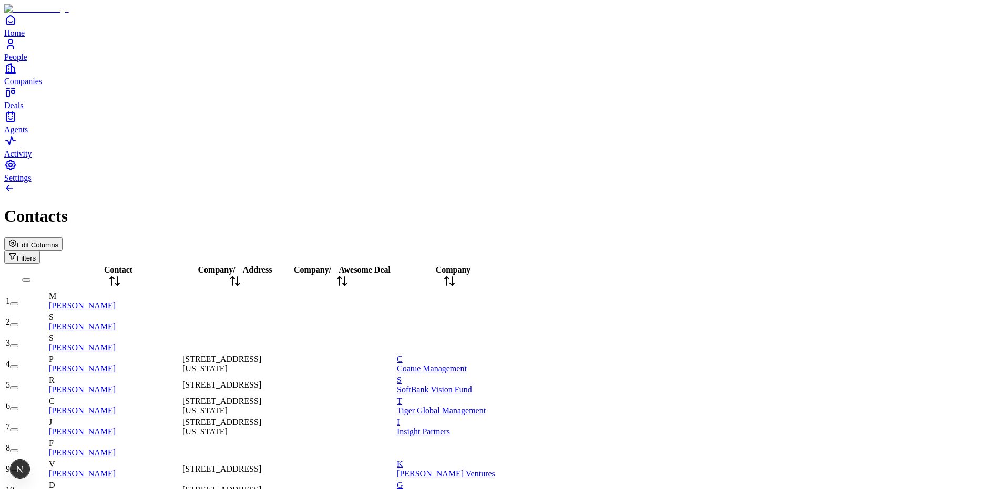
click at [110, 265] on span "Contact" at bounding box center [118, 269] width 28 height 9
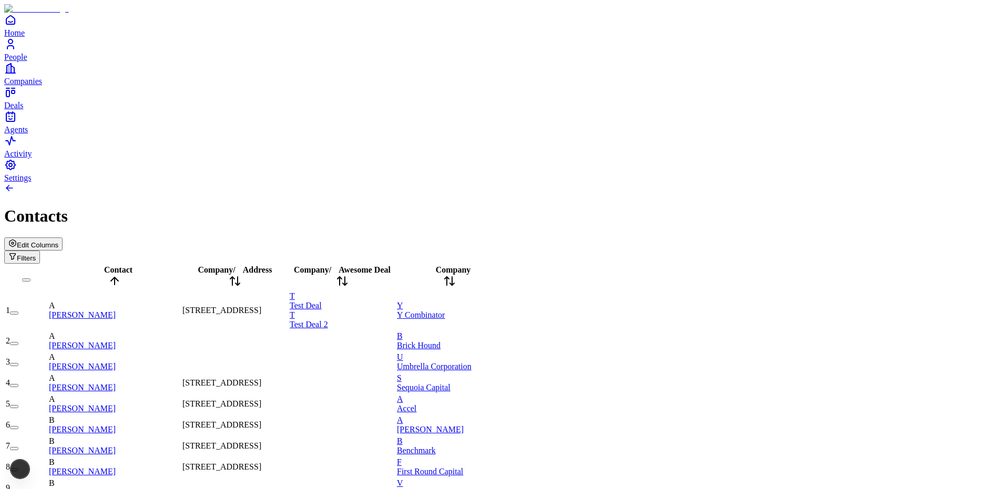
click at [119, 265] on span "Contact" at bounding box center [118, 269] width 28 height 9
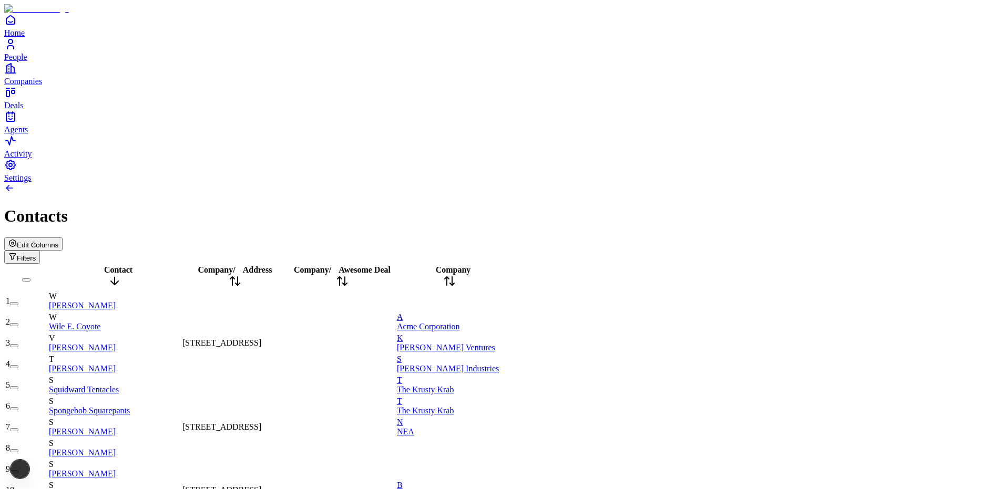
click at [119, 265] on span "Contact" at bounding box center [118, 269] width 28 height 9
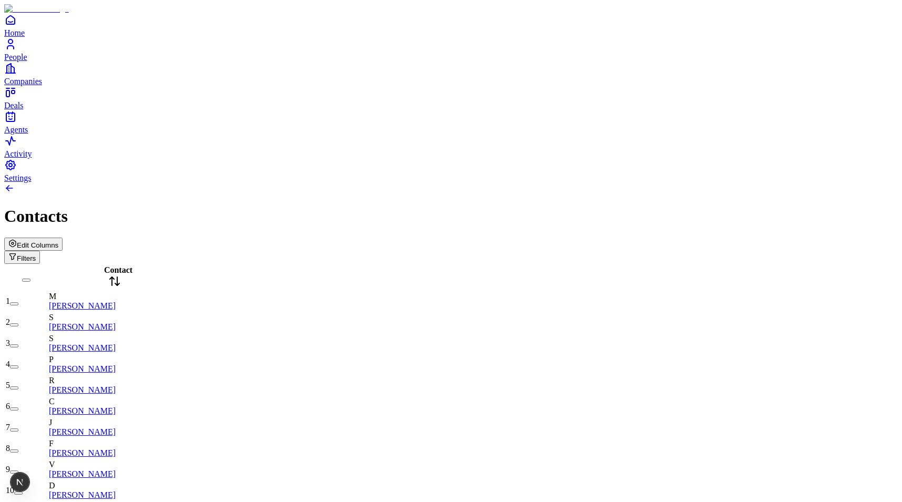
click at [58, 241] on span "Edit Columns" at bounding box center [38, 245] width 42 height 8
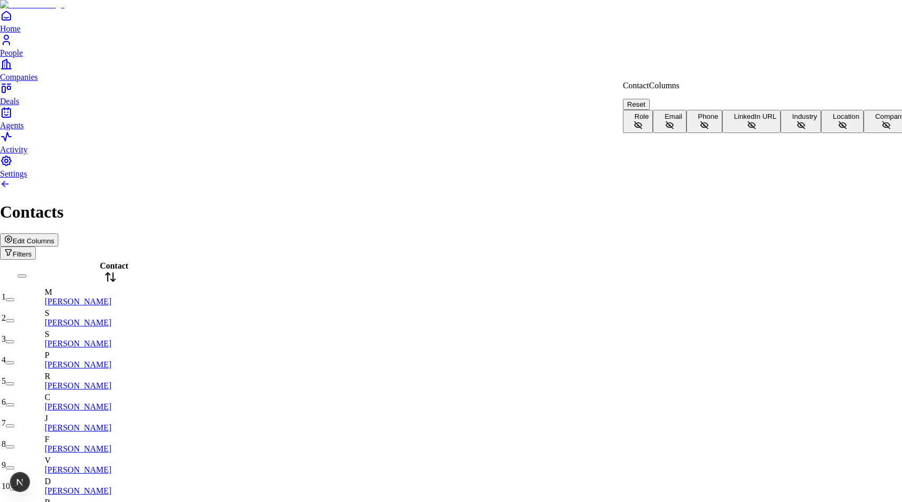
scroll to position [23, 0]
click at [864, 133] on button "Company" at bounding box center [887, 121] width 46 height 23
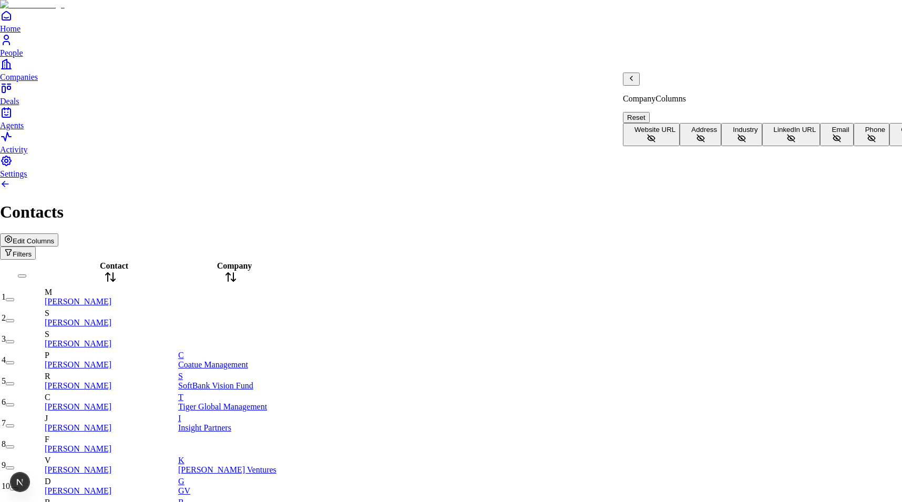
scroll to position [0, 0]
click at [683, 134] on button "Address" at bounding box center [701, 134] width 42 height 23
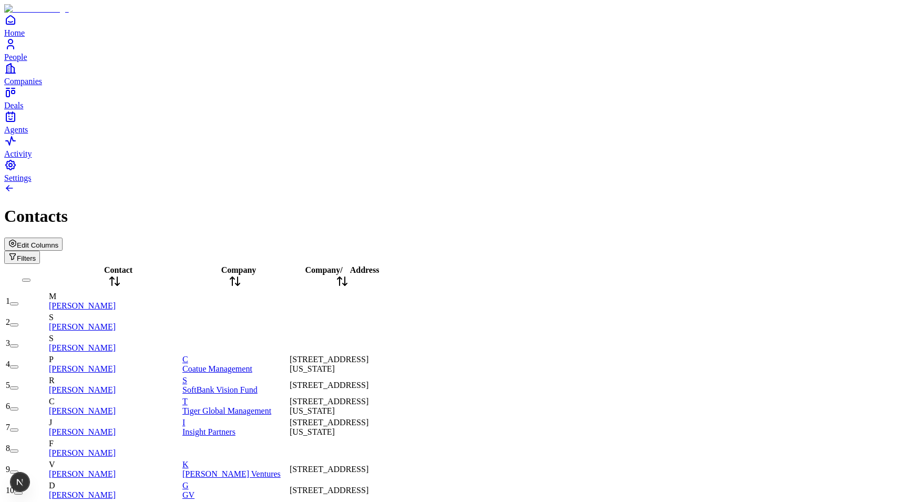
click at [348, 275] on icon at bounding box center [342, 281] width 13 height 13
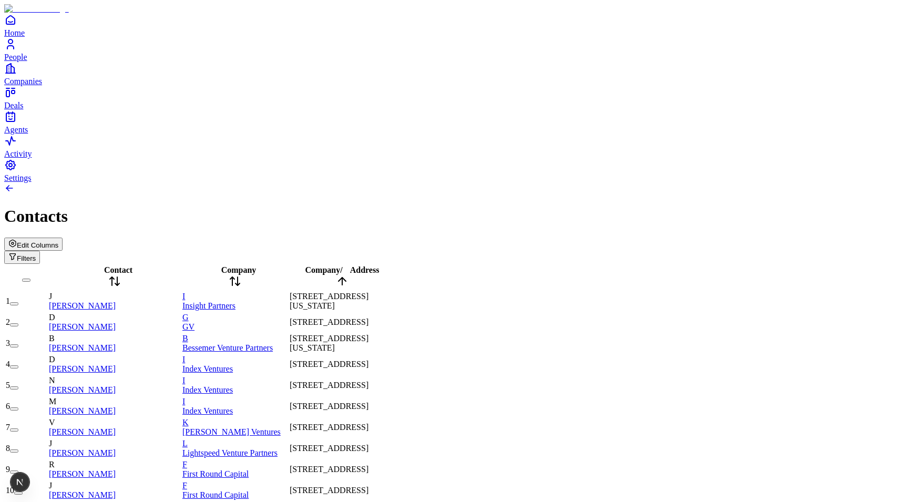
click at [241, 275] on icon at bounding box center [235, 281] width 13 height 13
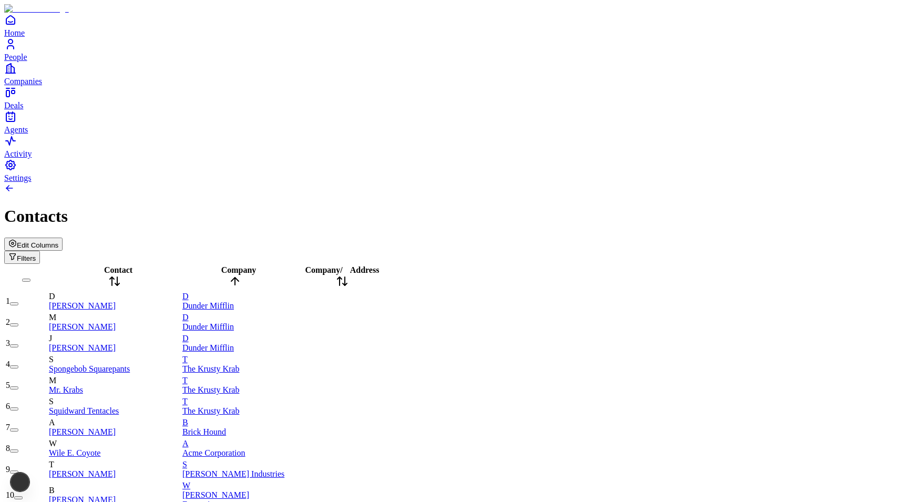
click at [241, 275] on icon at bounding box center [235, 281] width 13 height 13
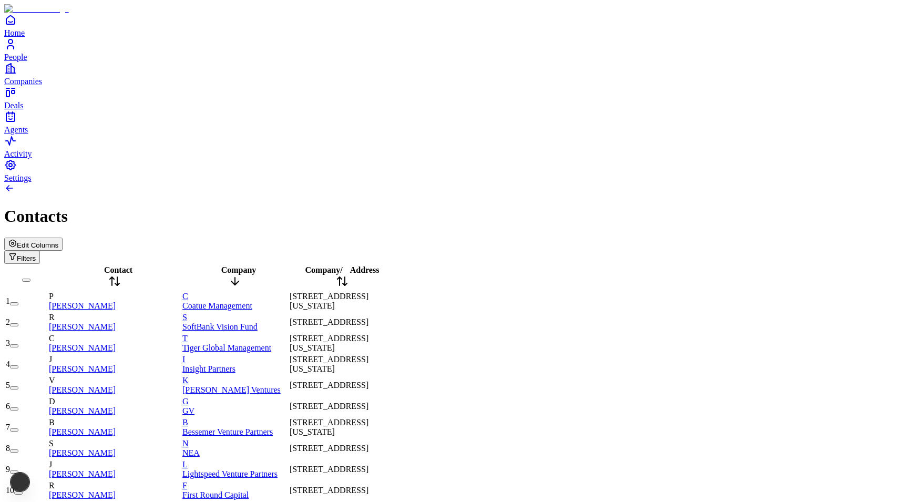
click at [239, 281] on icon at bounding box center [234, 283] width 7 height 4
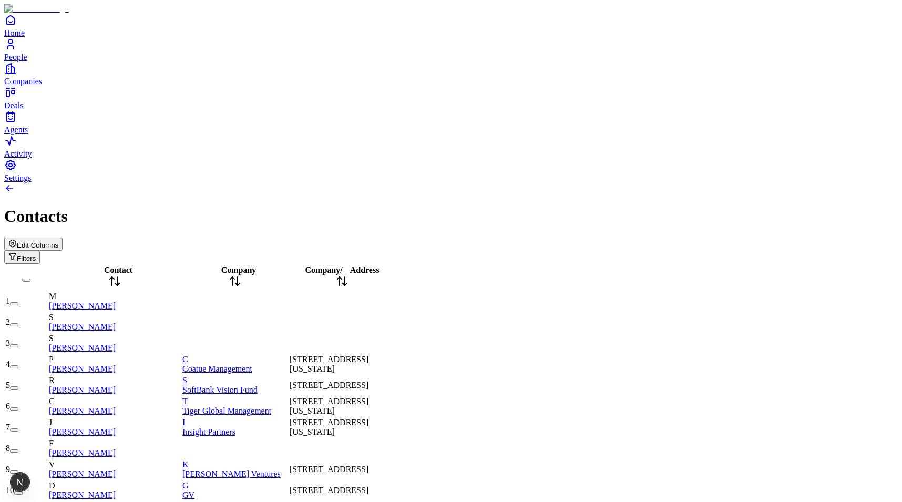
click at [58, 241] on span "Edit Columns" at bounding box center [38, 245] width 42 height 8
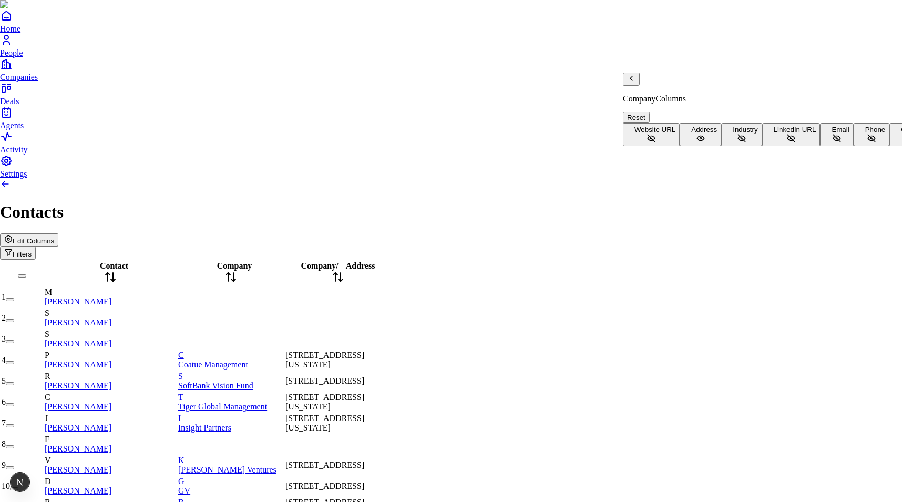
scroll to position [68, 0]
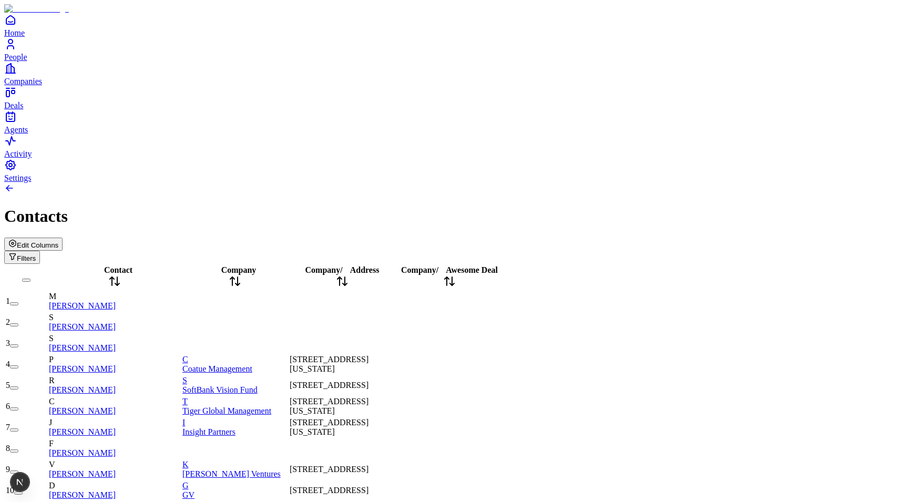
click at [395, 265] on div "Company / Address" at bounding box center [342, 277] width 105 height 24
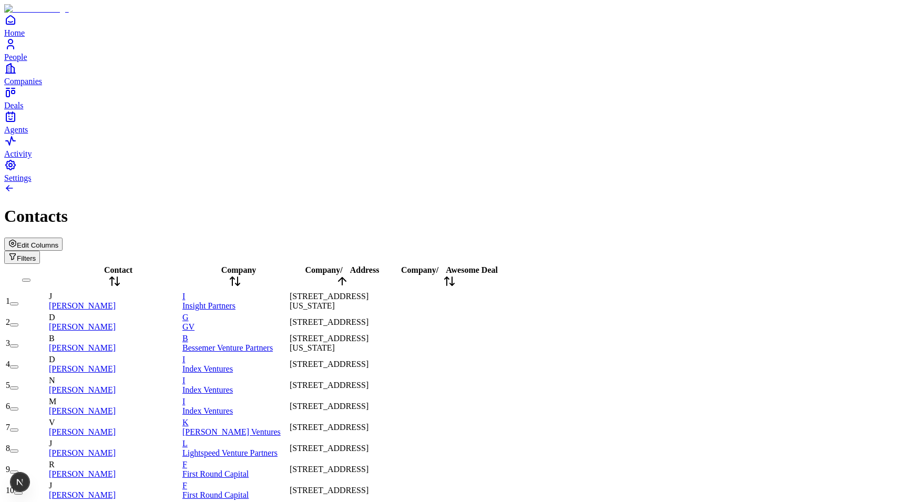
click at [395, 265] on div "Company / Address" at bounding box center [342, 277] width 105 height 24
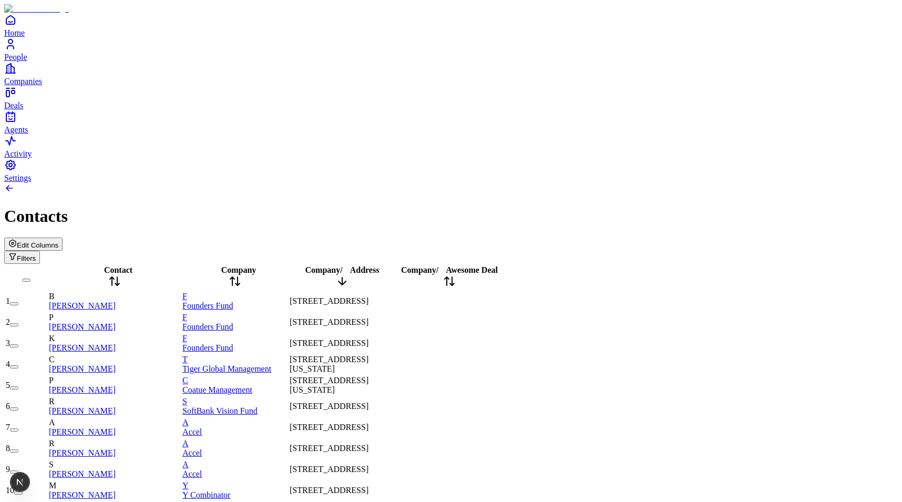
click at [395, 265] on div "Company / Address" at bounding box center [342, 277] width 105 height 24
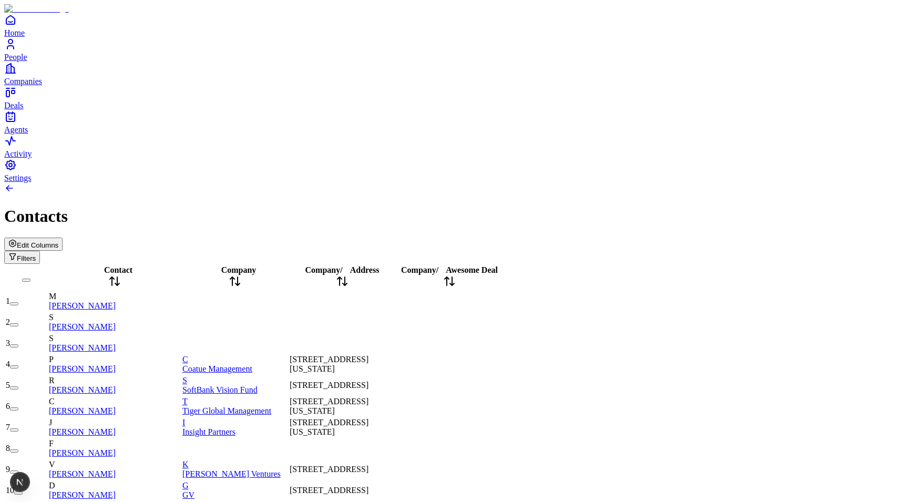
click at [379, 265] on span "Address" at bounding box center [364, 269] width 29 height 9
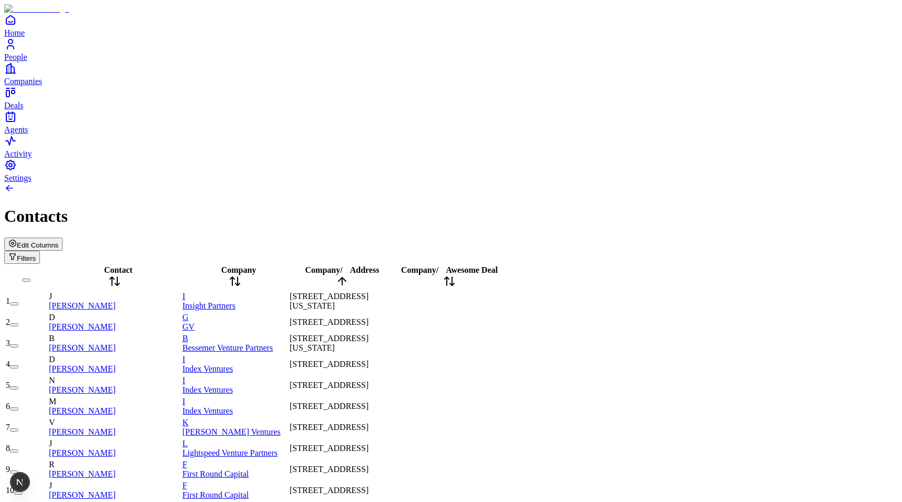
click at [379, 265] on span "Address" at bounding box center [364, 269] width 29 height 9
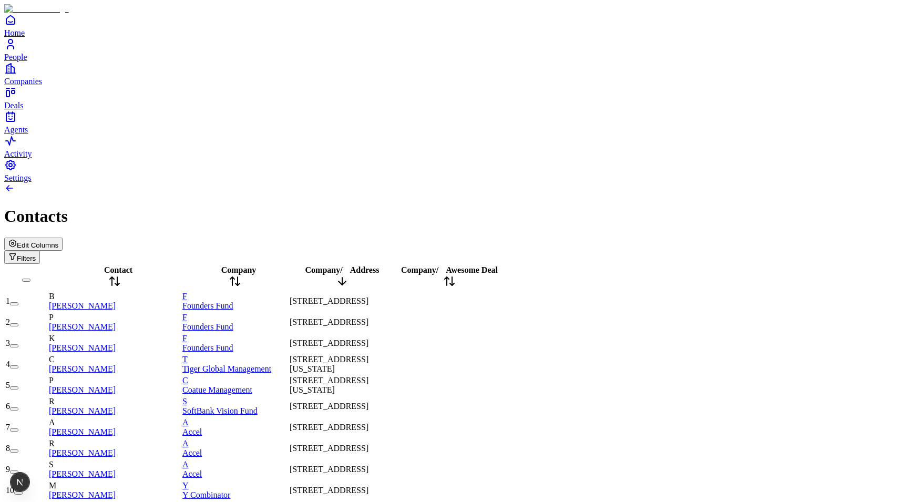
click at [379, 265] on span "Address" at bounding box center [364, 269] width 29 height 9
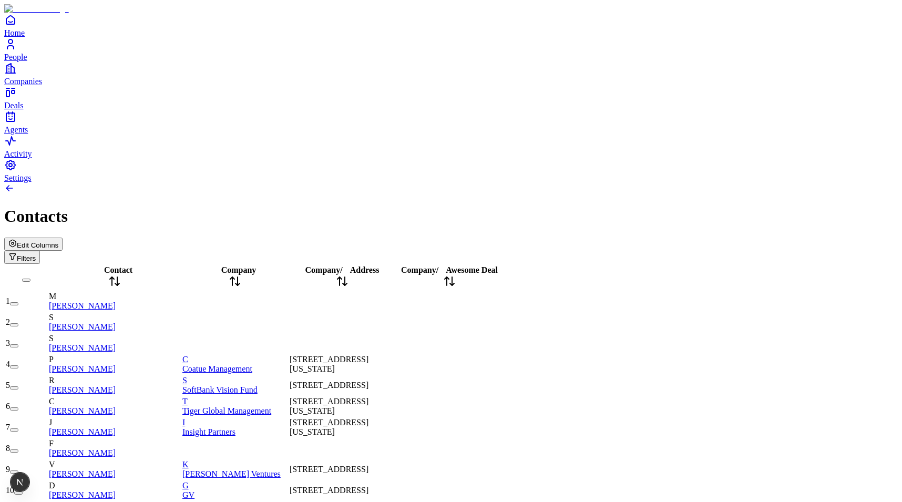
click at [275, 265] on div "Company" at bounding box center [234, 277] width 105 height 24
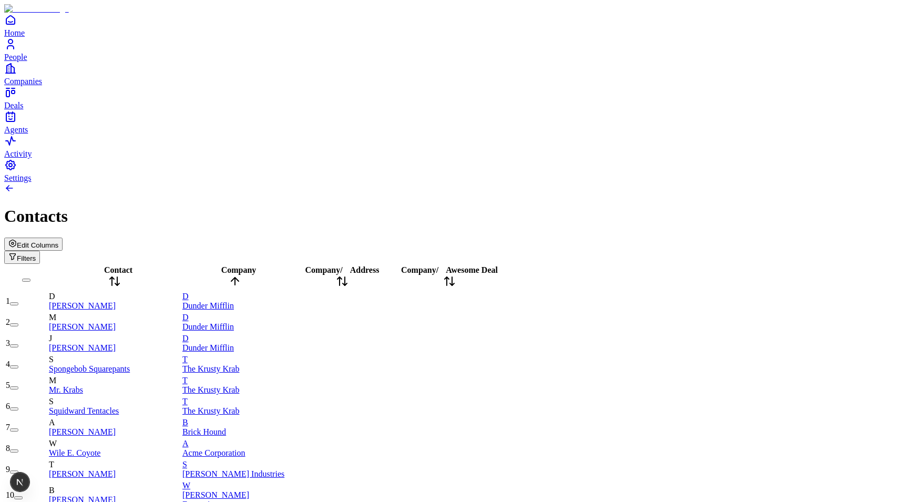
click at [275, 265] on div "Company" at bounding box center [234, 277] width 105 height 24
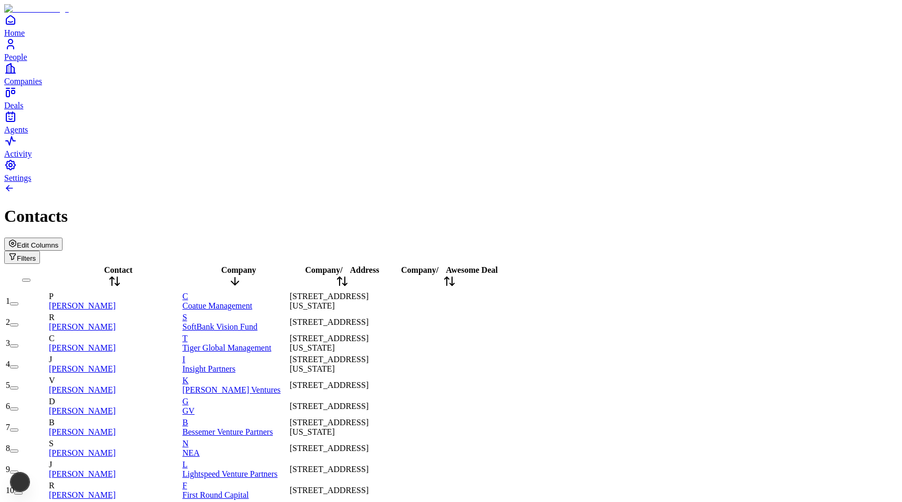
click at [275, 265] on div "Company" at bounding box center [234, 277] width 105 height 24
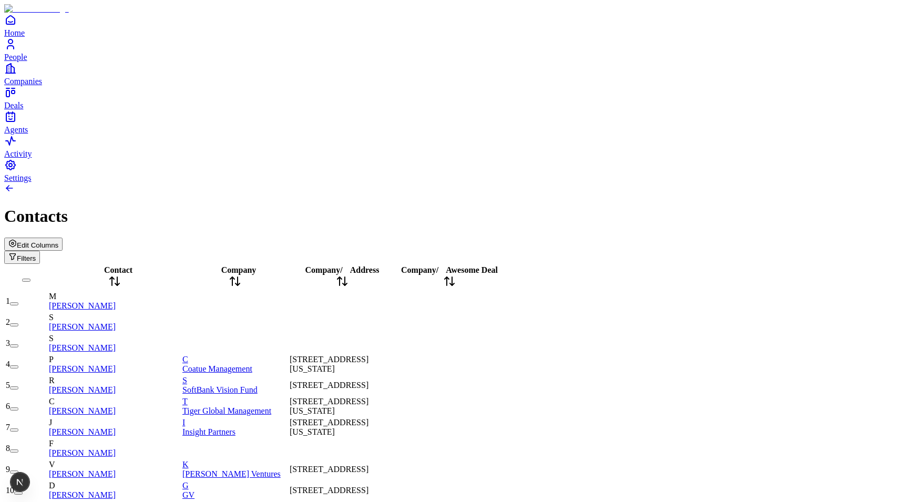
scroll to position [0, 0]
click at [379, 265] on span "Address" at bounding box center [364, 269] width 29 height 9
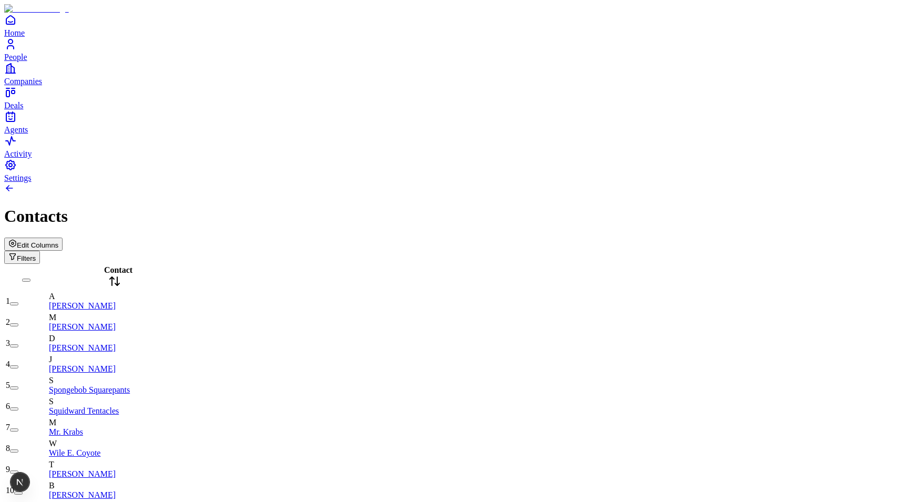
click at [58, 241] on span "Edit Columns" at bounding box center [38, 245] width 42 height 8
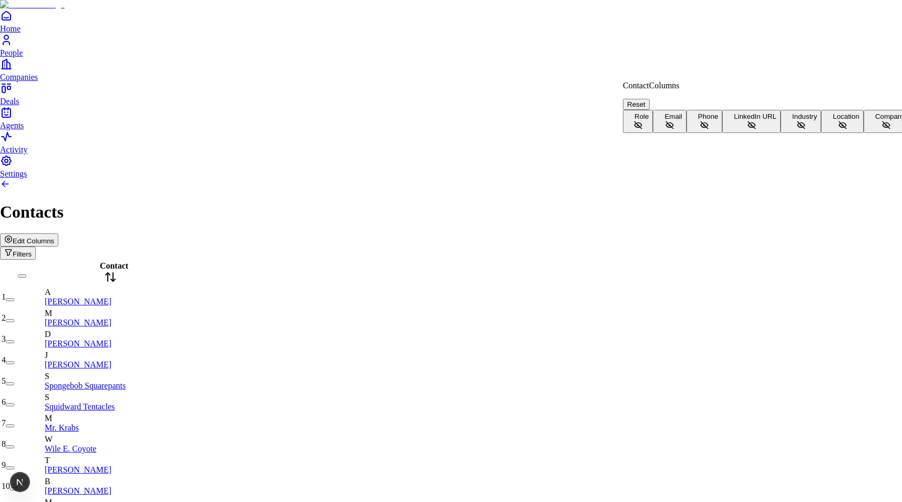
scroll to position [23, 0]
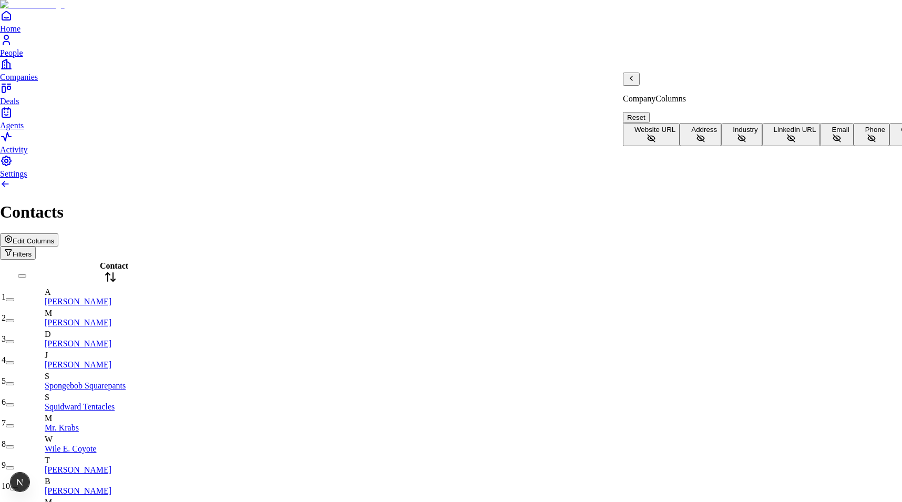
scroll to position [68, 0]
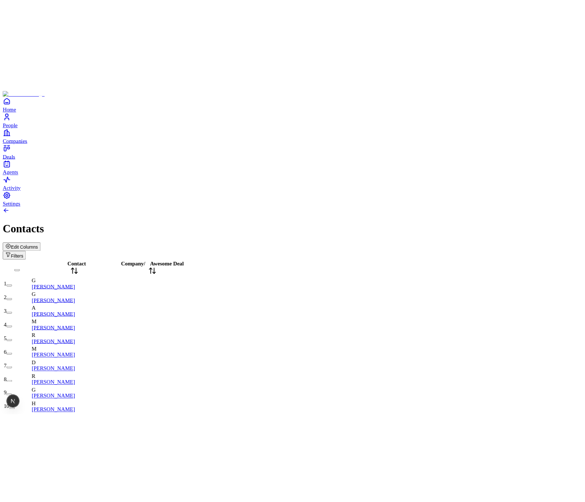
scroll to position [0, 0]
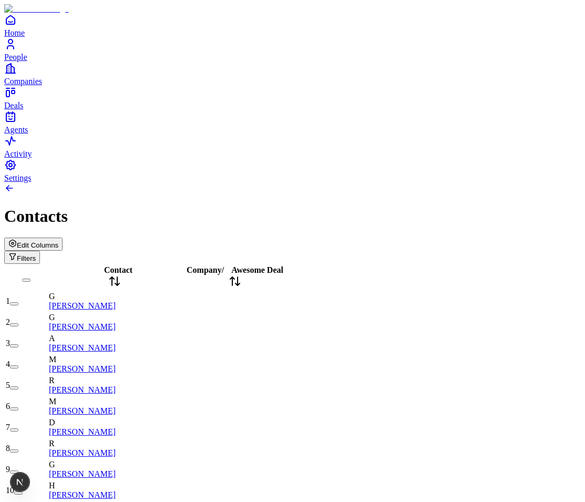
click at [63, 238] on button "Edit Columns" at bounding box center [33, 244] width 58 height 13
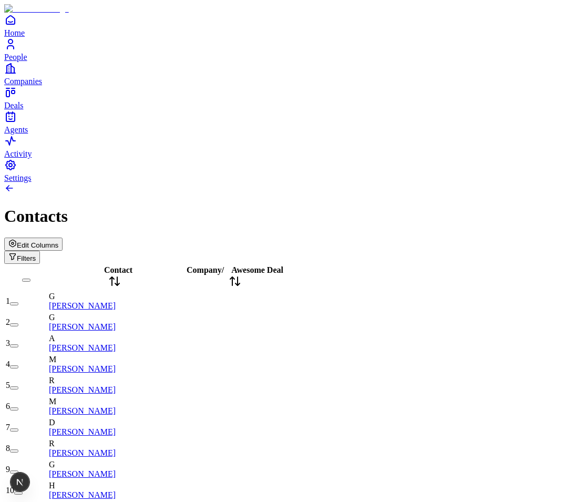
click at [58, 241] on span "Edit Columns" at bounding box center [38, 245] width 42 height 8
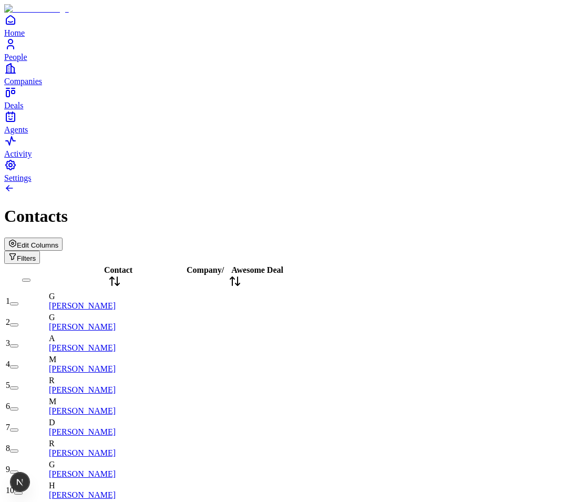
scroll to position [48, 0]
click at [63, 238] on button "Edit Columns" at bounding box center [33, 244] width 58 height 13
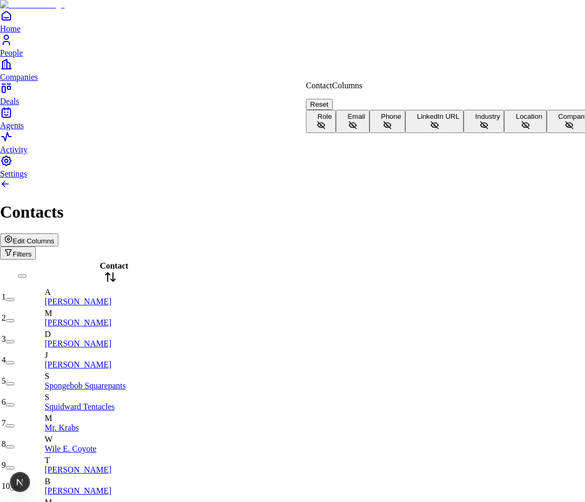
scroll to position [23, 0]
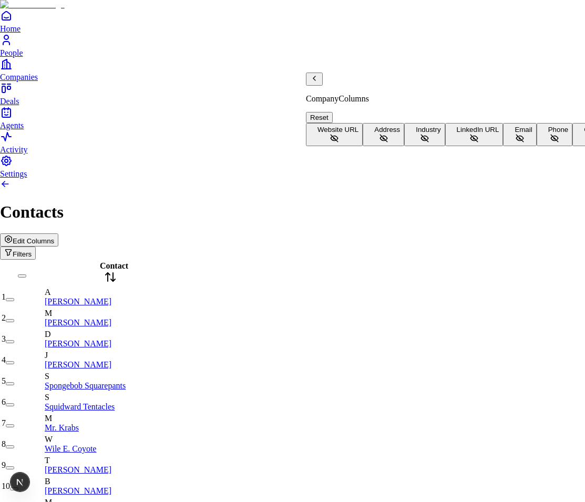
click at [384, 123] on button "Address" at bounding box center [384, 134] width 42 height 23
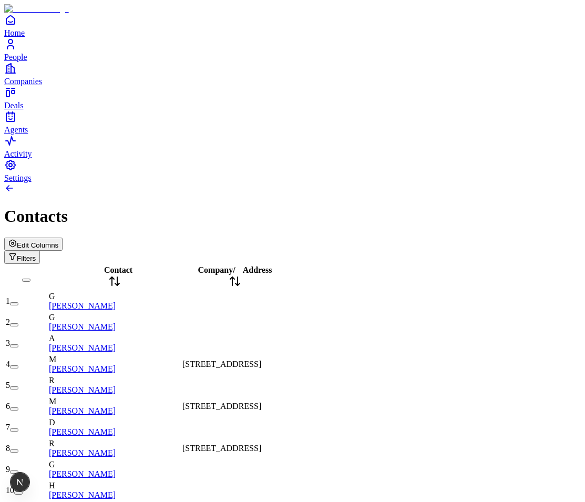
click at [58, 241] on span "Edit Columns" at bounding box center [38, 245] width 42 height 8
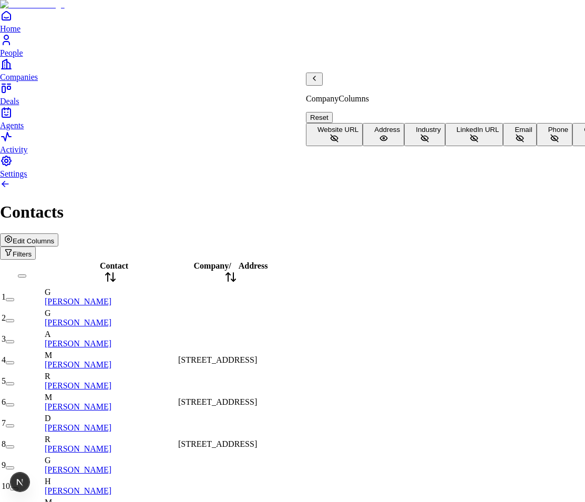
scroll to position [68, 0]
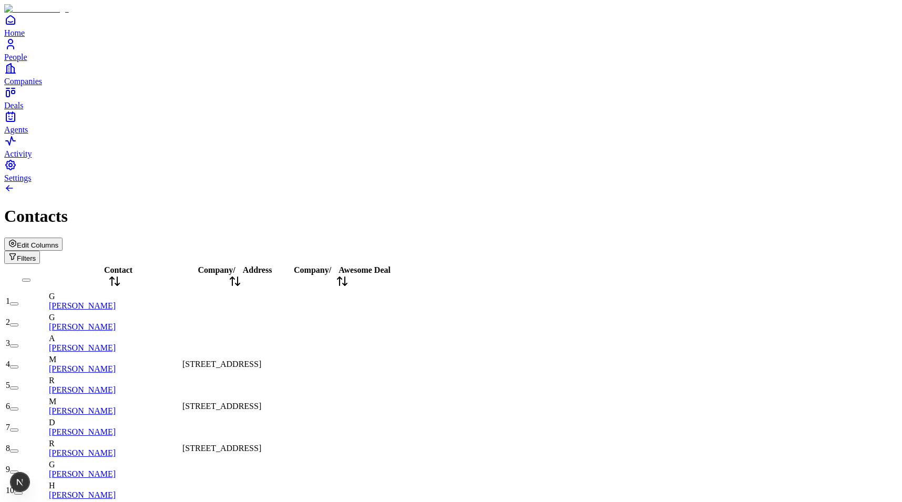
scroll to position [0, 0]
click at [234, 207] on div "Contacts" at bounding box center [451, 216] width 894 height 19
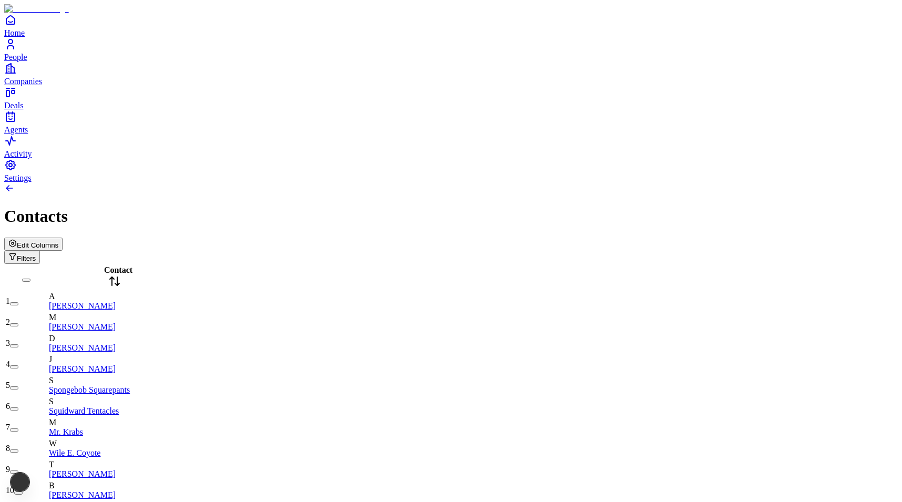
click at [63, 238] on button "Edit Columns" at bounding box center [33, 244] width 58 height 13
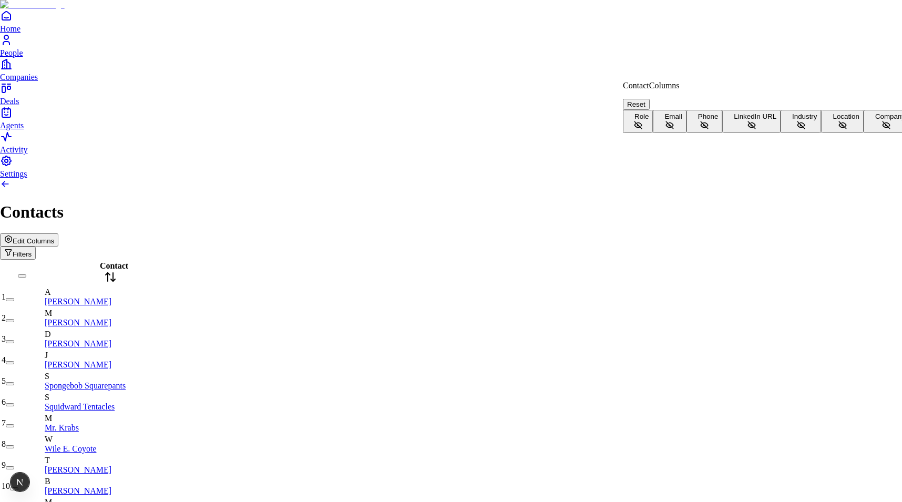
scroll to position [23, 0]
click at [864, 133] on button "Company" at bounding box center [887, 121] width 46 height 23
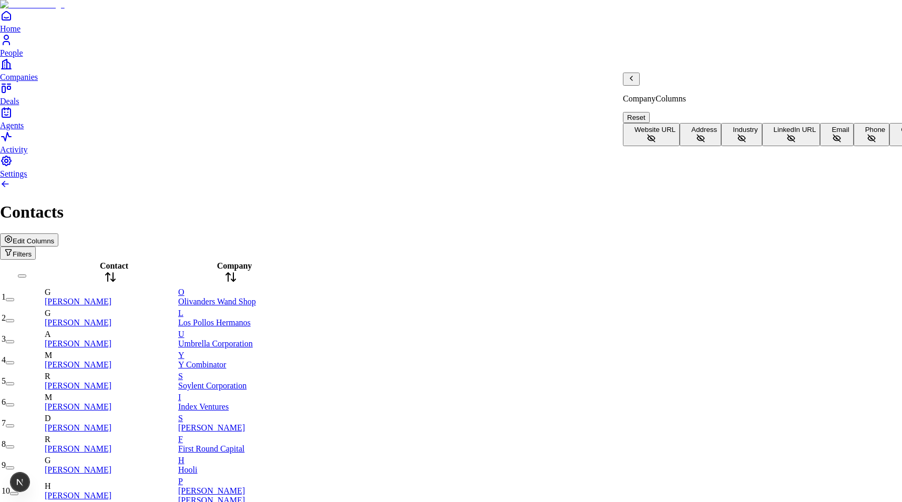
click at [691, 126] on span "Address" at bounding box center [704, 130] width 26 height 8
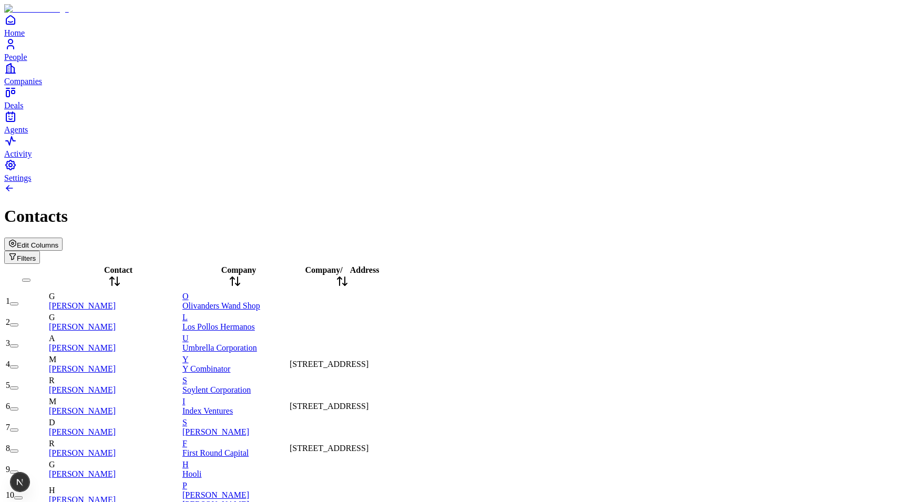
click at [348, 275] on icon at bounding box center [342, 281] width 13 height 13
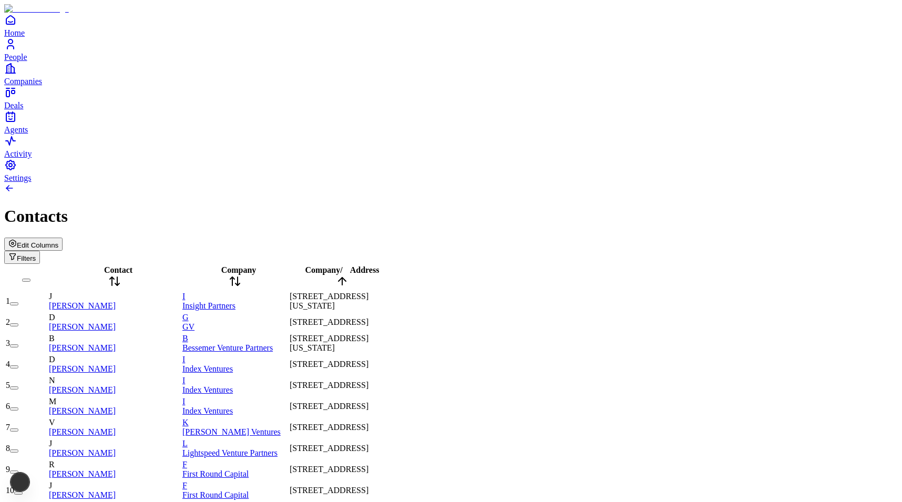
click at [379, 265] on span "Address" at bounding box center [364, 269] width 29 height 9
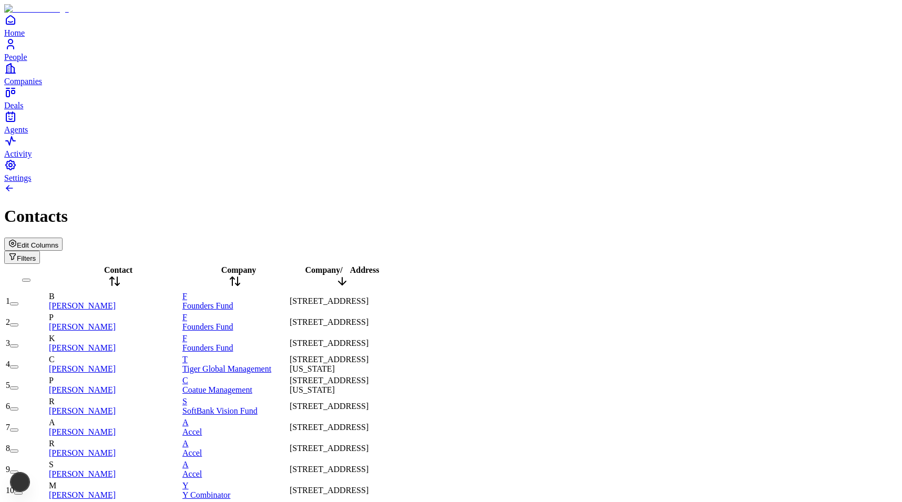
click at [379, 265] on span "Address" at bounding box center [364, 269] width 29 height 9
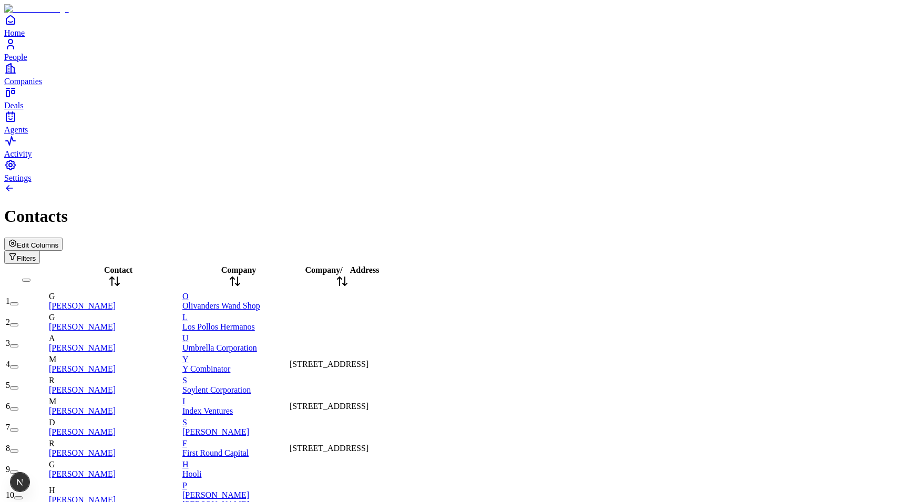
click at [58, 241] on span "Edit Columns" at bounding box center [38, 245] width 42 height 8
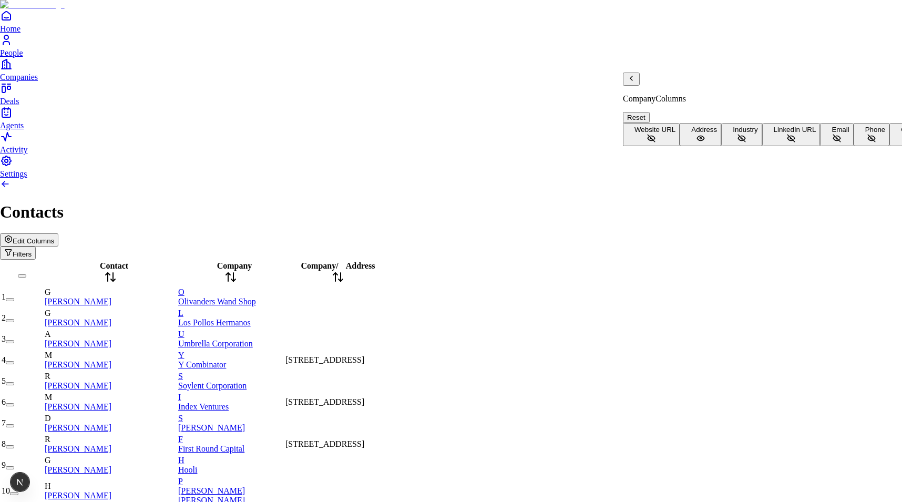
scroll to position [68, 0]
click at [635, 83] on icon "Back" at bounding box center [631, 78] width 8 height 8
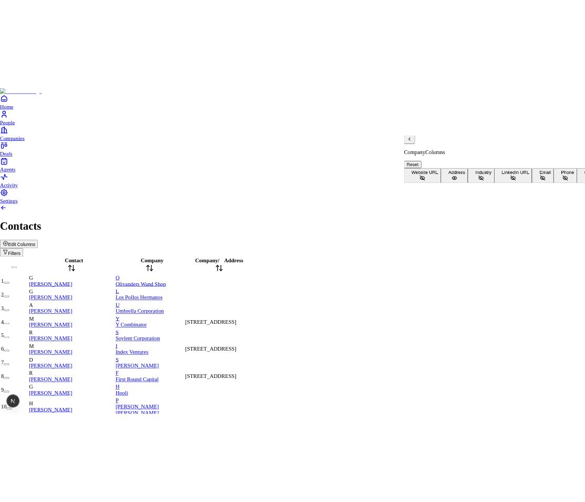
scroll to position [68, 0]
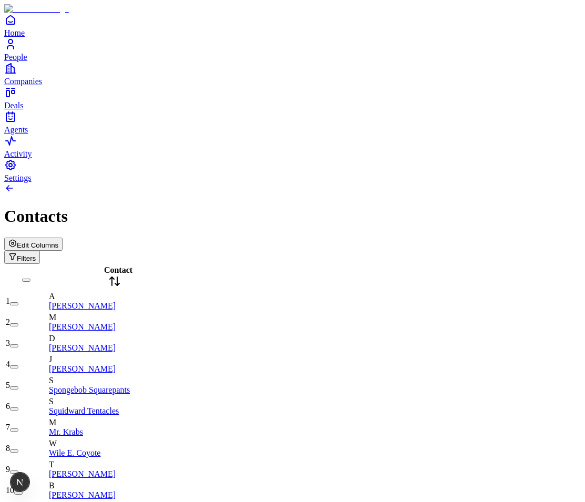
click at [58, 241] on span "Edit Columns" at bounding box center [38, 245] width 42 height 8
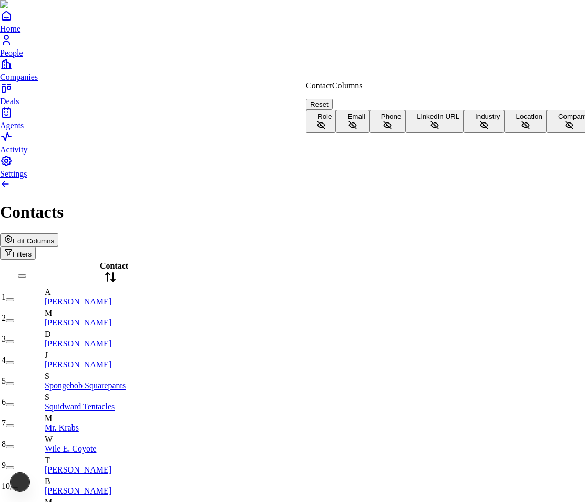
scroll to position [23, 0]
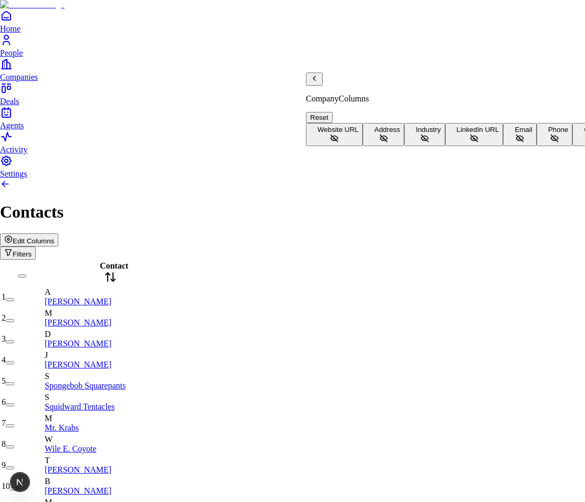
scroll to position [68, 0]
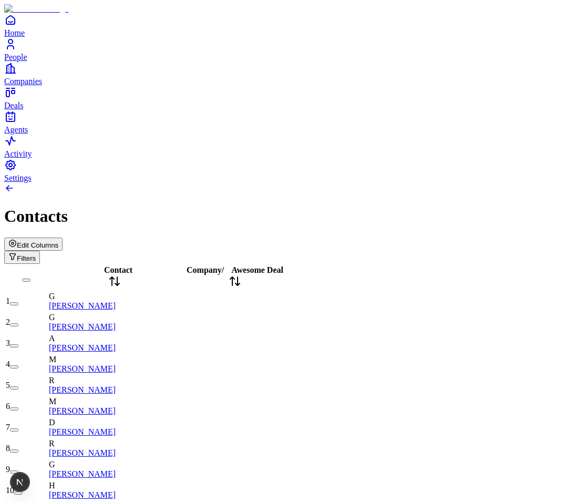
scroll to position [1783, 0]
click at [58, 241] on span "Edit Columns" at bounding box center [38, 245] width 42 height 8
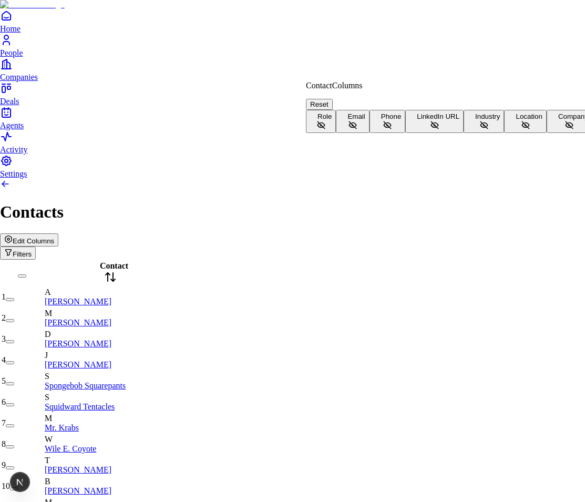
scroll to position [23, 0]
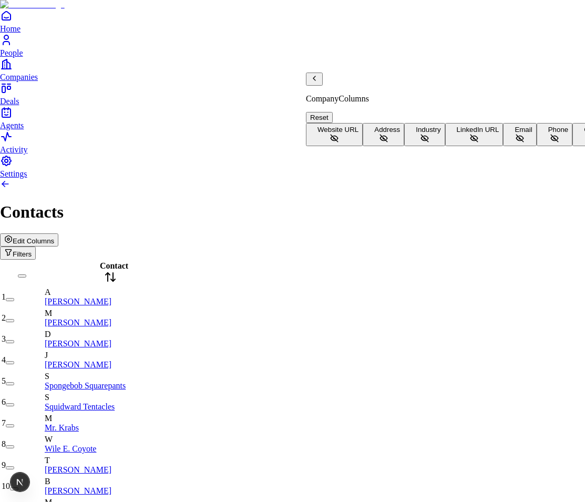
scroll to position [68, 0]
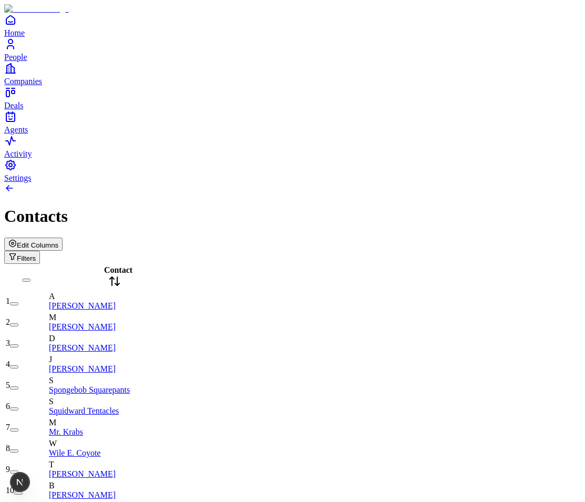
click at [58, 241] on span "Edit Columns" at bounding box center [38, 245] width 42 height 8
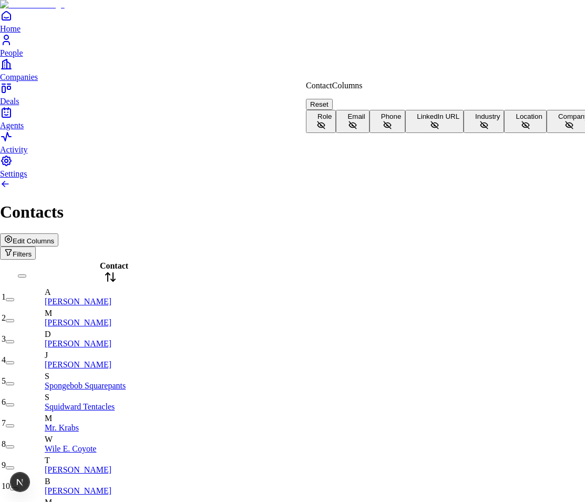
scroll to position [23, 0]
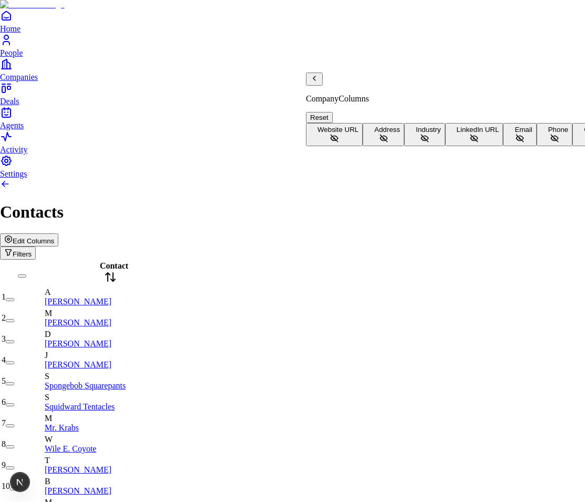
scroll to position [68, 0]
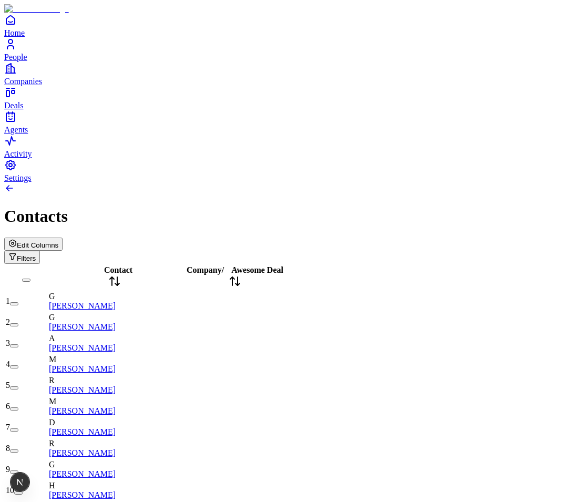
click at [58, 241] on span "Edit Columns" at bounding box center [38, 245] width 42 height 8
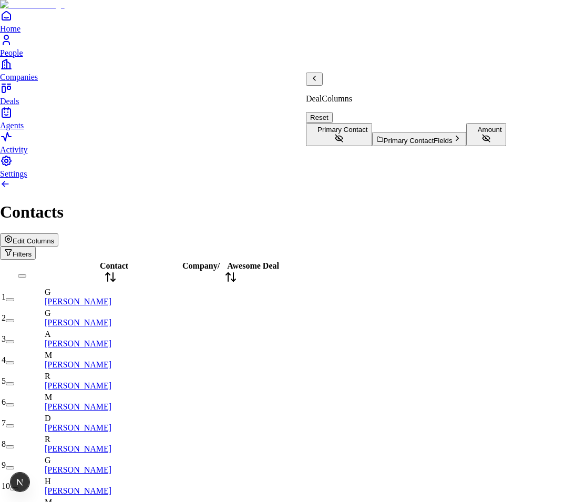
click at [466, 146] on button "Amount" at bounding box center [486, 134] width 40 height 23
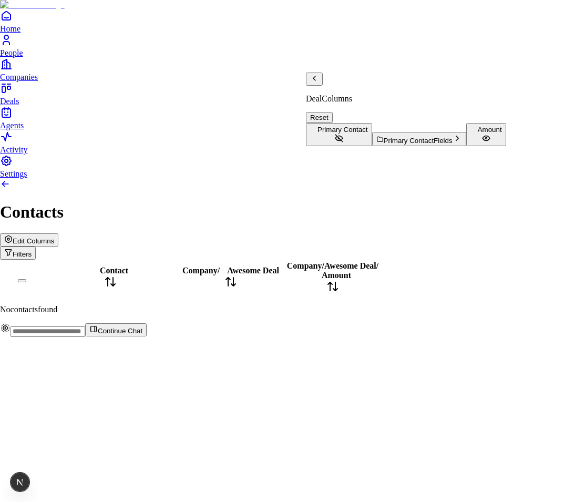
click at [207, 18] on html "Home People Companies Deals Agents Activity Settings Contacts Edit Columns Filt…" at bounding box center [292, 172] width 585 height 345
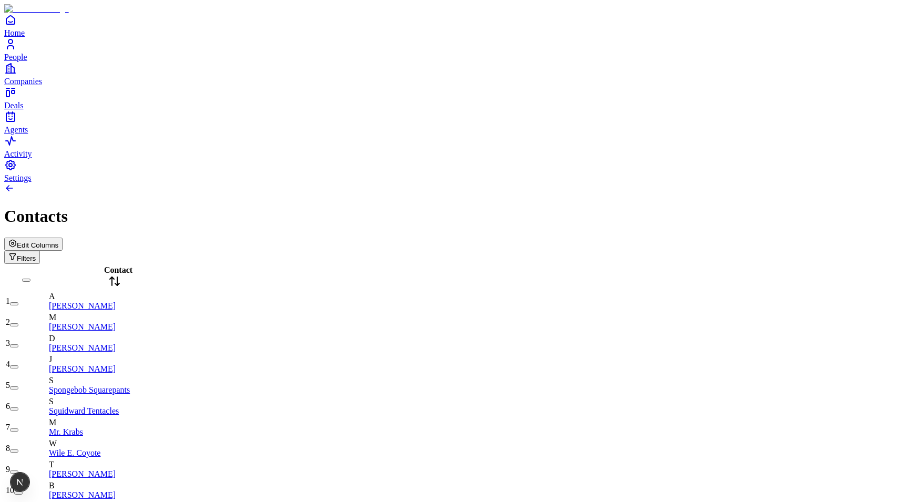
click at [58, 241] on span "Edit Columns" at bounding box center [38, 245] width 42 height 8
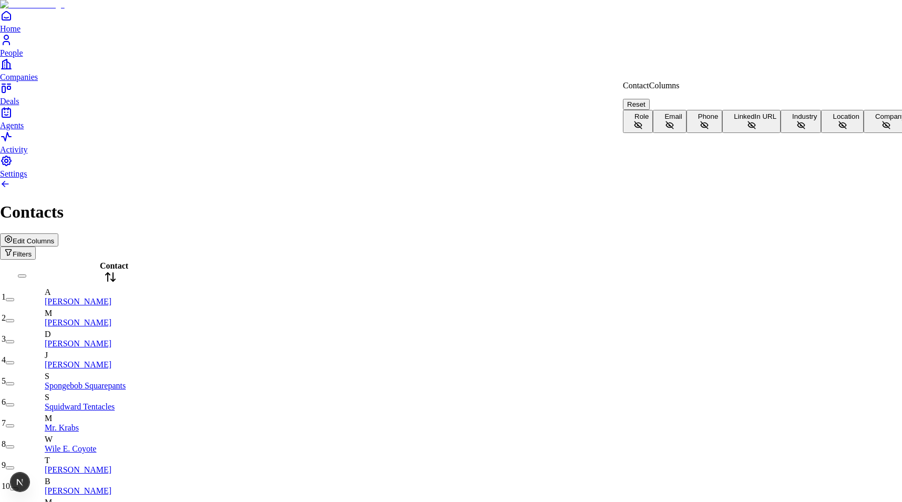
scroll to position [23, 0]
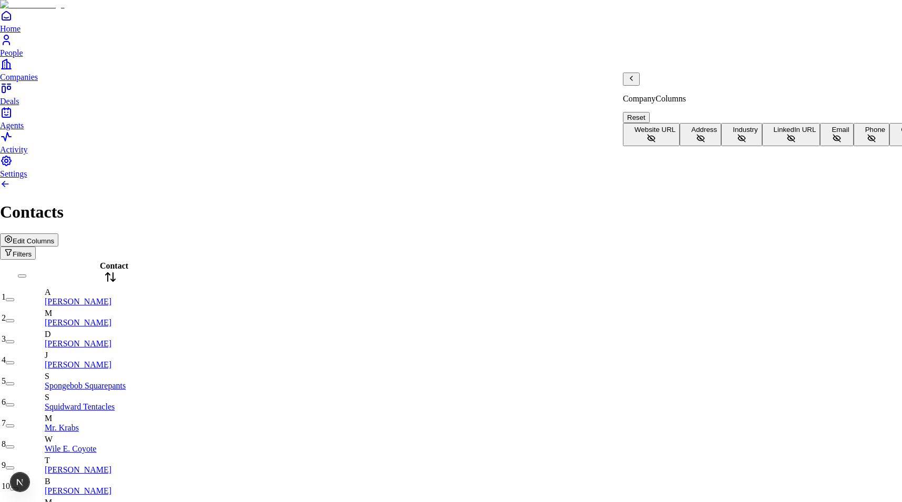
scroll to position [68, 0]
click at [631, 83] on icon "Back" at bounding box center [631, 78] width 8 height 8
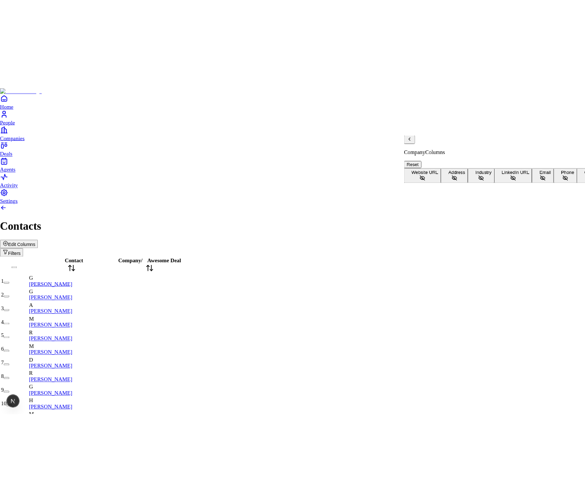
scroll to position [0, 0]
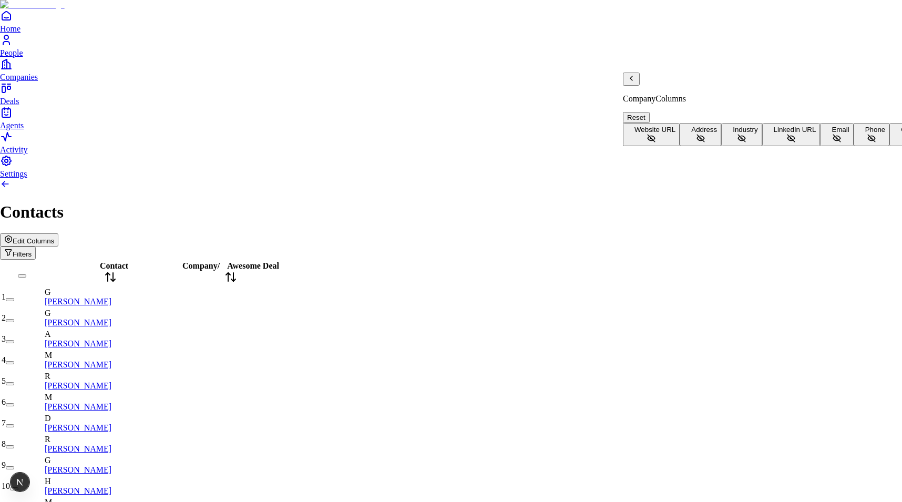
click at [691, 132] on span "Address" at bounding box center [704, 130] width 26 height 8
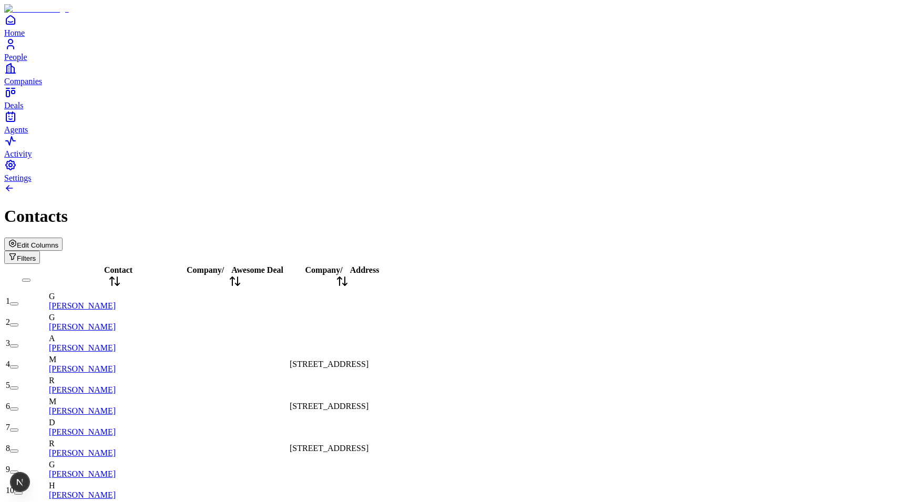
click at [395, 265] on div "Company / Address" at bounding box center [342, 277] width 105 height 24
click at [348, 275] on icon at bounding box center [342, 281] width 13 height 13
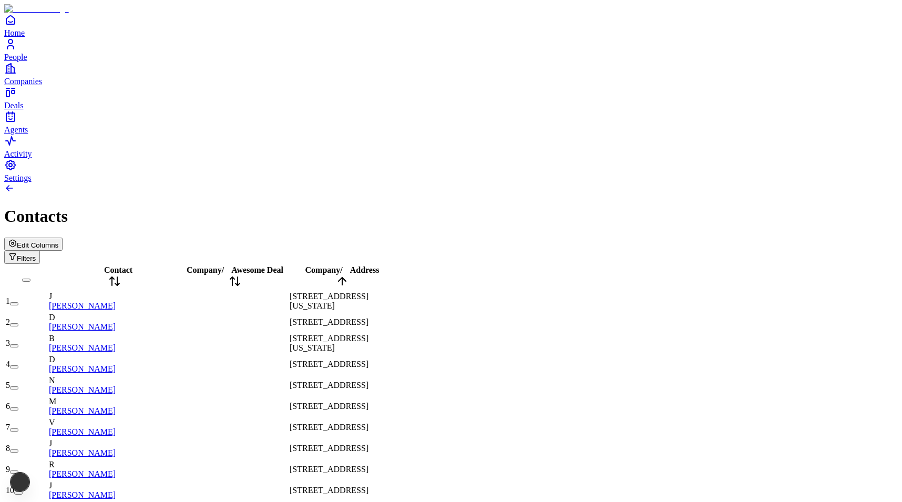
click at [348, 275] on icon at bounding box center [342, 281] width 13 height 13
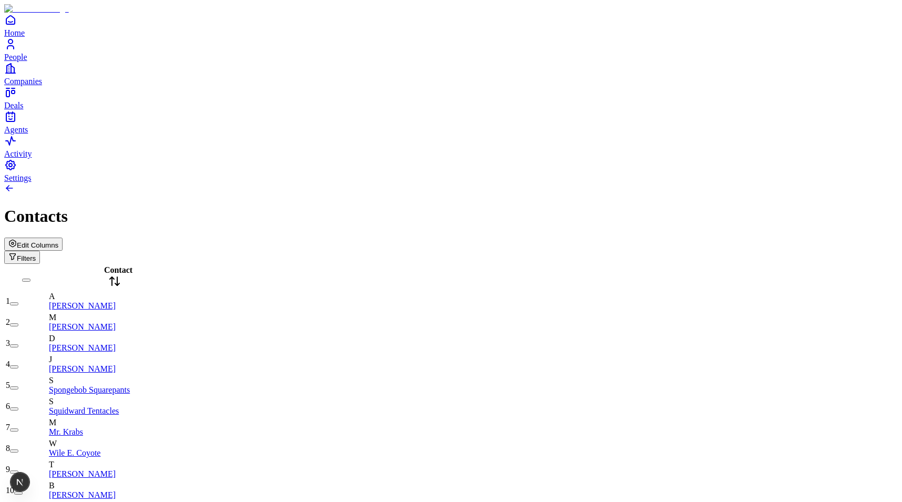
click at [63, 238] on button "Edit Columns" at bounding box center [33, 244] width 58 height 13
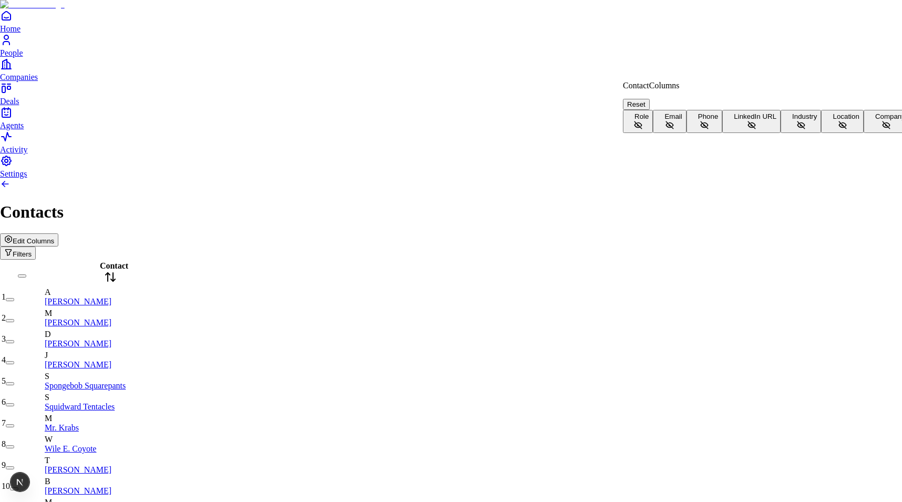
scroll to position [23, 0]
click at [584, 133] on button "Company" at bounding box center [887, 121] width 46 height 23
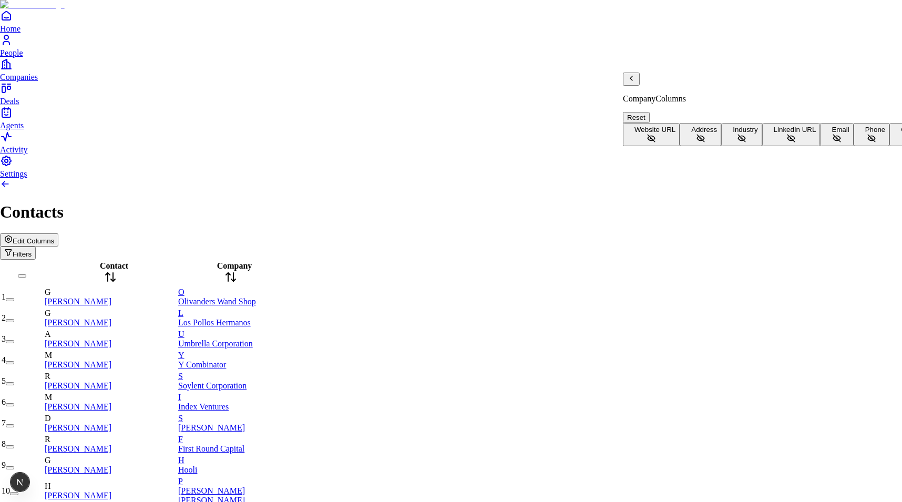
click at [584, 123] on button "Address" at bounding box center [701, 134] width 42 height 23
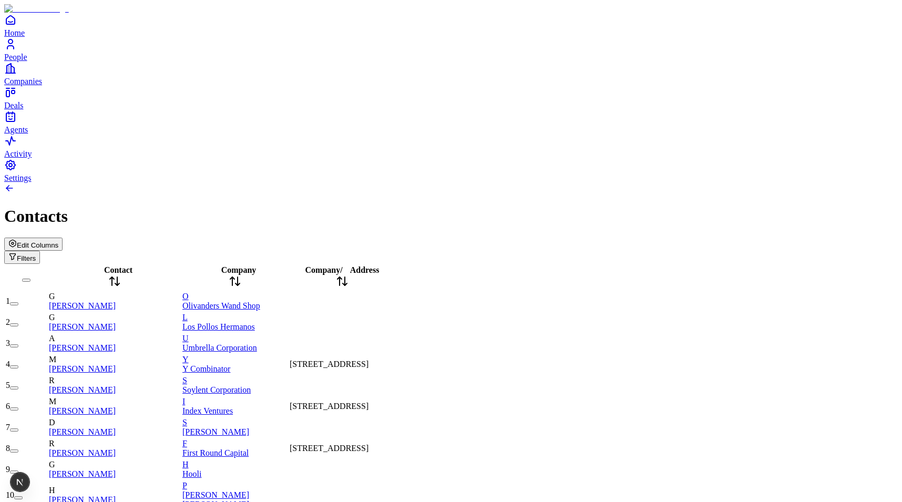
click at [348, 275] on icon at bounding box center [342, 281] width 13 height 13
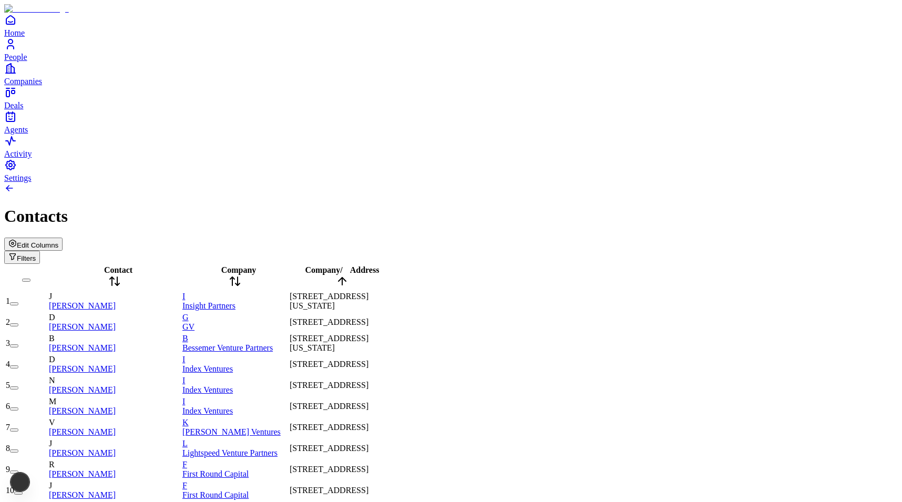
click at [348, 275] on icon at bounding box center [342, 281] width 13 height 13
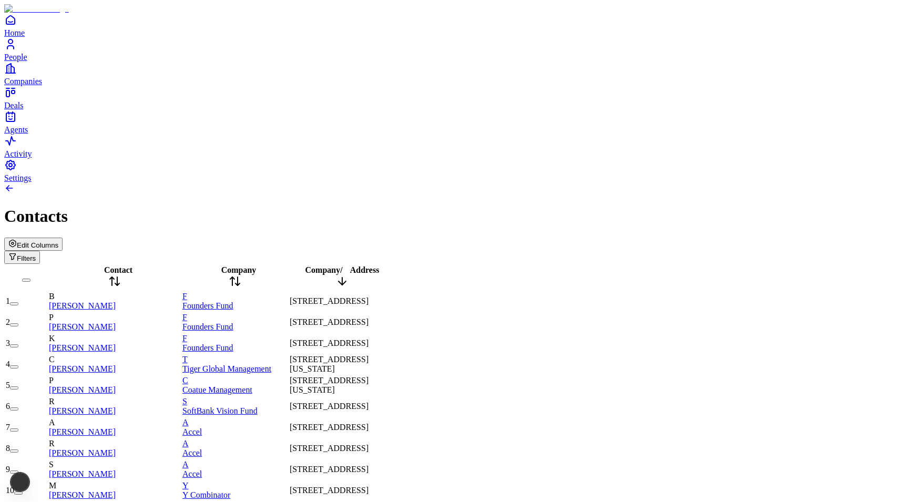
click at [348, 275] on icon at bounding box center [342, 281] width 13 height 13
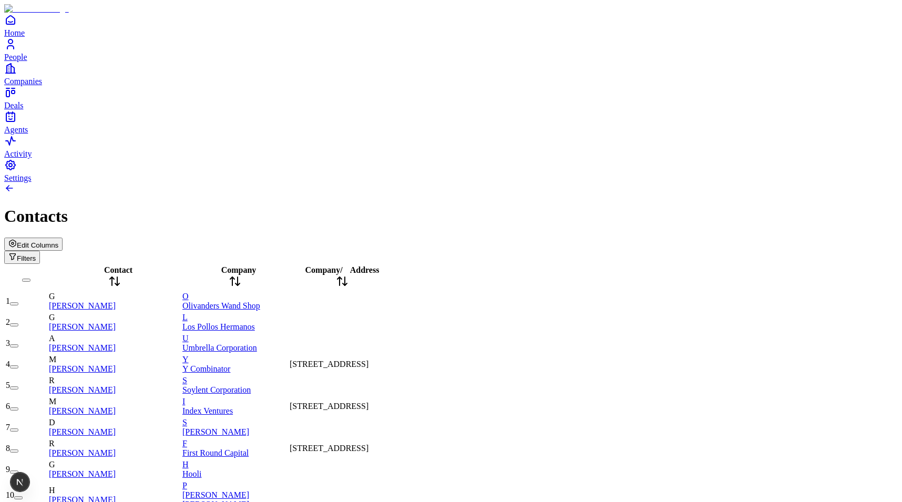
click at [58, 241] on span "Edit Columns" at bounding box center [38, 245] width 42 height 8
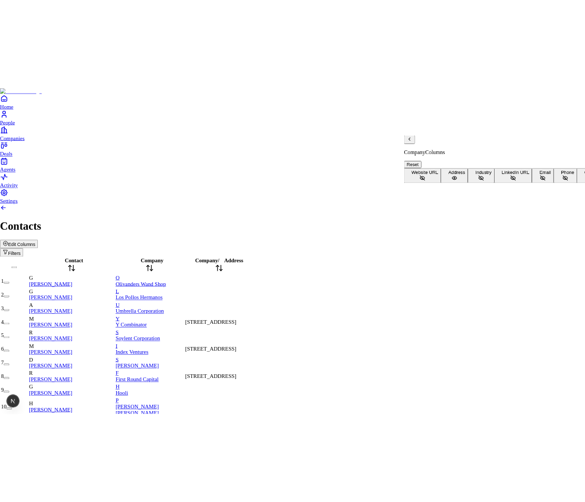
scroll to position [68, 0]
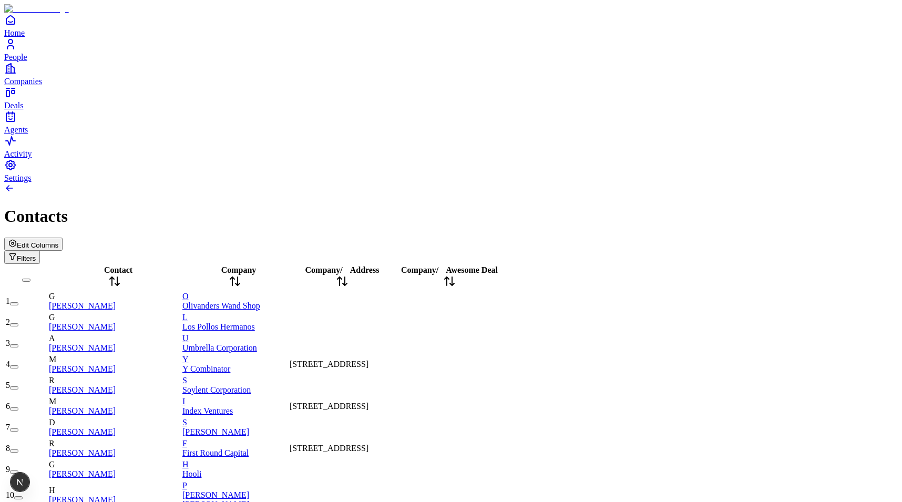
click at [395, 265] on div "Company / Address" at bounding box center [342, 277] width 105 height 24
click at [379, 265] on span "Address" at bounding box center [364, 269] width 29 height 9
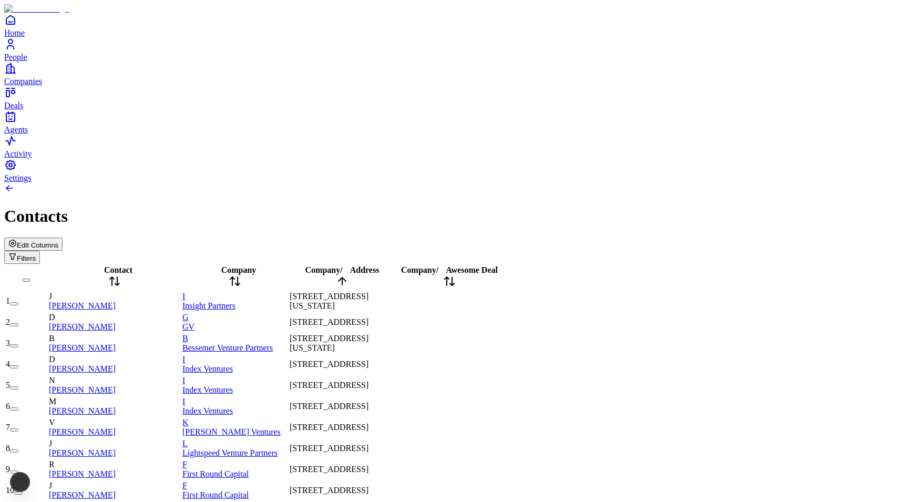
click at [379, 265] on span "Address" at bounding box center [364, 269] width 29 height 9
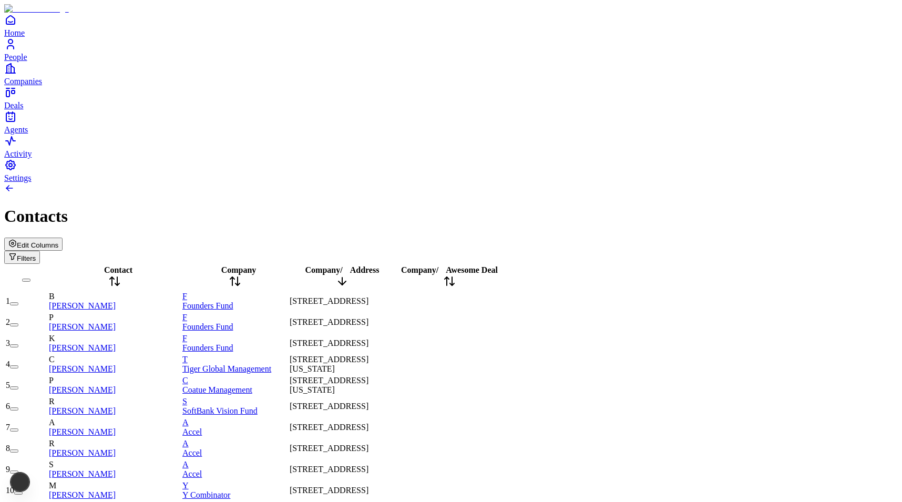
click at [379, 265] on span "Address" at bounding box center [364, 269] width 29 height 9
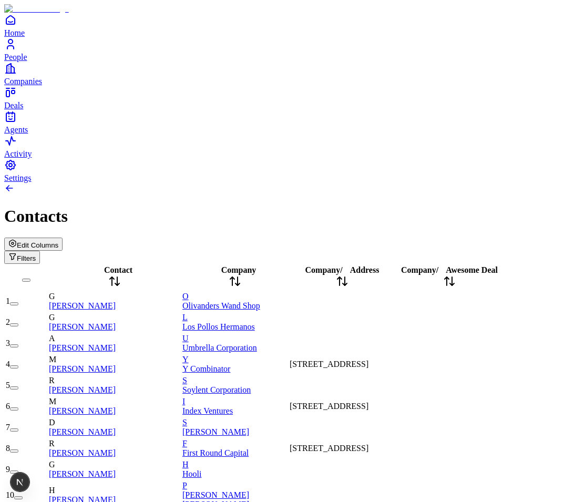
click at [256, 265] on span "Company" at bounding box center [238, 269] width 35 height 9
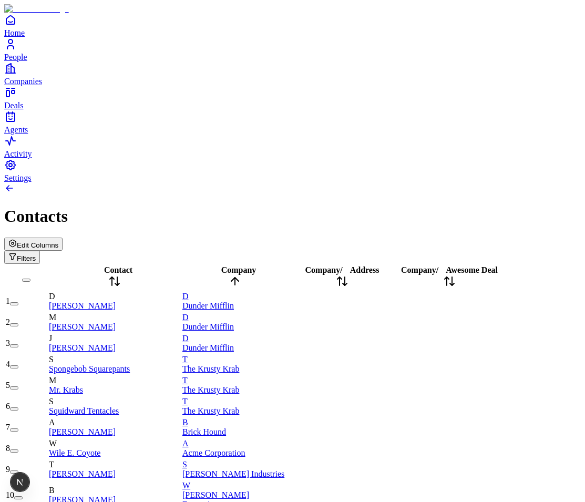
click at [256, 265] on span "Company" at bounding box center [238, 269] width 35 height 9
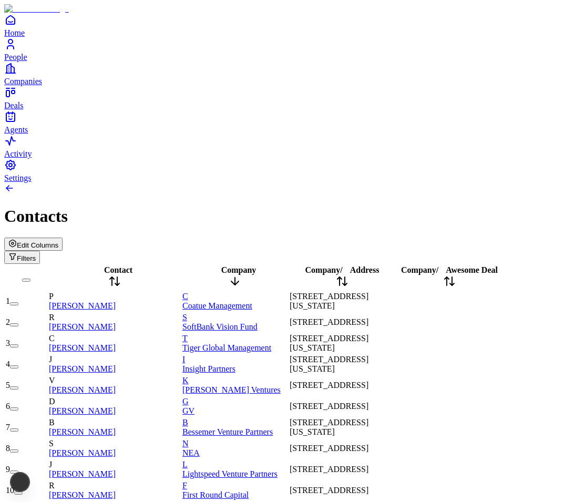
click at [249, 265] on span "Company" at bounding box center [238, 269] width 35 height 9
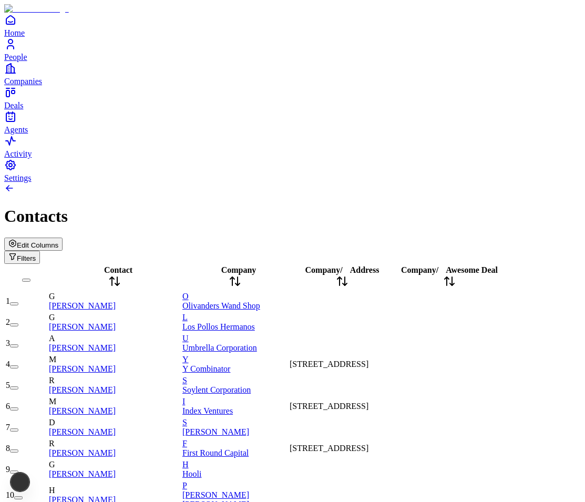
click at [124, 265] on div "Contact" at bounding box center [114, 277] width 131 height 24
click at [119, 265] on span "Contact" at bounding box center [118, 269] width 28 height 9
click at [112, 265] on span "Contact" at bounding box center [118, 269] width 28 height 9
click at [183, 238] on div "Edit Columns Filters" at bounding box center [292, 251] width 577 height 26
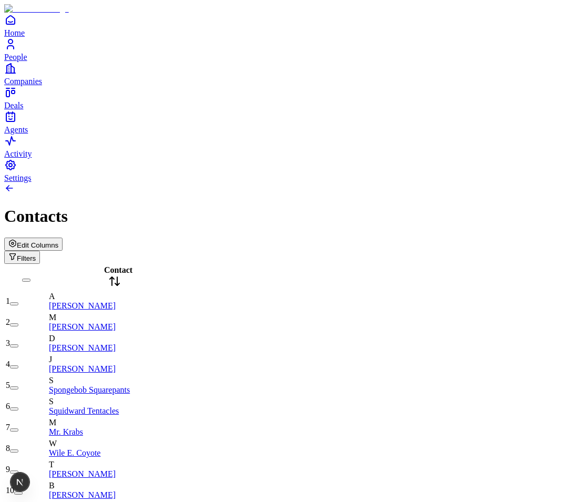
click at [58, 241] on span "Edit Columns" at bounding box center [38, 245] width 42 height 8
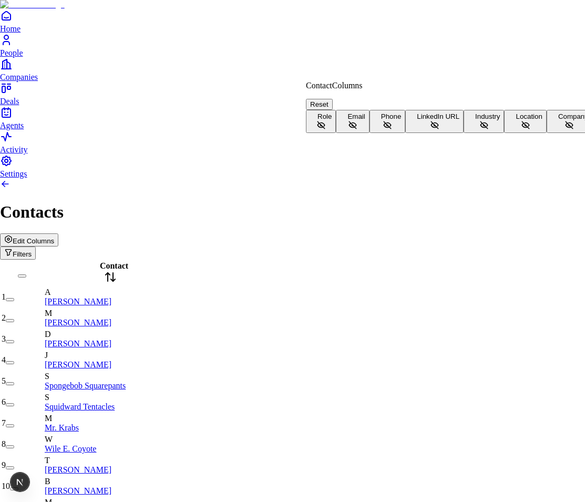
scroll to position [23, 0]
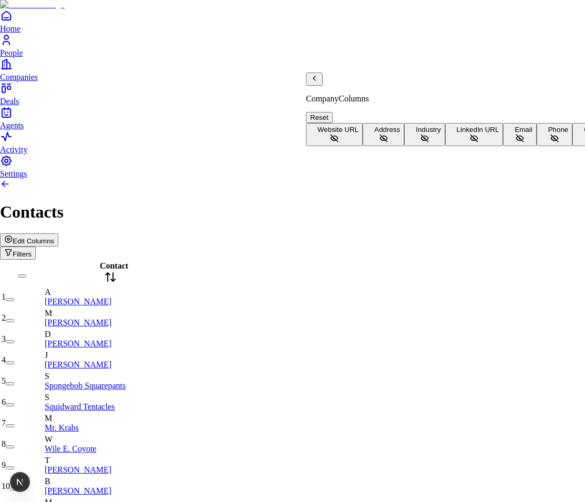
scroll to position [68, 0]
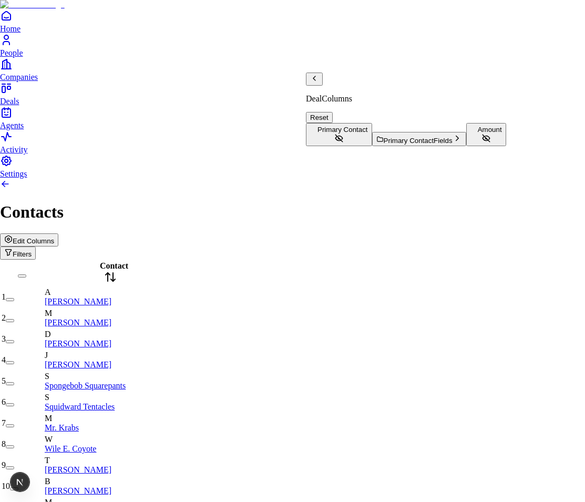
scroll to position [0, 0]
click at [325, 86] on div "Deal Columns" at bounding box center [406, 88] width 200 height 31
click at [319, 83] on icon "Back" at bounding box center [314, 78] width 8 height 8
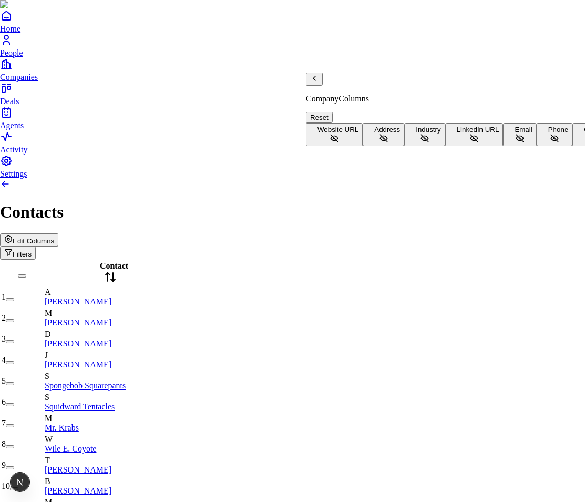
scroll to position [68, 0]
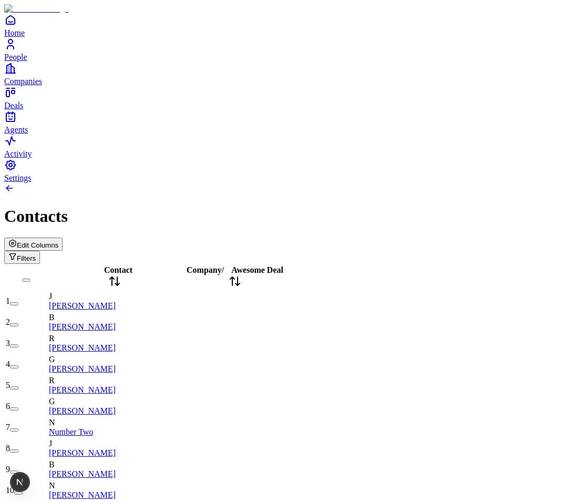
click at [114, 277] on icon at bounding box center [112, 278] width 4 height 2
click at [123, 265] on span "Contact" at bounding box center [118, 269] width 28 height 9
click at [136, 265] on div "Contact" at bounding box center [114, 277] width 131 height 24
click at [112, 265] on span "Contact" at bounding box center [118, 269] width 28 height 9
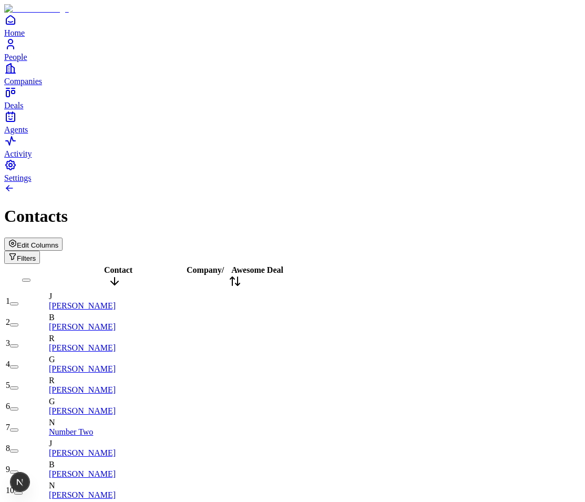
click at [112, 265] on span "Contact" at bounding box center [118, 269] width 28 height 9
click at [58, 241] on span "Edit Columns" at bounding box center [38, 245] width 42 height 8
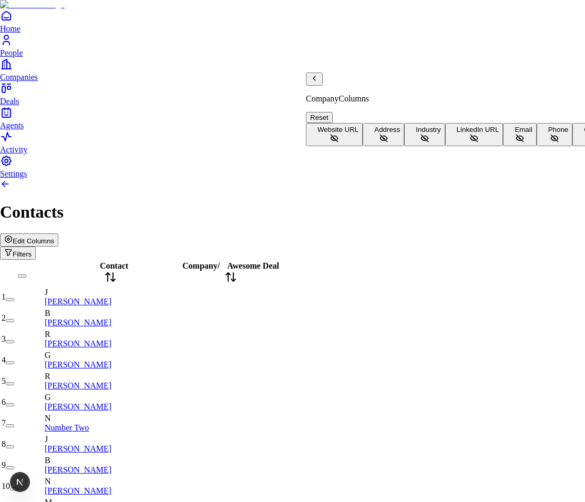
click at [318, 83] on icon "Back" at bounding box center [314, 78] width 8 height 8
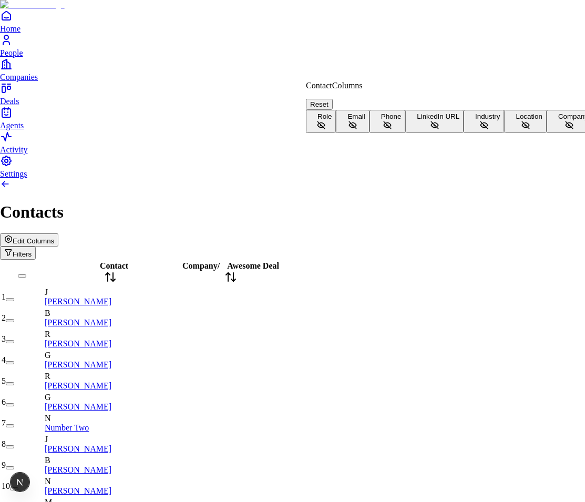
click at [336, 118] on button "Role" at bounding box center [321, 121] width 30 height 23
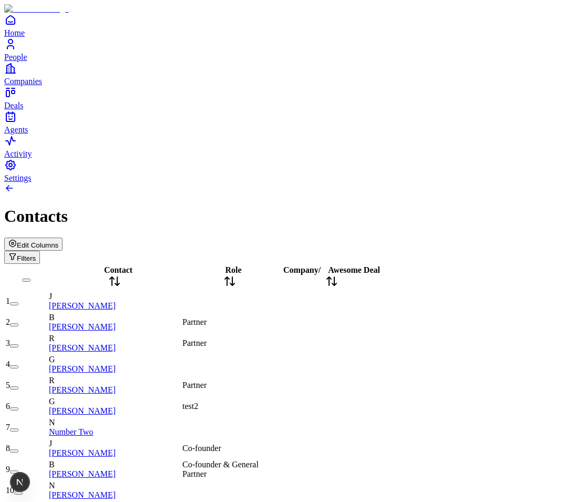
click at [241, 265] on span "Role" at bounding box center [233, 269] width 16 height 9
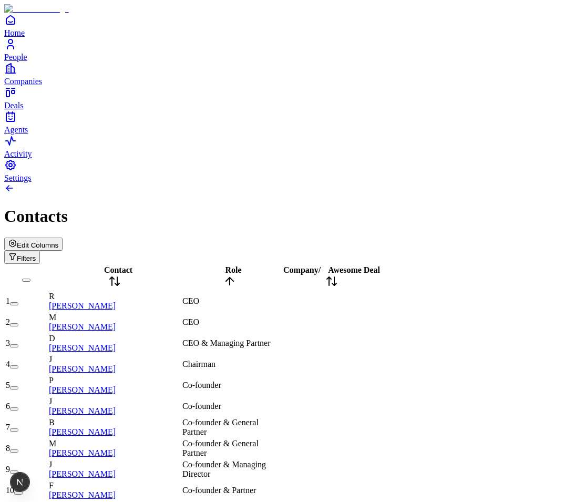
scroll to position [22, 0]
click at [58, 241] on span "Edit Columns" at bounding box center [38, 245] width 42 height 8
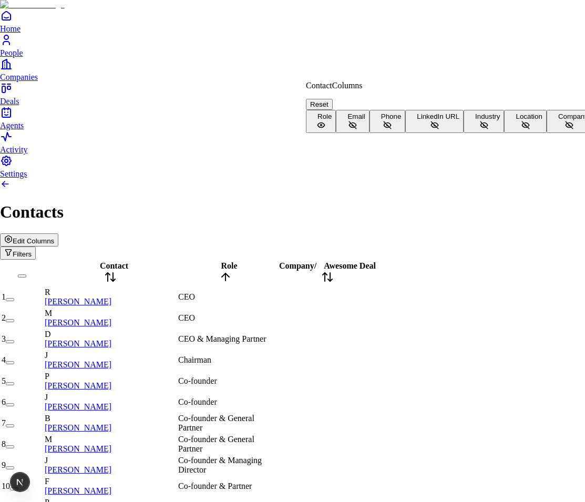
scroll to position [23, 0]
click at [547, 133] on button "Company" at bounding box center [570, 121] width 46 height 23
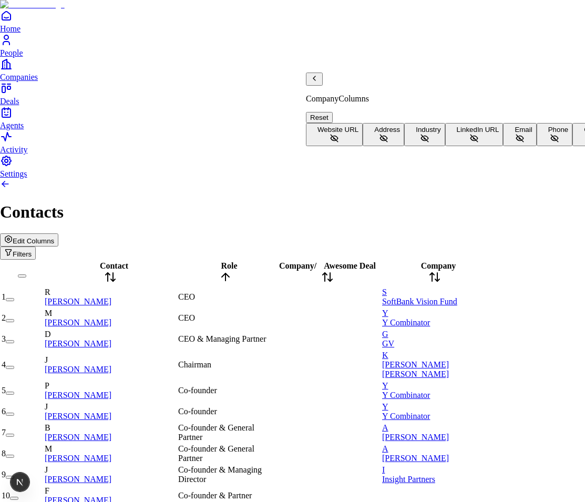
scroll to position [0, 0]
click at [374, 134] on span "Address" at bounding box center [387, 130] width 26 height 8
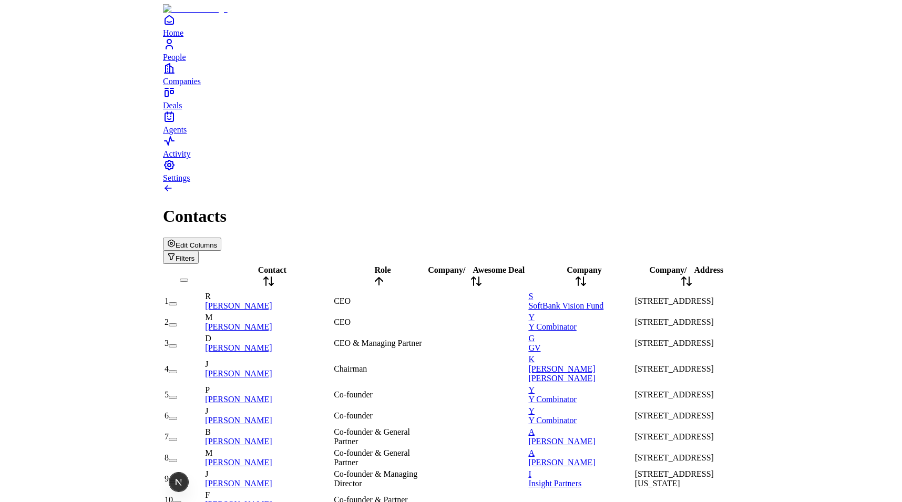
scroll to position [0, 34]
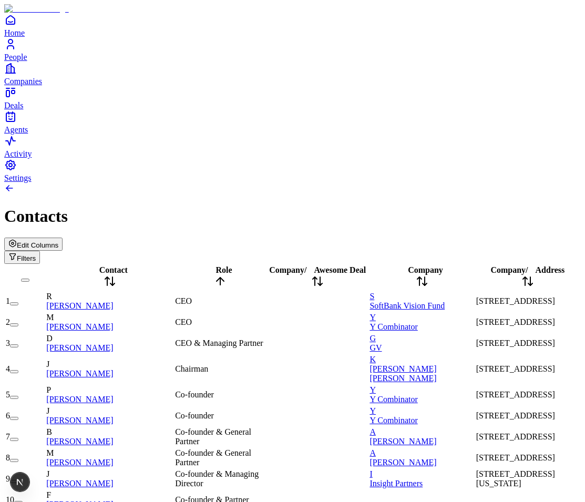
click at [536, 265] on span "Address" at bounding box center [550, 269] width 29 height 9
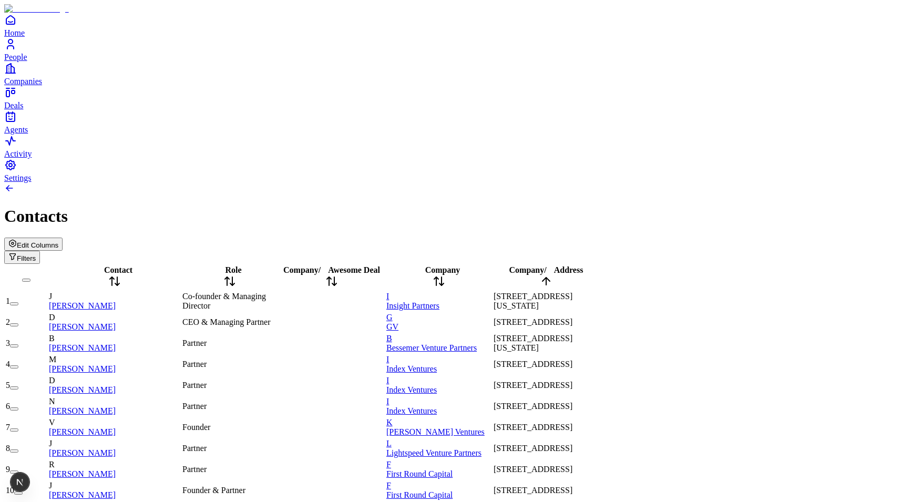
scroll to position [0, 0]
